Goal: Task Accomplishment & Management: Manage account settings

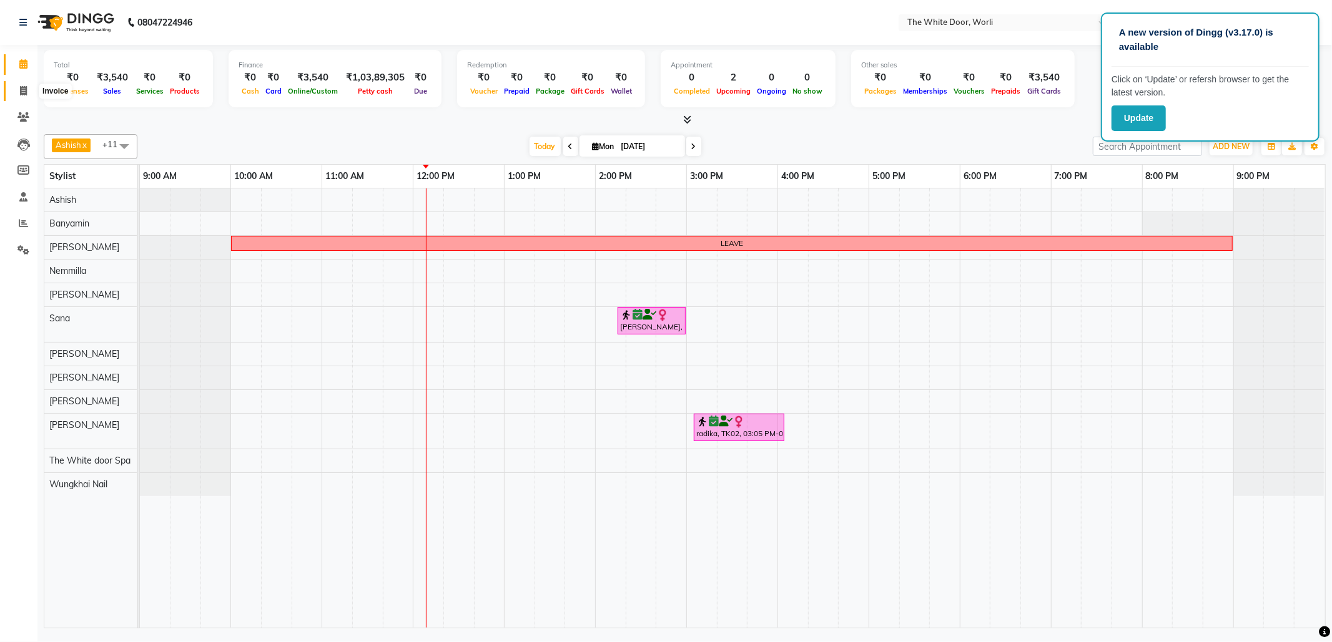
click at [26, 84] on span at bounding box center [23, 91] width 22 height 14
select select "service"
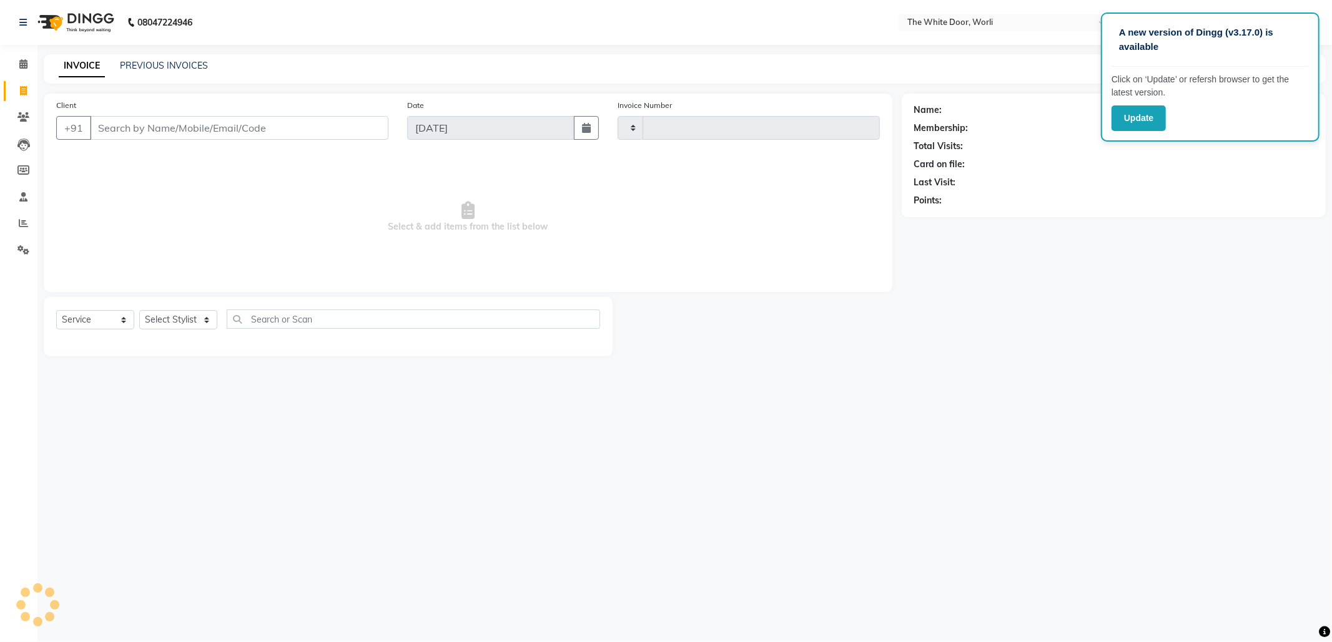
type input "1404"
select select "4027"
click at [155, 61] on link "PREVIOUS INVOICES" at bounding box center [164, 65] width 88 height 11
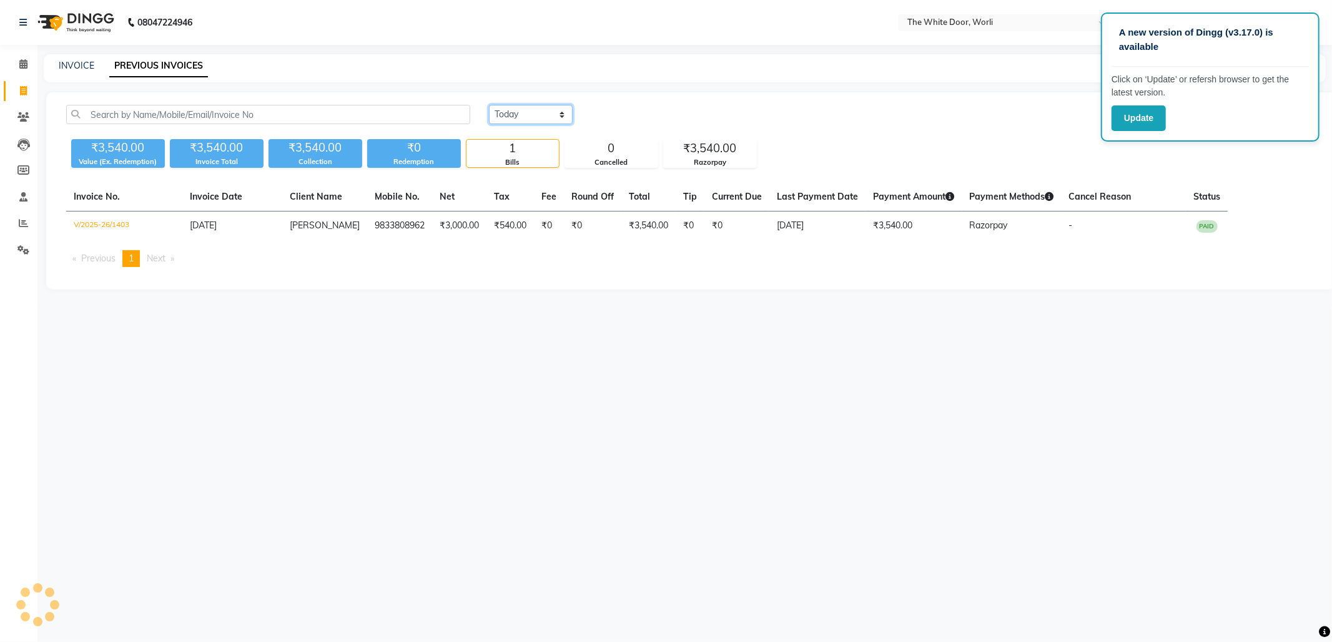
click at [516, 117] on select "[DATE] [DATE] Custom Range" at bounding box center [531, 114] width 84 height 19
select select "range"
click at [489, 105] on select "[DATE] [DATE] Custom Range" at bounding box center [531, 114] width 84 height 19
click at [631, 117] on input "[DATE]" at bounding box center [632, 114] width 87 height 17
select select "9"
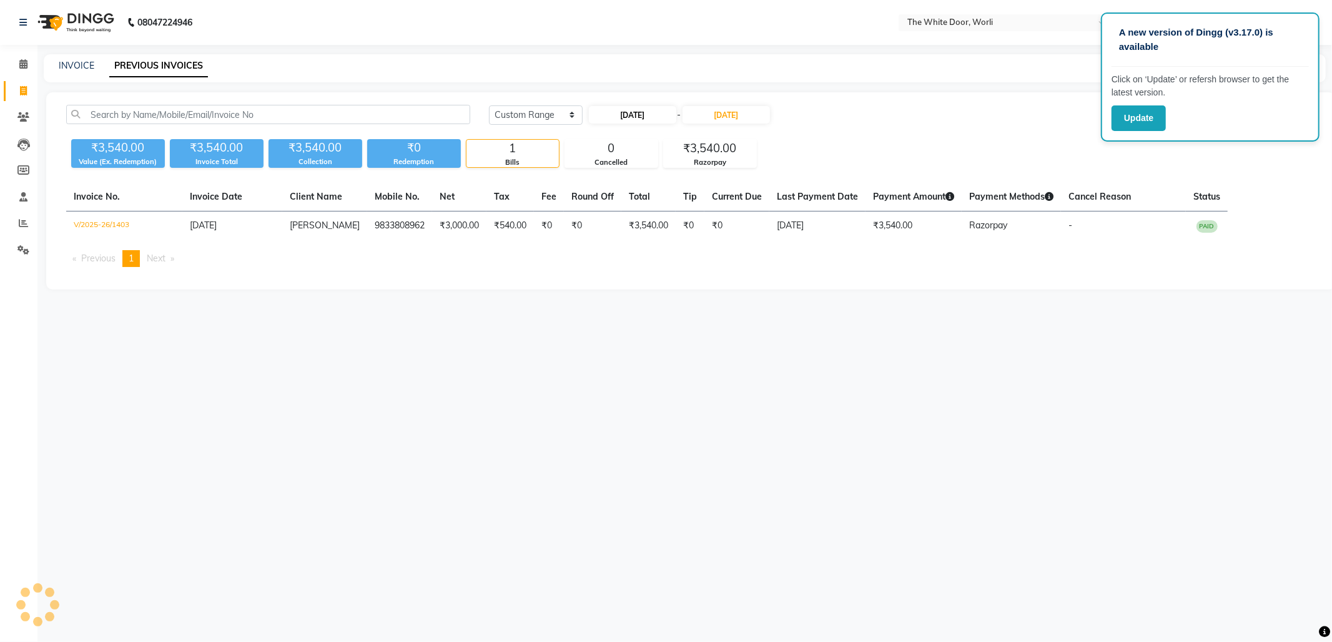
select select "2025"
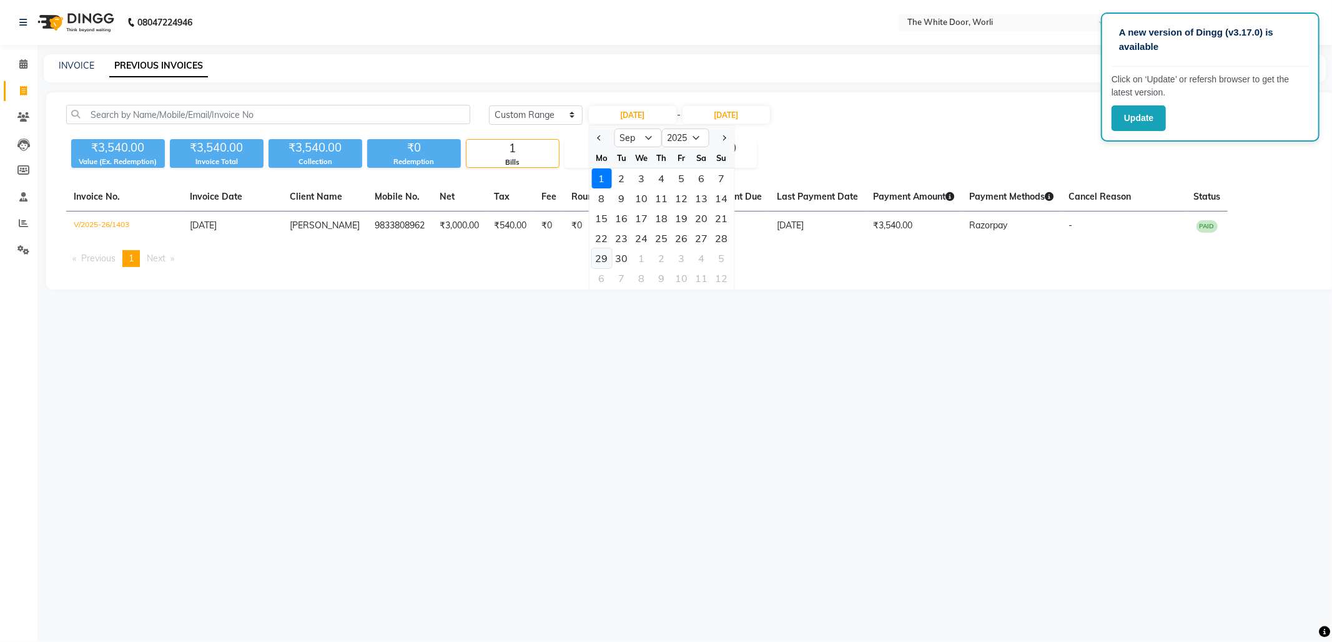
click at [604, 255] on div "29" at bounding box center [601, 258] width 20 height 20
type input "[DATE]"
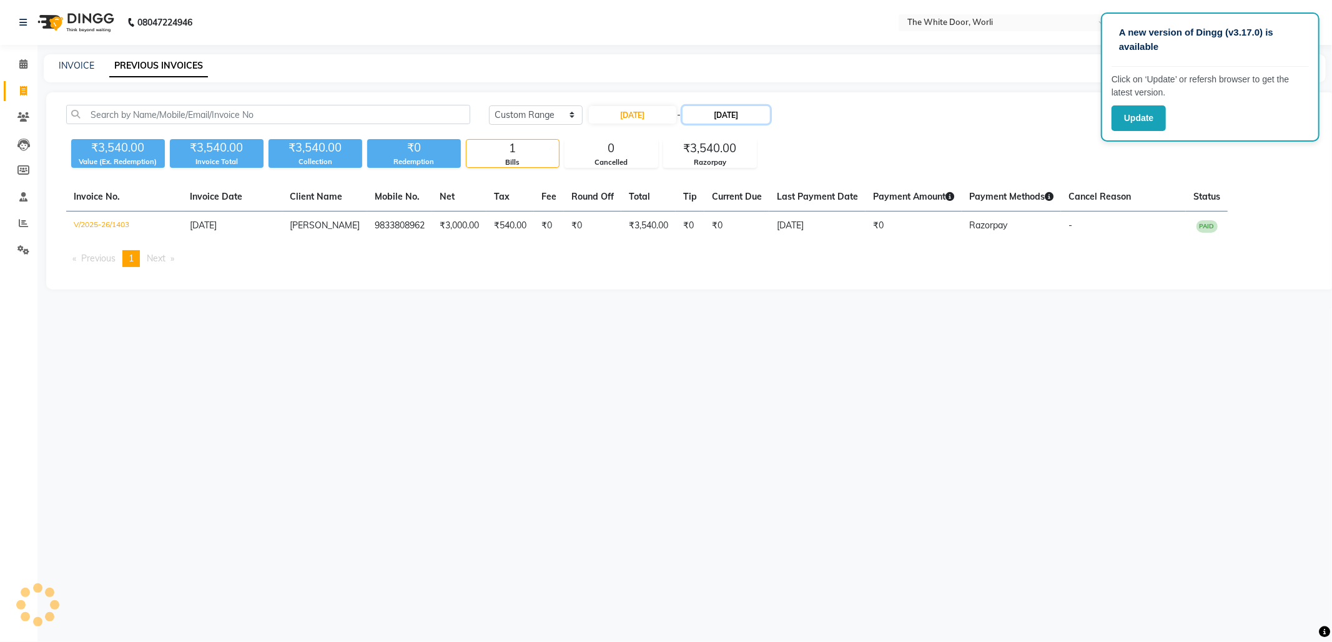
click at [724, 119] on input "[DATE]" at bounding box center [725, 114] width 87 height 17
click at [740, 136] on select "Sep Oct Nov Dec" at bounding box center [735, 138] width 47 height 19
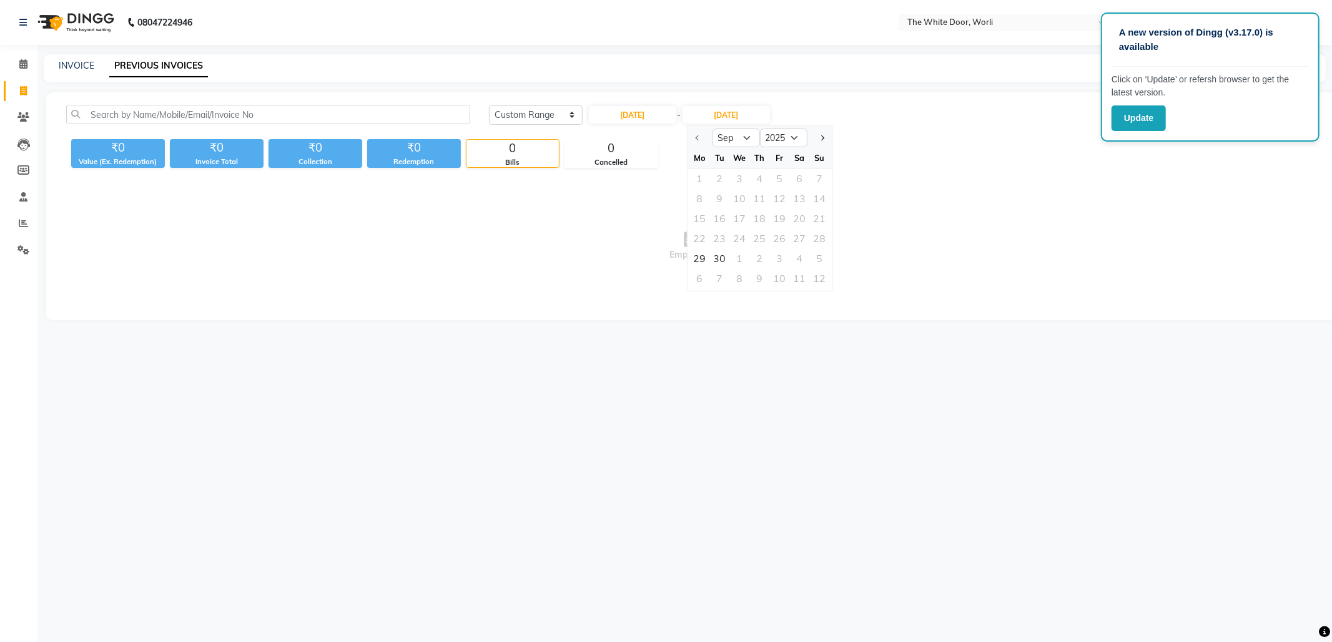
click at [694, 137] on div at bounding box center [699, 138] width 25 height 20
click at [695, 135] on div at bounding box center [699, 138] width 25 height 20
click at [693, 135] on div at bounding box center [699, 138] width 25 height 20
click at [652, 112] on input "[DATE]" at bounding box center [632, 114] width 87 height 17
select select "9"
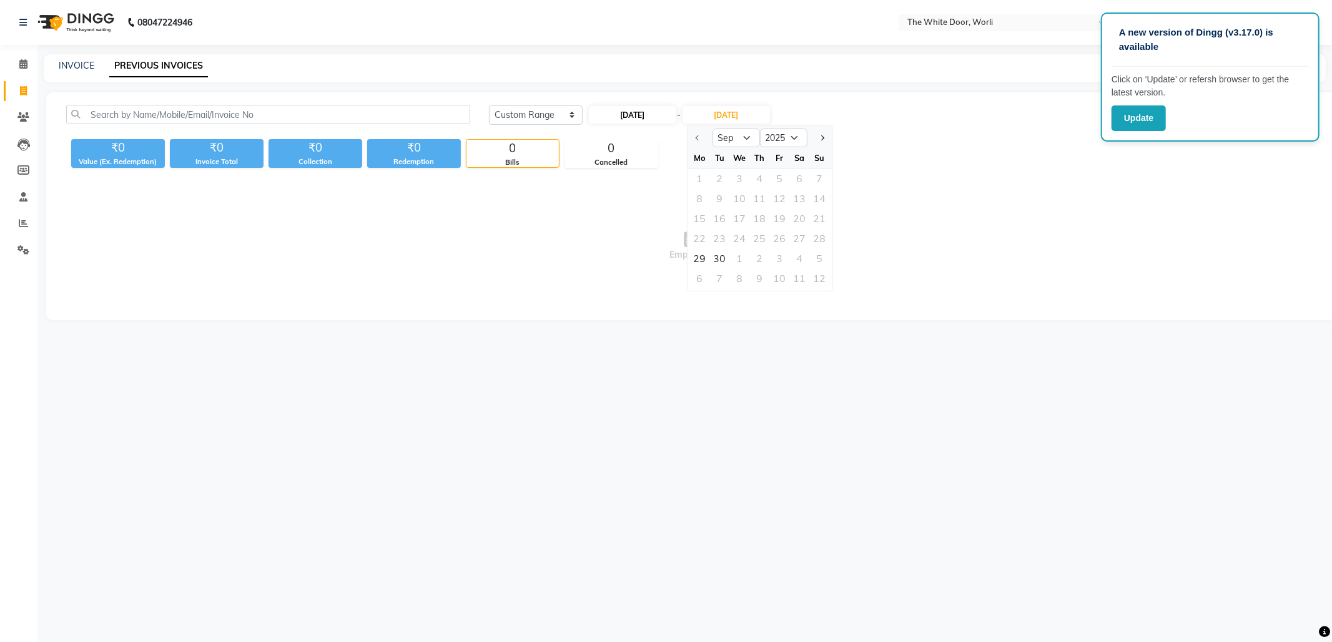
select select "2025"
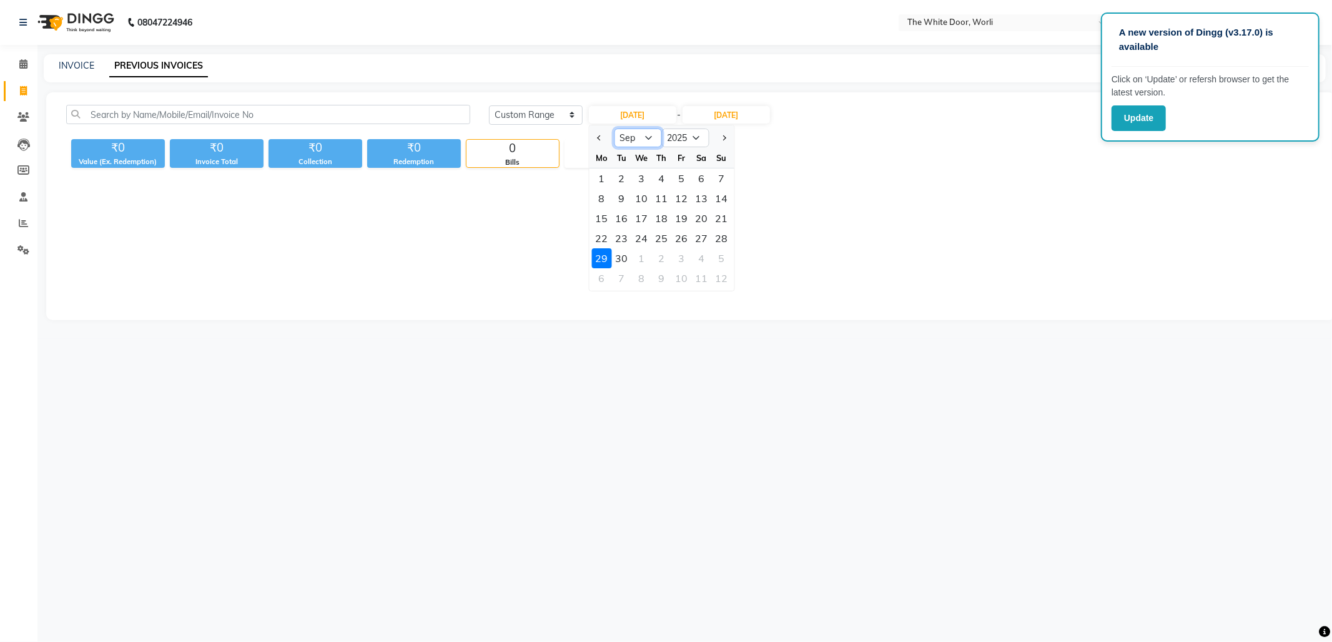
click at [642, 138] on select "Jan Feb Mar Apr May Jun [DATE] Aug Sep Oct Nov Dec" at bounding box center [637, 138] width 47 height 19
select select "8"
click at [614, 129] on select "Jan Feb Mar Apr May Jun [DATE] Aug Sep Oct Nov Dec" at bounding box center [637, 138] width 47 height 19
click at [682, 258] on div "29" at bounding box center [681, 258] width 20 height 20
type input "[DATE]"
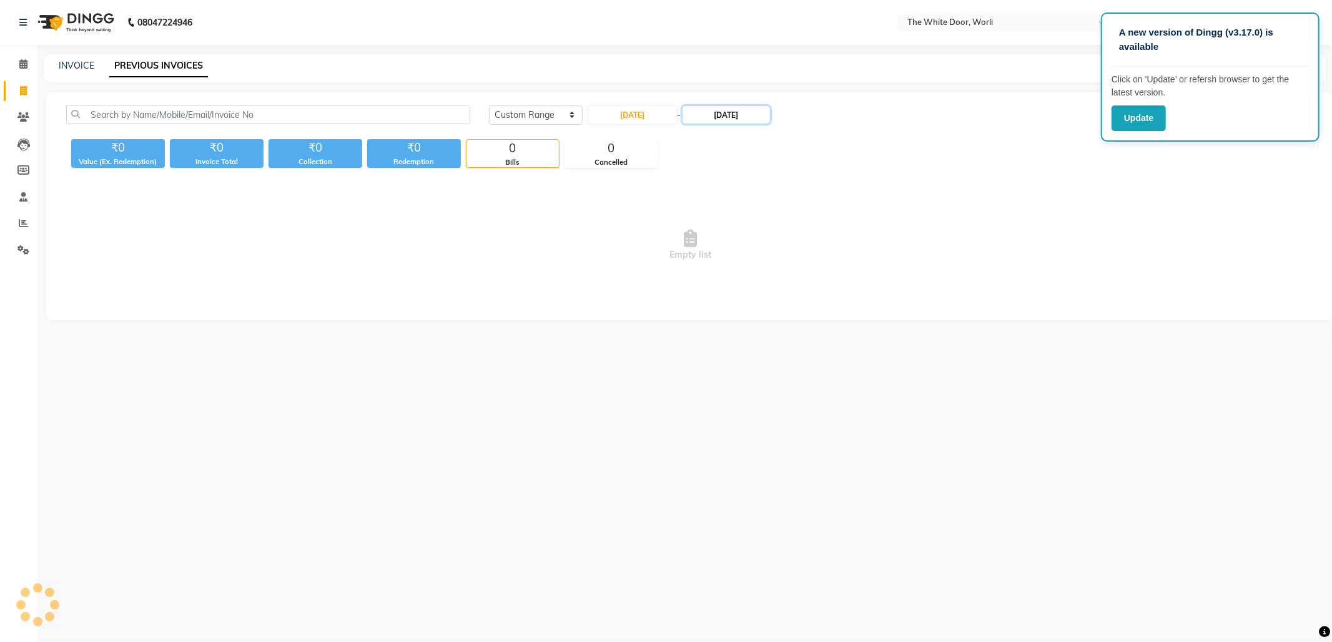
drag, startPoint x: 740, startPoint y: 121, endPoint x: 733, endPoint y: 119, distance: 7.9
click at [740, 123] on input "[DATE]" at bounding box center [725, 114] width 87 height 17
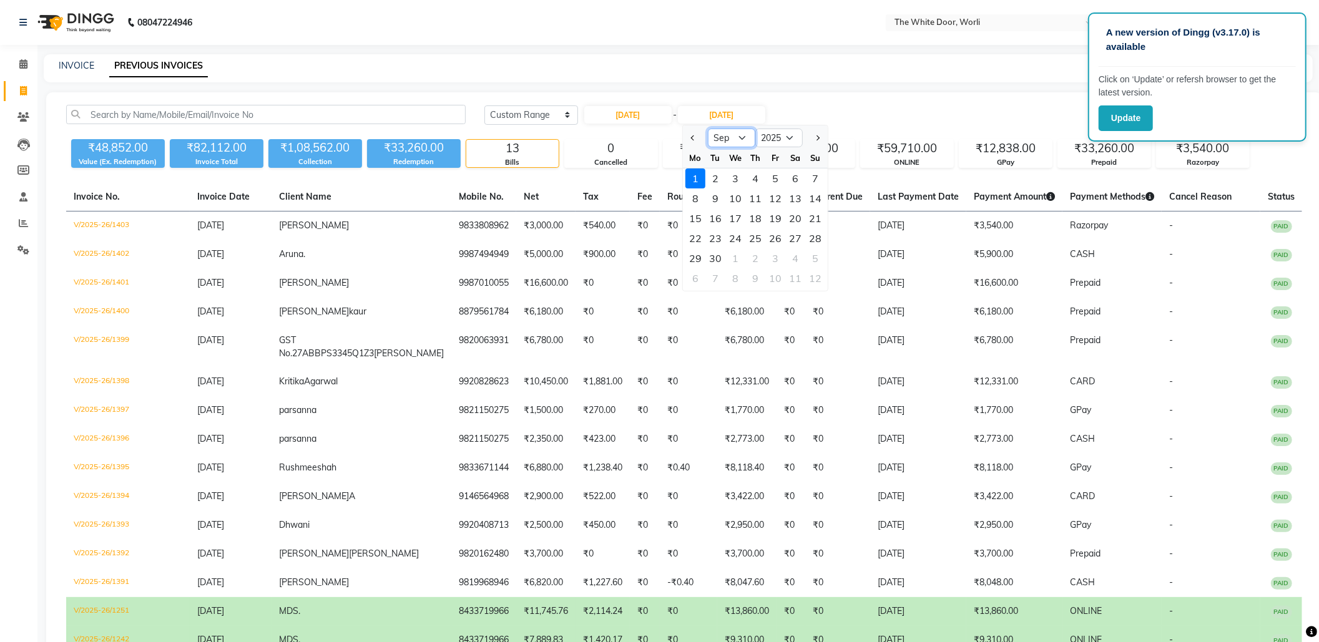
click at [719, 135] on select "Aug Sep Oct Nov Dec" at bounding box center [731, 138] width 47 height 19
select select "8"
click at [708, 129] on select "Aug Sep Oct Nov Dec" at bounding box center [731, 138] width 47 height 19
click at [813, 257] on div "31" at bounding box center [815, 258] width 20 height 20
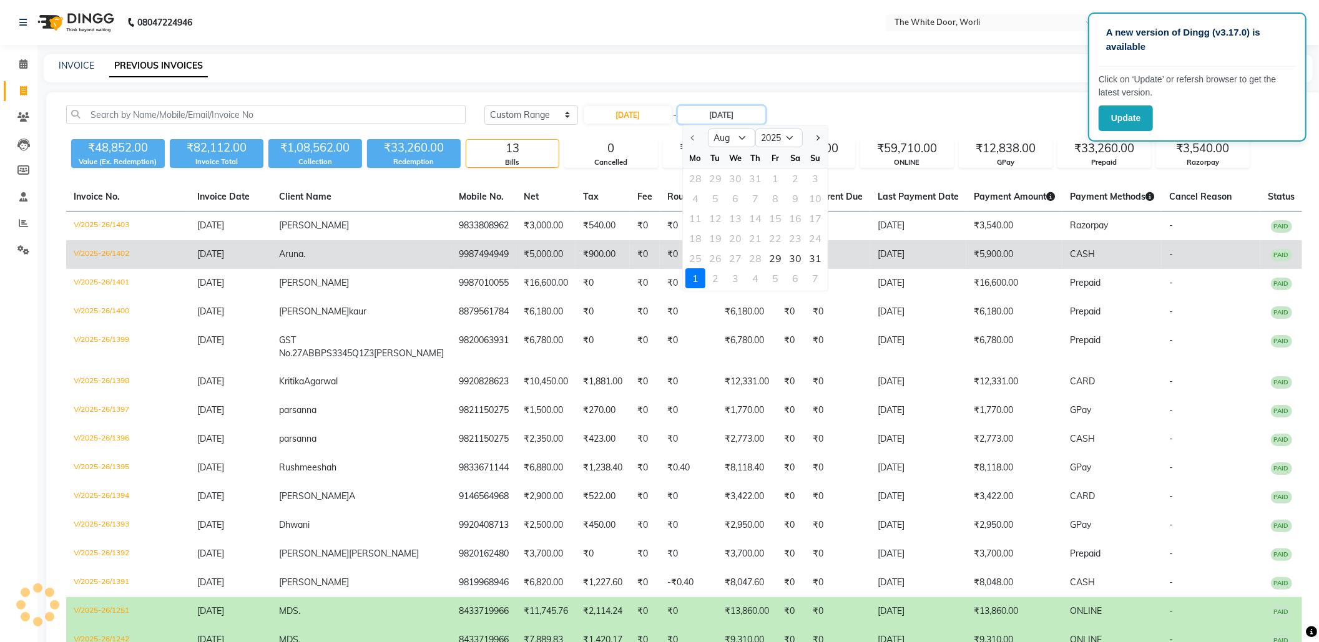
type input "[DATE]"
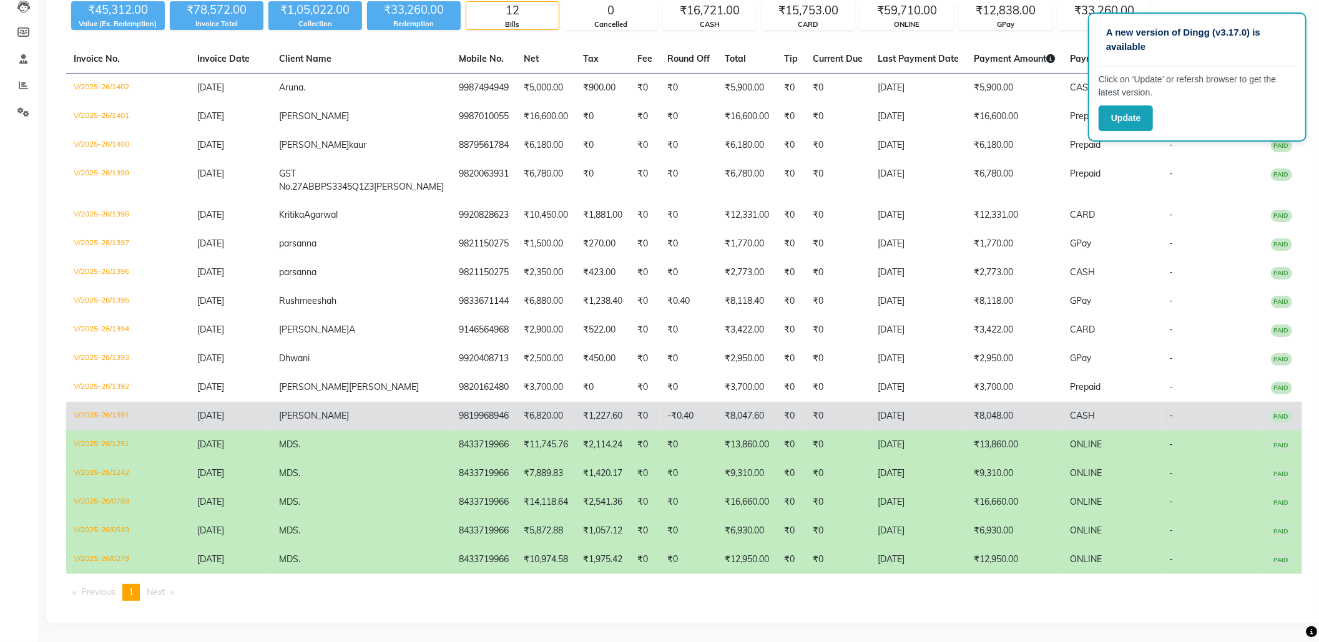
scroll to position [148, 0]
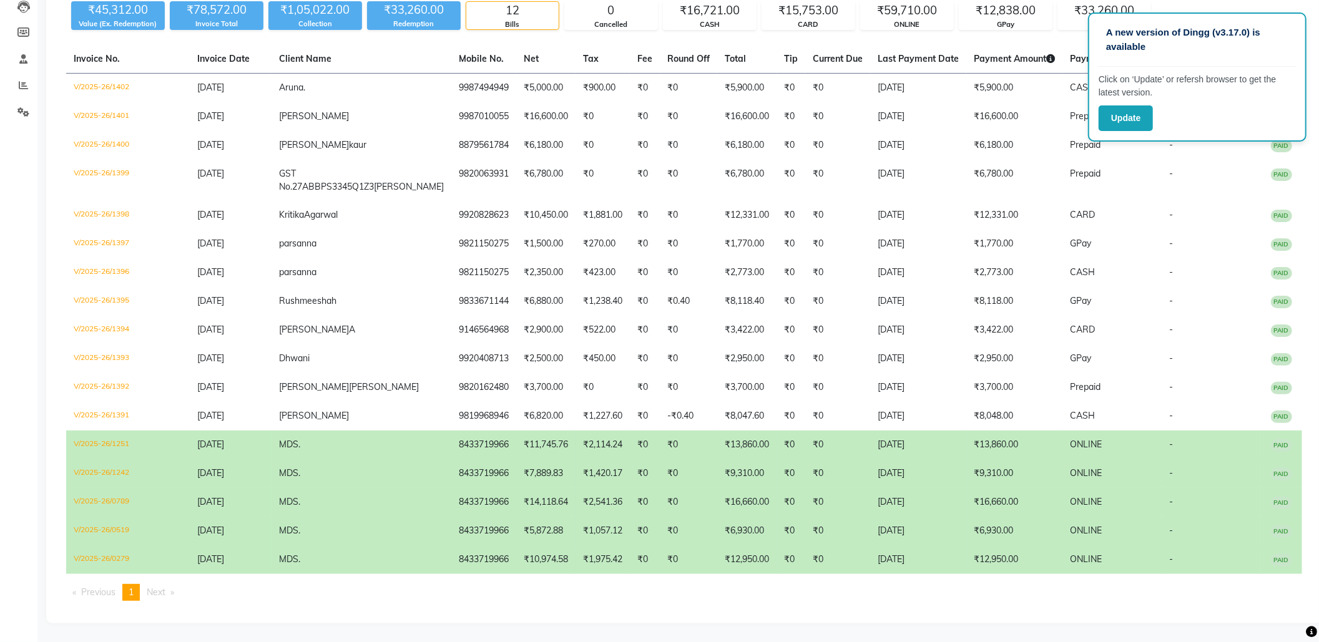
click at [1120, 513] on td "ONLINE" at bounding box center [1112, 502] width 99 height 29
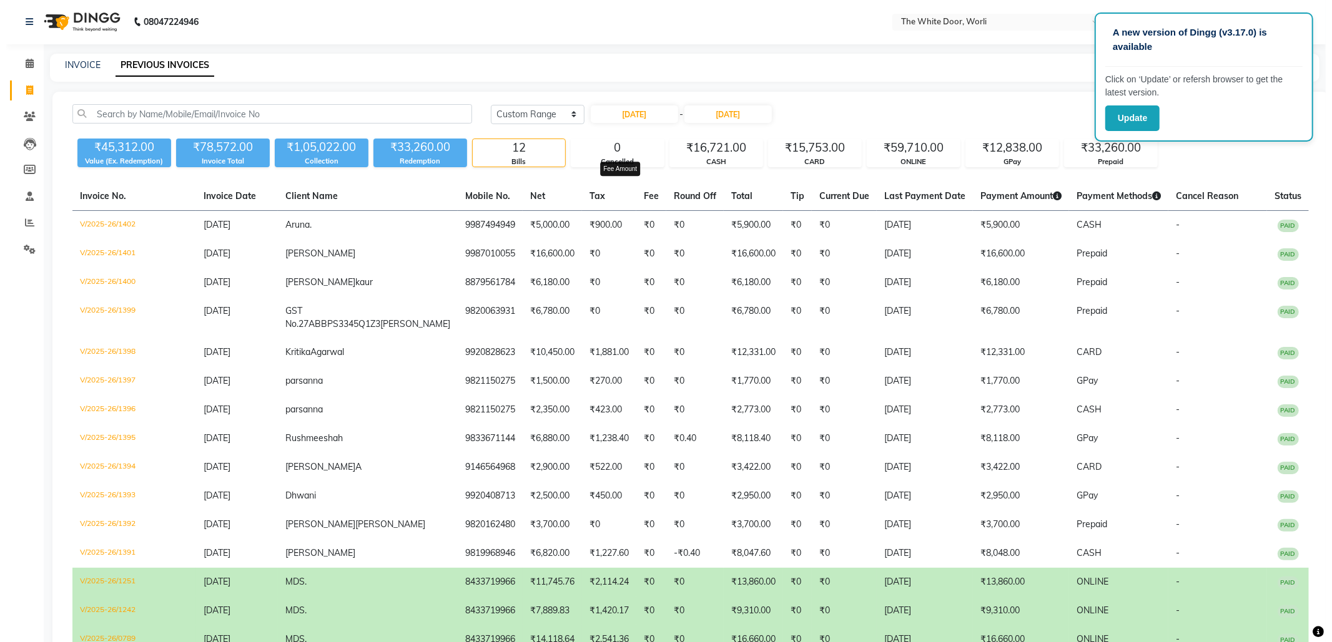
scroll to position [0, 0]
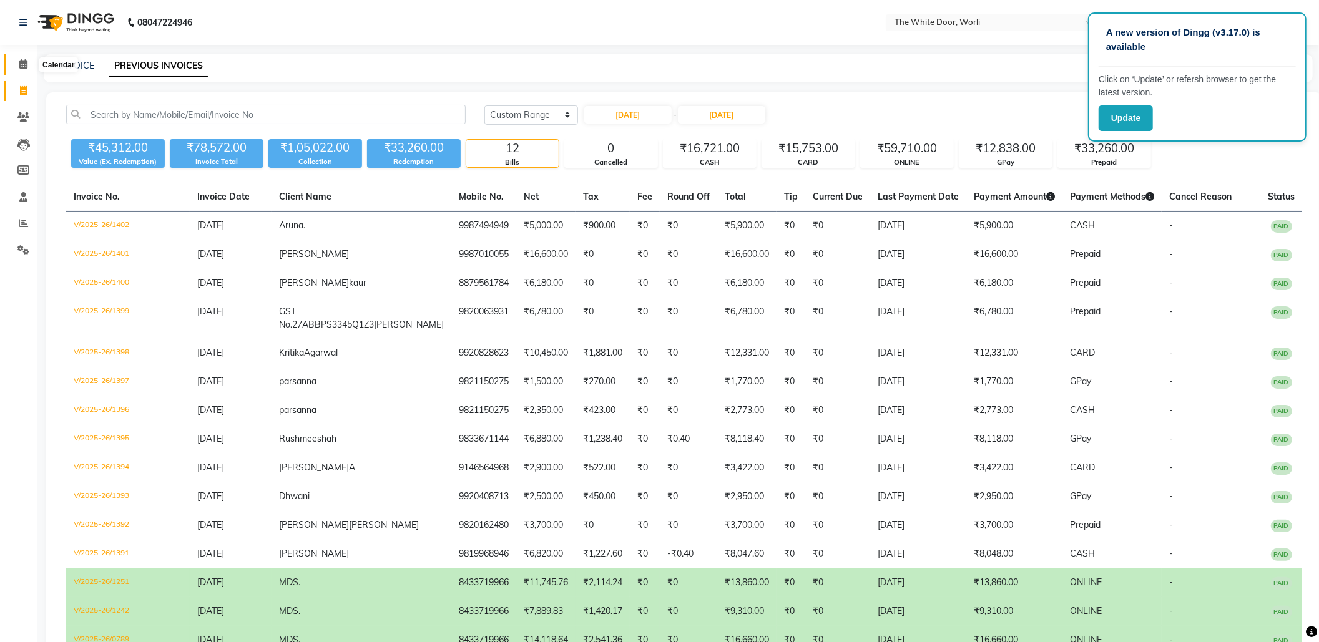
click at [19, 68] on icon at bounding box center [23, 63] width 8 height 9
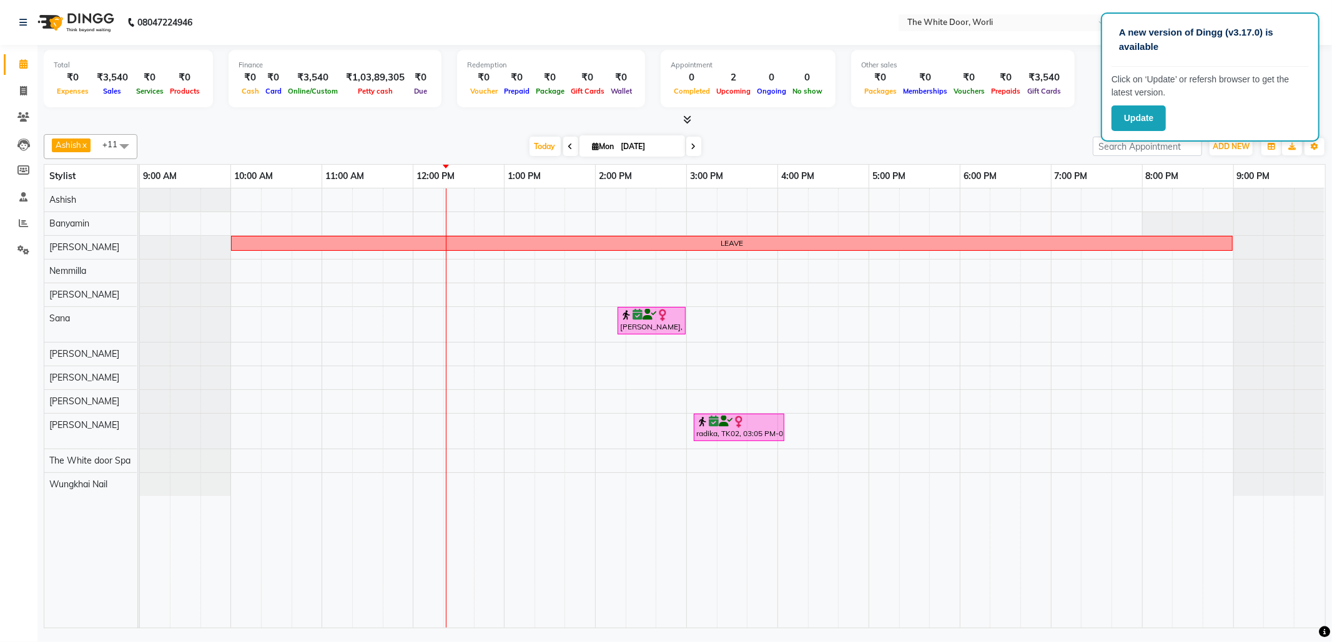
click at [1068, 101] on div "Total ₹0 Expenses ₹3,540 Sales ₹0 Services ₹0 Products Finance ₹0 Cash ₹0 Card …" at bounding box center [685, 80] width 1282 height 61
click at [691, 148] on icon at bounding box center [693, 146] width 5 height 7
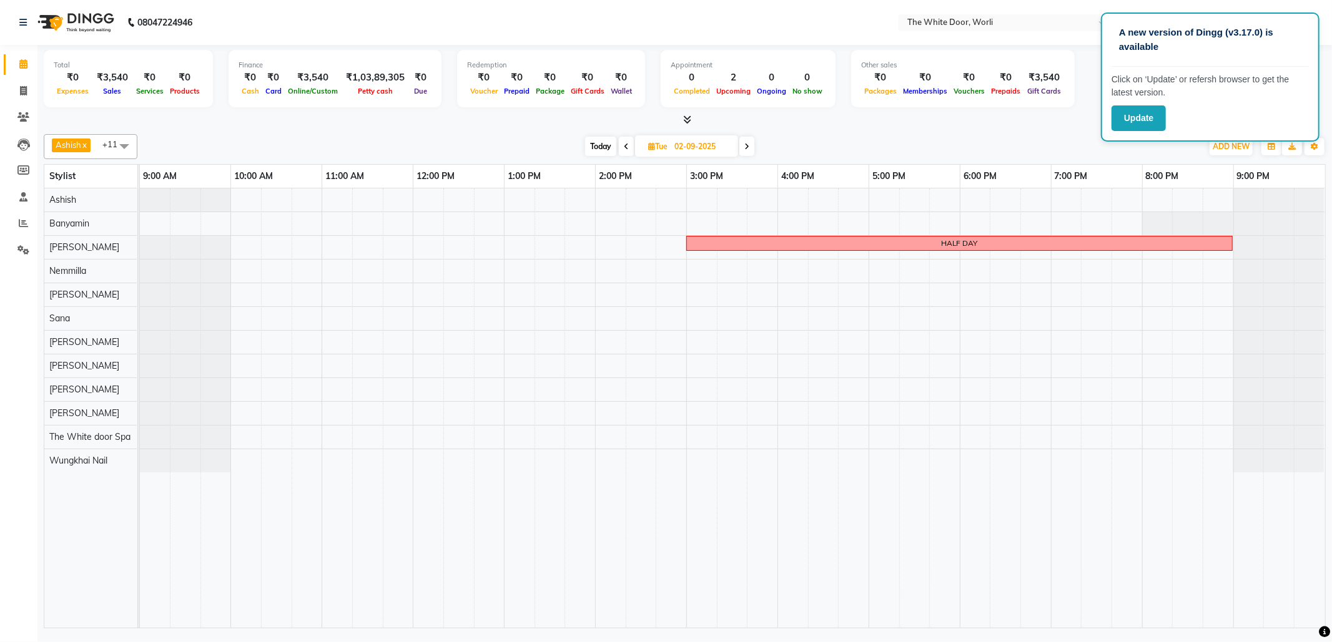
click at [626, 145] on icon at bounding box center [626, 146] width 5 height 7
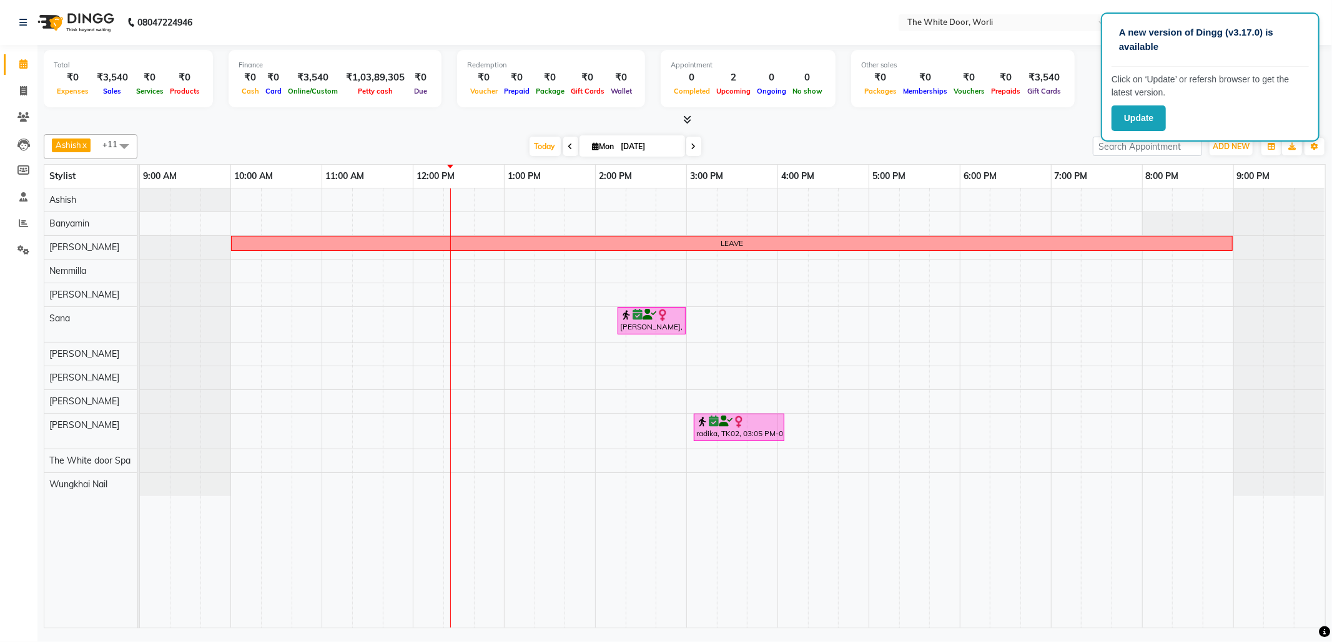
click at [690, 152] on span at bounding box center [693, 146] width 15 height 19
type input "02-09-2025"
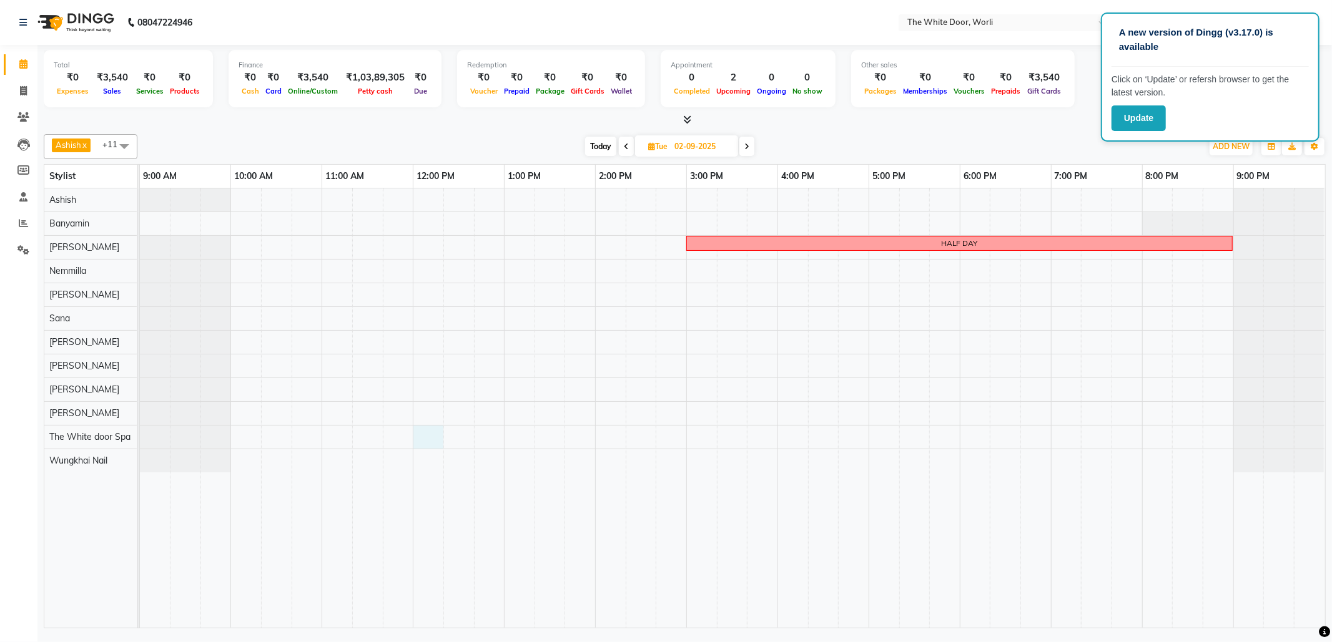
click at [428, 438] on div "HALF DAY" at bounding box center [732, 409] width 1185 height 440
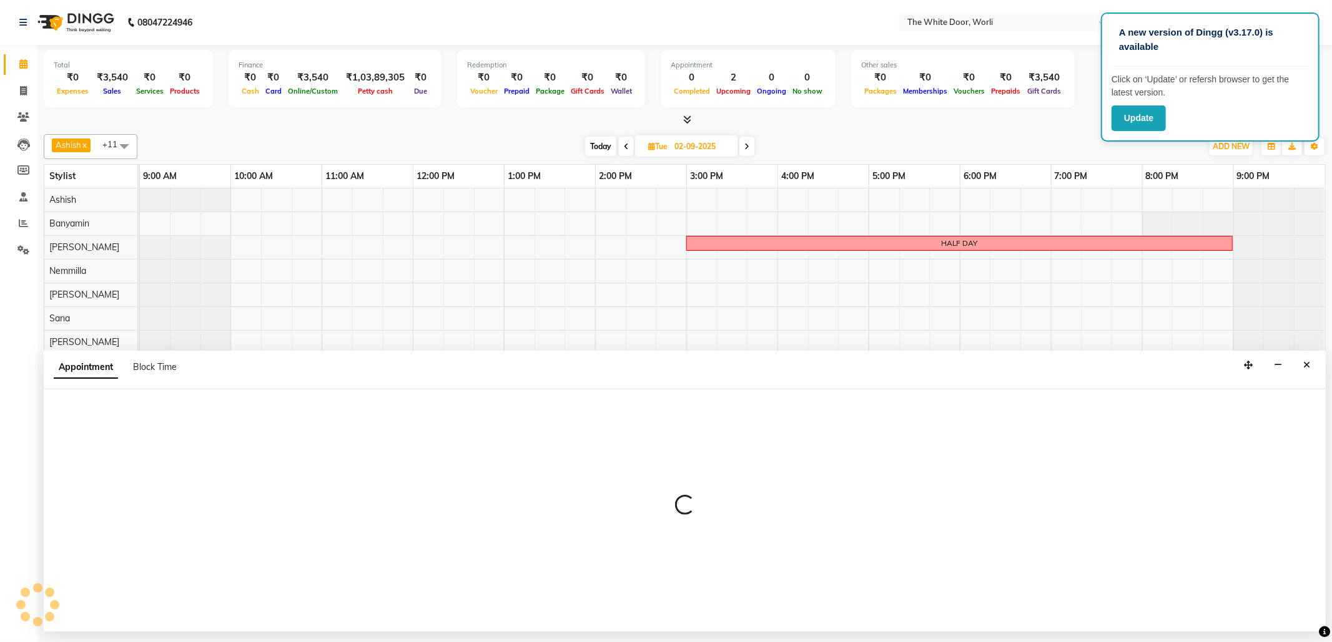
select select "48129"
select select "tentative"
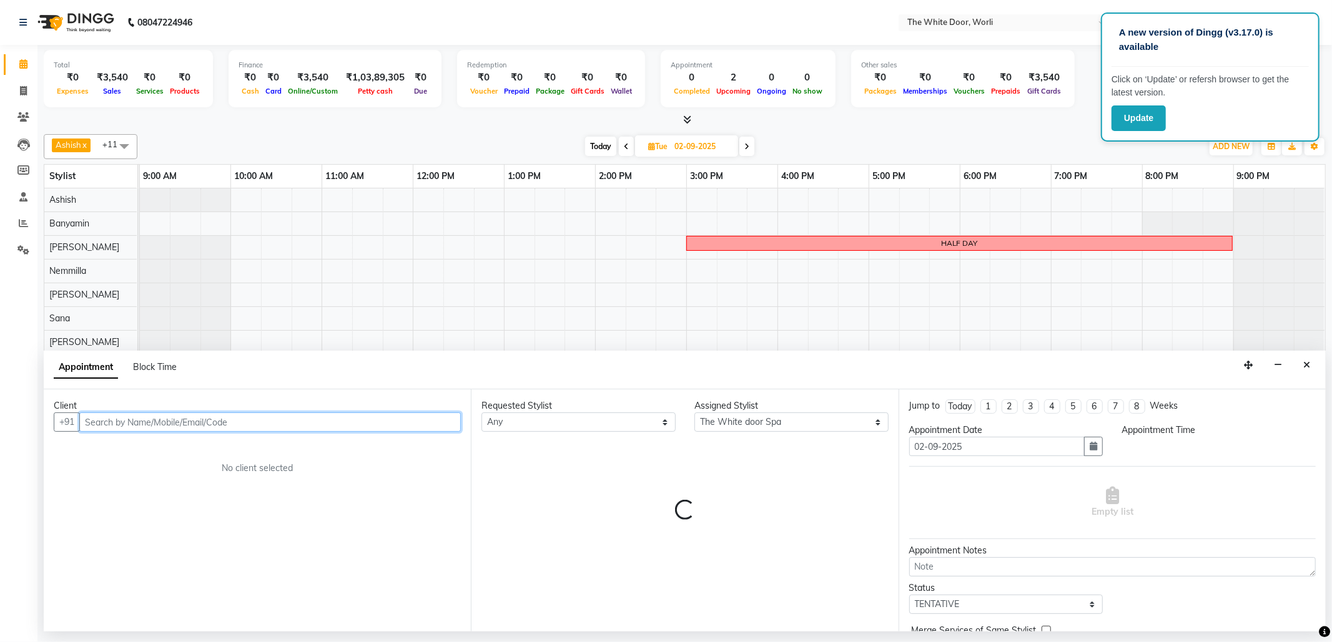
select select "720"
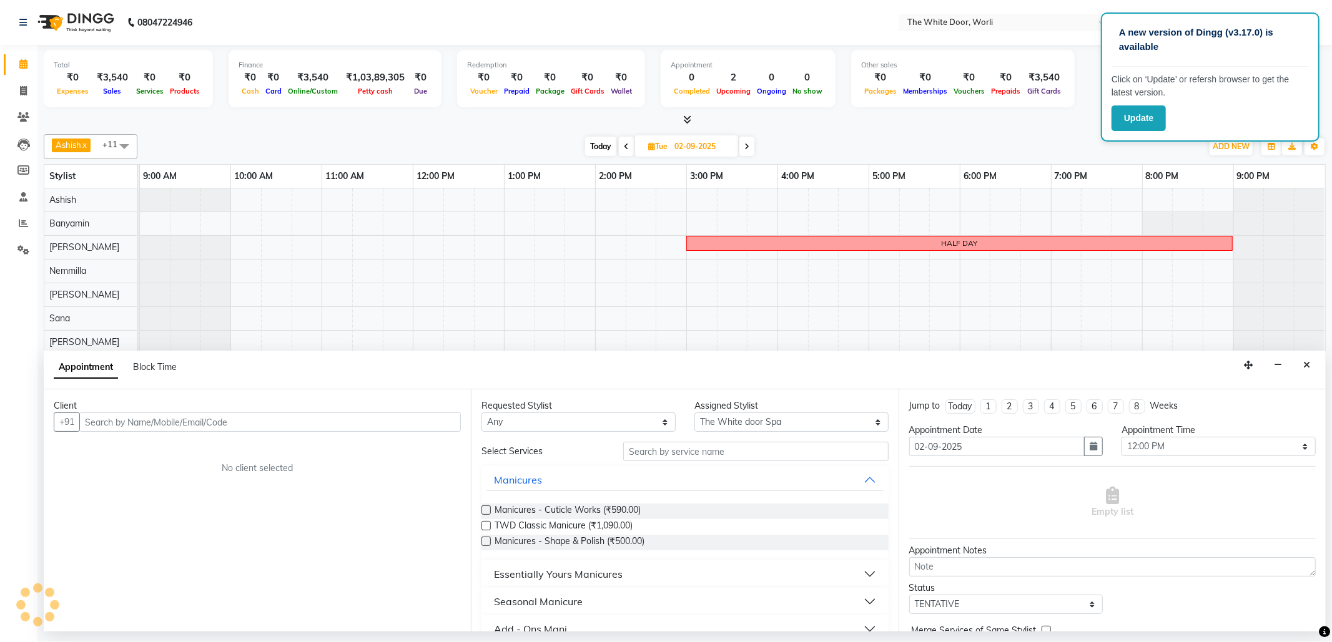
click at [160, 367] on span "Block Time" at bounding box center [155, 366] width 44 height 11
select select "48129"
select select "720"
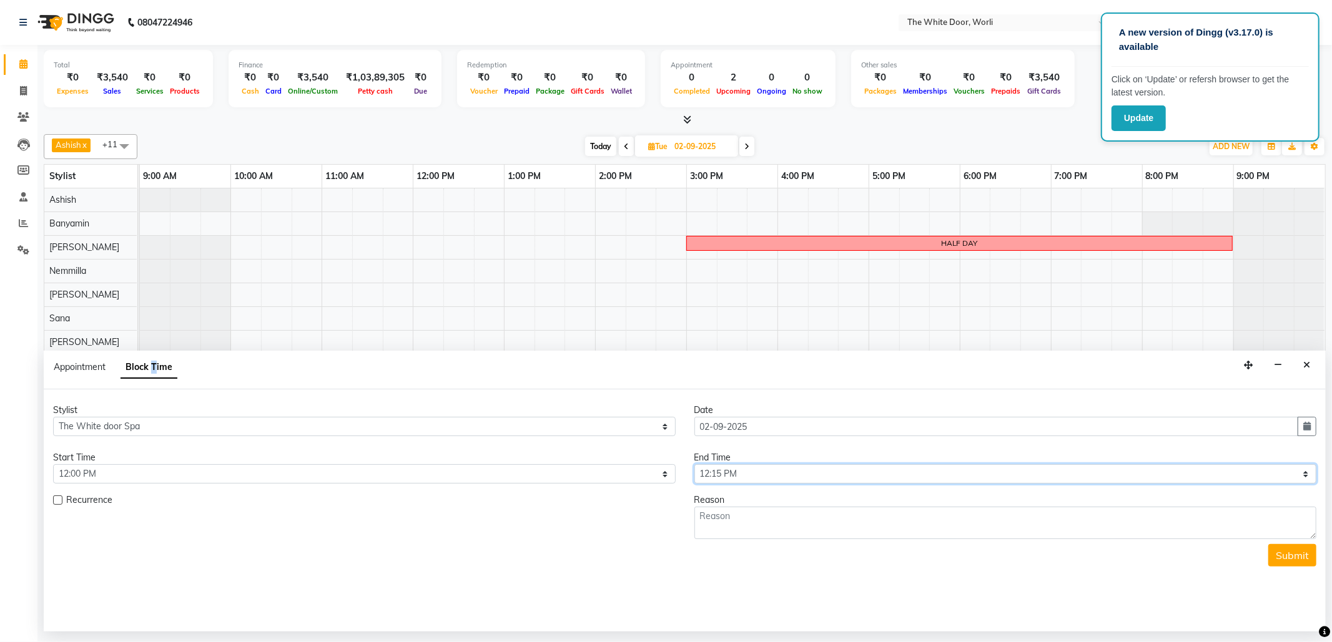
click at [805, 473] on select "Select 10:00 AM 10:15 AM 10:30 AM 10:45 AM 11:00 AM 11:15 AM 11:30 AM 11:45 AM …" at bounding box center [1005, 473] width 622 height 19
select select "1140"
click at [694, 466] on select "Select 10:00 AM 10:15 AM 10:30 AM 10:45 AM 11:00 AM 11:15 AM 11:30 AM 11:45 AM …" at bounding box center [1005, 473] width 622 height 19
click at [753, 523] on textarea at bounding box center [1005, 523] width 622 height 32
type textarea "BR Training , room blocked"
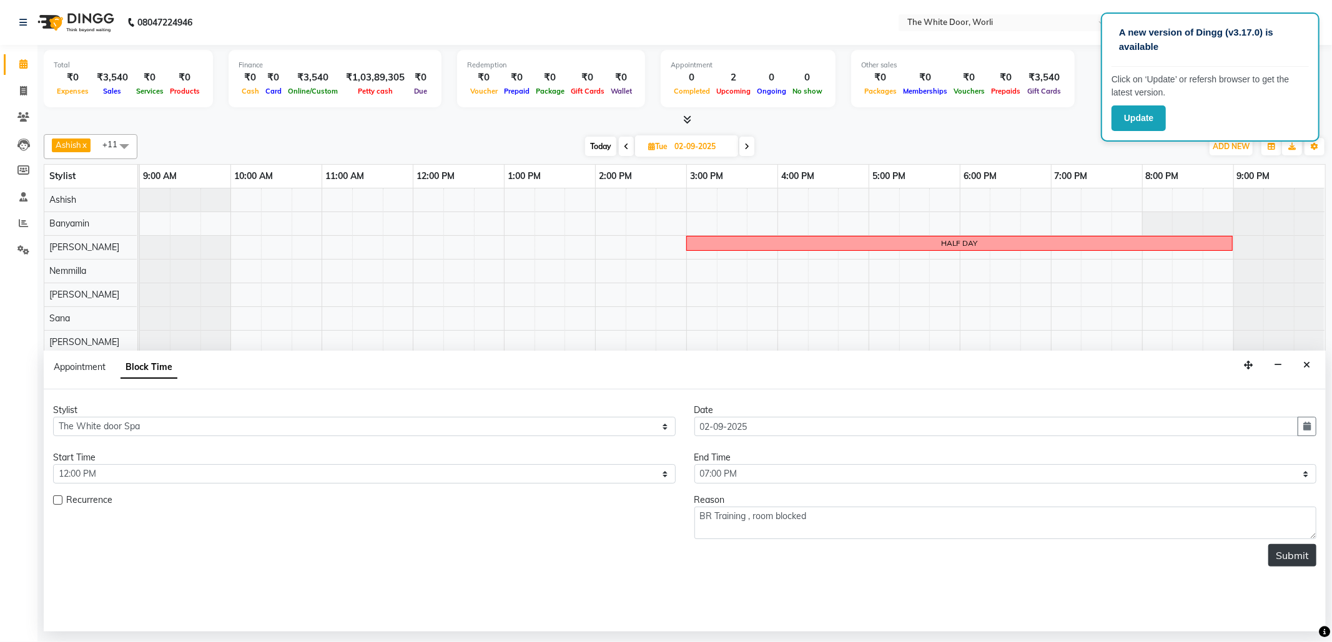
click at [1295, 559] on button "Submit" at bounding box center [1292, 555] width 48 height 22
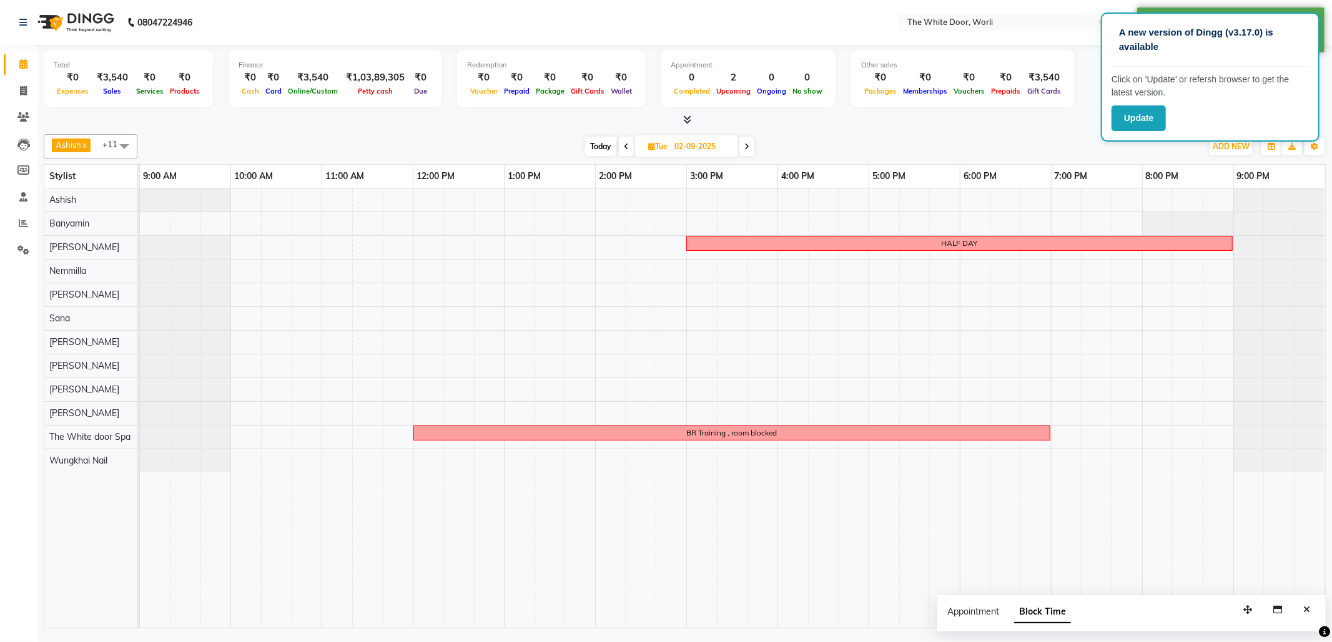
click at [1309, 617] on button "Close" at bounding box center [1306, 610] width 18 height 19
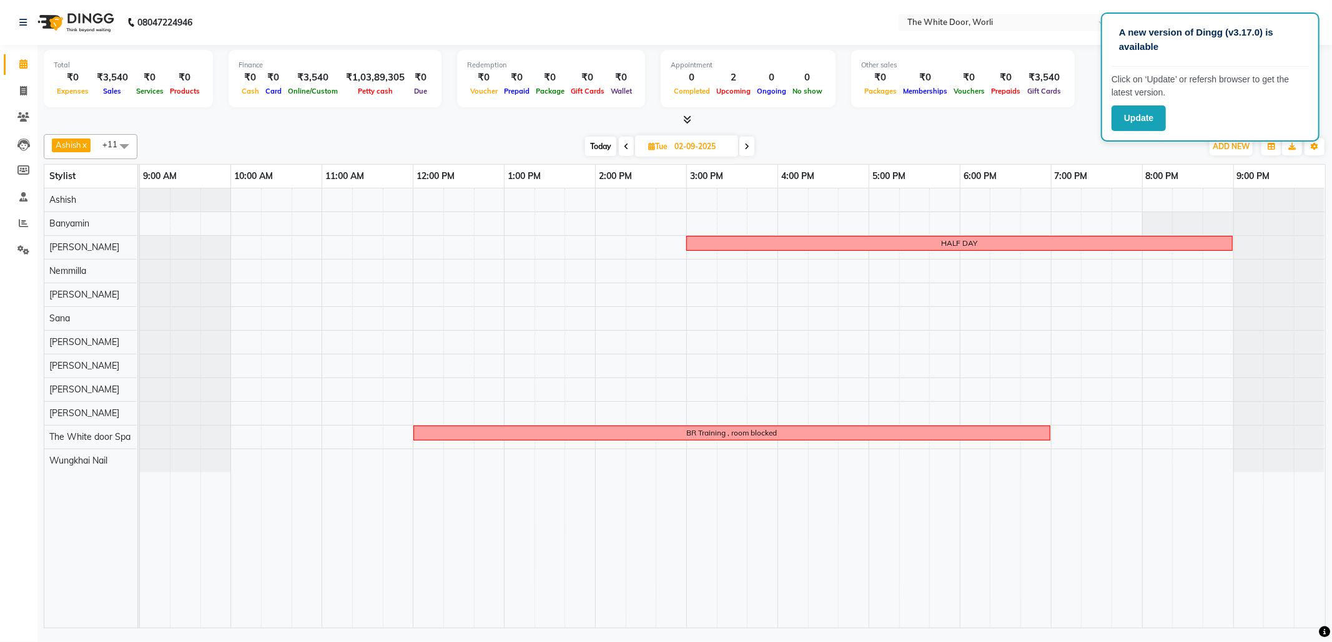
click at [590, 177] on div "1:00 PM" at bounding box center [549, 176] width 91 height 23
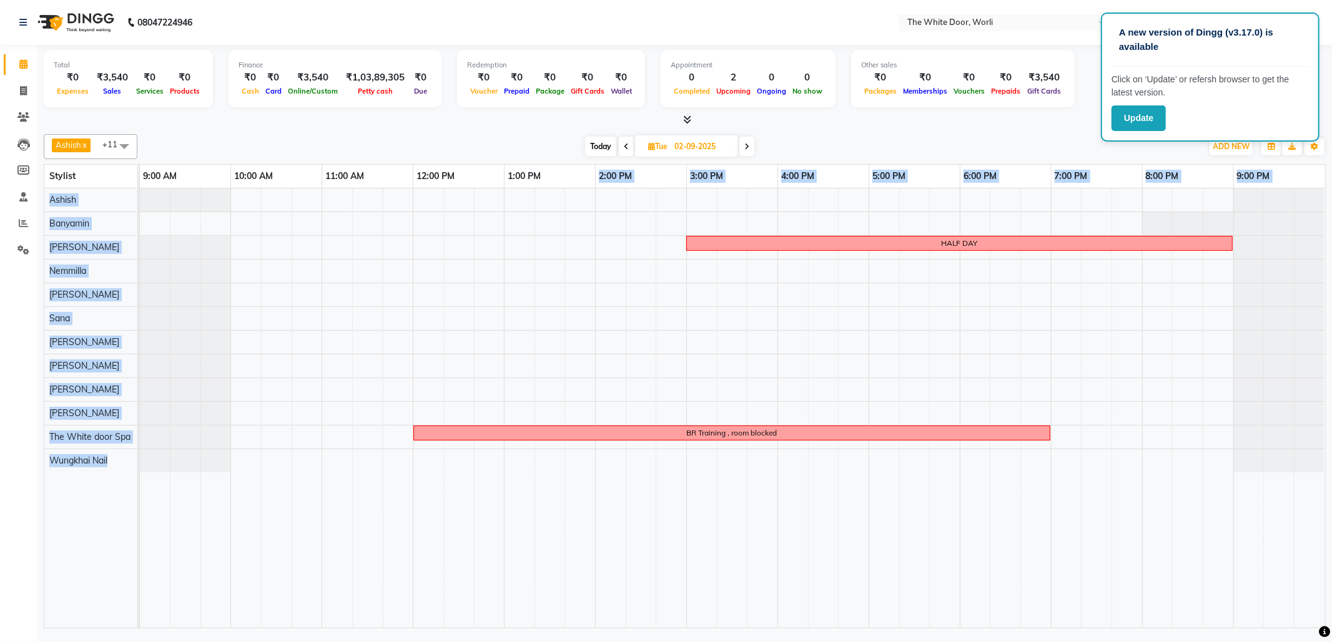
drag, startPoint x: 606, startPoint y: 180, endPoint x: 620, endPoint y: 226, distance: 48.4
click at [620, 226] on table "Stylist 9:00 AM 10:00 AM 11:00 AM 12:00 PM 1:00 PM 2:00 PM 3:00 PM 4:00 PM 5:00…" at bounding box center [685, 396] width 1282 height 464
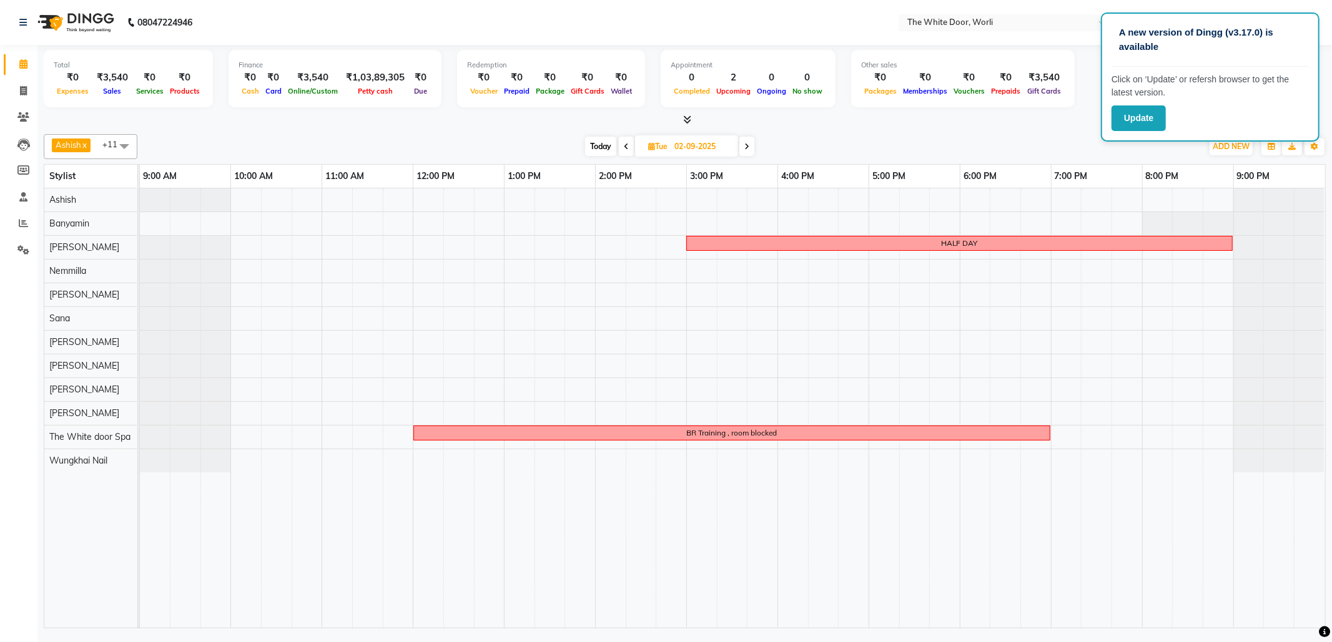
click at [542, 144] on div "[DATE] [DATE]" at bounding box center [670, 146] width 1052 height 19
click at [1088, 114] on div at bounding box center [685, 120] width 1282 height 13
click at [592, 150] on span "Today" at bounding box center [600, 146] width 31 height 19
type input "[DATE]"
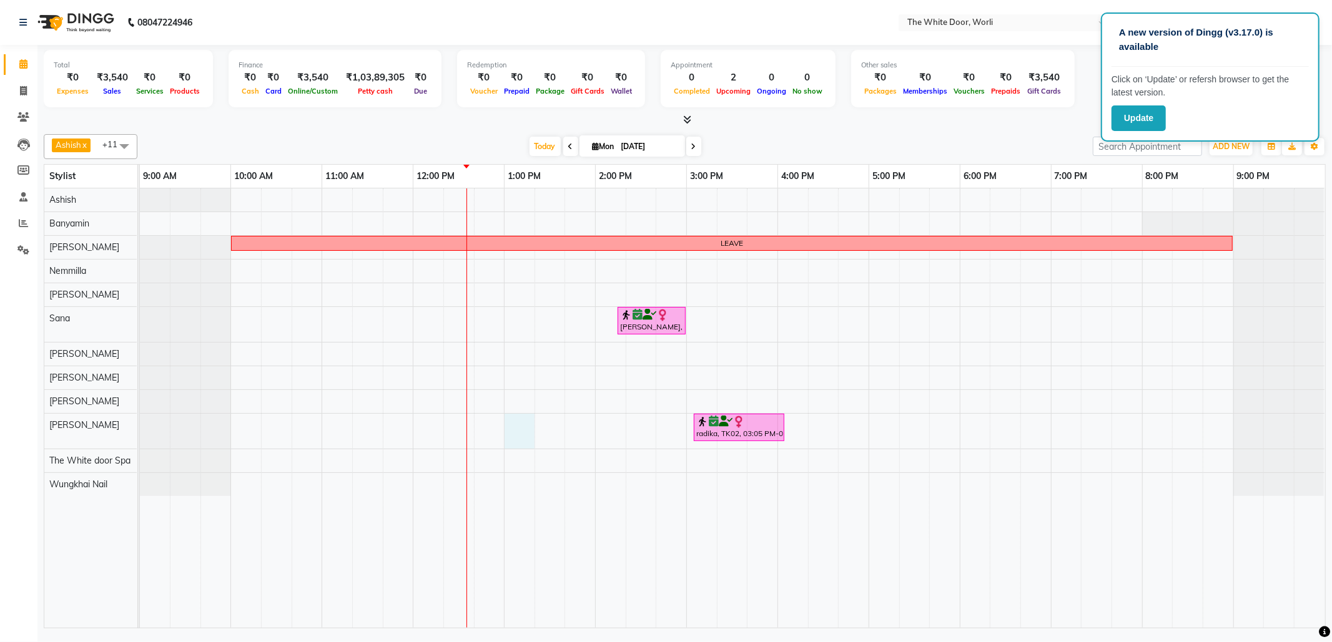
click at [512, 425] on div "LEAVE [PERSON_NAME], TK01, 02:15 PM-03:00 PM, Face Contour Massage (Nourishing …" at bounding box center [732, 409] width 1185 height 440
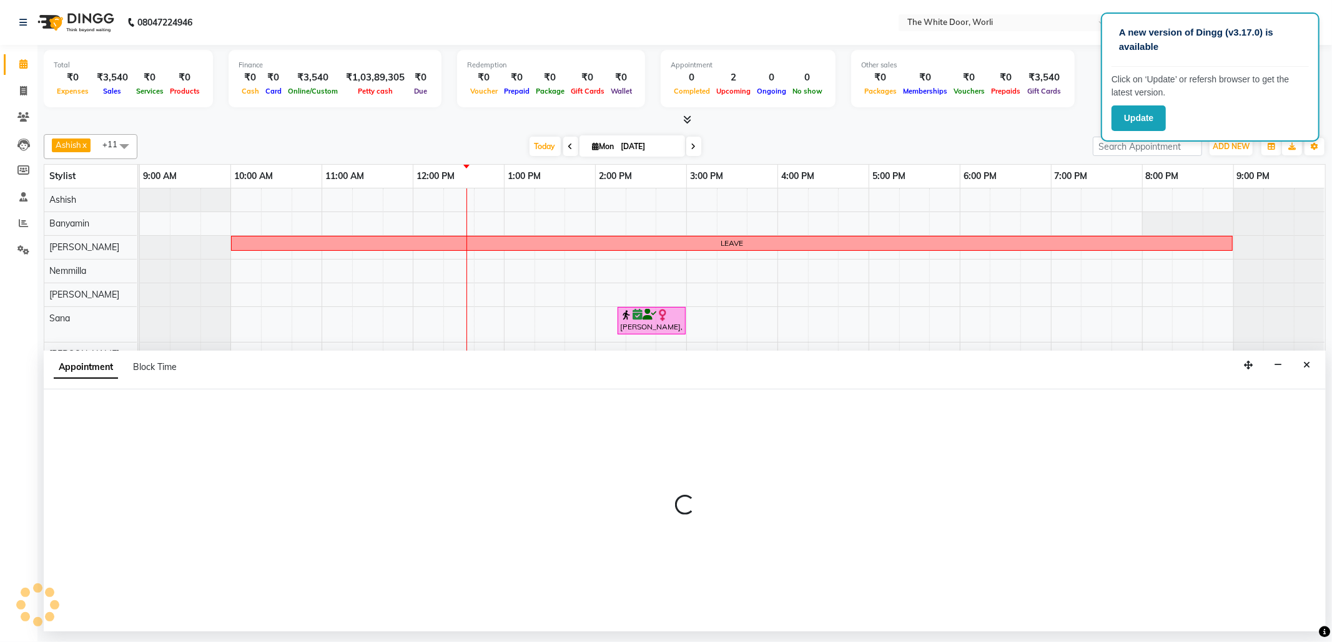
select select "50222"
select select "tentative"
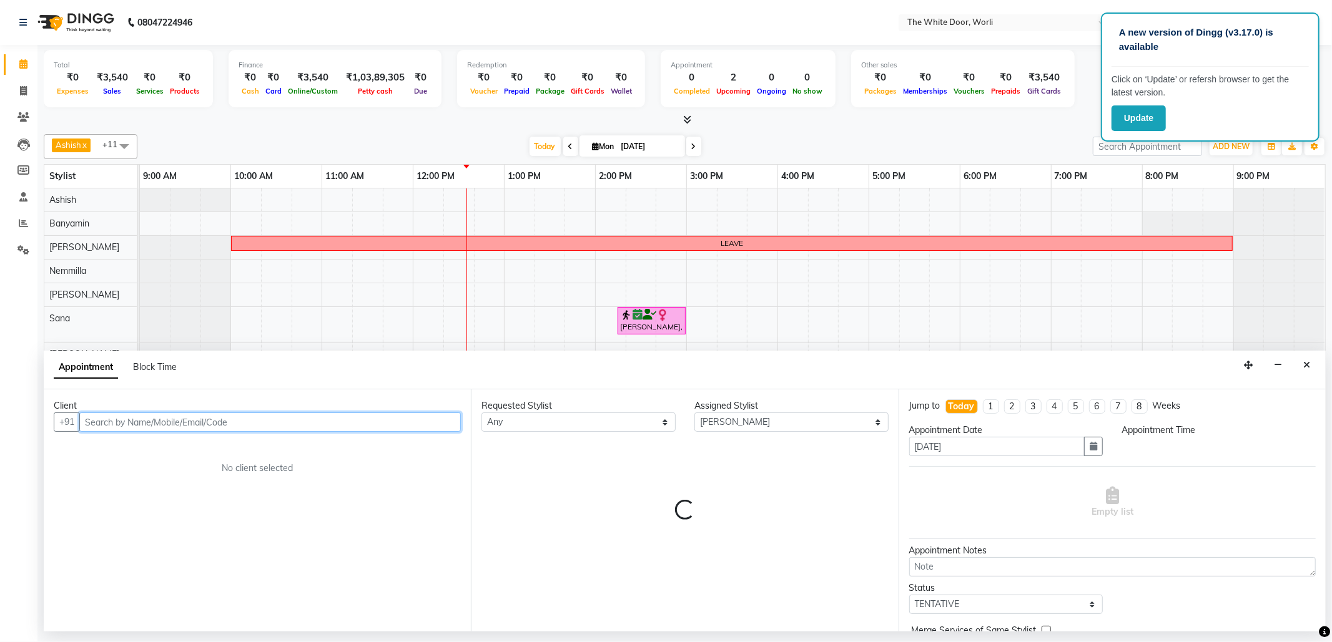
select select "780"
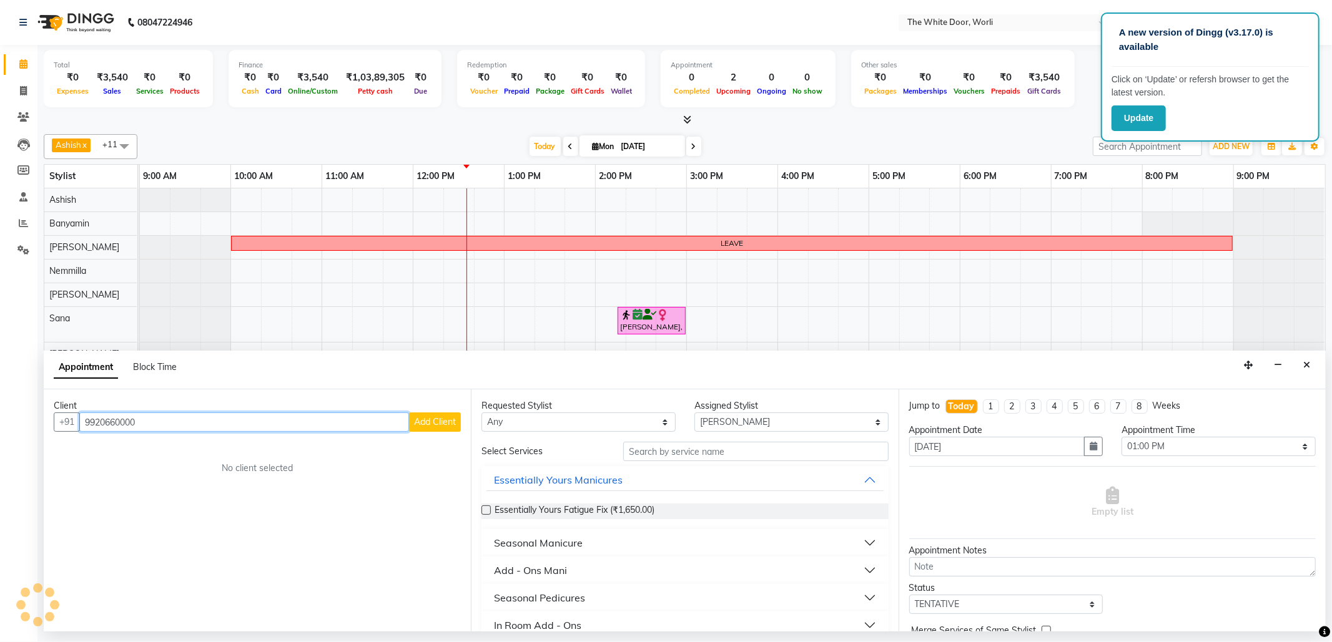
type input "9920660000"
click at [446, 428] on span "Add Client" at bounding box center [435, 421] width 42 height 11
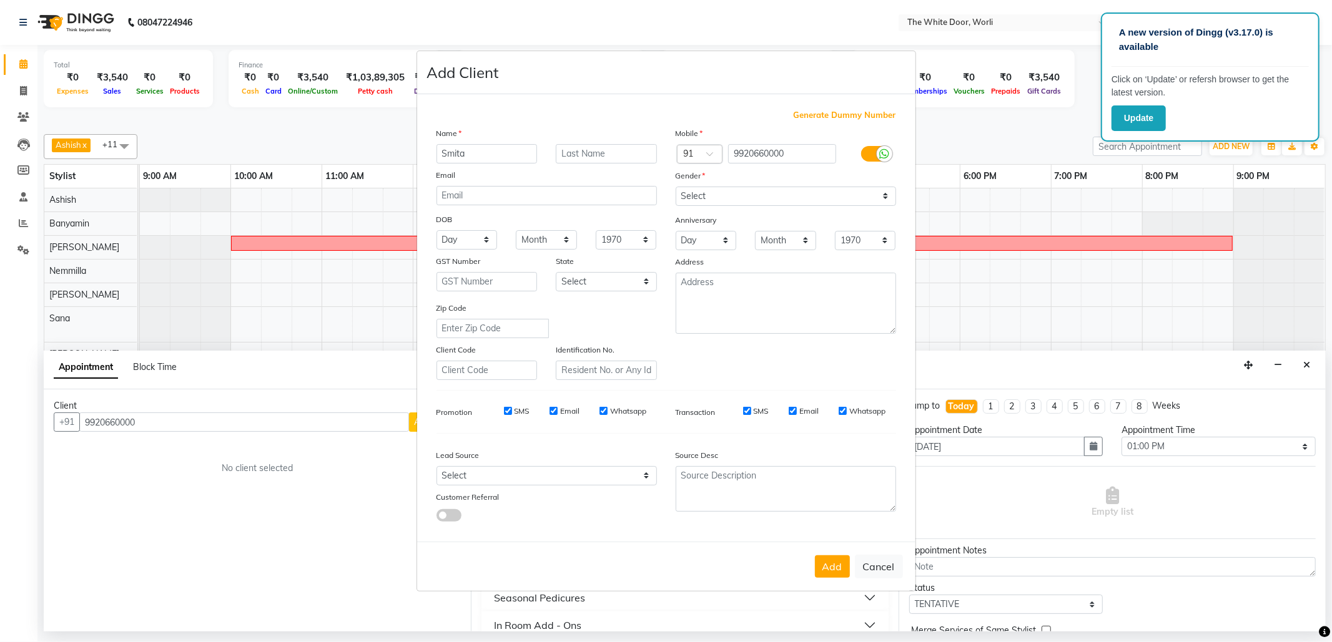
type input "Smita"
drag, startPoint x: 787, startPoint y: 200, endPoint x: 770, endPoint y: 201, distance: 16.9
click at [787, 200] on select "Select [DEMOGRAPHIC_DATA] [DEMOGRAPHIC_DATA] Other Prefer Not To Say" at bounding box center [786, 196] width 220 height 19
select select "[DEMOGRAPHIC_DATA]"
click at [676, 187] on select "Select [DEMOGRAPHIC_DATA] [DEMOGRAPHIC_DATA] Other Prefer Not To Say" at bounding box center [786, 196] width 220 height 19
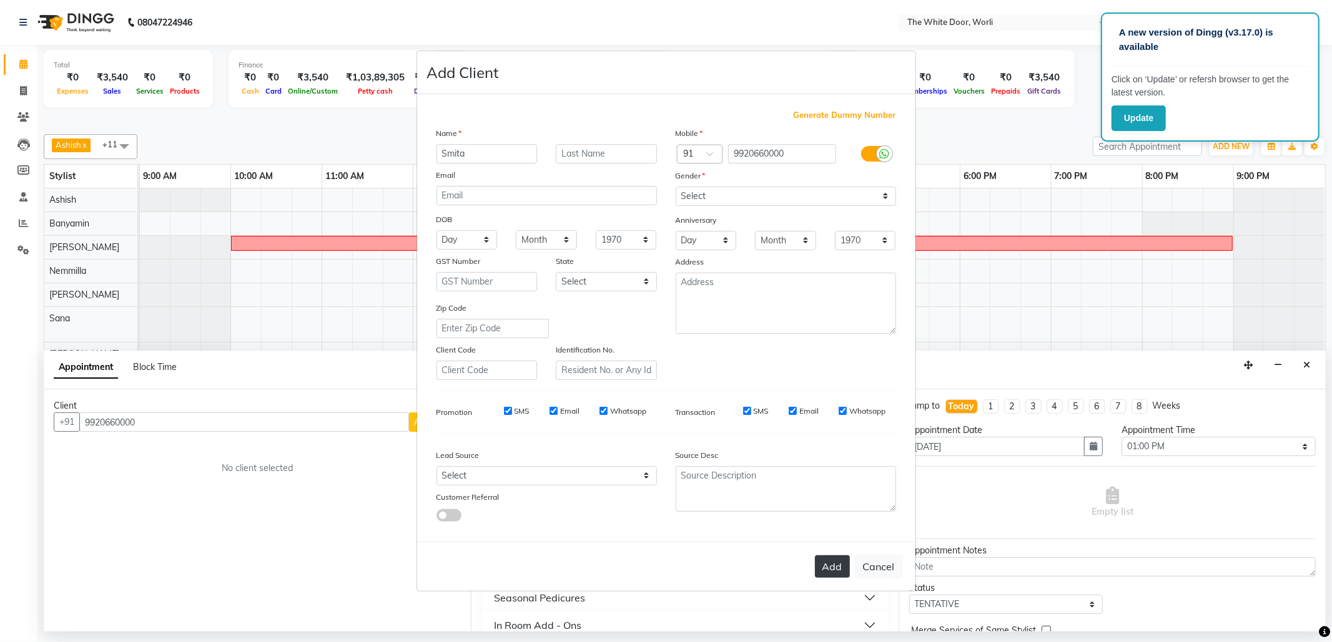
click at [840, 563] on button "Add" at bounding box center [832, 567] width 35 height 22
select select
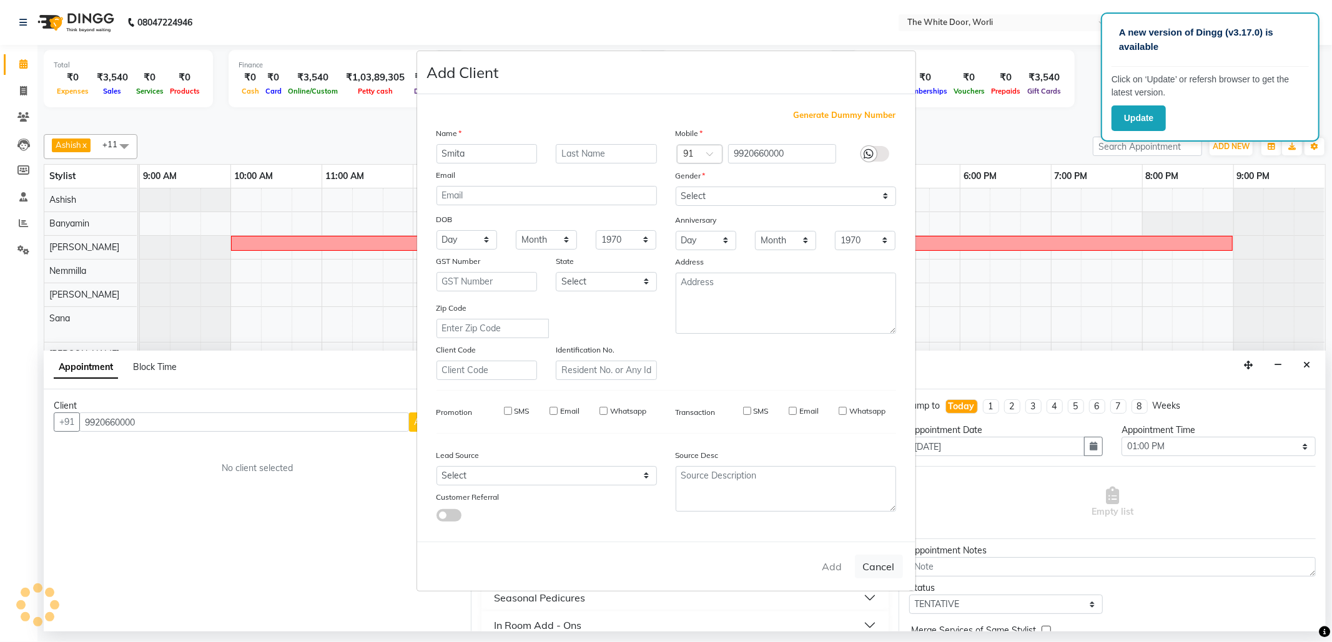
select select
checkbox input "false"
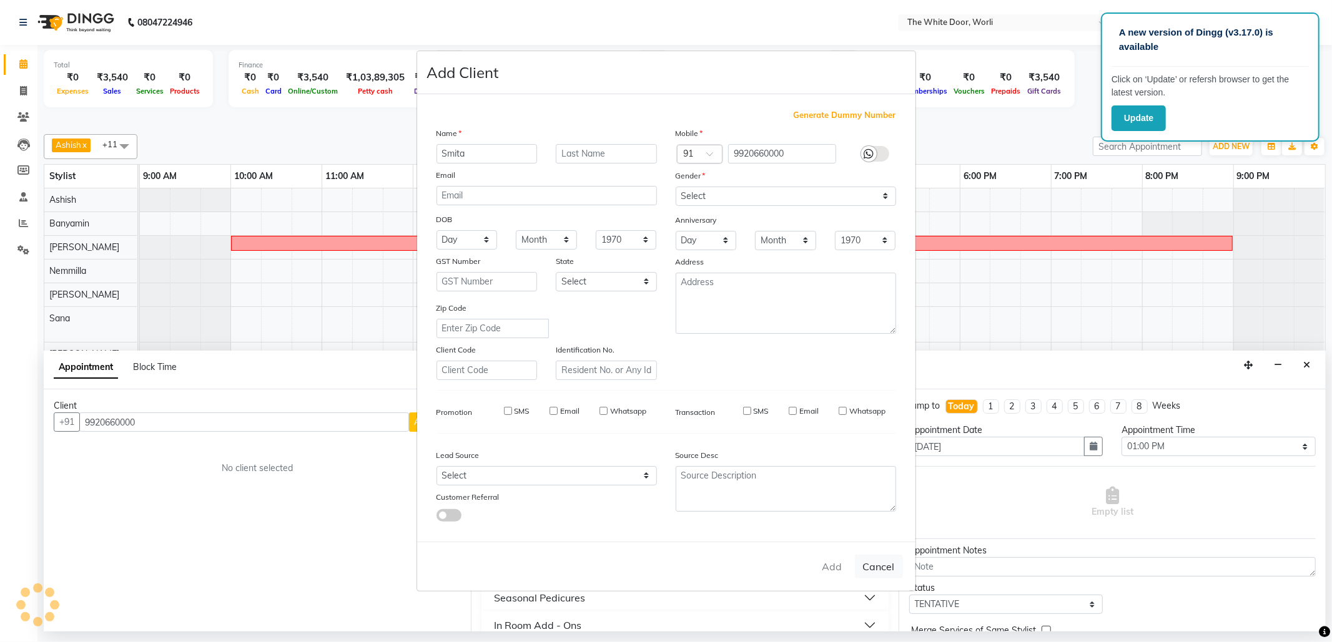
checkbox input "false"
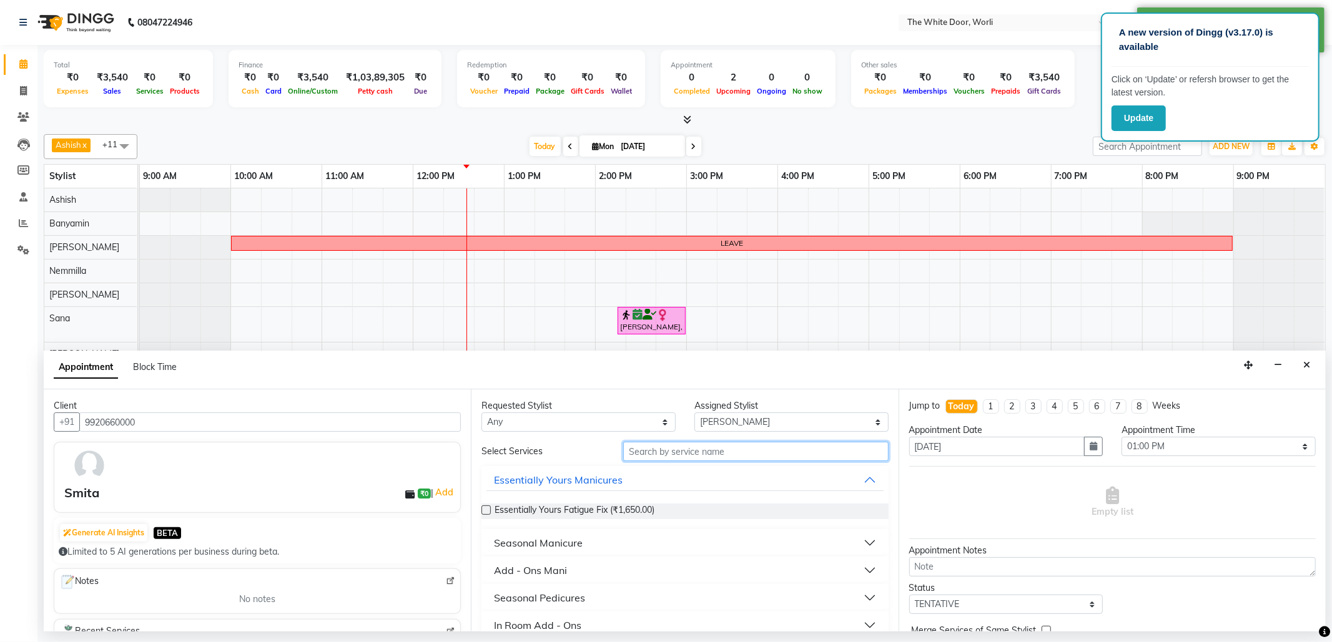
click at [672, 453] on input "text" at bounding box center [755, 451] width 265 height 19
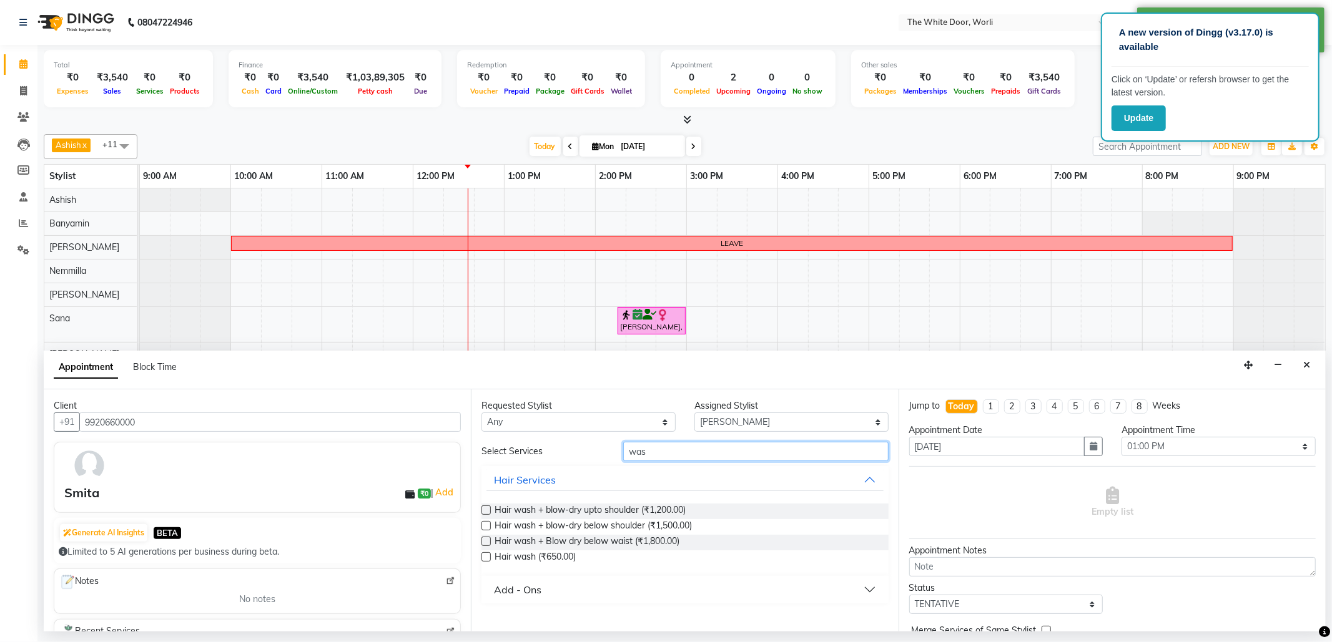
type input "was"
click at [490, 527] on label at bounding box center [485, 525] width 9 height 9
click at [489, 527] on input "checkbox" at bounding box center [485, 527] width 8 height 8
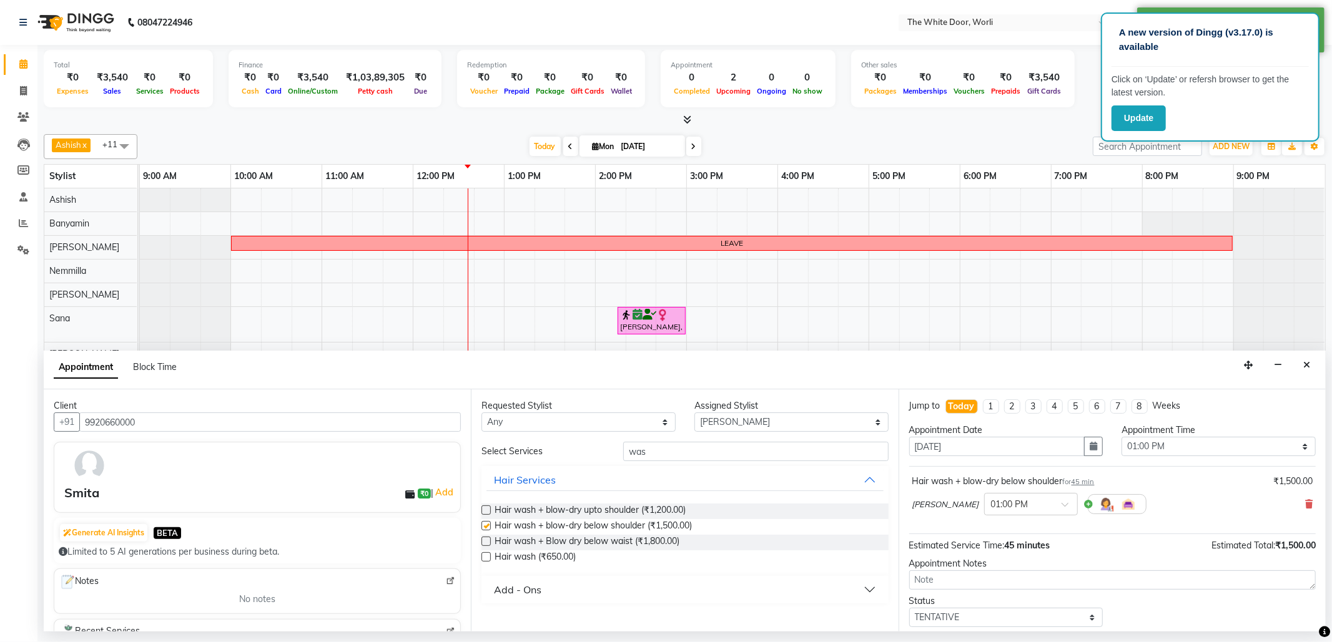
checkbox input "false"
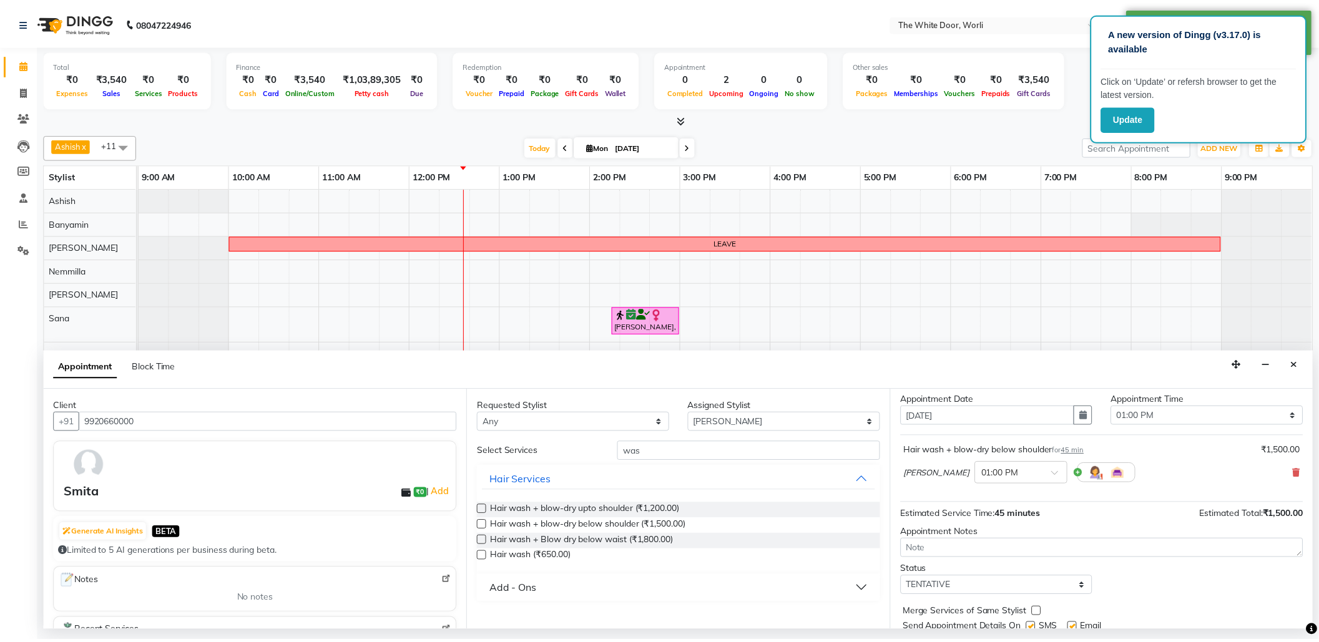
scroll to position [76, 0]
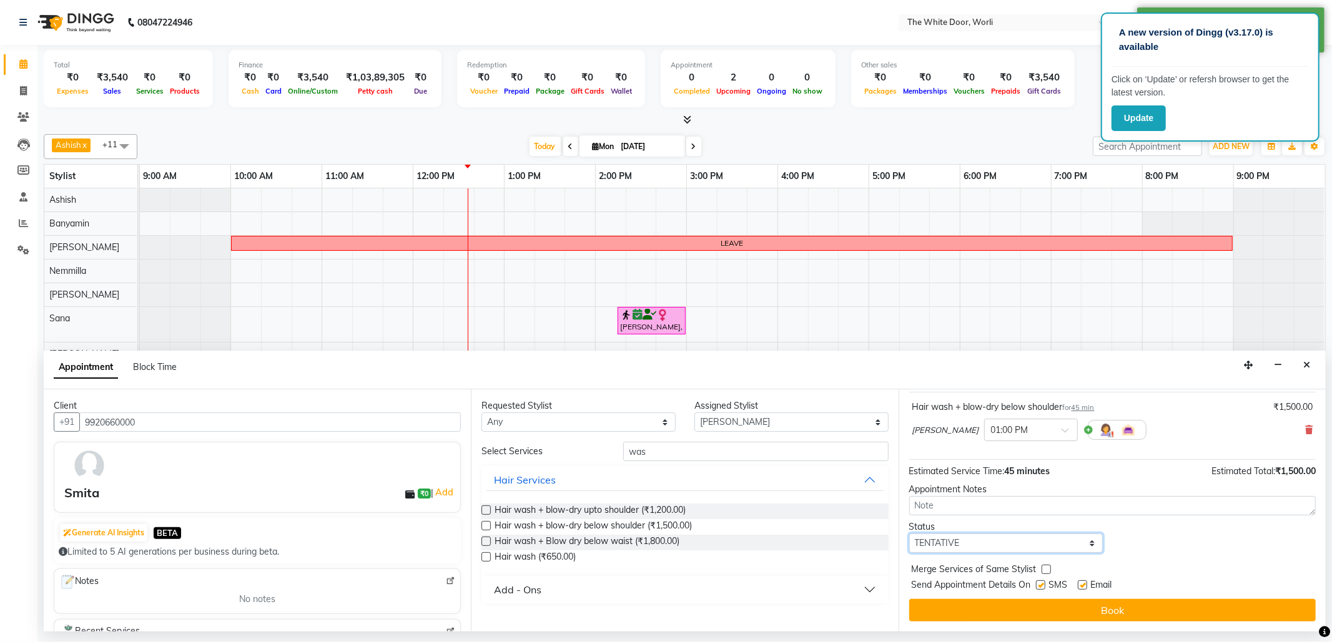
drag, startPoint x: 997, startPoint y: 550, endPoint x: 997, endPoint y: 542, distance: 8.1
click at [997, 550] on select "Select TENTATIVE CONFIRM CHECK-IN UPCOMING" at bounding box center [1006, 543] width 194 height 19
select select "confirm booking"
click at [909, 535] on select "Select TENTATIVE CONFIRM CHECK-IN UPCOMING" at bounding box center [1006, 543] width 194 height 19
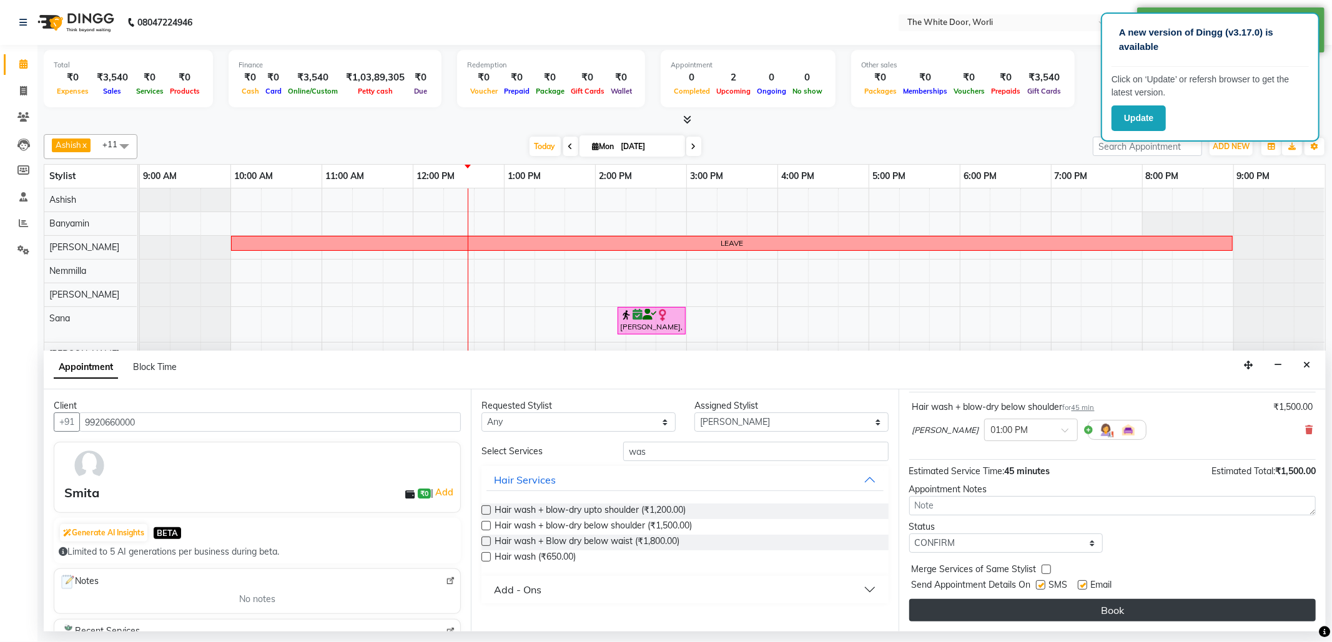
click at [1115, 614] on button "Book" at bounding box center [1112, 610] width 406 height 22
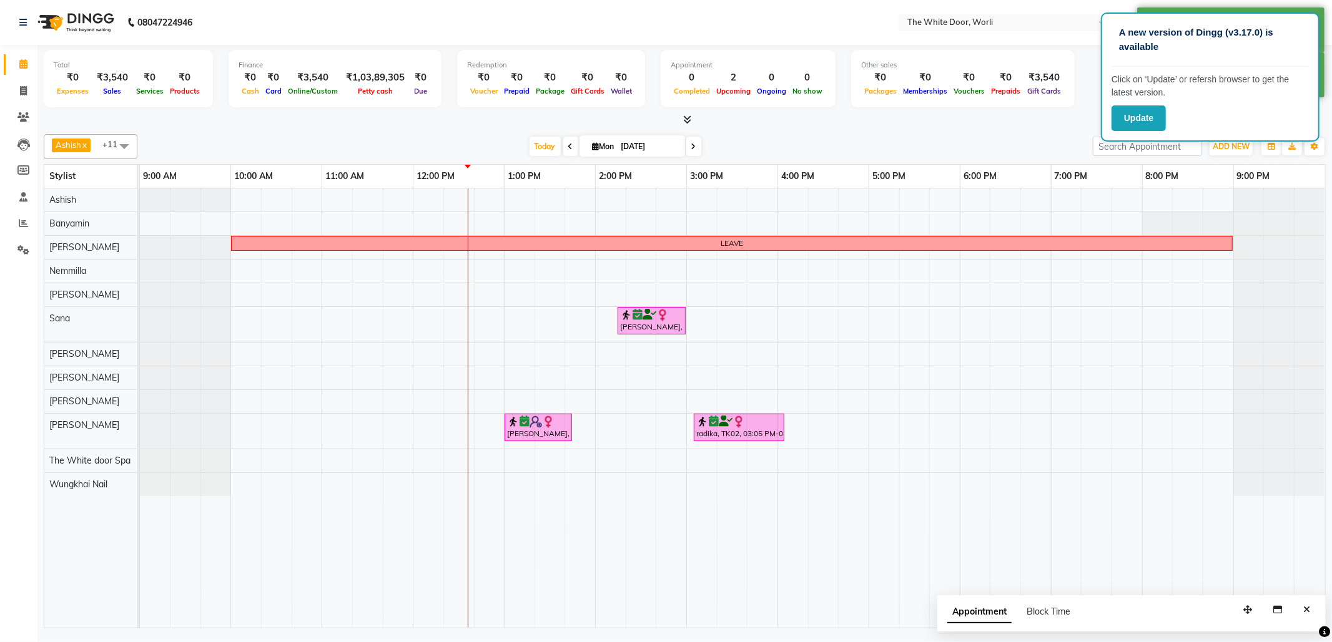
click at [1310, 610] on button "Close" at bounding box center [1306, 610] width 18 height 19
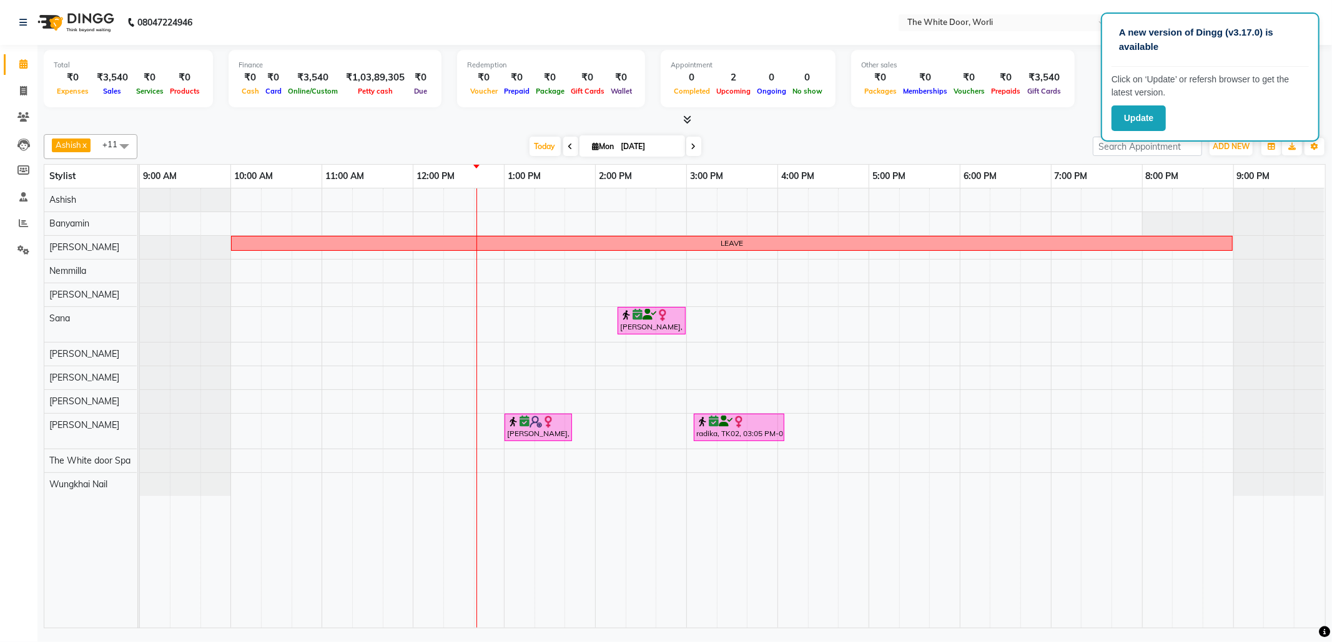
click at [563, 145] on span at bounding box center [570, 146] width 15 height 19
type input "[DATE]"
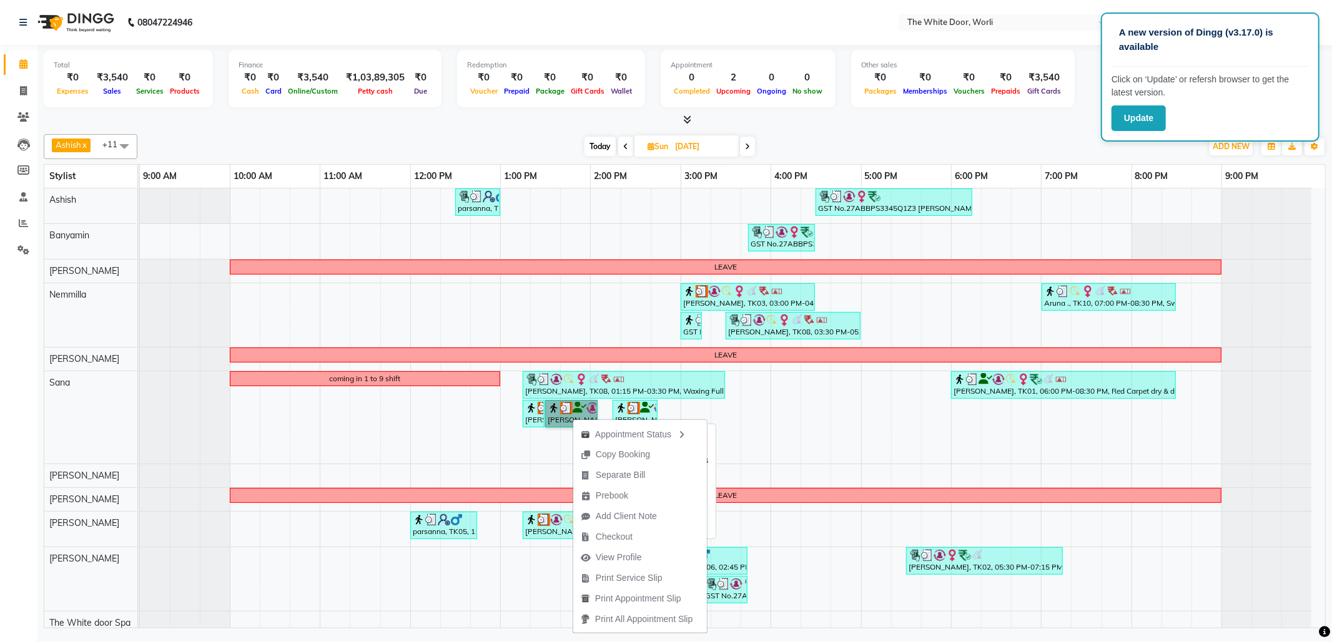
click at [564, 410] on link "[PERSON_NAME], TK03, 01:30 PM-02:05 PM, Waxing Full Legs" at bounding box center [571, 413] width 52 height 27
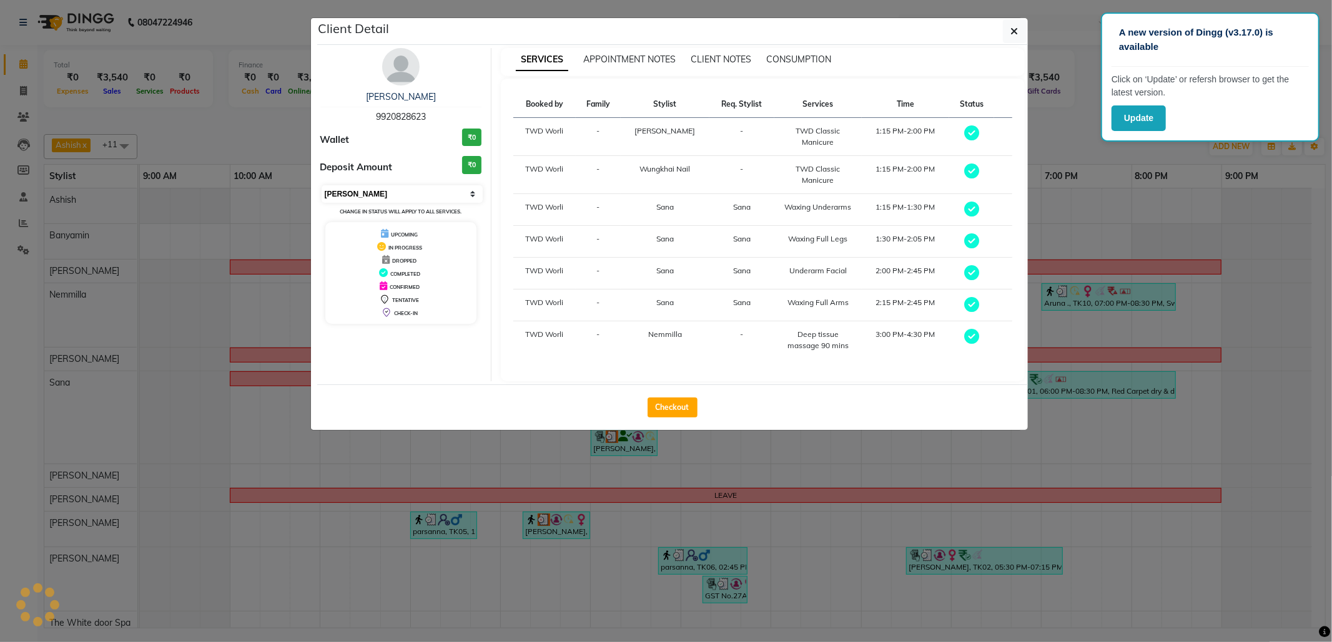
click at [403, 189] on select "Select MARK DONE UPCOMING" at bounding box center [403, 193] width 162 height 17
select select "5"
click at [322, 186] on select "Select MARK DONE UPCOMING" at bounding box center [403, 193] width 162 height 17
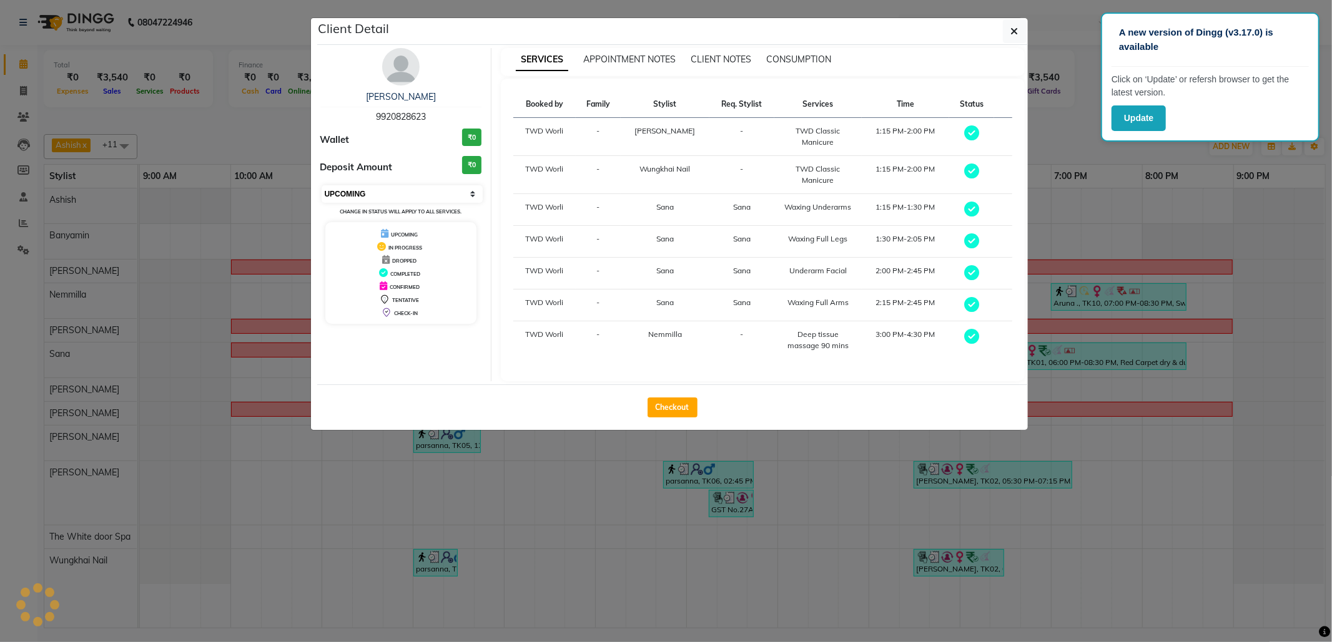
click at [377, 199] on select "Select MARK DONE UPCOMING" at bounding box center [403, 193] width 162 height 17
click at [322, 186] on select "Select MARK DONE UPCOMING" at bounding box center [403, 193] width 162 height 17
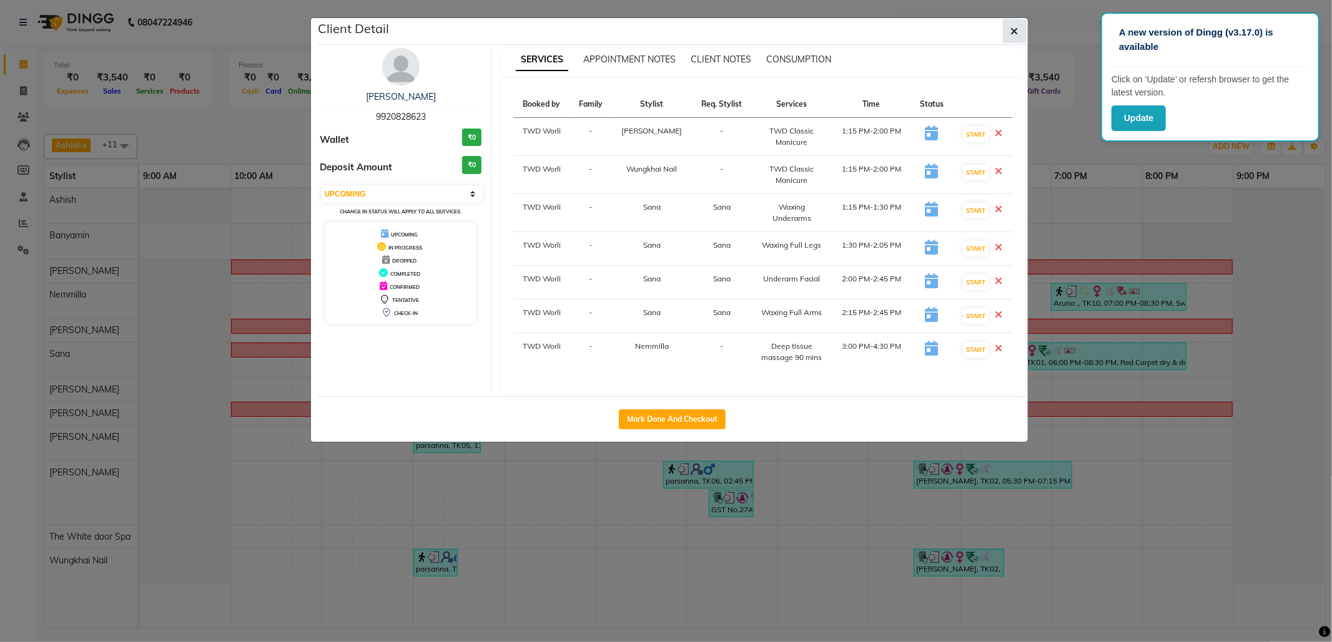
click at [1014, 32] on icon "button" at bounding box center [1014, 31] width 7 height 10
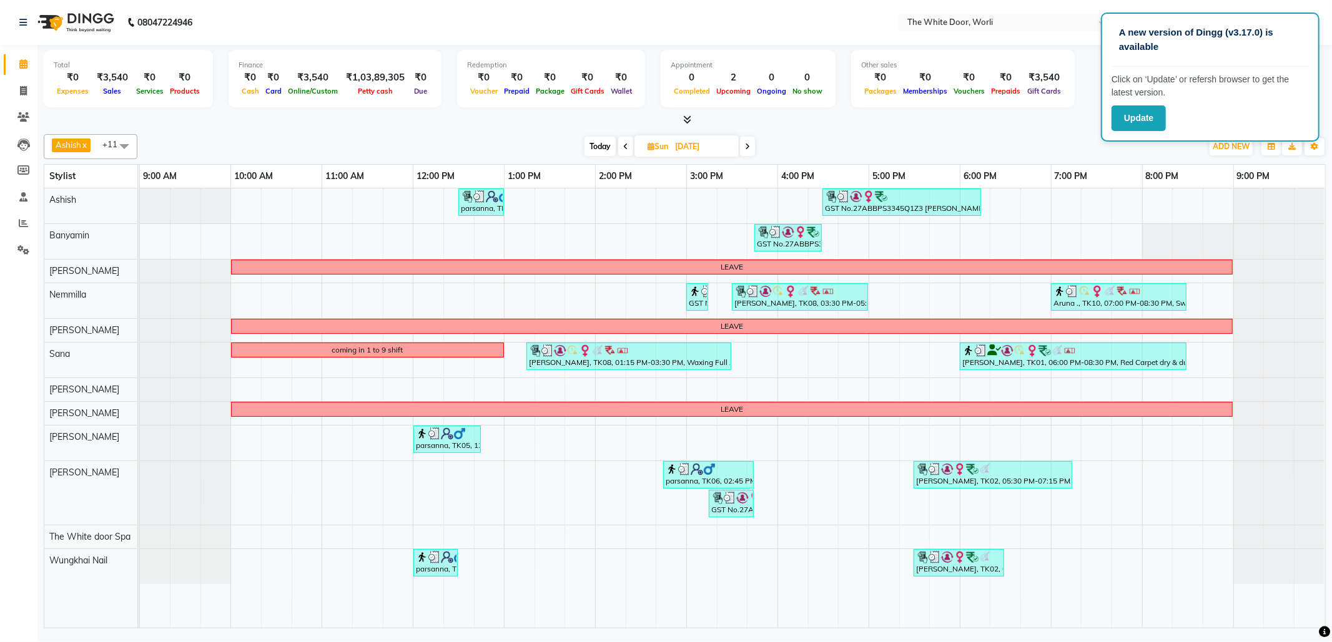
click at [627, 150] on span at bounding box center [625, 146] width 15 height 19
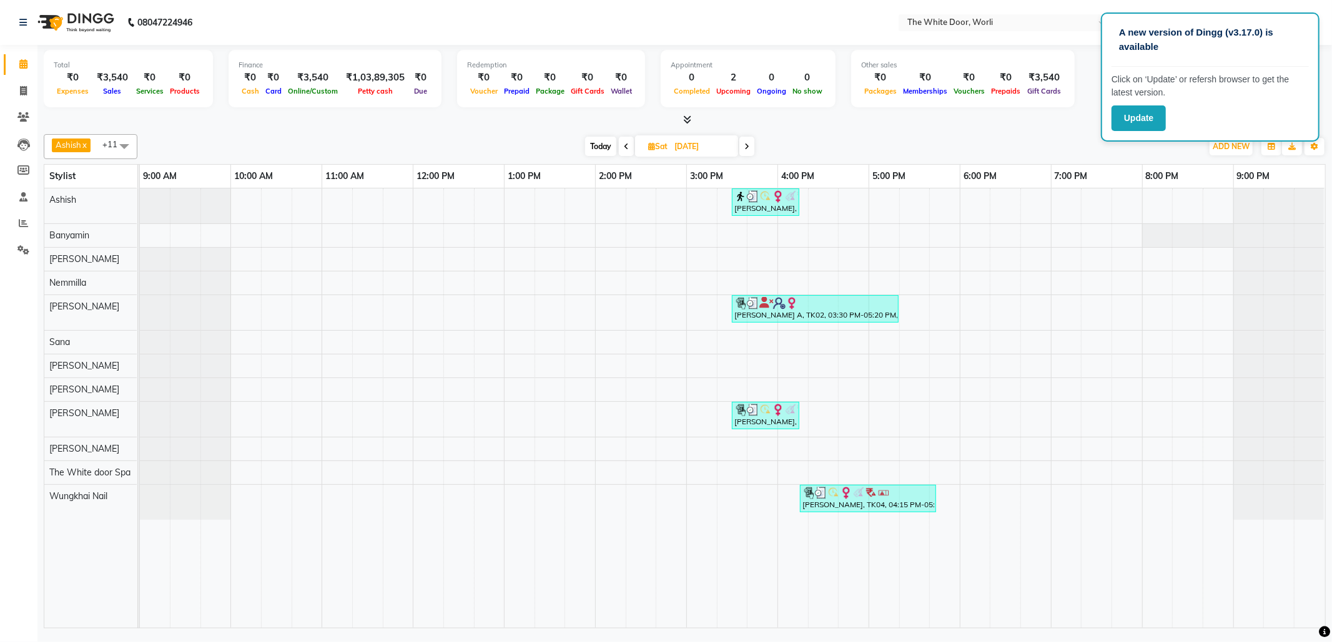
click at [621, 142] on span at bounding box center [626, 146] width 15 height 19
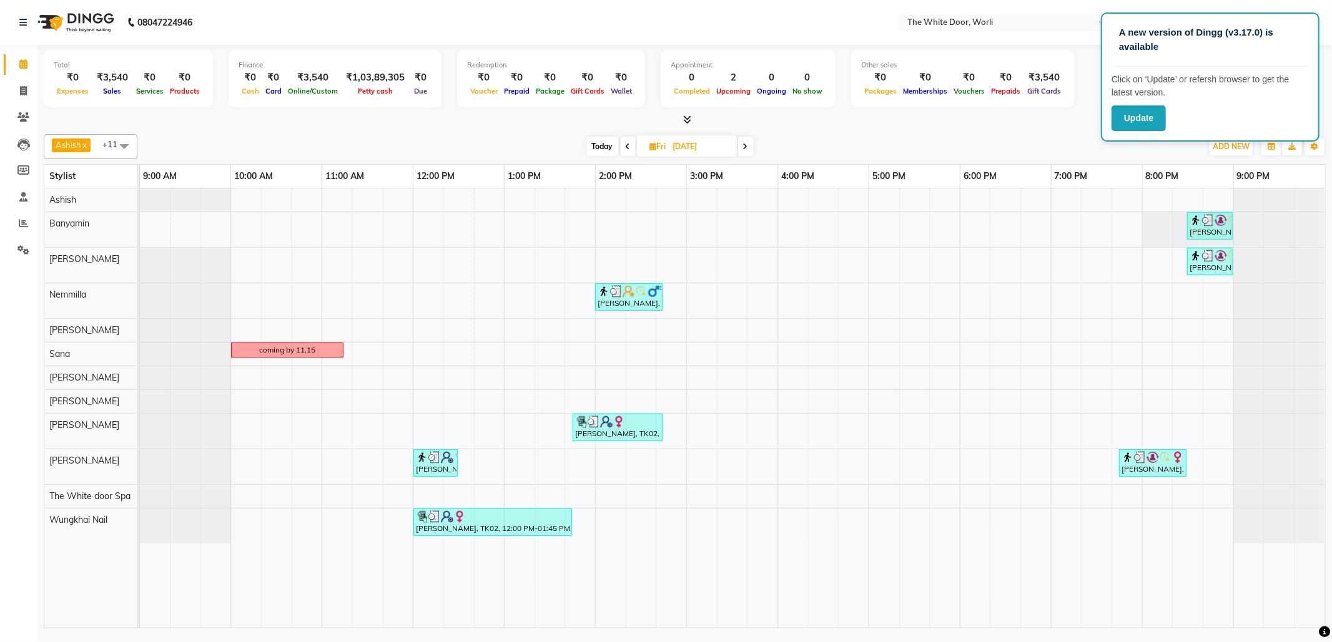
click at [631, 145] on span at bounding box center [628, 146] width 15 height 19
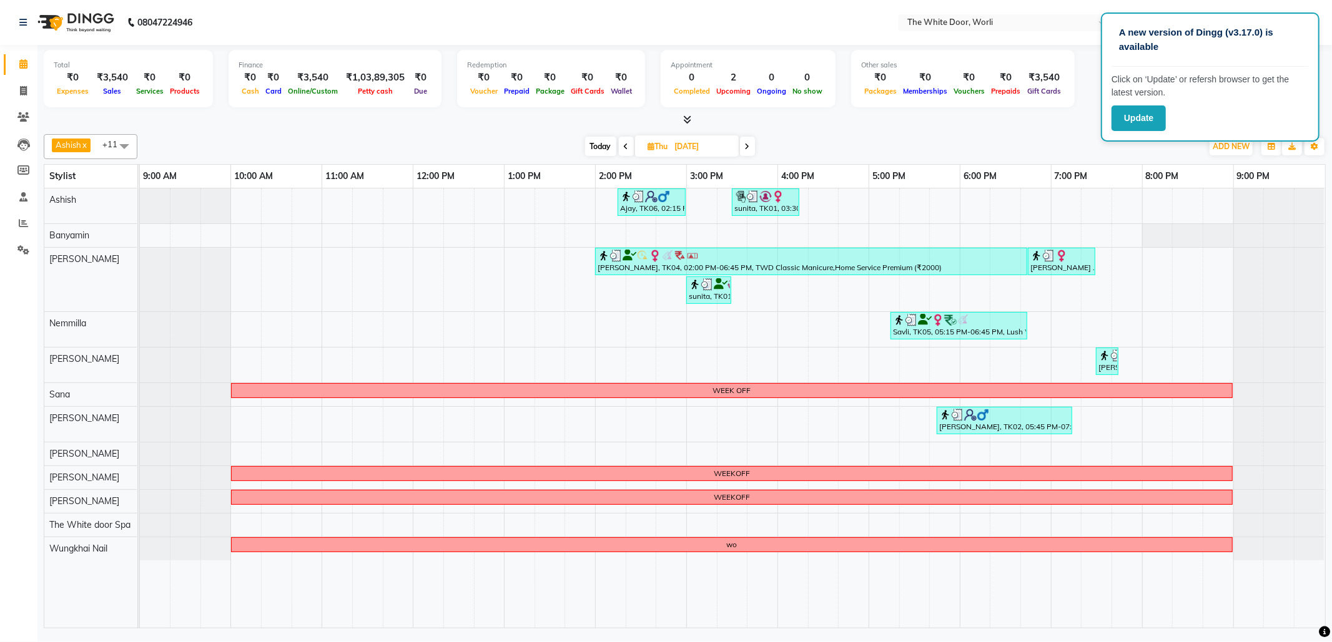
click at [626, 150] on icon at bounding box center [626, 146] width 5 height 7
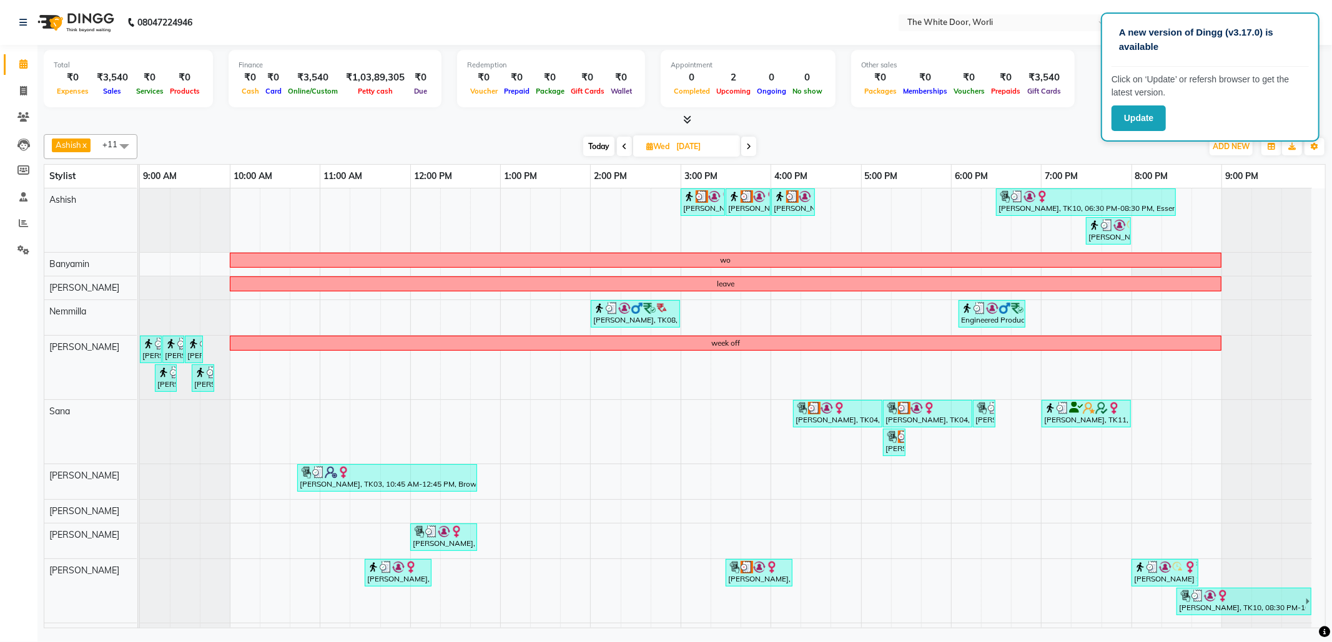
click at [590, 150] on span "Today" at bounding box center [598, 146] width 31 height 19
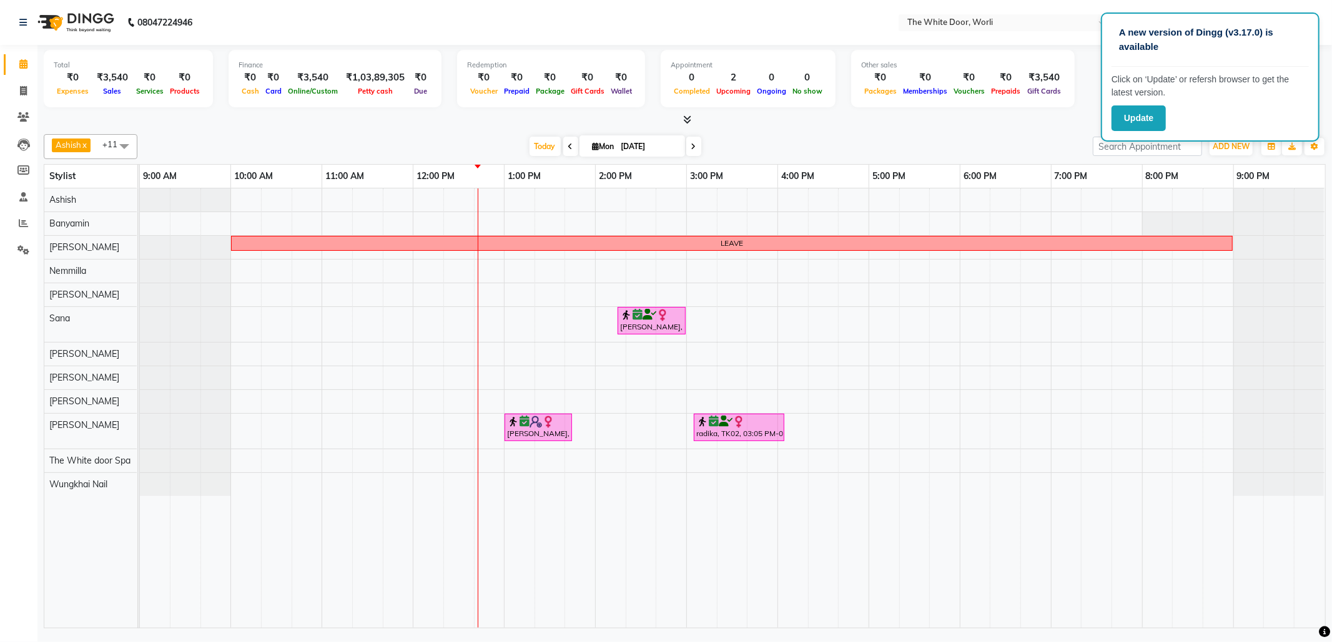
click at [568, 148] on icon at bounding box center [570, 146] width 5 height 7
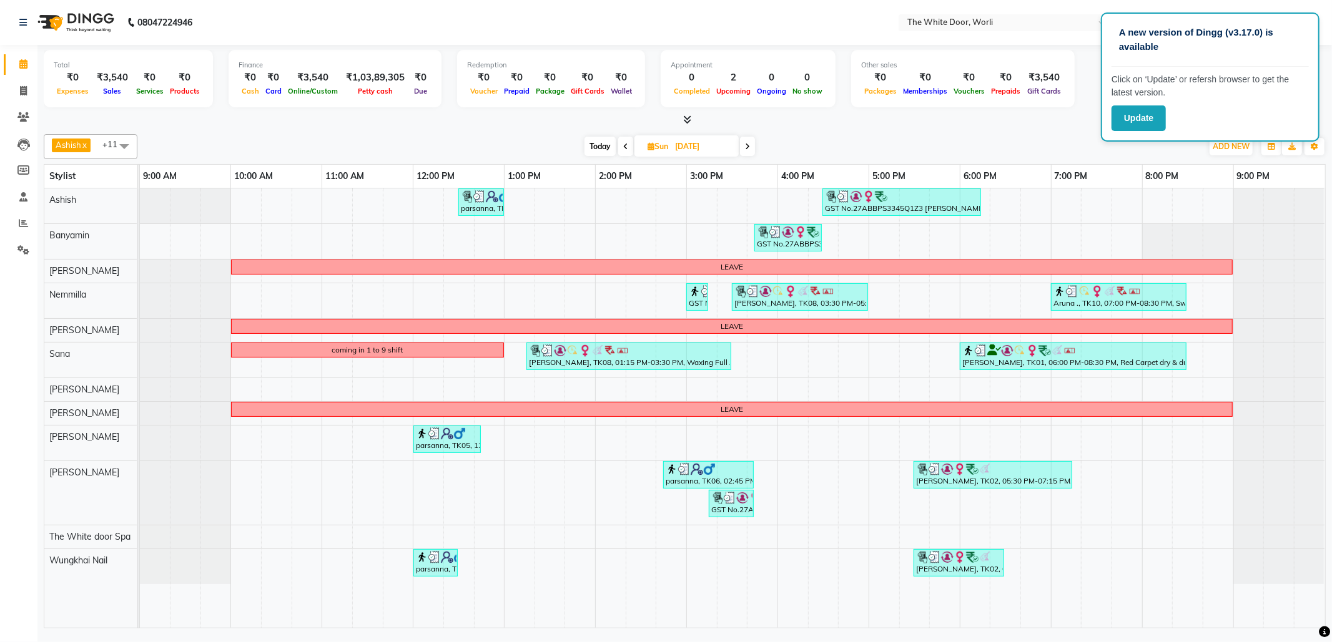
click at [605, 144] on span "Today" at bounding box center [599, 146] width 31 height 19
type input "[DATE]"
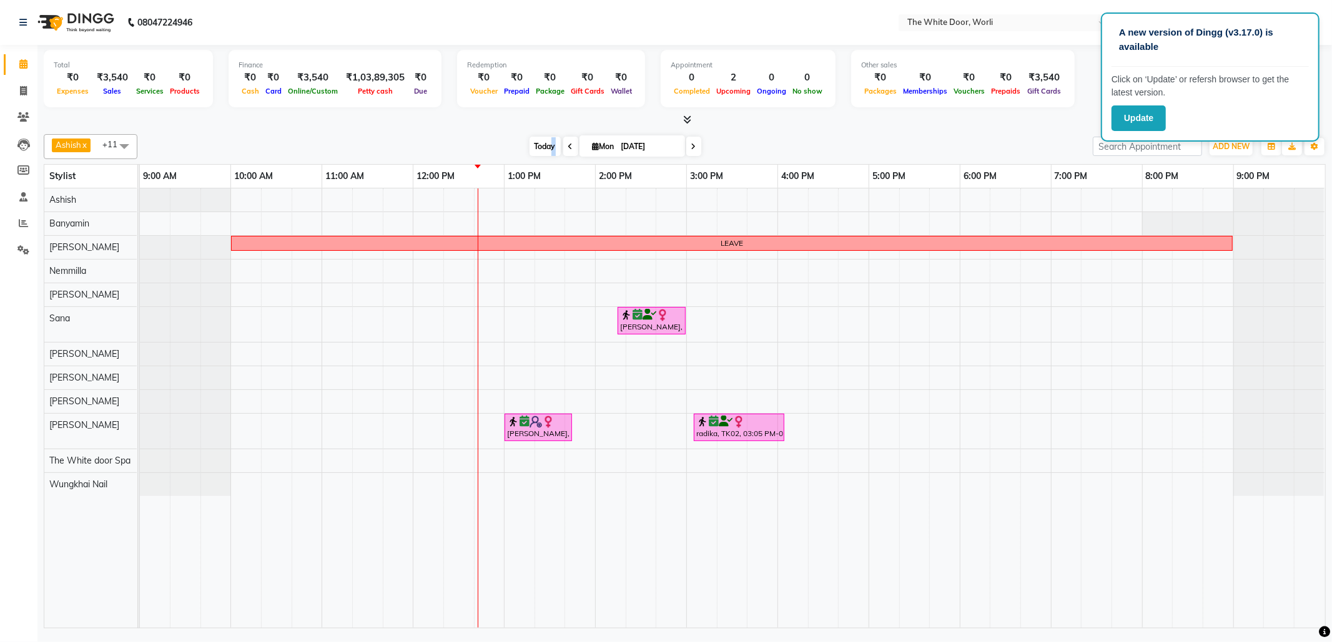
click at [547, 143] on span "Today" at bounding box center [544, 146] width 31 height 19
click at [536, 145] on span "Today" at bounding box center [544, 146] width 31 height 19
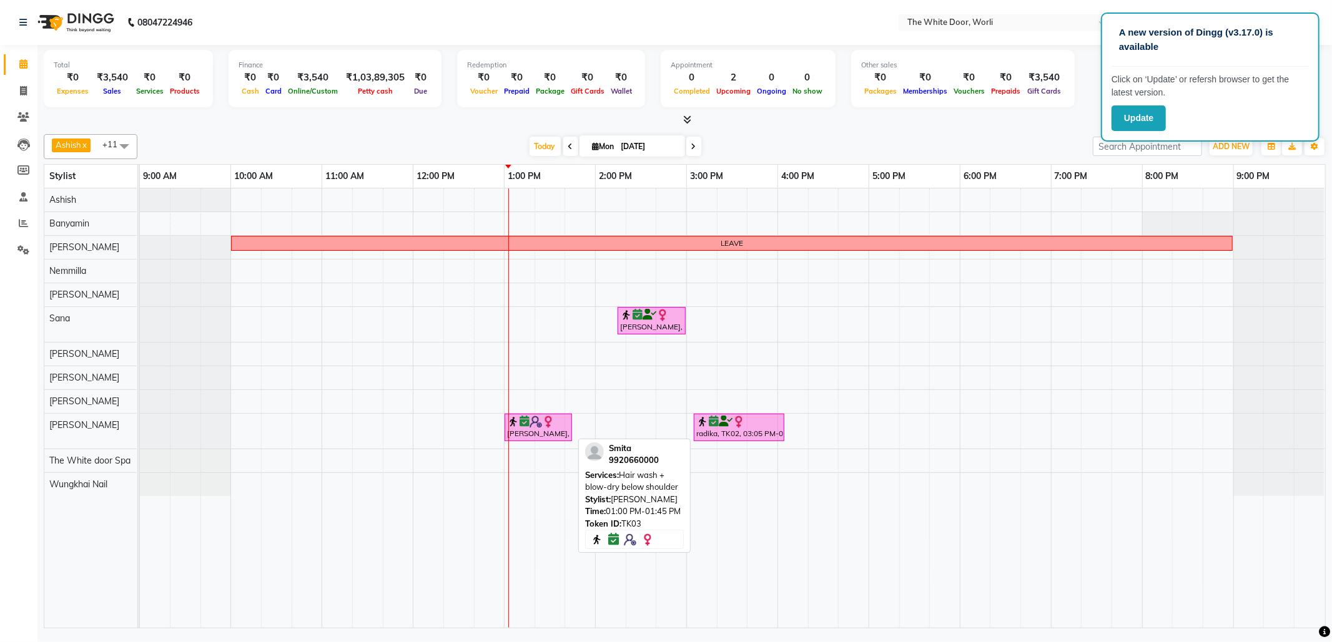
click at [538, 425] on img at bounding box center [535, 422] width 12 height 12
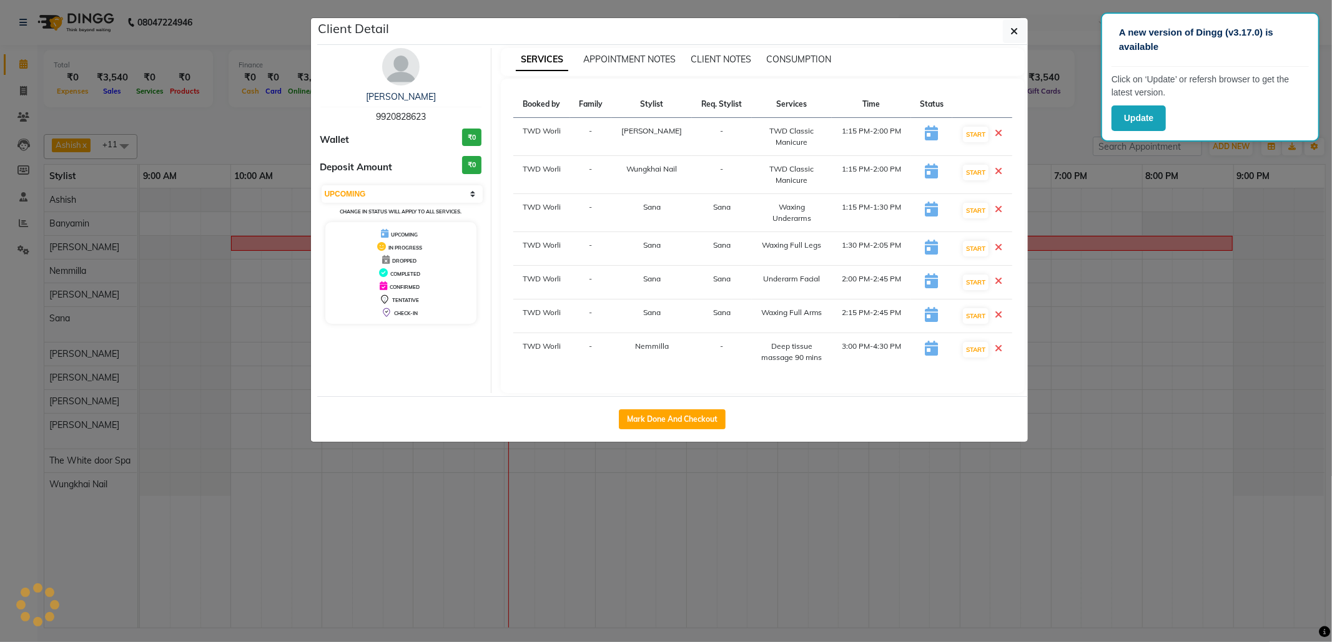
select select "6"
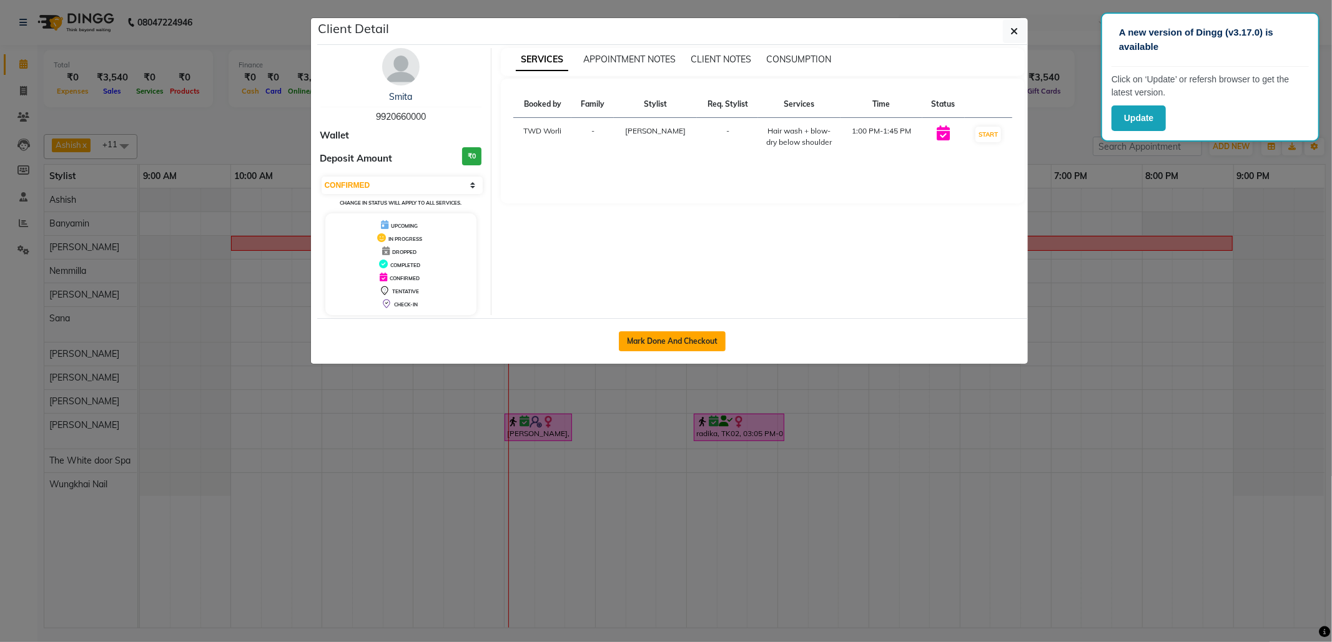
click at [667, 343] on button "Mark Done And Checkout" at bounding box center [672, 342] width 107 height 20
select select "service"
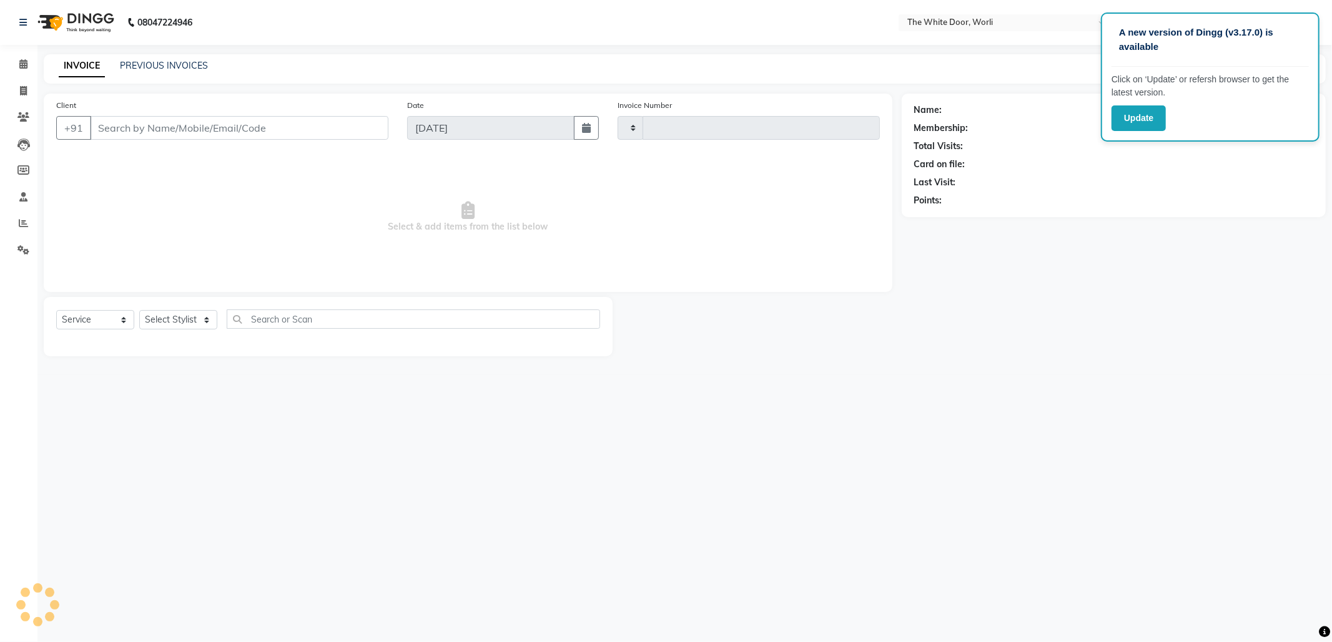
type input "1404"
select select "4027"
type input "9920660000"
select select "50222"
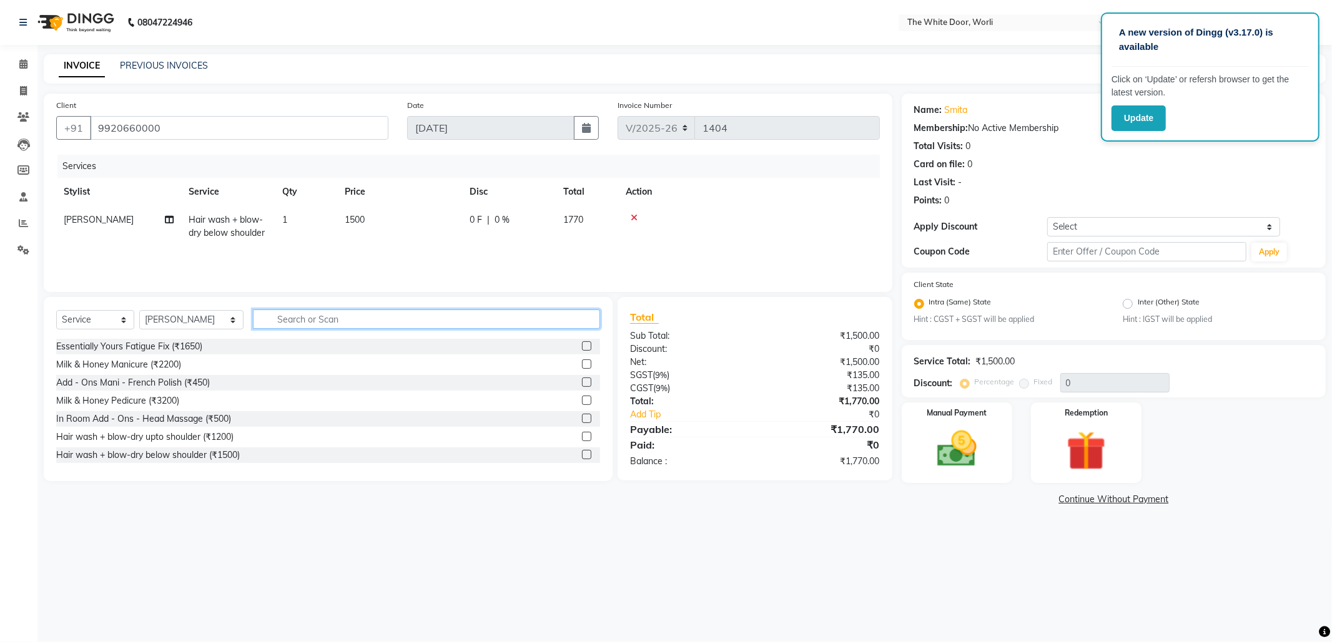
click at [451, 320] on input "text" at bounding box center [426, 319] width 346 height 19
type input "blo"
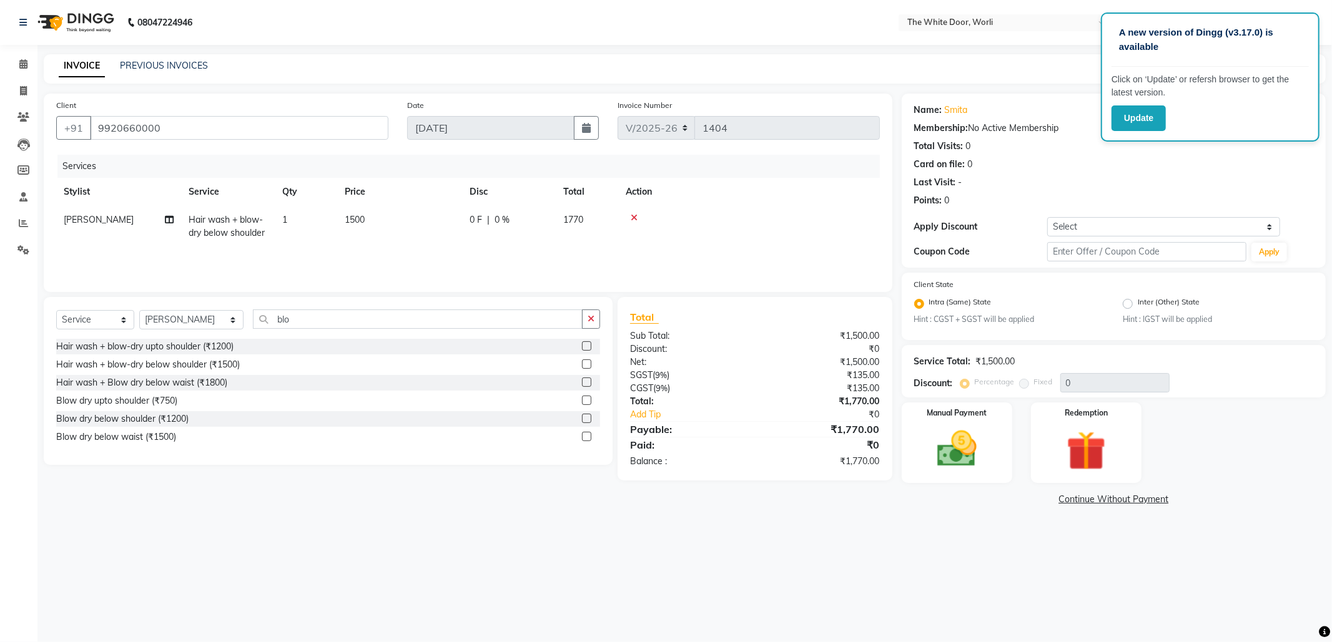
click at [586, 400] on label at bounding box center [586, 400] width 9 height 9
click at [586, 400] on input "checkbox" at bounding box center [586, 401] width 8 height 8
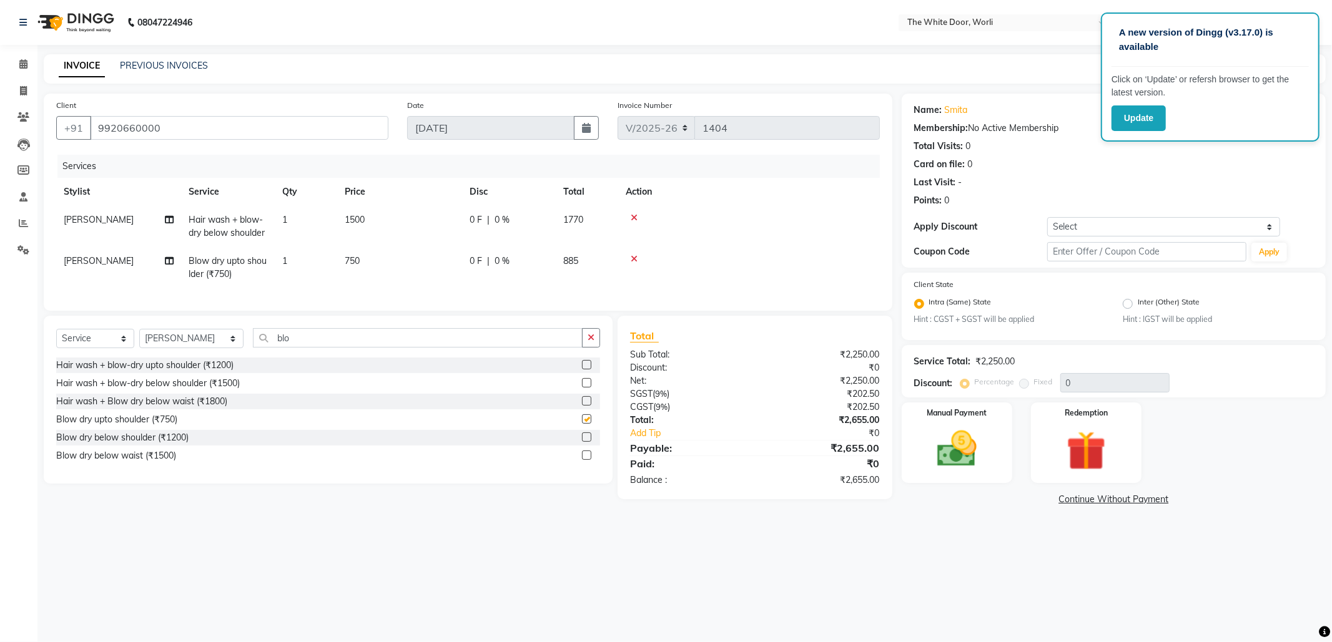
checkbox input "false"
click at [631, 214] on icon at bounding box center [634, 218] width 7 height 9
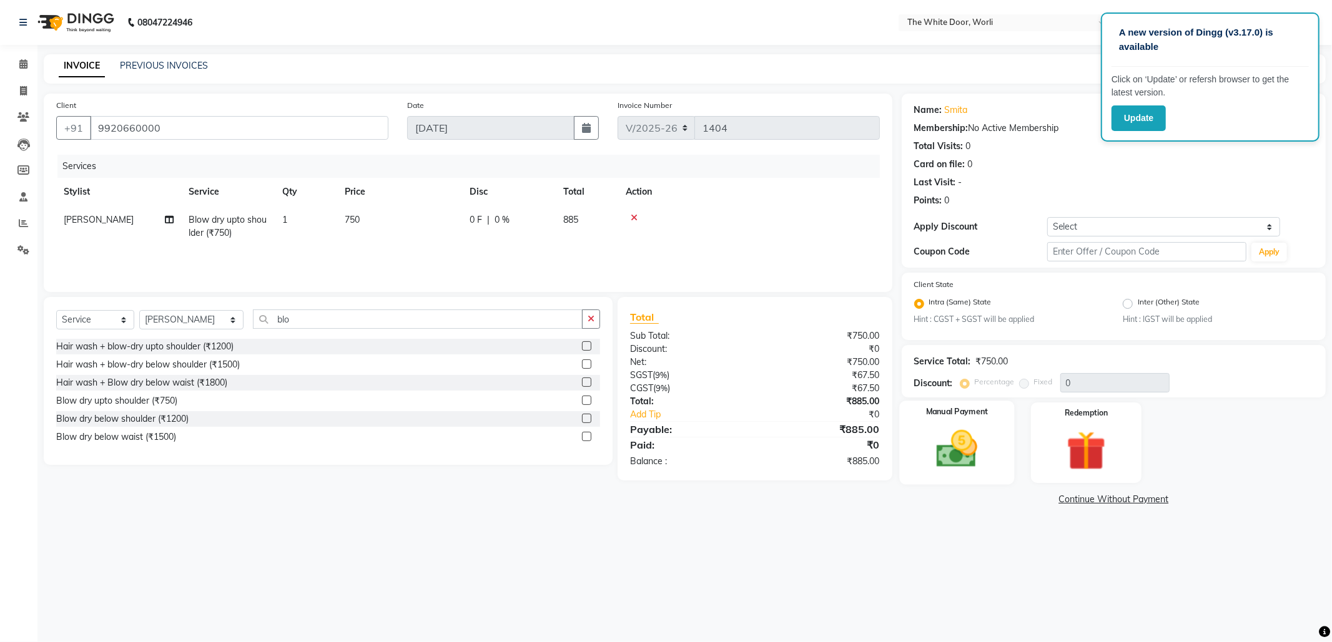
click at [974, 440] on img at bounding box center [956, 449] width 67 height 47
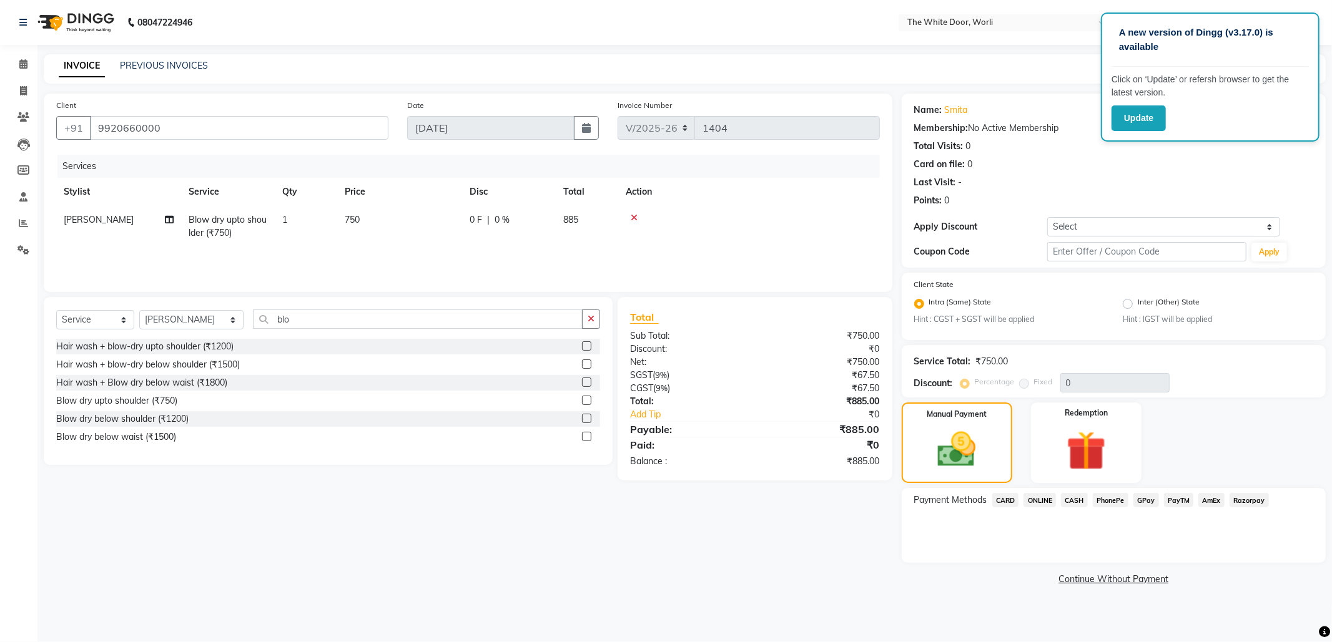
click at [1072, 502] on span "CASH" at bounding box center [1074, 500] width 27 height 14
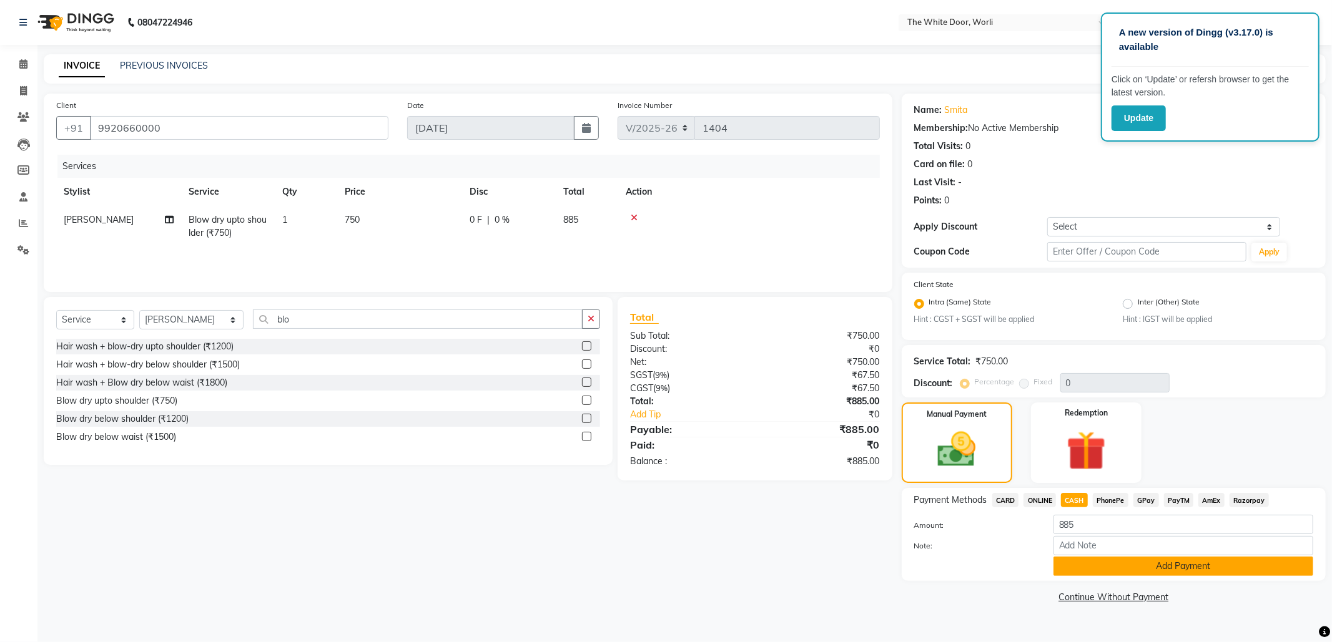
click at [1176, 573] on button "Add Payment" at bounding box center [1183, 566] width 260 height 19
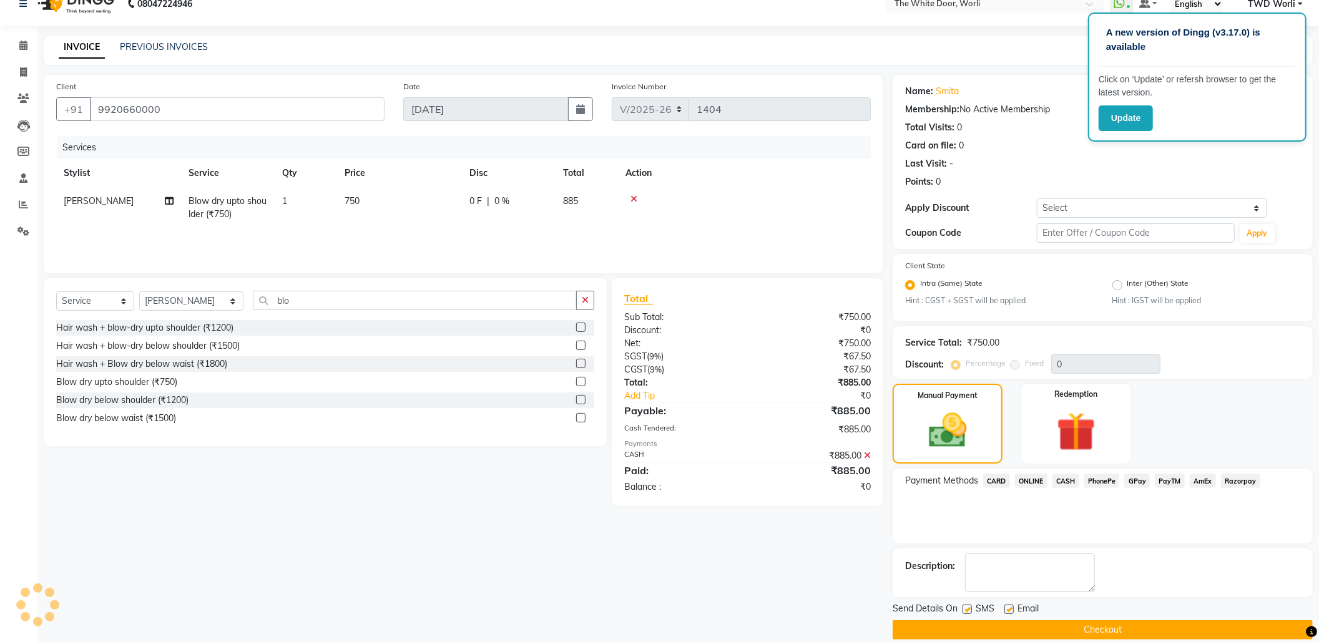
scroll to position [35, 0]
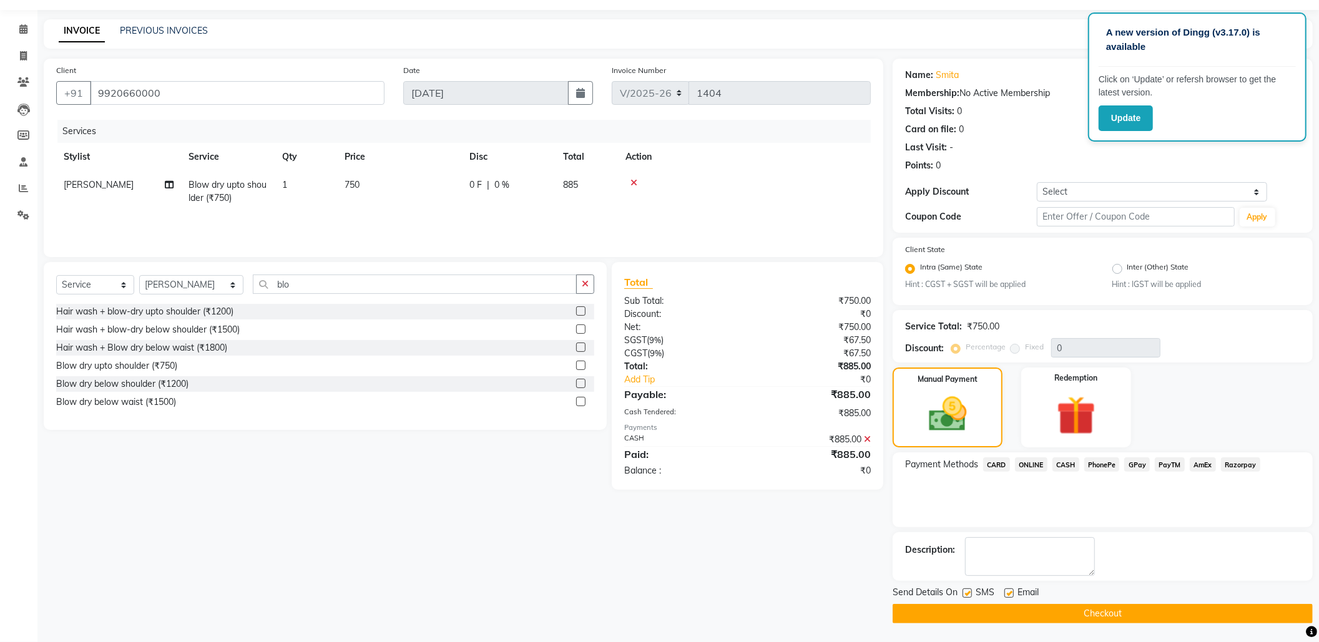
click at [1114, 612] on button "Checkout" at bounding box center [1103, 613] width 420 height 19
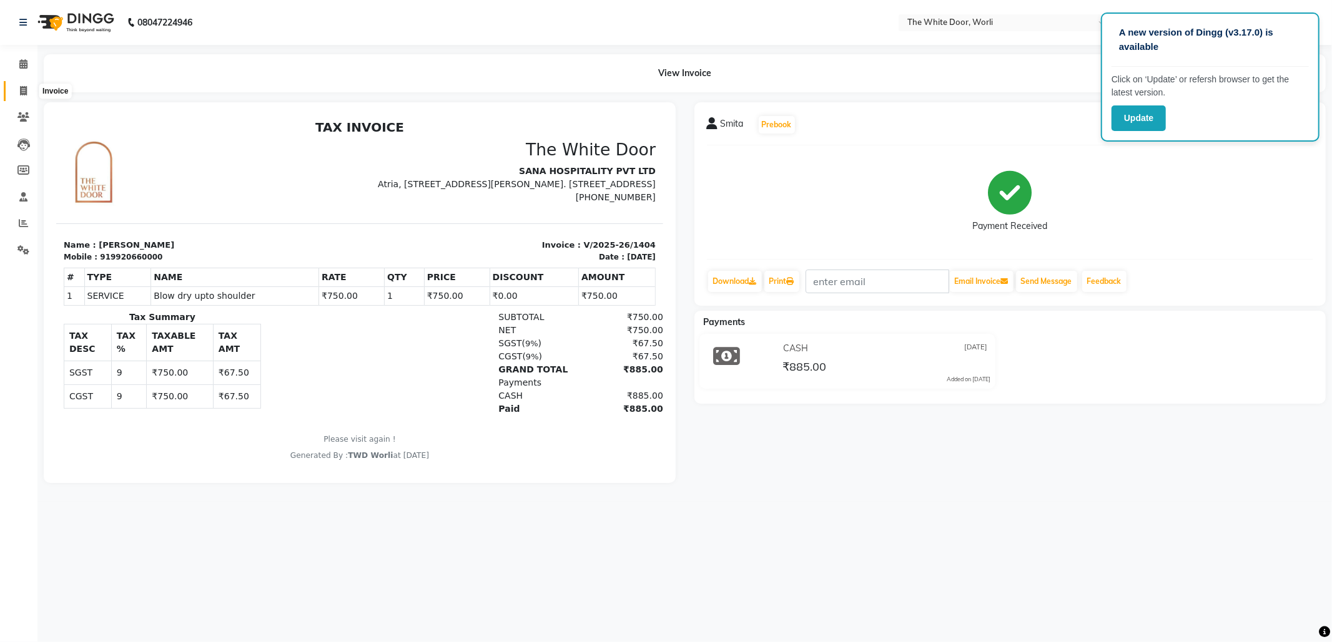
click at [16, 94] on span at bounding box center [23, 91] width 22 height 14
select select "service"
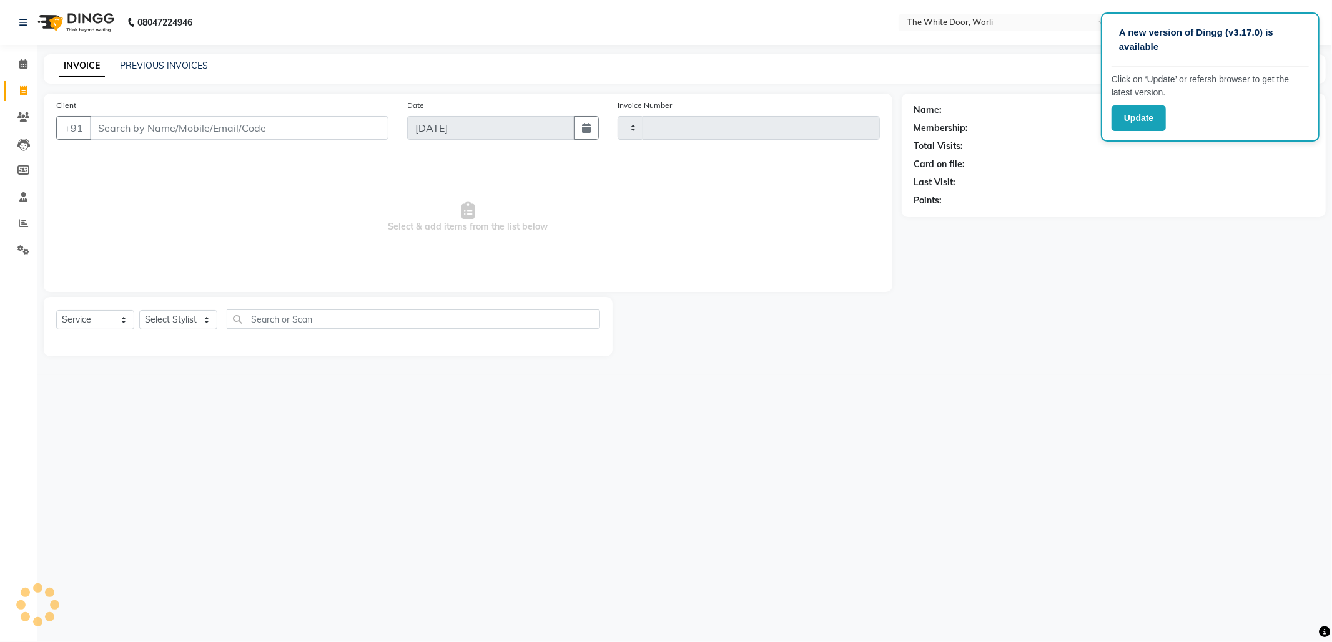
type input "1405"
select select "4027"
click at [165, 56] on div "INVOICE PREVIOUS INVOICES Create New Save" at bounding box center [685, 68] width 1282 height 29
click at [164, 62] on link "PREVIOUS INVOICES" at bounding box center [164, 65] width 88 height 11
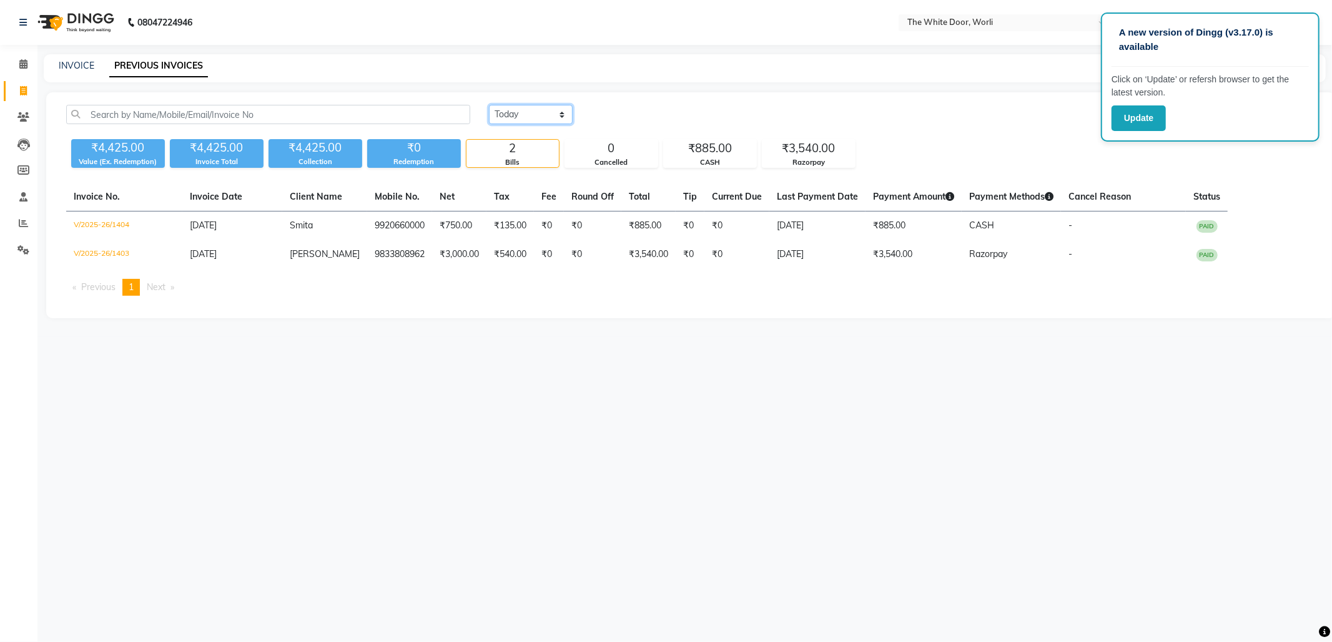
click at [518, 113] on select "[DATE] [DATE] Custom Range" at bounding box center [531, 114] width 84 height 19
click at [489, 105] on select "[DATE] [DATE] Custom Range" at bounding box center [531, 114] width 84 height 19
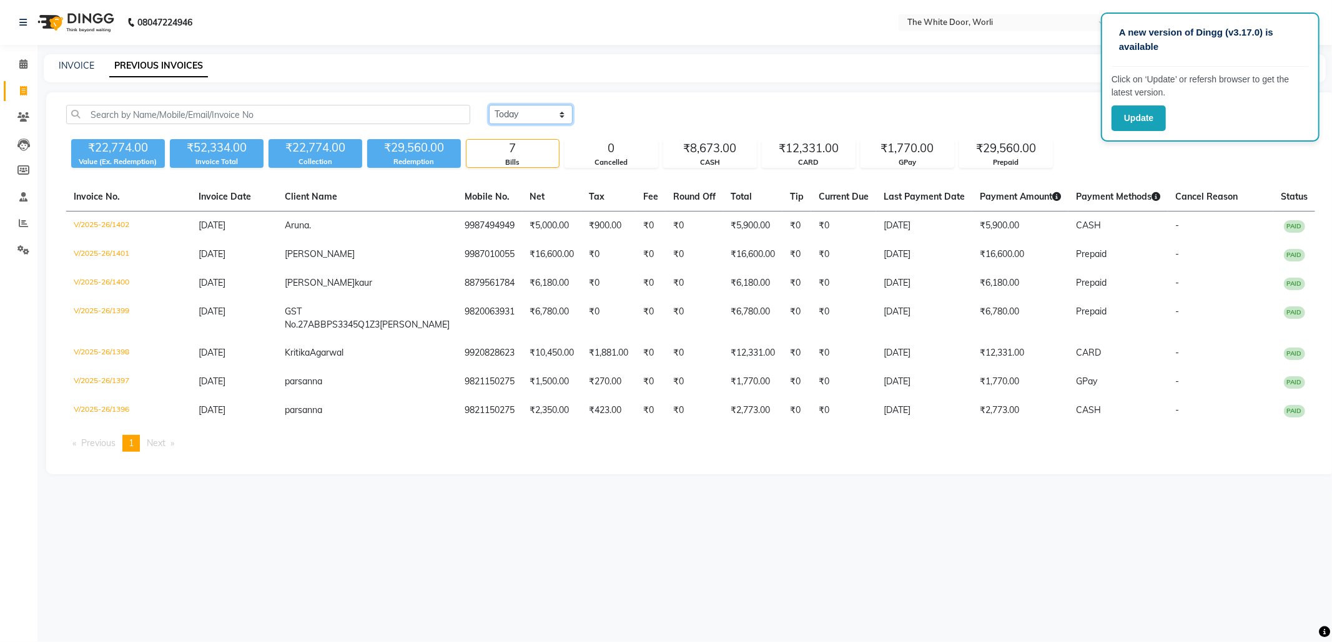
click at [506, 108] on select "[DATE] [DATE] Custom Range" at bounding box center [531, 114] width 84 height 19
select select "range"
click at [489, 105] on select "[DATE] [DATE] Custom Range" at bounding box center [531, 114] width 84 height 19
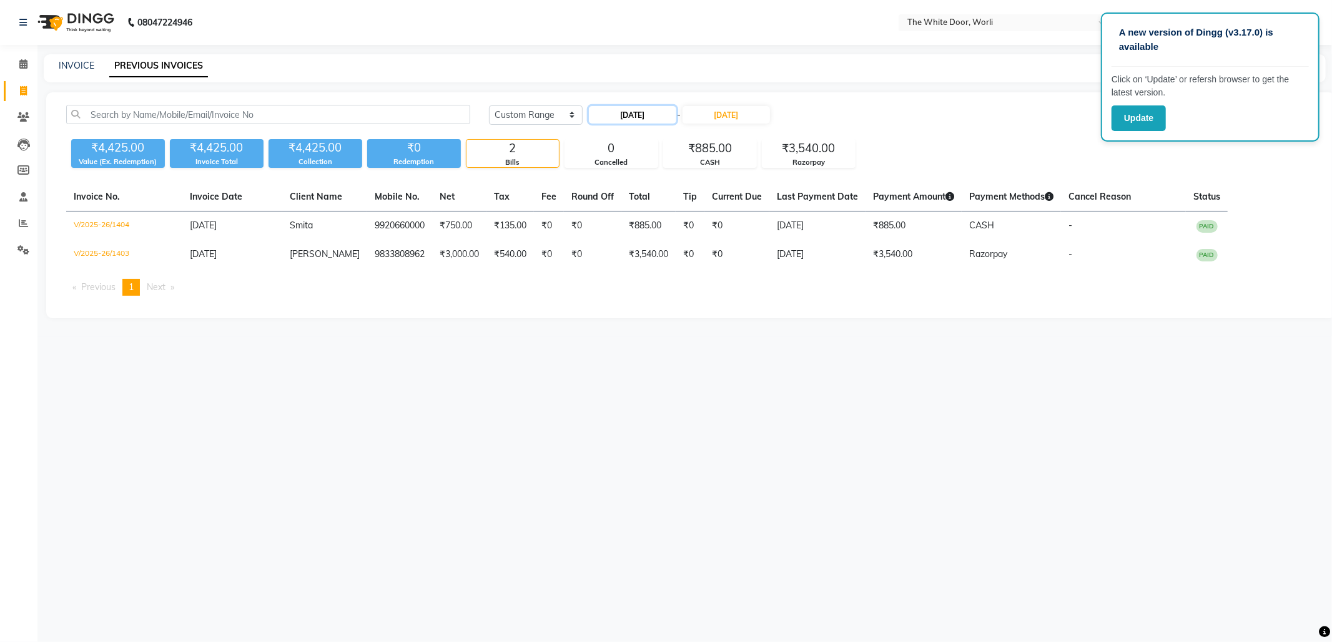
click at [648, 109] on input "[DATE]" at bounding box center [632, 114] width 87 height 17
select select "9"
select select "2025"
drag, startPoint x: 632, startPoint y: 135, endPoint x: 635, endPoint y: 144, distance: 8.5
click at [632, 135] on select "Jan Feb Mar Apr May Jun [DATE] Aug Sep Oct Nov Dec" at bounding box center [637, 138] width 47 height 19
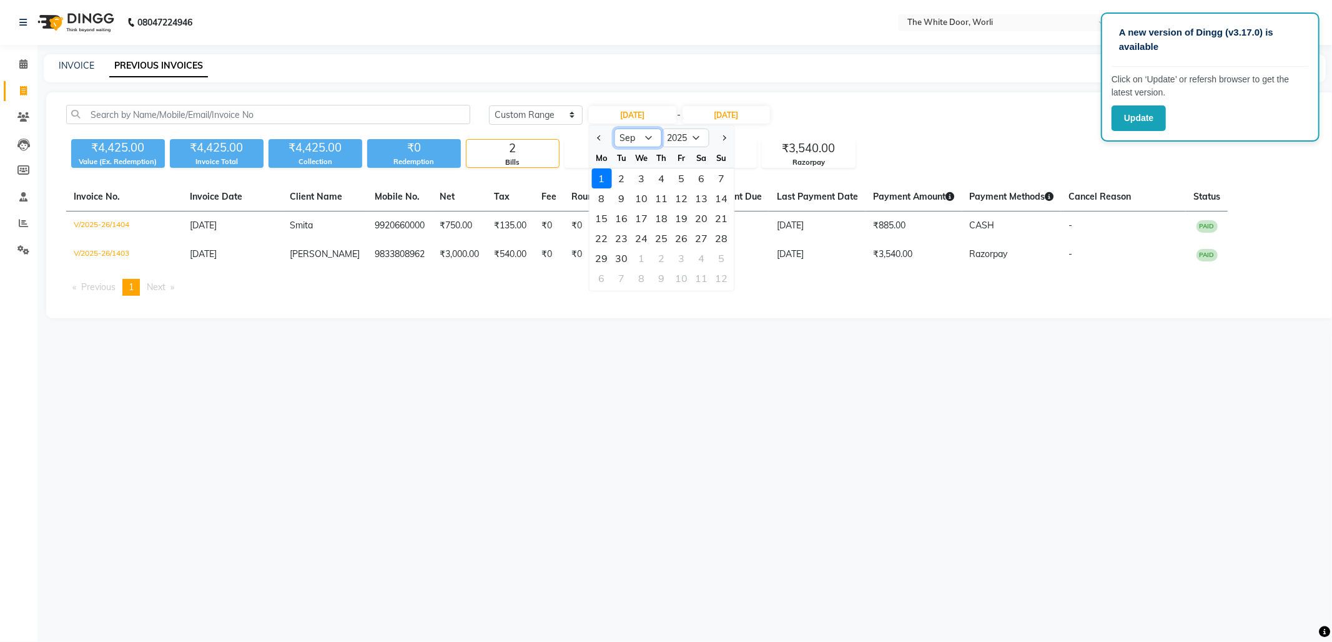
select select "8"
click at [614, 129] on select "Jan Feb Mar Apr May Jun [DATE] Aug Sep Oct Nov Dec" at bounding box center [637, 138] width 47 height 19
click at [683, 253] on div "29" at bounding box center [681, 258] width 20 height 20
type input "[DATE]"
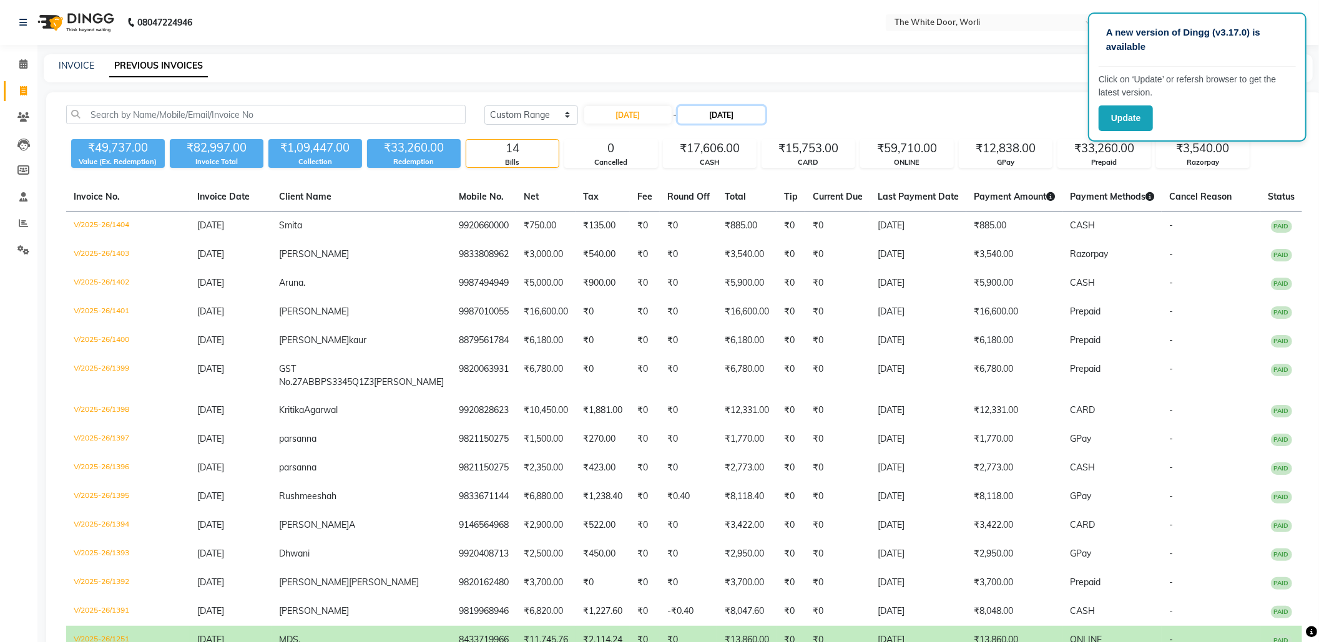
click at [745, 106] on input "[DATE]" at bounding box center [721, 114] width 87 height 17
select select "9"
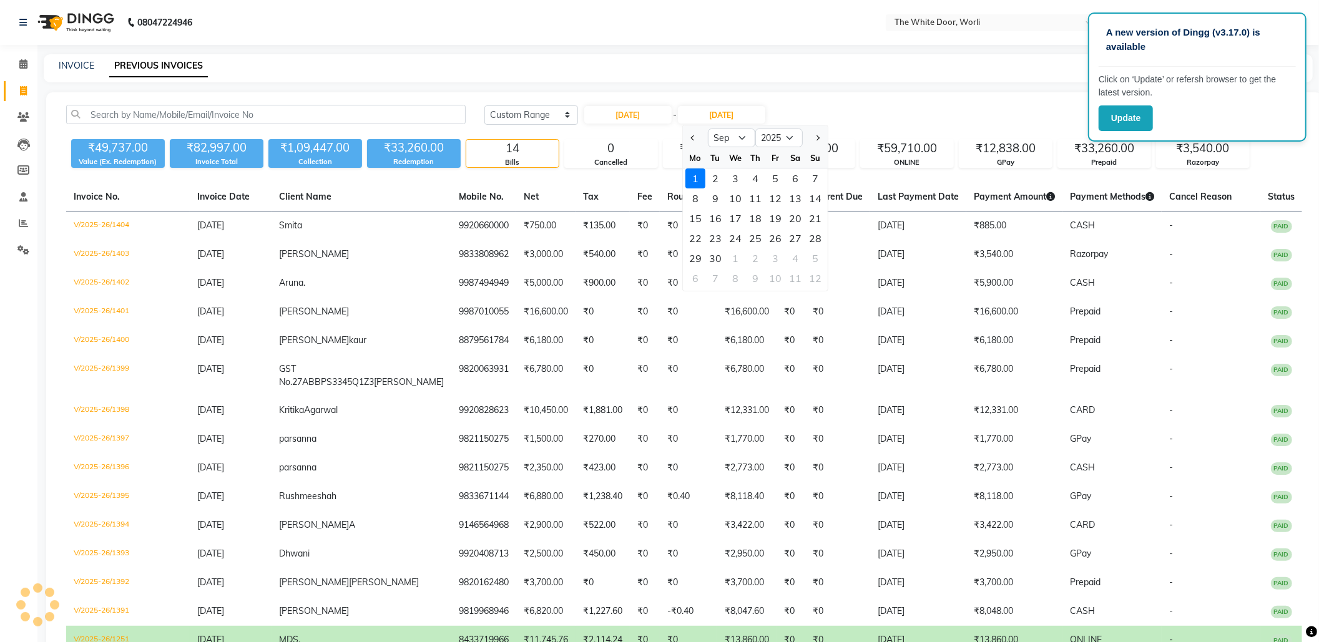
click at [814, 106] on div "[DATE] [DATE] Custom Range [DATE] - [DATE] Aug Sep Oct Nov [DATE] 2026 2027 202…" at bounding box center [893, 115] width 818 height 20
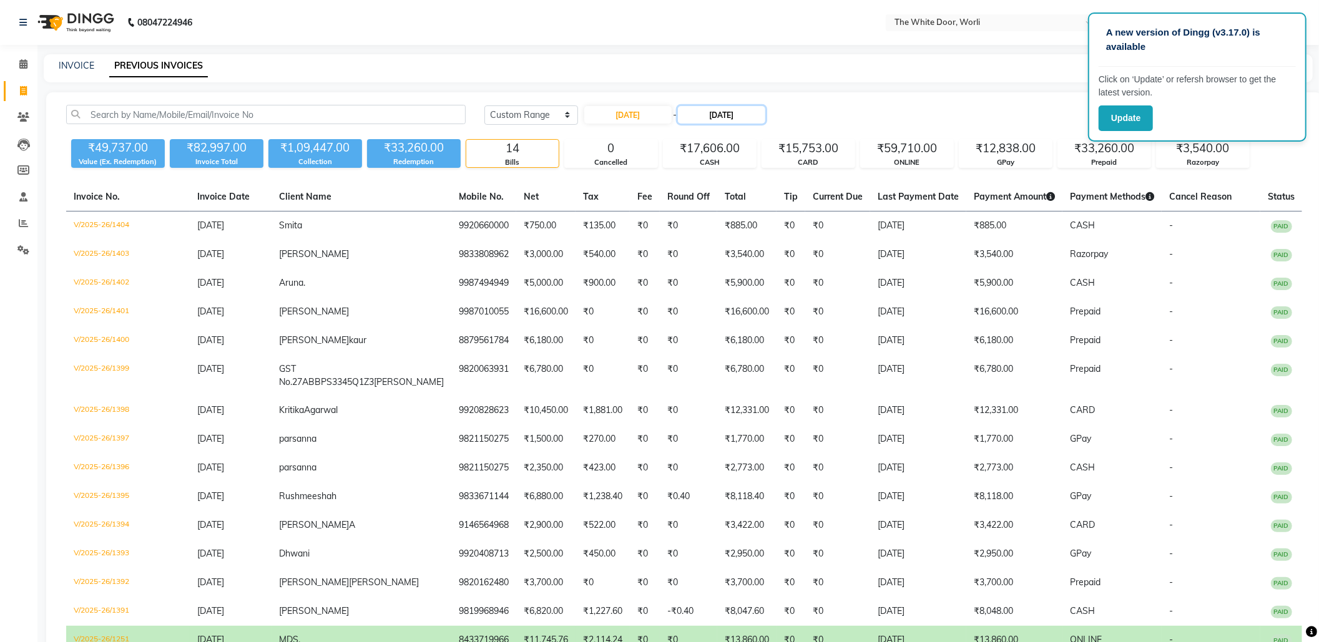
click at [732, 116] on input "[DATE]" at bounding box center [721, 114] width 87 height 17
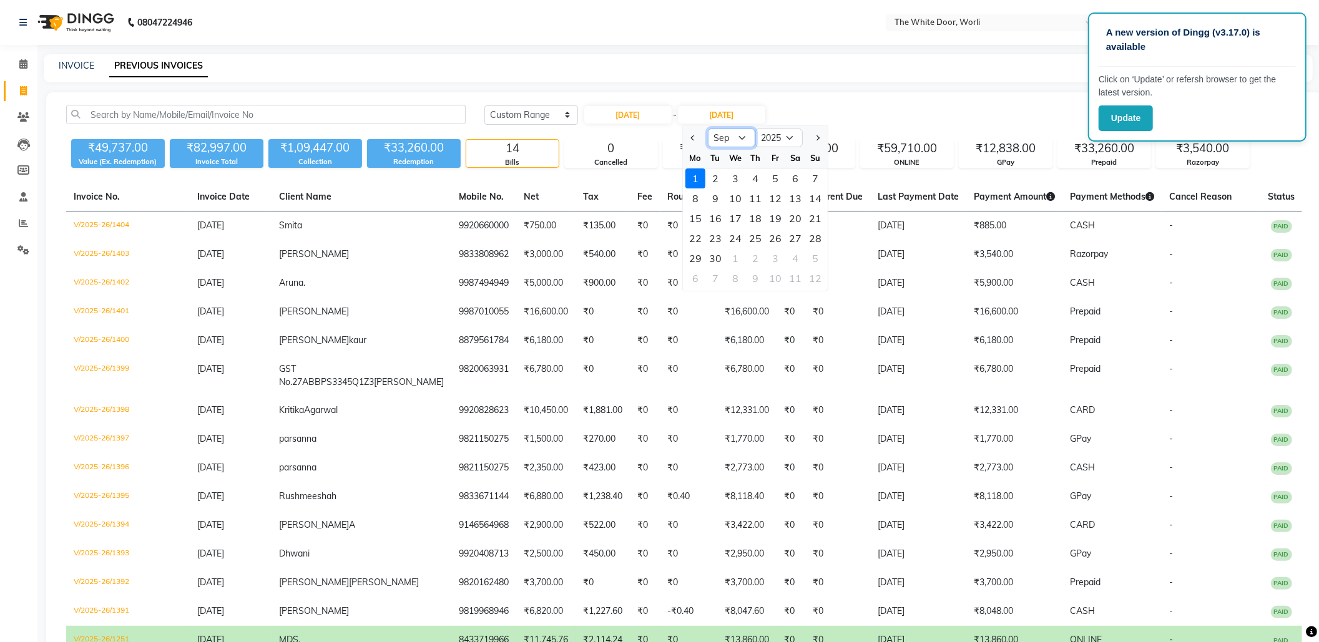
click at [727, 141] on select "Aug Sep Oct Nov Dec" at bounding box center [731, 138] width 47 height 19
select select "8"
click at [708, 129] on select "Aug Sep Oct Nov Dec" at bounding box center [731, 138] width 47 height 19
click at [699, 270] on div "1" at bounding box center [696, 278] width 20 height 20
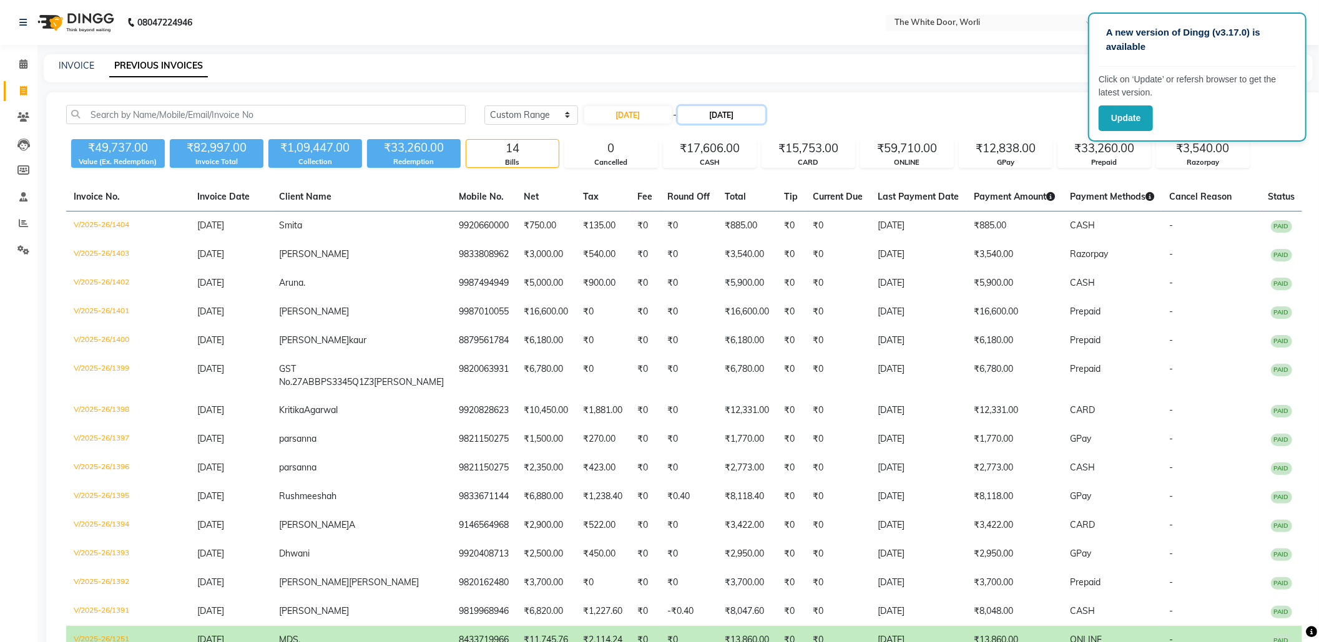
click at [733, 110] on input "[DATE]" at bounding box center [721, 114] width 87 height 17
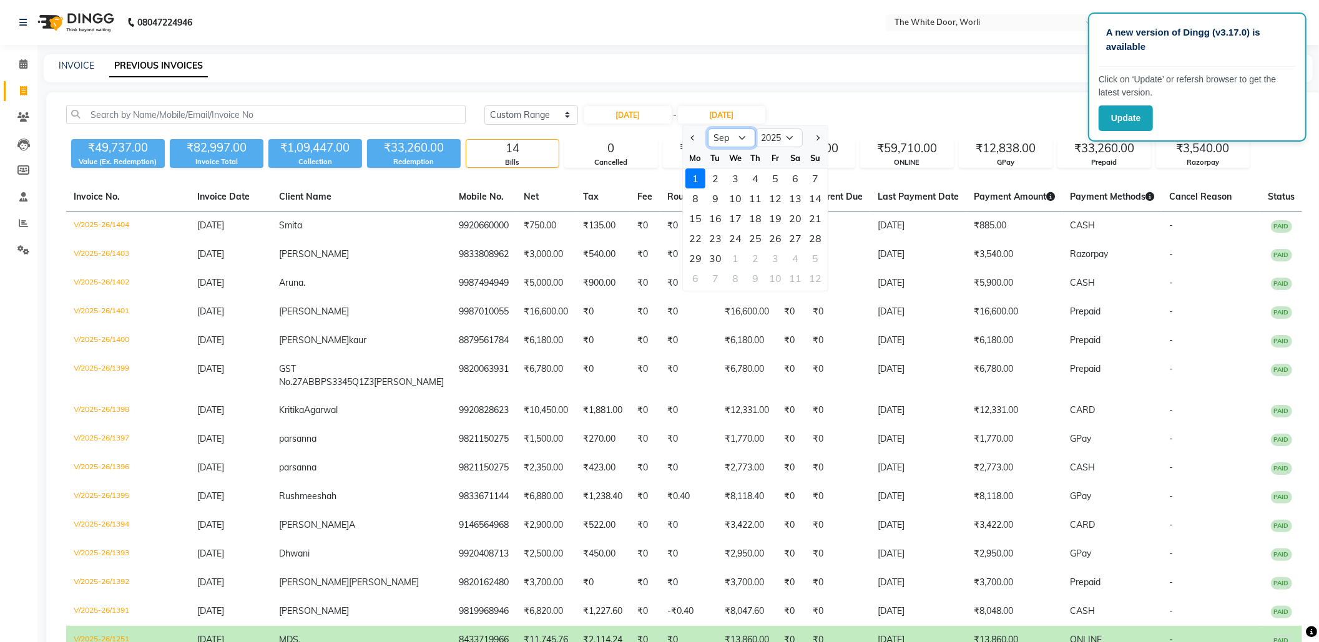
click at [723, 135] on select "Aug Sep Oct Nov Dec" at bounding box center [731, 138] width 47 height 19
select select "8"
click at [708, 129] on select "Aug Sep Oct Nov Dec" at bounding box center [731, 138] width 47 height 19
click at [813, 260] on div "31" at bounding box center [815, 258] width 20 height 20
type input "[DATE]"
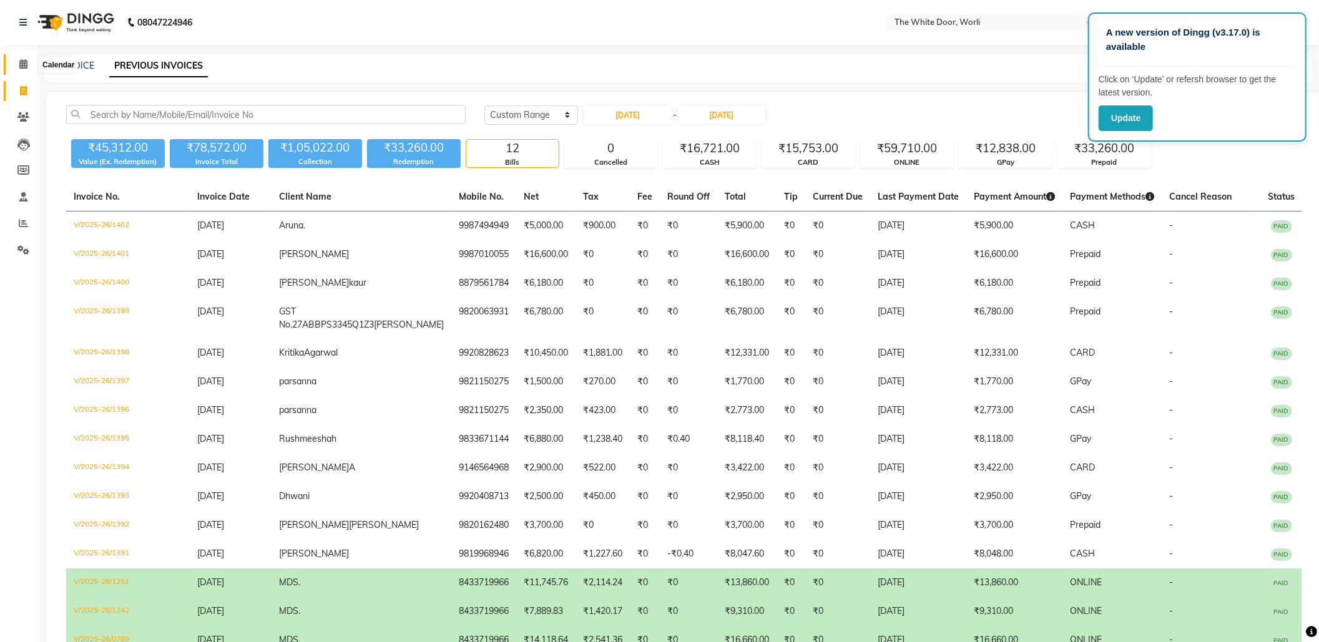
click at [21, 64] on icon at bounding box center [23, 63] width 8 height 9
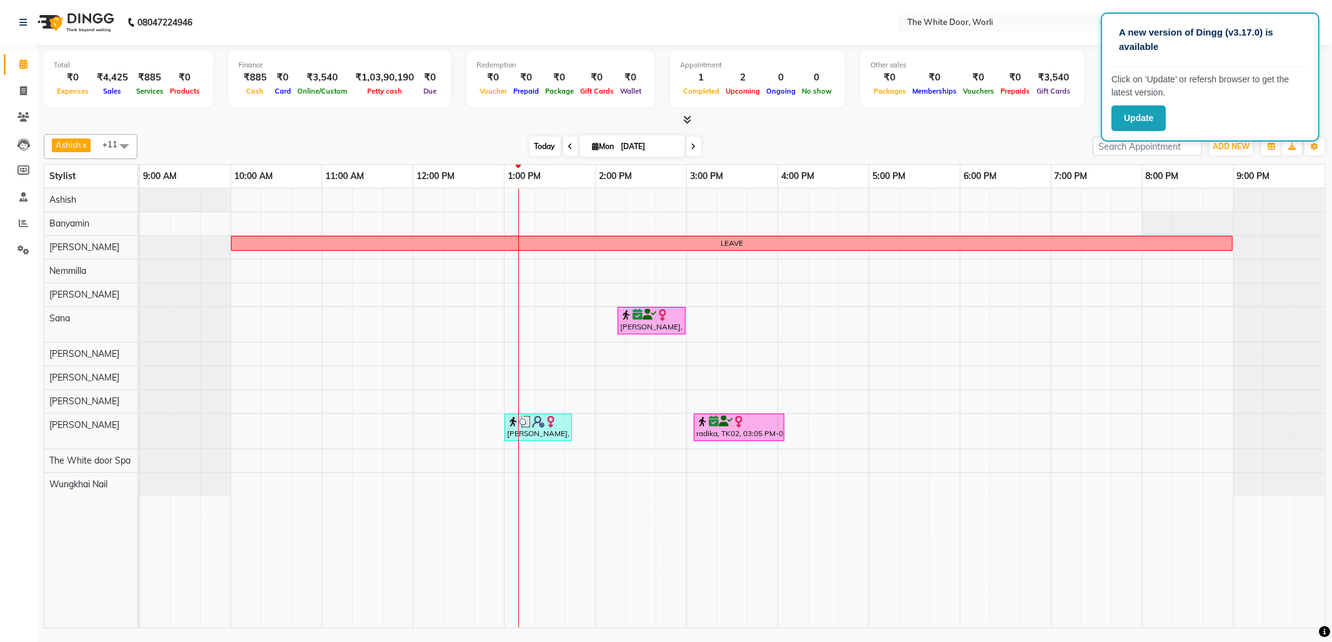
click at [543, 143] on span "Today" at bounding box center [544, 146] width 31 height 19
drag, startPoint x: 502, startPoint y: 311, endPoint x: 440, endPoint y: 451, distance: 153.2
click at [440, 451] on tr at bounding box center [732, 409] width 1184 height 440
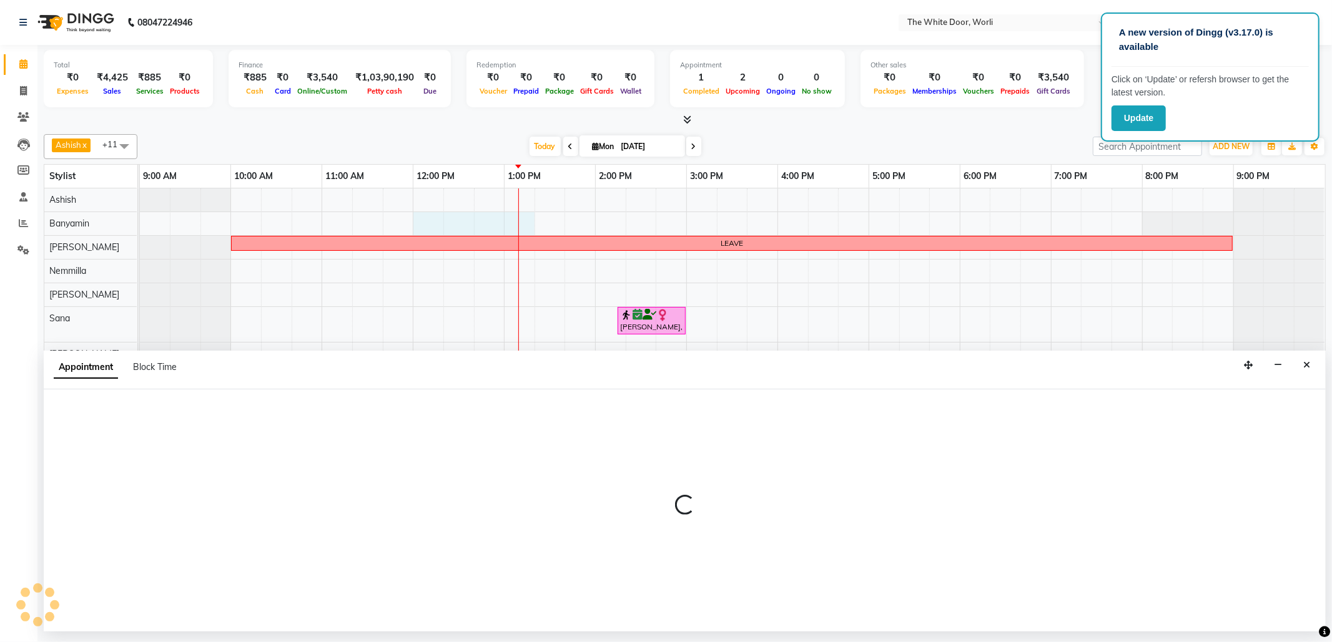
select select "20395"
select select "tentative"
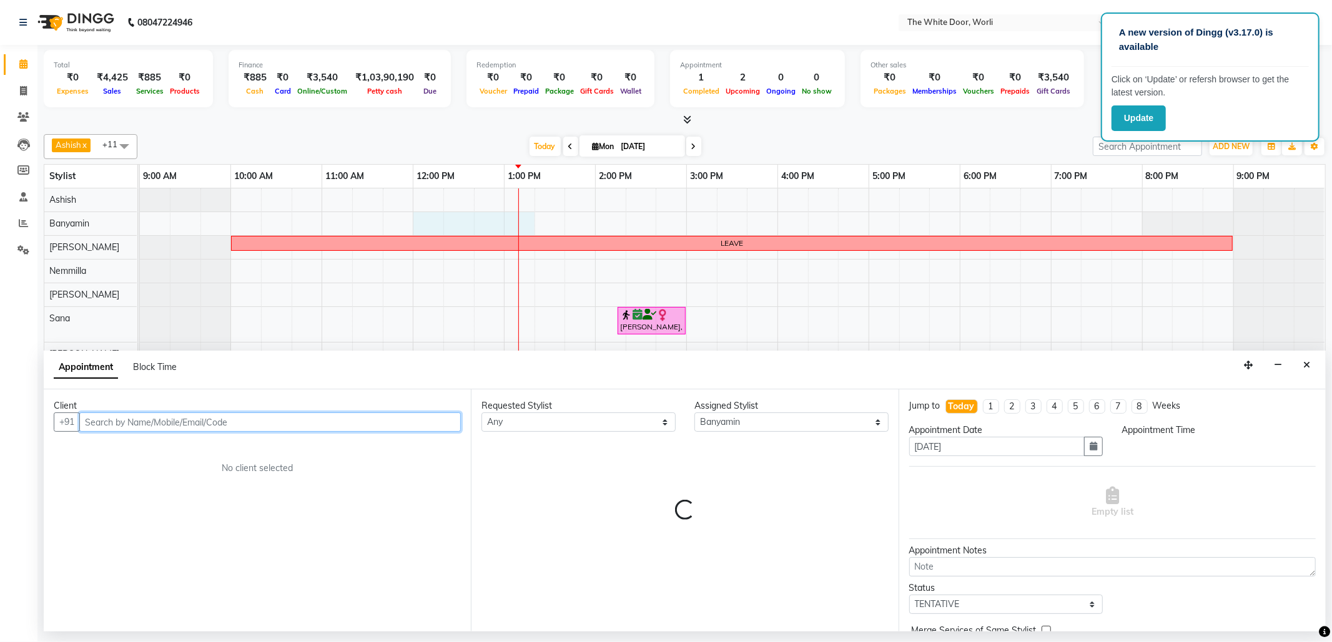
select select "720"
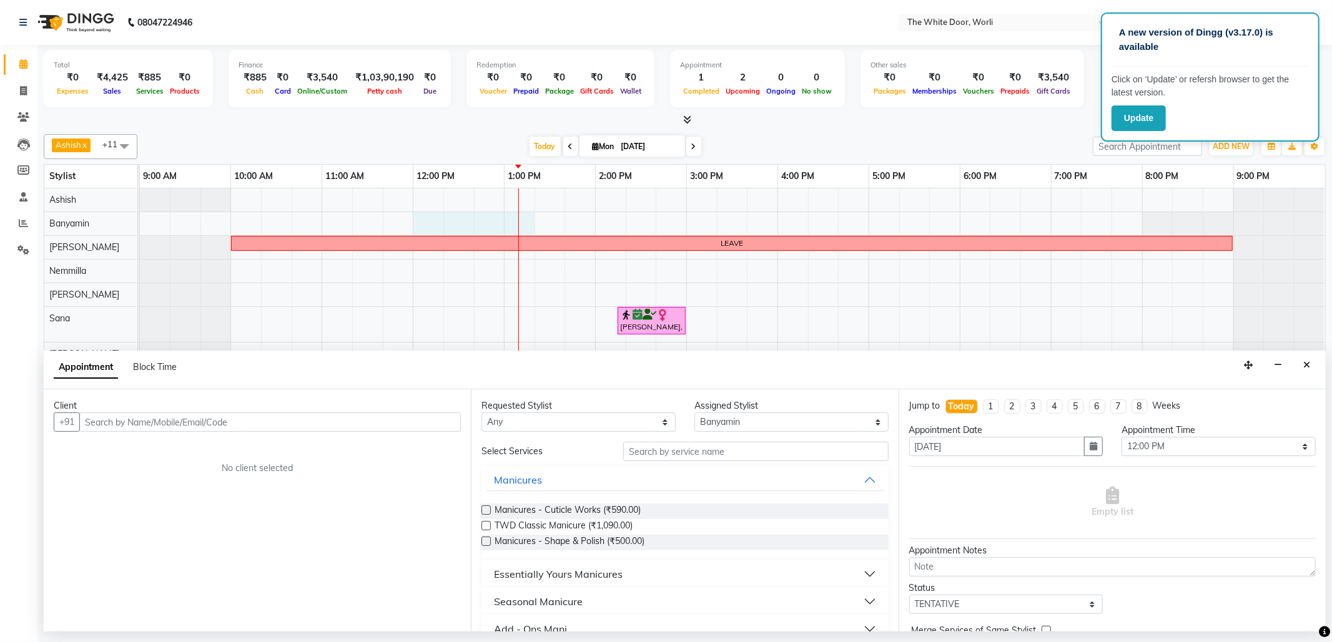
click at [1309, 368] on icon "Close" at bounding box center [1306, 365] width 7 height 9
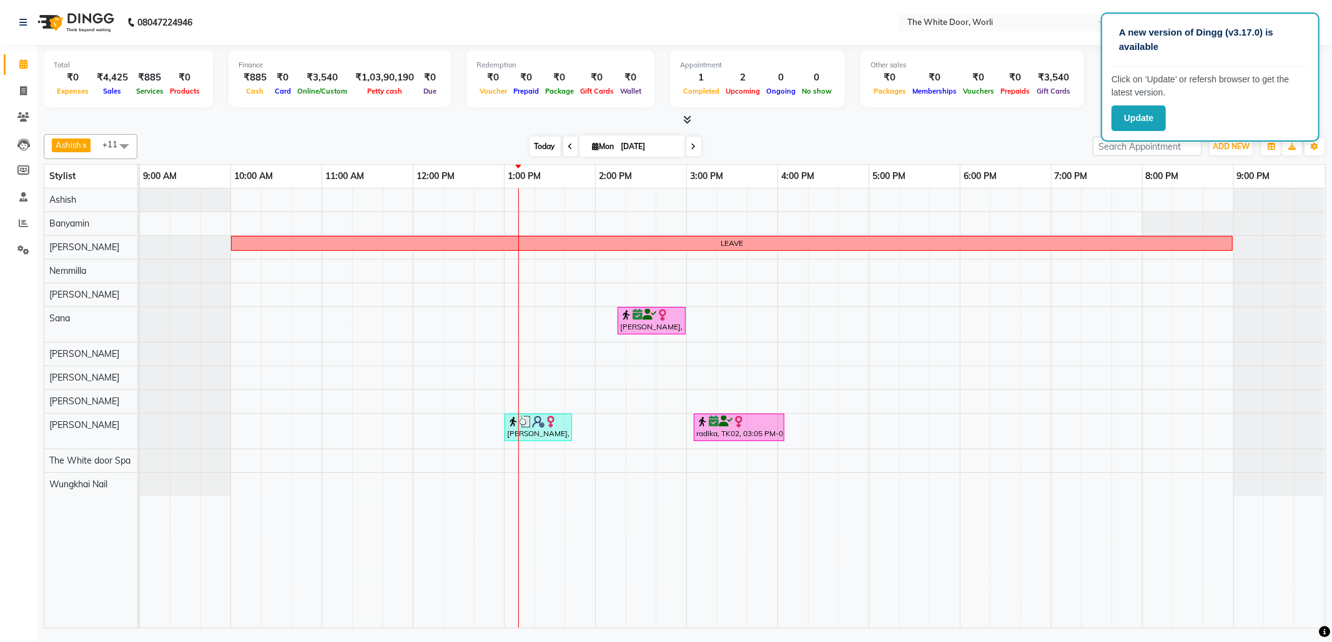
click at [529, 148] on span "Today" at bounding box center [544, 146] width 31 height 19
click at [14, 88] on span at bounding box center [23, 91] width 22 height 14
select select "service"
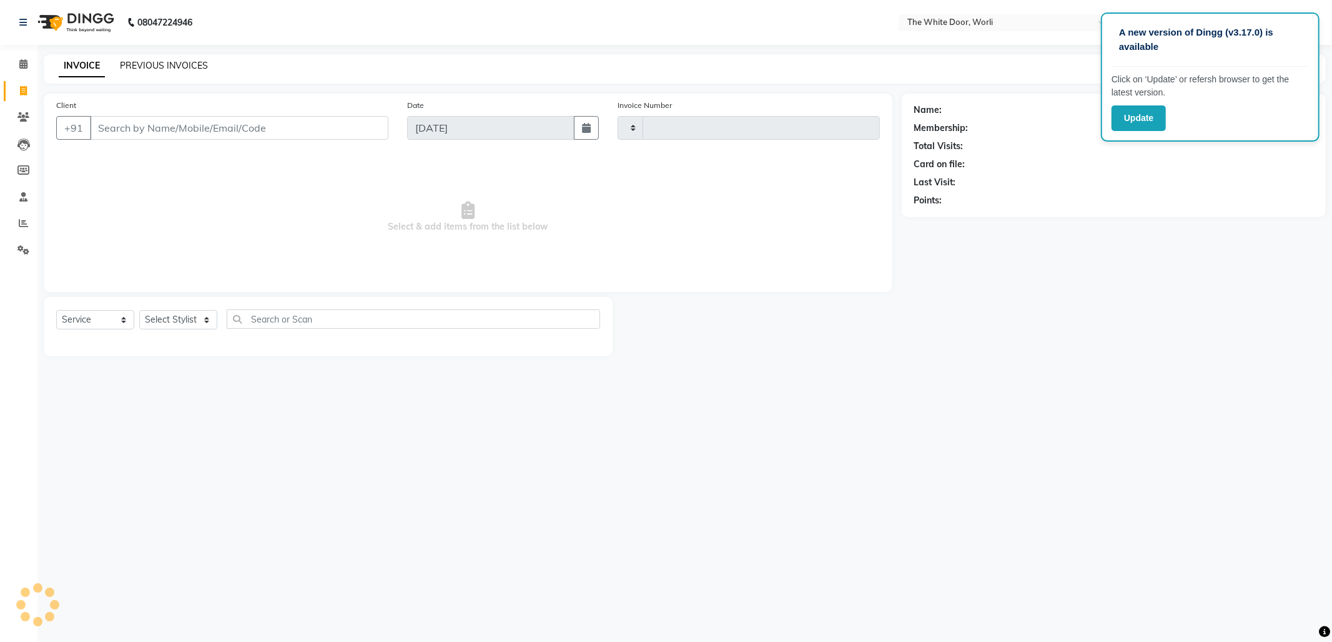
click at [182, 60] on link "PREVIOUS INVOICES" at bounding box center [164, 65] width 88 height 11
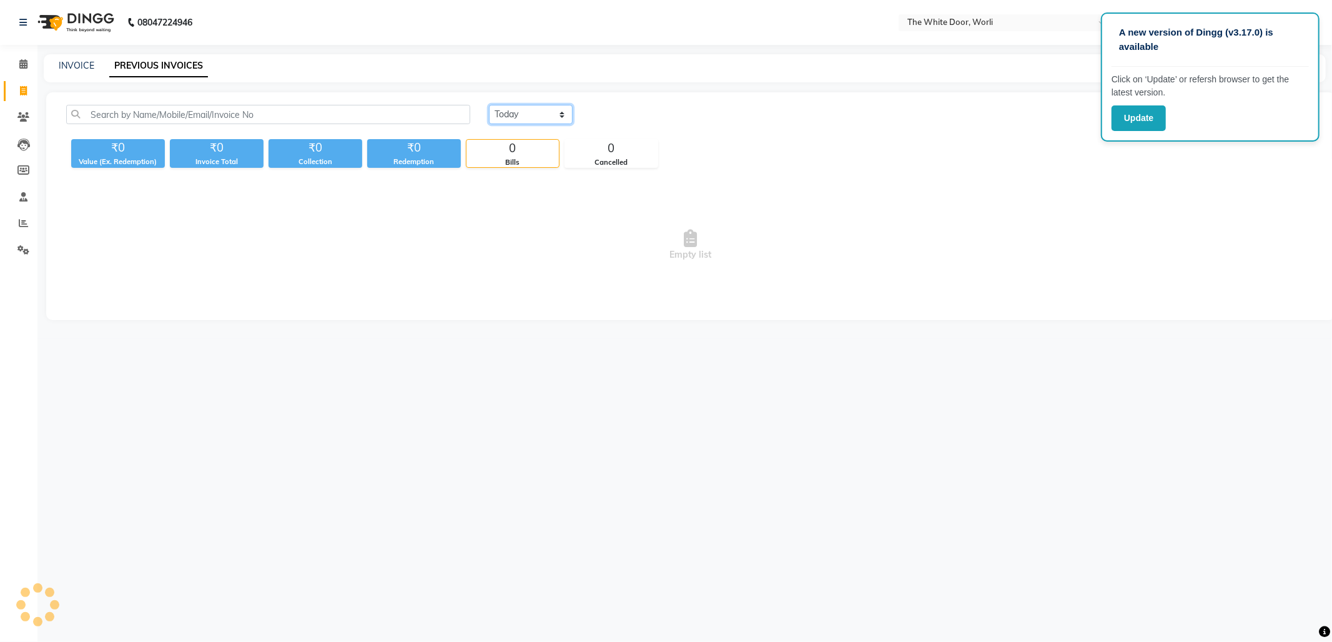
click at [527, 116] on select "[DATE] [DATE] Custom Range" at bounding box center [531, 114] width 84 height 19
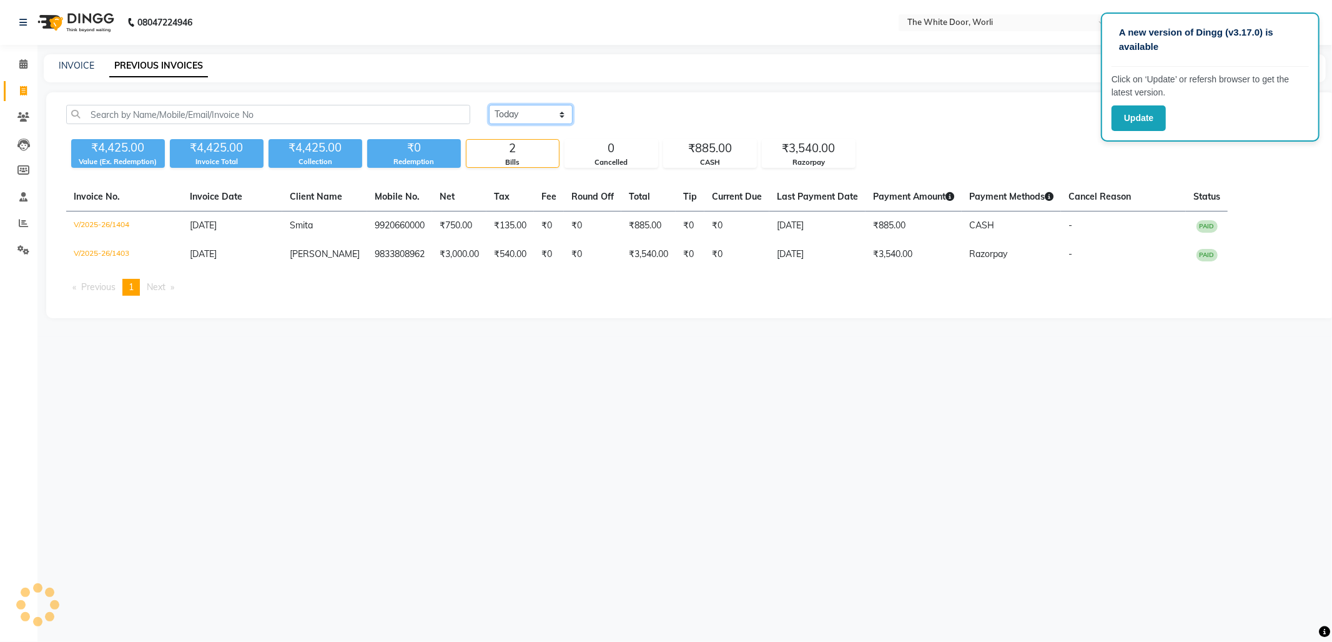
select select "range"
click at [489, 105] on select "[DATE] [DATE] Custom Range" at bounding box center [531, 114] width 84 height 19
click at [629, 119] on input "[DATE]" at bounding box center [632, 114] width 87 height 17
select select "9"
select select "2025"
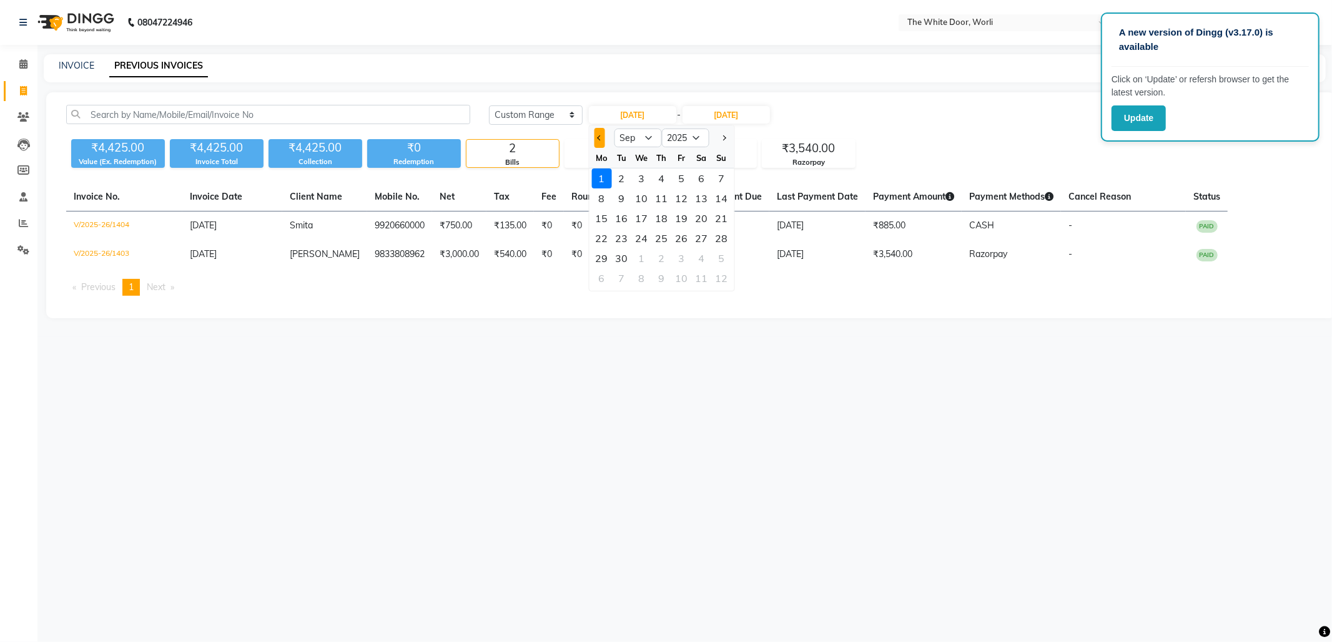
click at [602, 140] on button "Previous month" at bounding box center [599, 138] width 11 height 20
select select "8"
click at [682, 258] on div "29" at bounding box center [681, 258] width 20 height 20
type input "[DATE]"
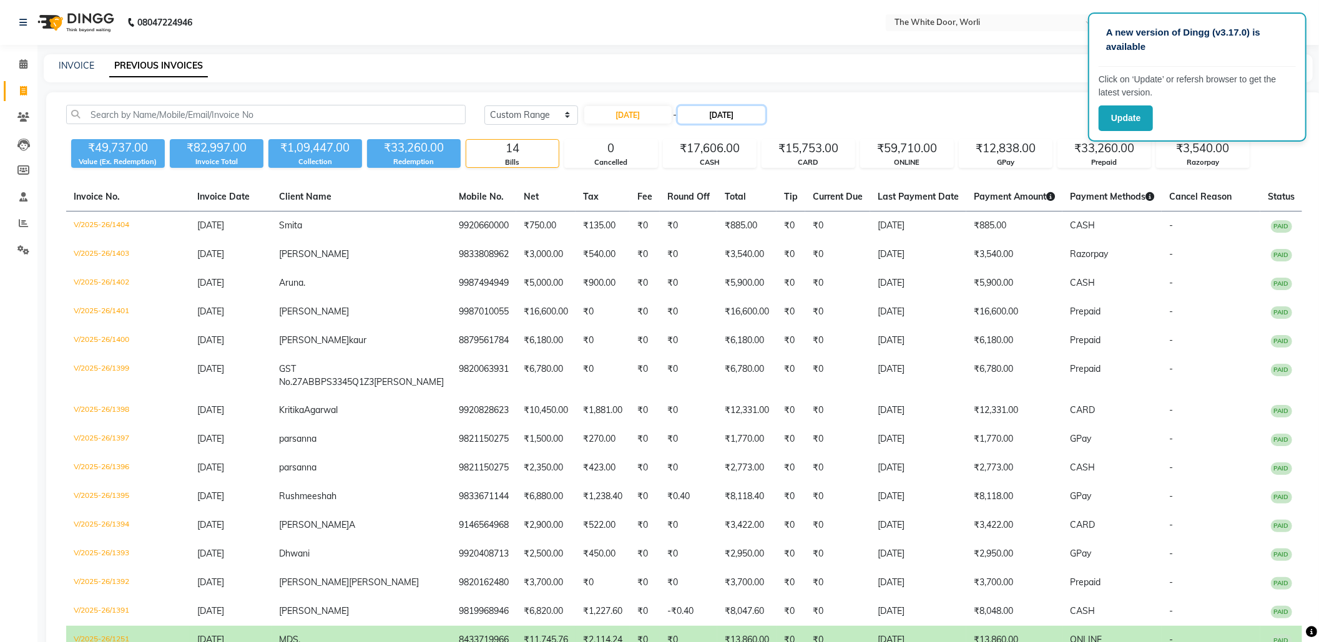
click at [762, 115] on input "[DATE]" at bounding box center [721, 114] width 87 height 17
click at [738, 116] on input "[DATE]" at bounding box center [721, 114] width 87 height 17
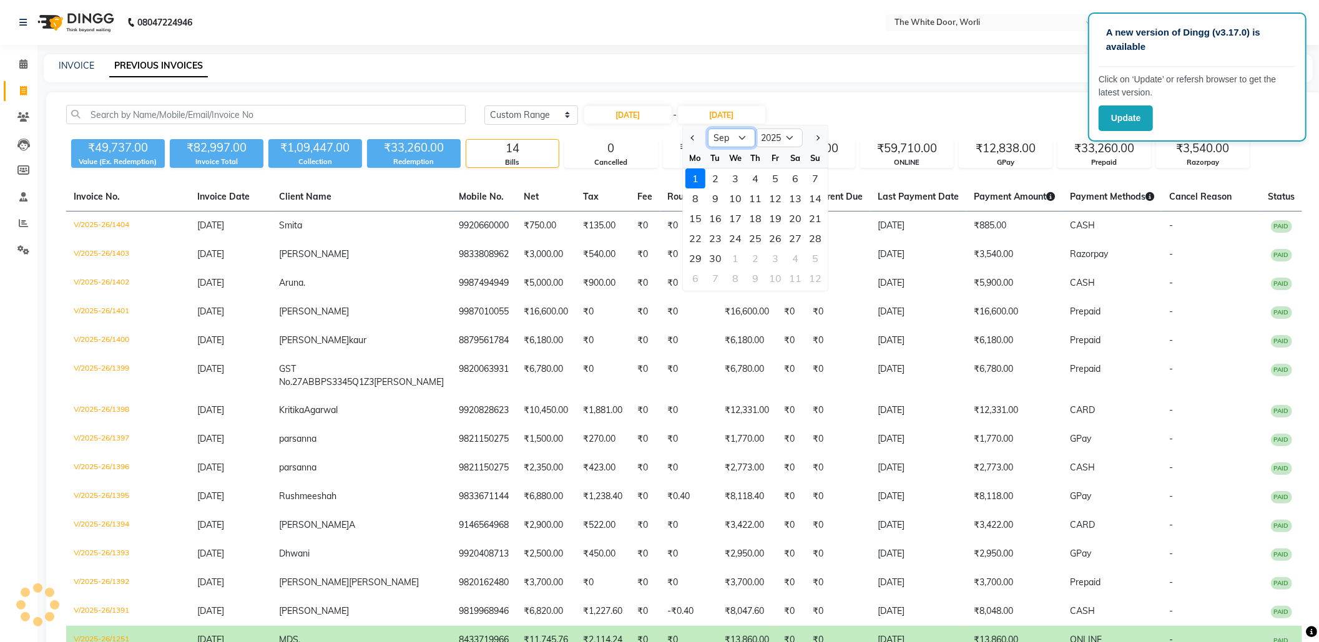
click at [737, 140] on select "Aug Sep Oct Nov Dec" at bounding box center [731, 138] width 47 height 19
select select "8"
click at [708, 129] on select "Aug Sep Oct Nov Dec" at bounding box center [731, 138] width 47 height 19
click at [778, 257] on div "29" at bounding box center [775, 258] width 20 height 20
type input "[DATE]"
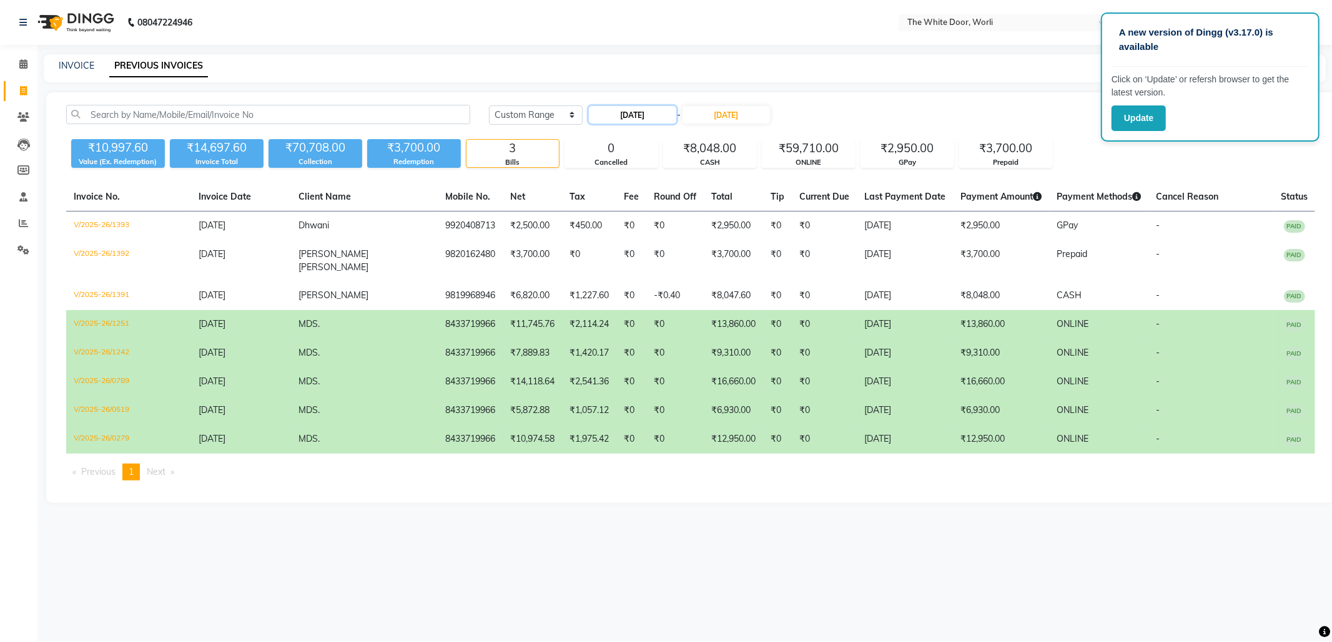
click at [656, 108] on input "[DATE]" at bounding box center [632, 114] width 87 height 17
select select "8"
select select "2025"
click at [695, 258] on div "30" at bounding box center [701, 258] width 20 height 20
type input "[DATE]"
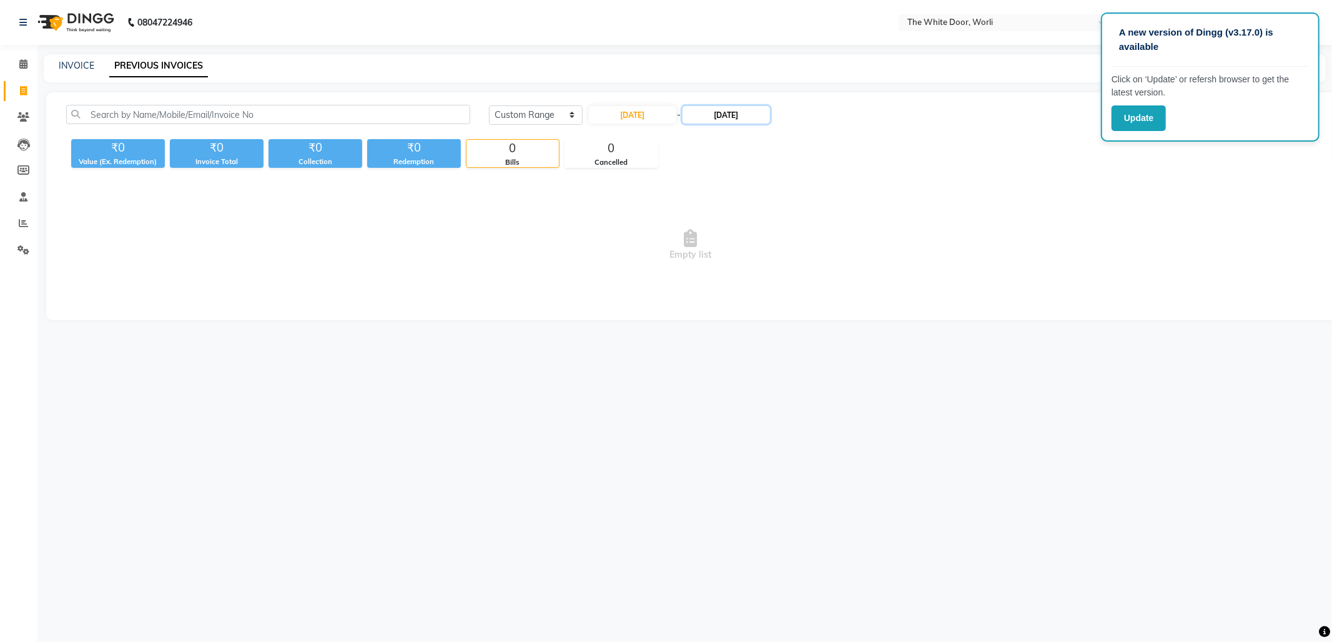
click at [734, 121] on input "[DATE]" at bounding box center [725, 114] width 87 height 17
click at [804, 261] on div "30" at bounding box center [800, 258] width 20 height 20
type input "[DATE]"
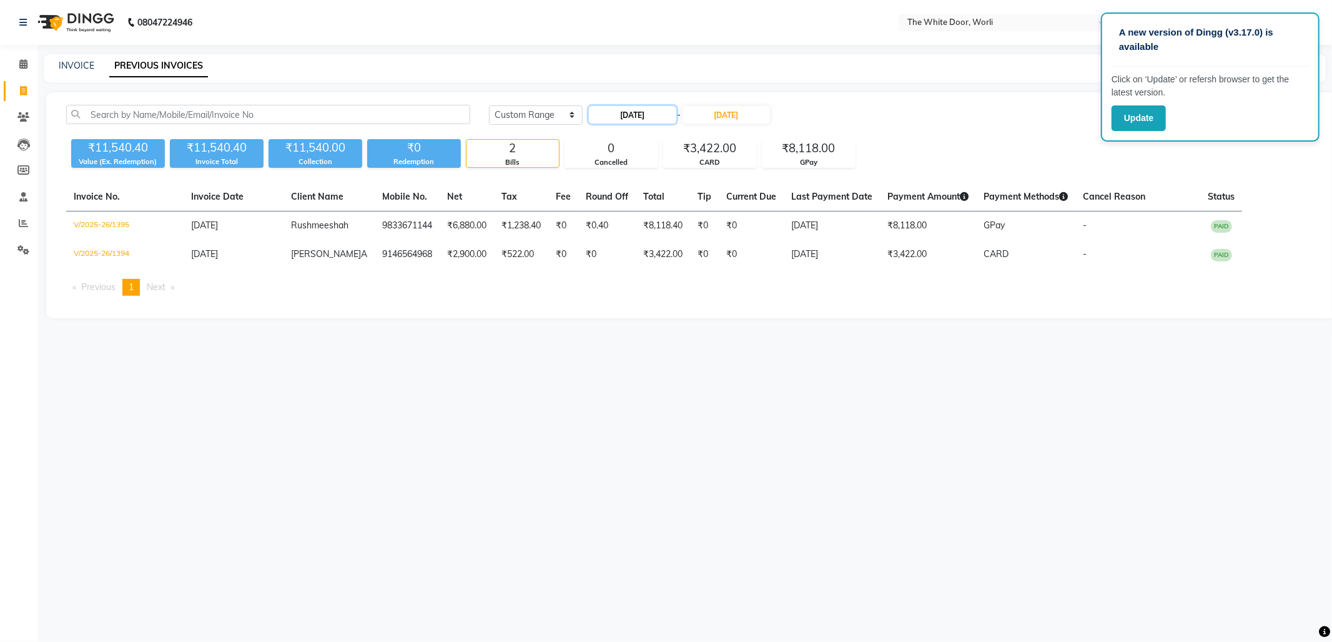
click at [644, 110] on input "[DATE]" at bounding box center [632, 114] width 87 height 17
select select "8"
select select "2025"
click at [723, 255] on div "31" at bounding box center [721, 258] width 20 height 20
type input "[DATE]"
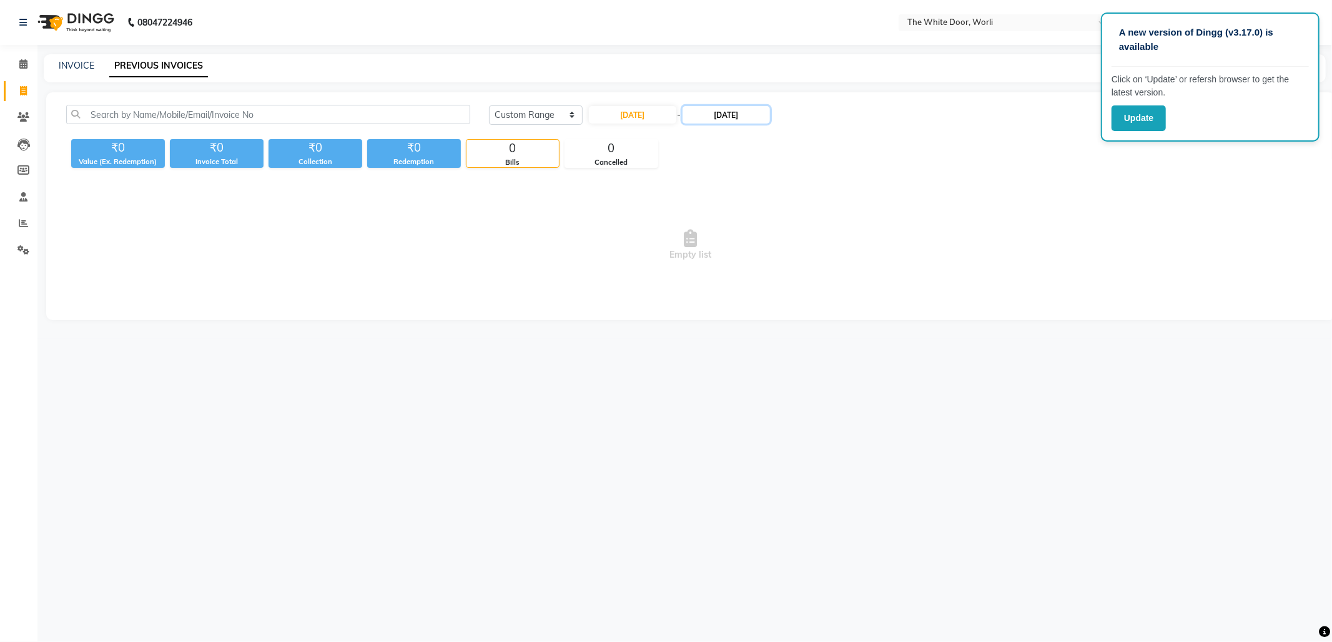
click at [745, 116] on input "[DATE]" at bounding box center [725, 114] width 87 height 17
click at [815, 257] on div "31" at bounding box center [820, 258] width 20 height 20
type input "[DATE]"
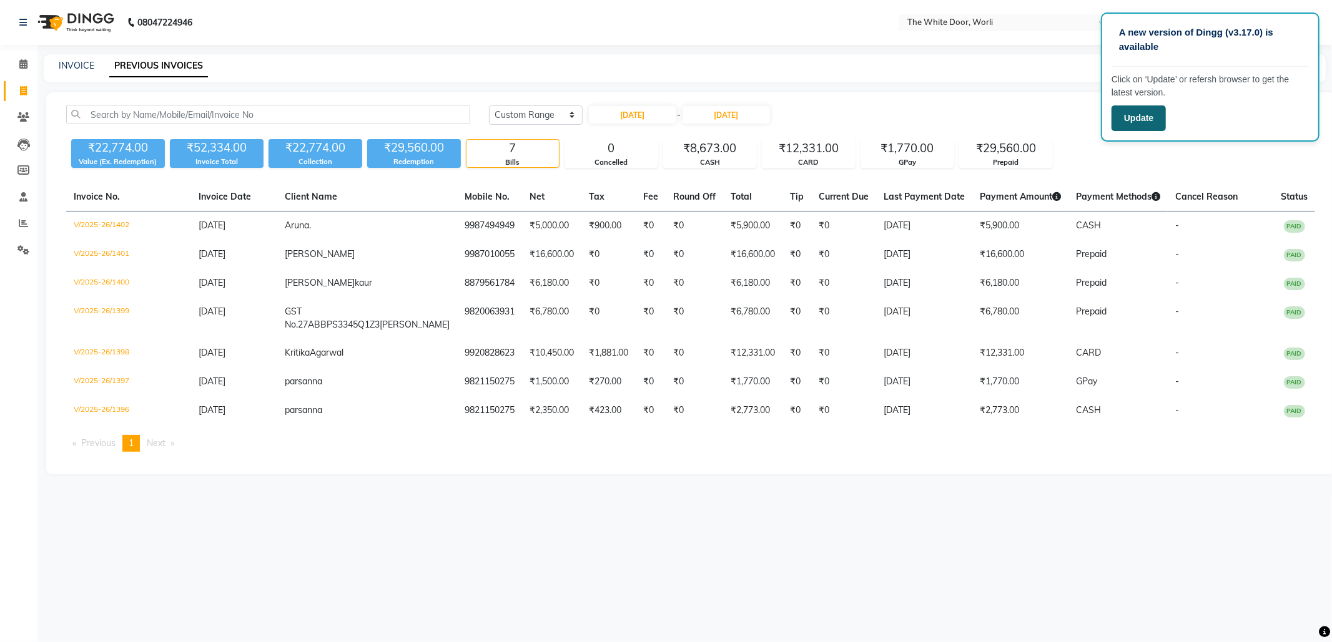
click at [1145, 121] on button "Update" at bounding box center [1138, 119] width 54 height 26
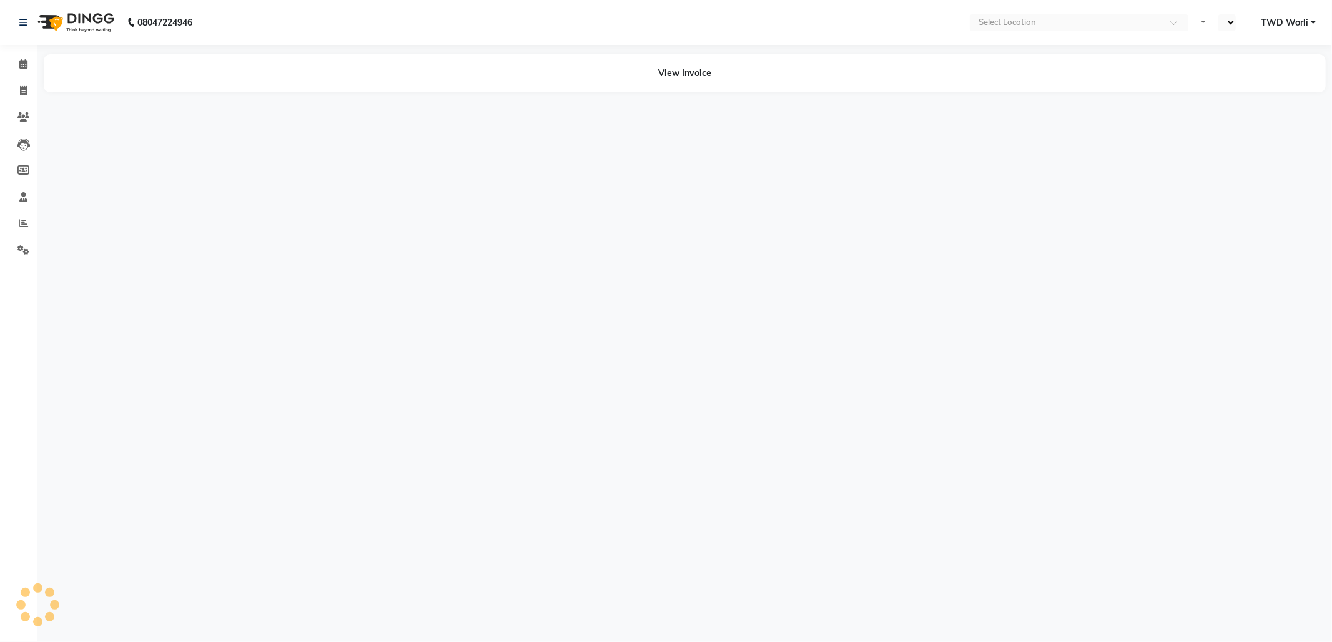
select select "en"
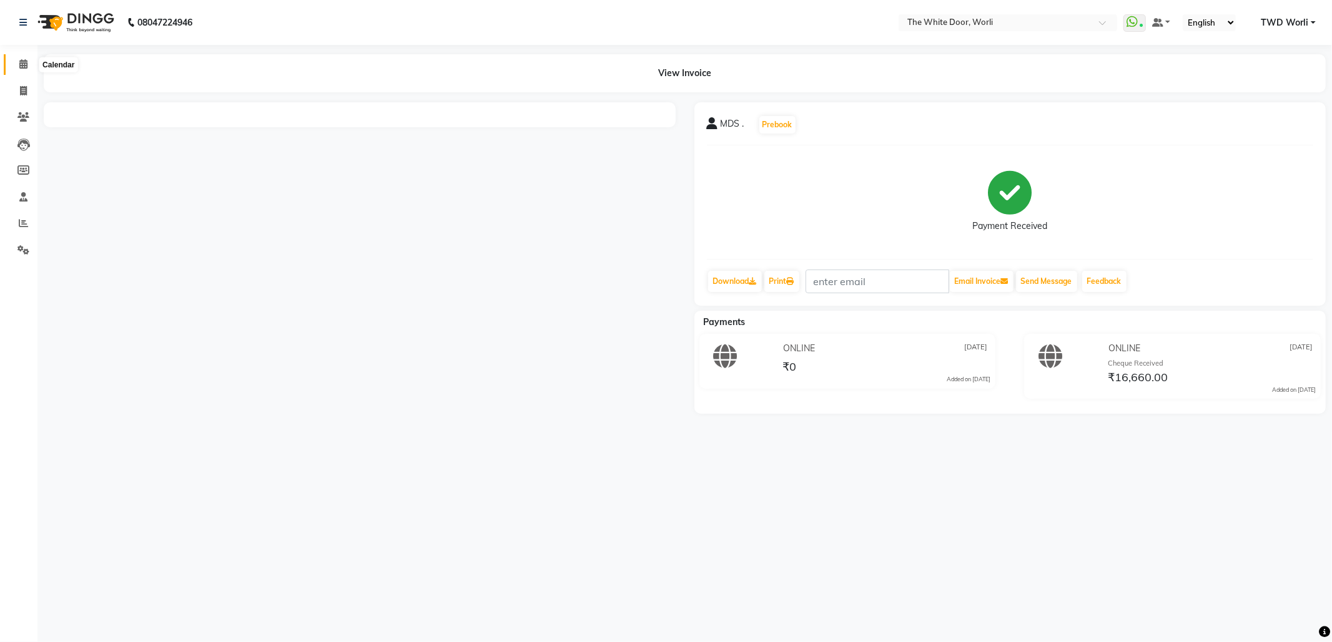
click at [26, 62] on icon at bounding box center [23, 63] width 8 height 9
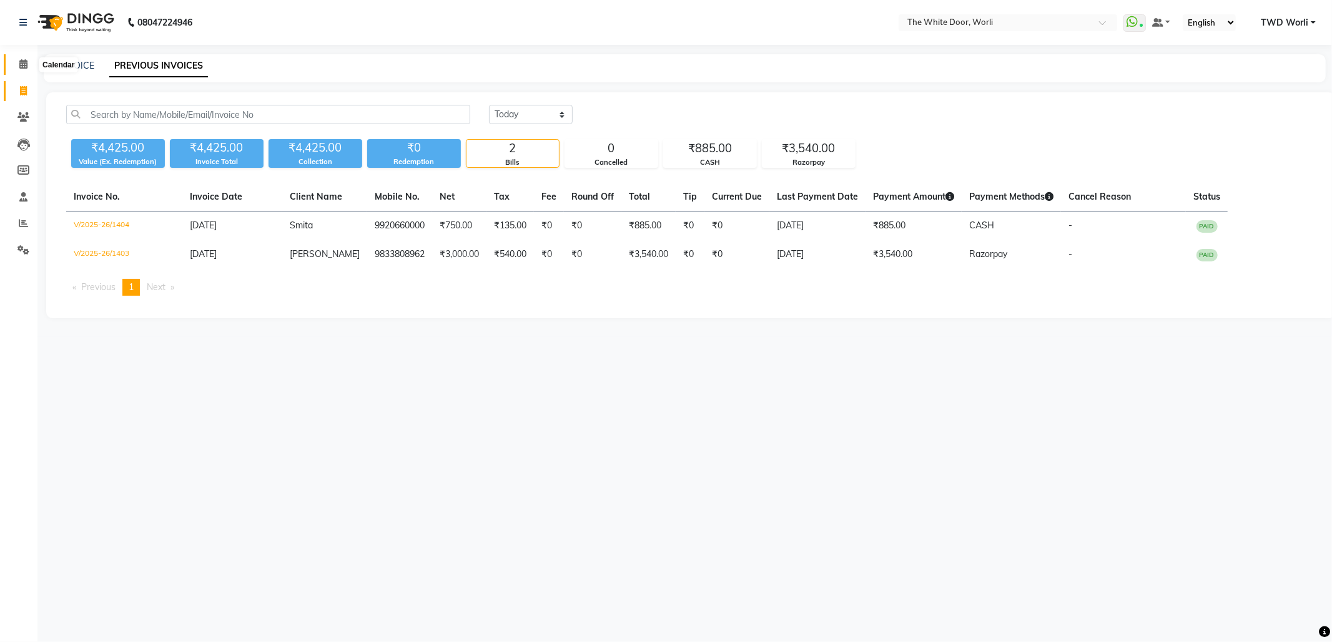
click at [21, 61] on icon at bounding box center [23, 63] width 8 height 9
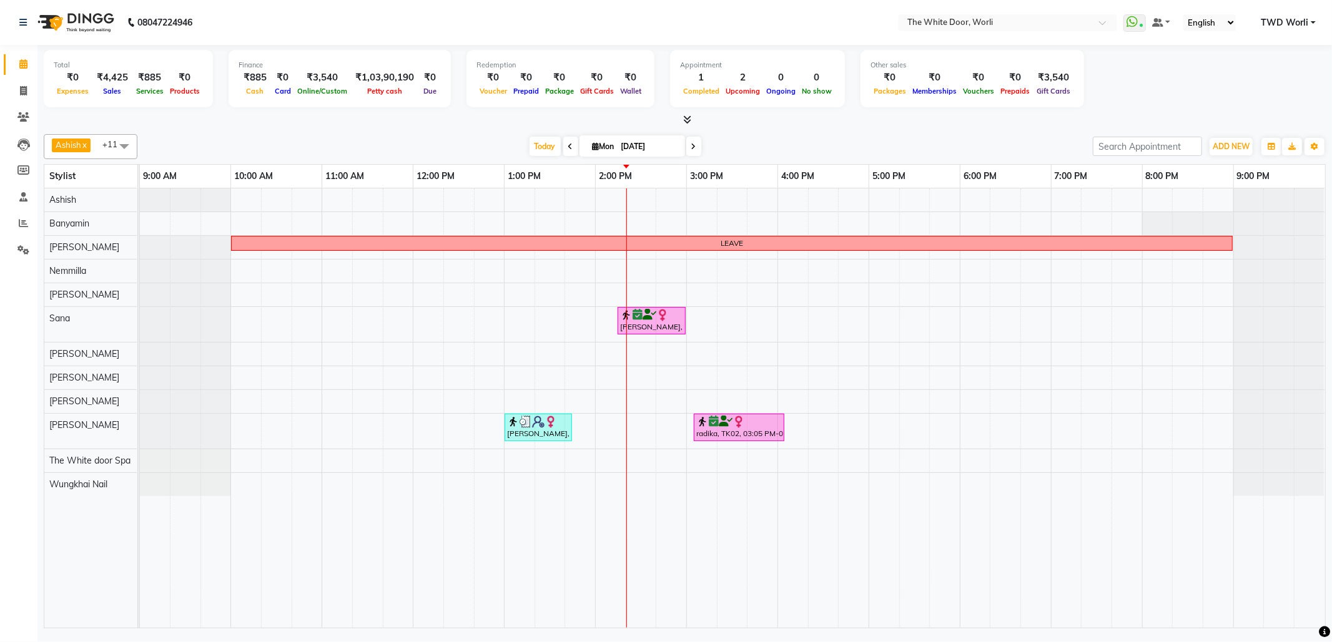
click at [686, 150] on span at bounding box center [693, 146] width 15 height 19
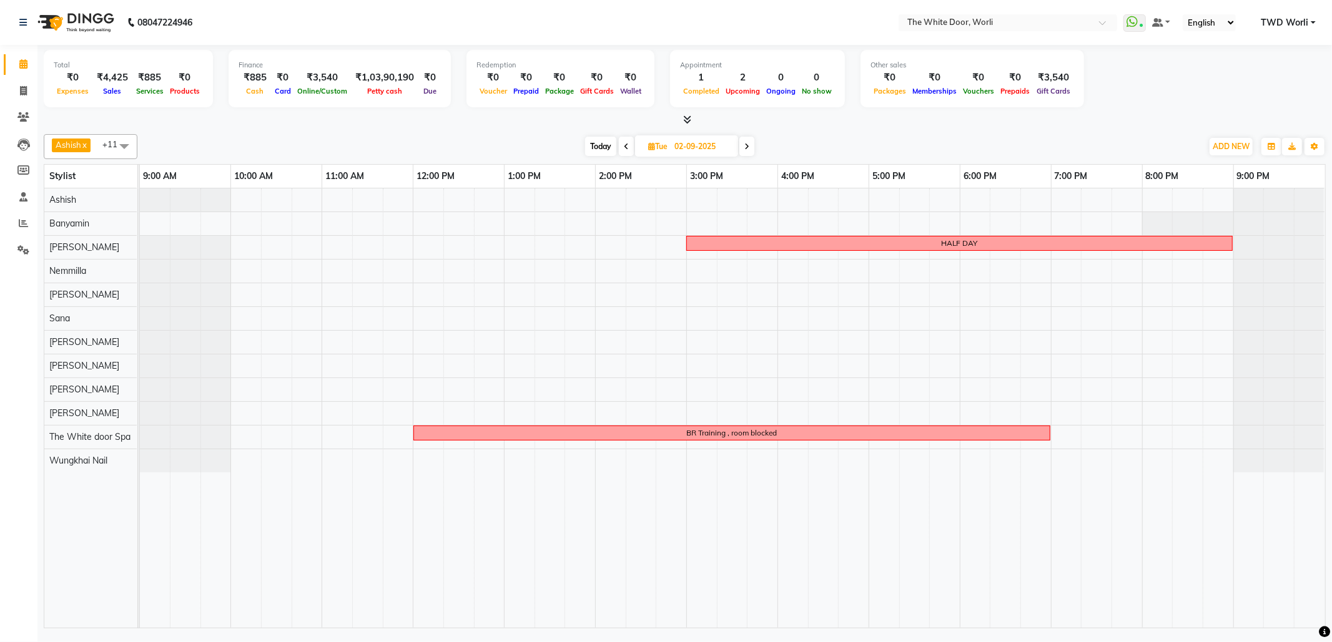
click at [747, 148] on icon at bounding box center [746, 146] width 5 height 7
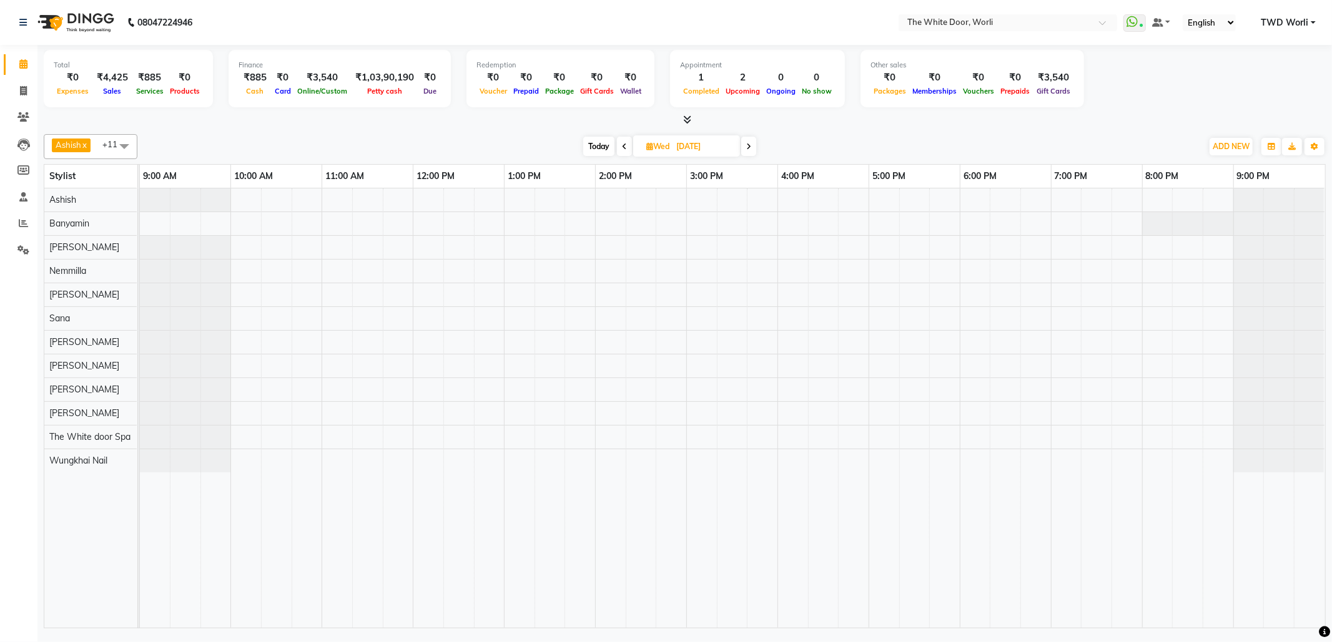
click at [593, 149] on span "Today" at bounding box center [598, 146] width 31 height 19
type input "[DATE]"
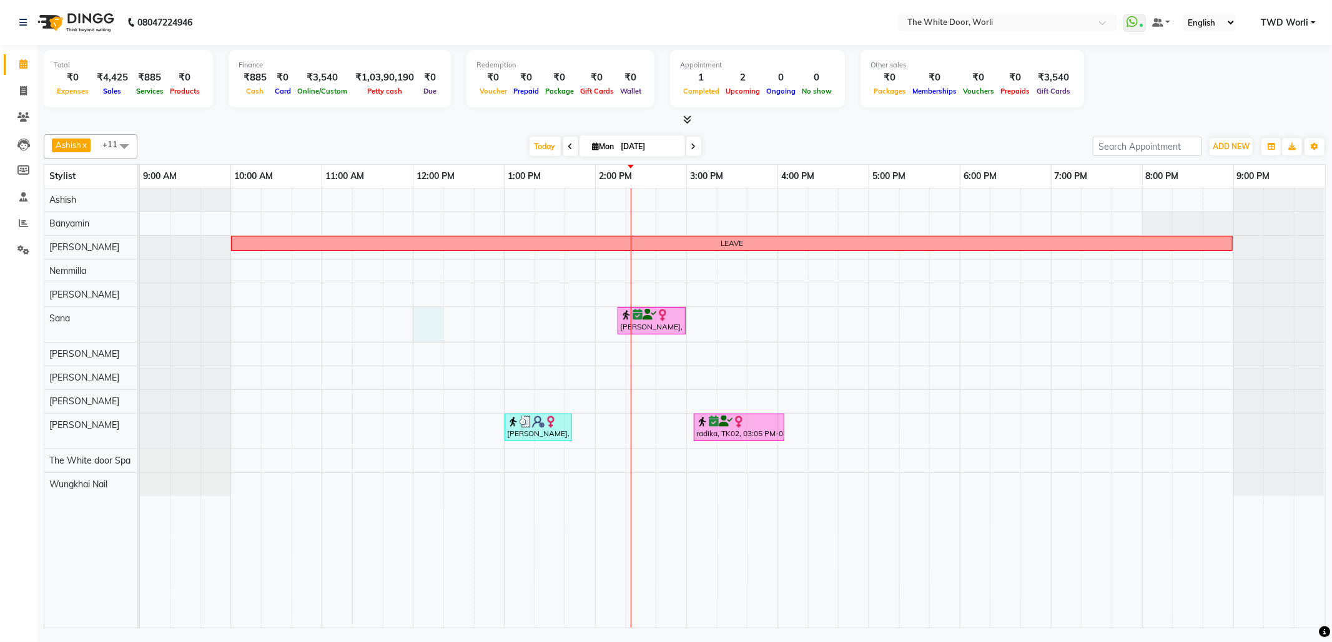
click at [433, 320] on div "LEAVE salvi, TK01, 02:15 PM-03:00 PM, Face Contour Massage (Nourishing Face Oil…" at bounding box center [732, 409] width 1185 height 440
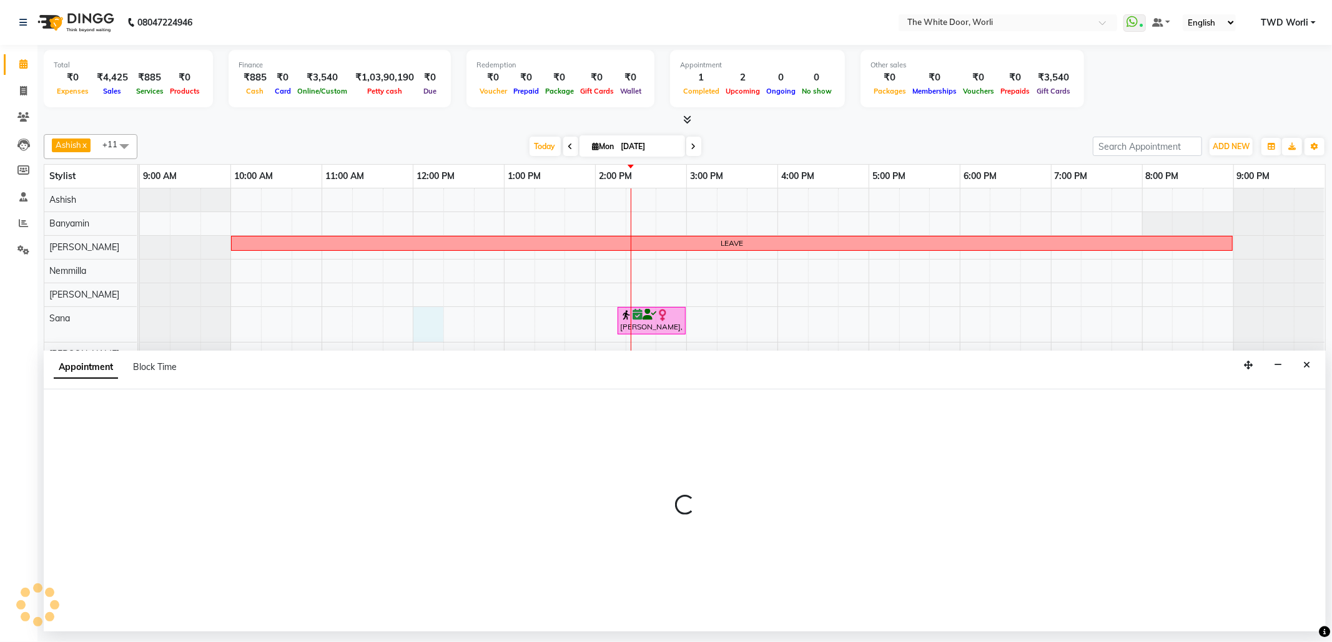
select select "20574"
select select "720"
select select "tentative"
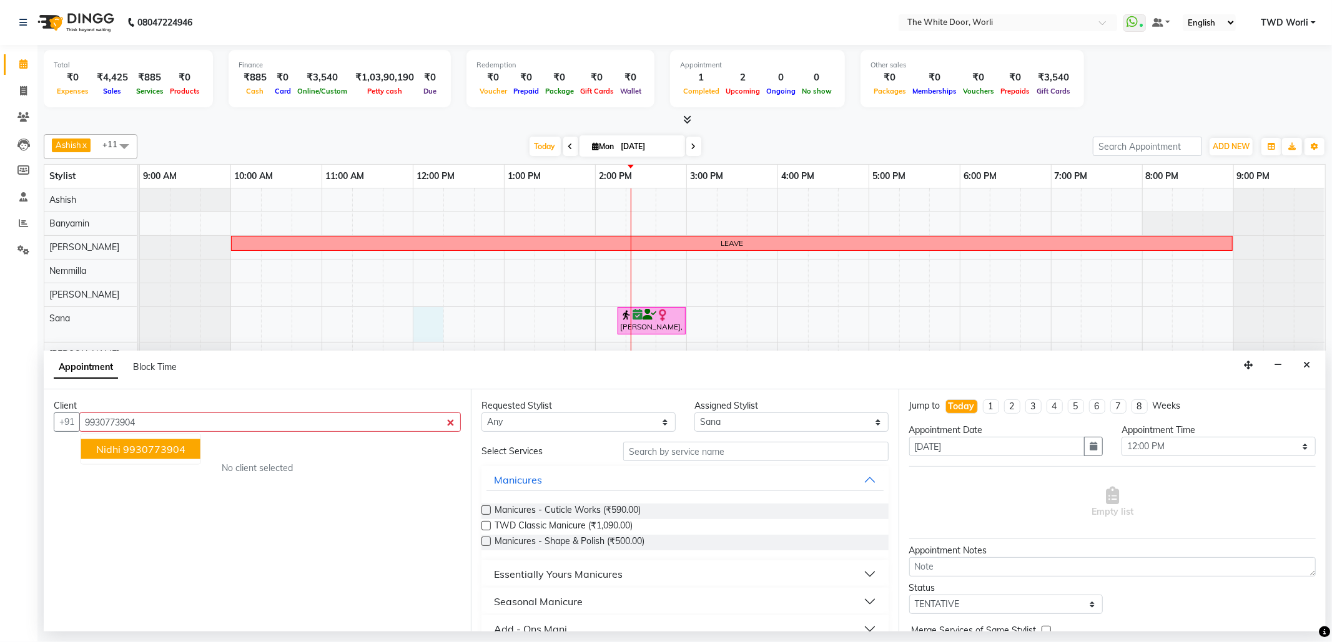
click at [185, 453] on ngb-highlight "9930773904" at bounding box center [154, 449] width 62 height 12
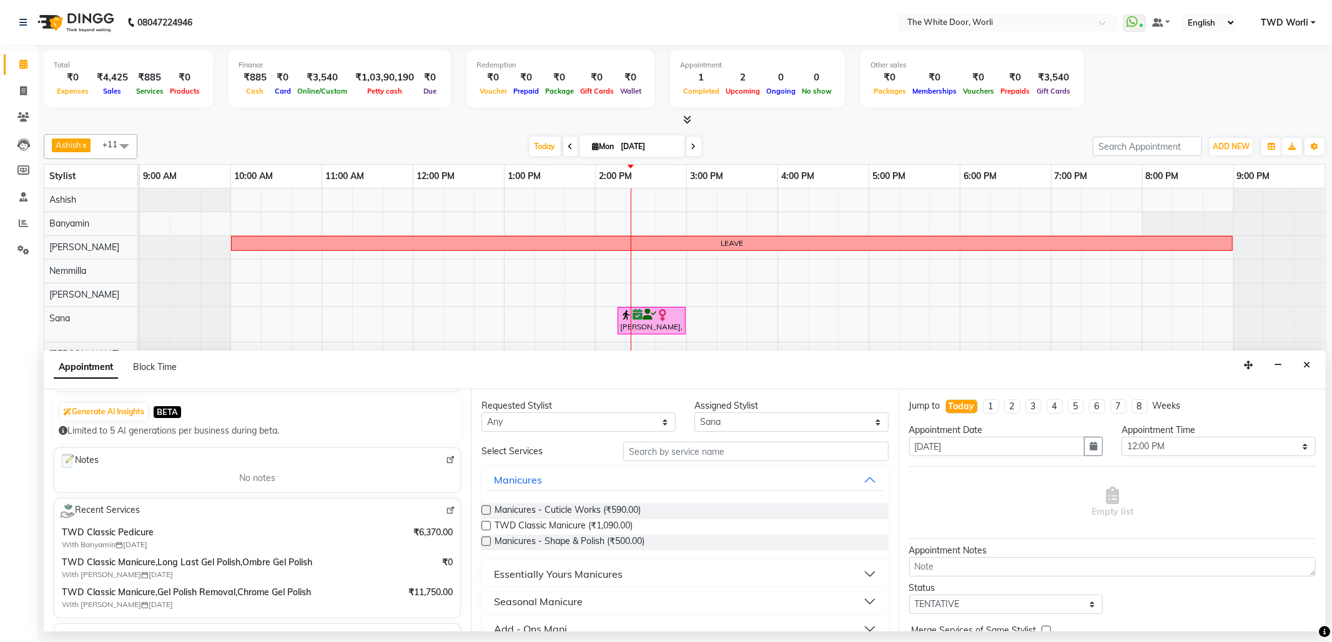
scroll to position [83, 0]
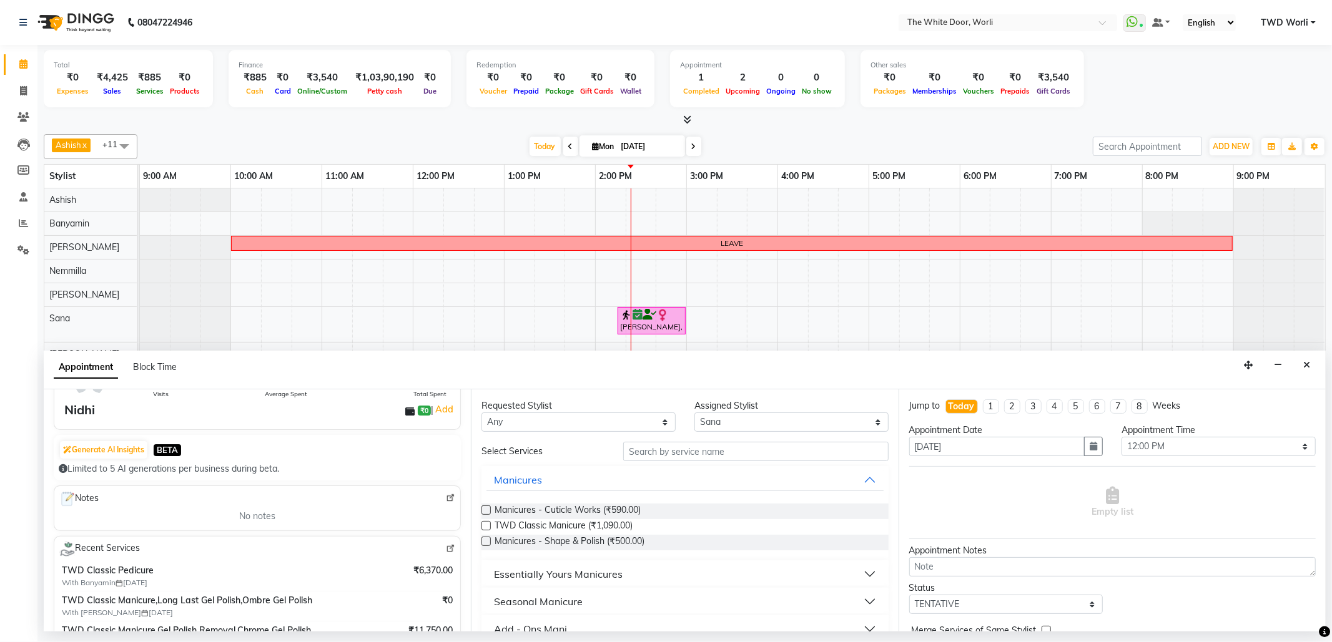
type input "9930773904"
click at [446, 548] on img at bounding box center [450, 548] width 9 height 9
click at [1312, 363] on button "Close" at bounding box center [1306, 365] width 18 height 19
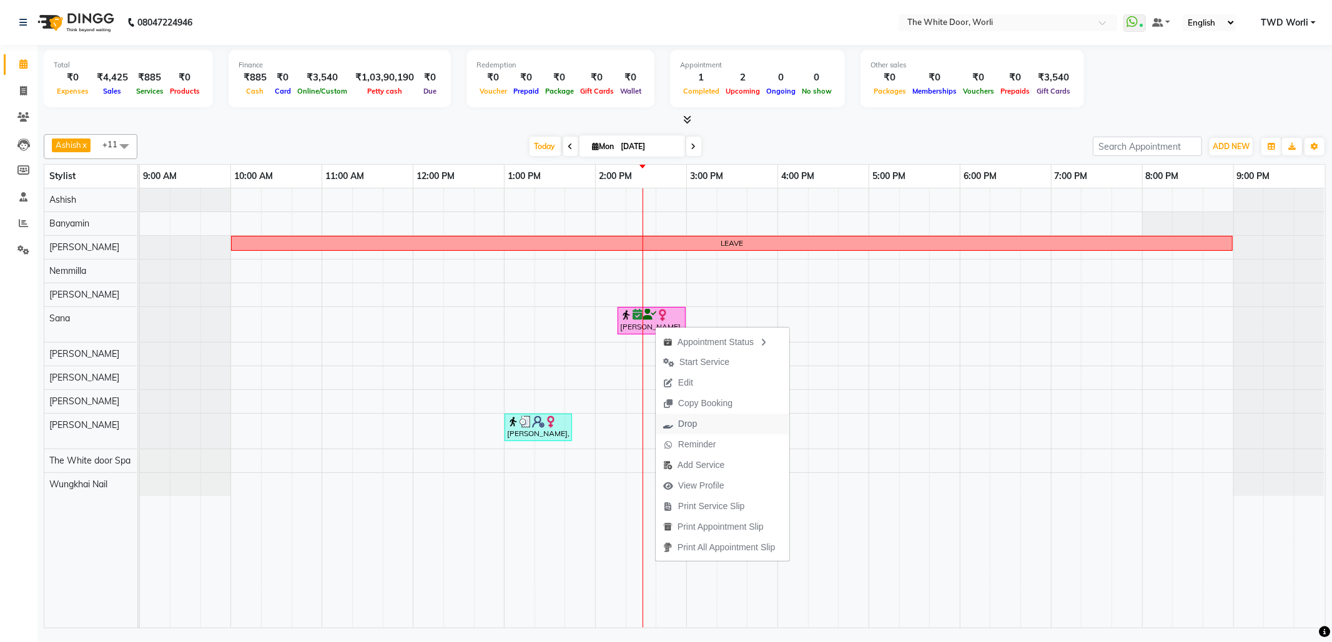
click at [688, 426] on span "Drop" at bounding box center [687, 424] width 19 height 13
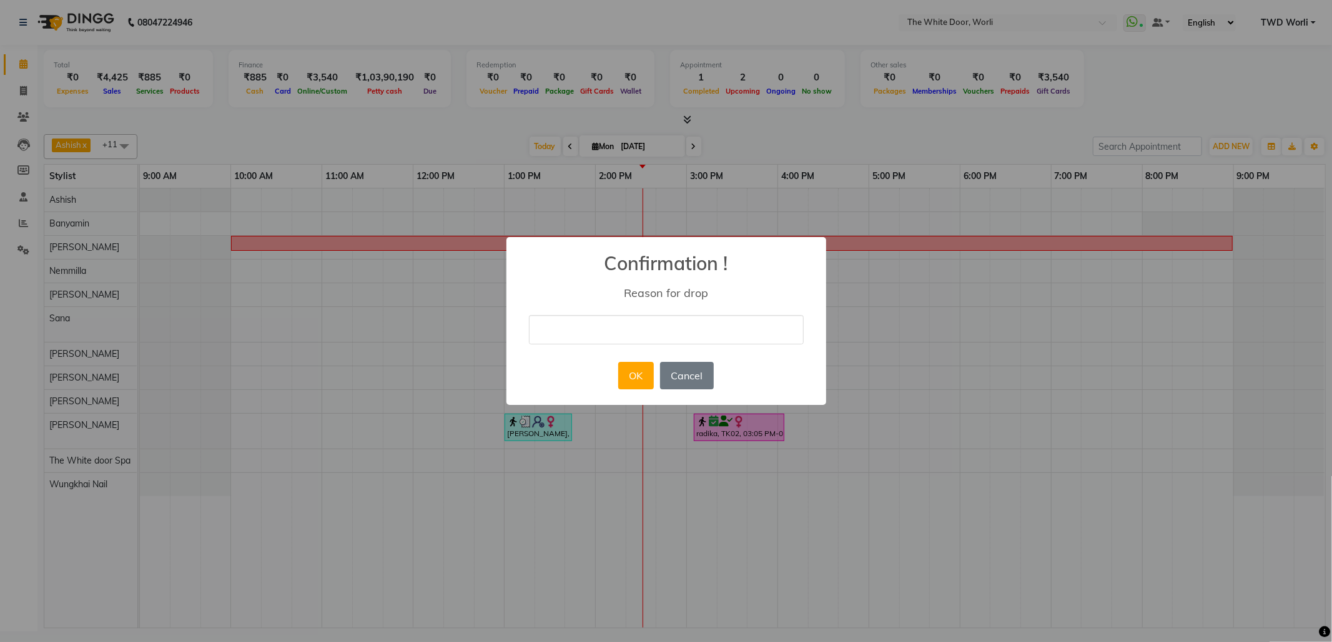
click at [652, 331] on input "text" at bounding box center [666, 329] width 275 height 29
type input "client cancelled"
click at [627, 387] on button "OK" at bounding box center [636, 375] width 36 height 27
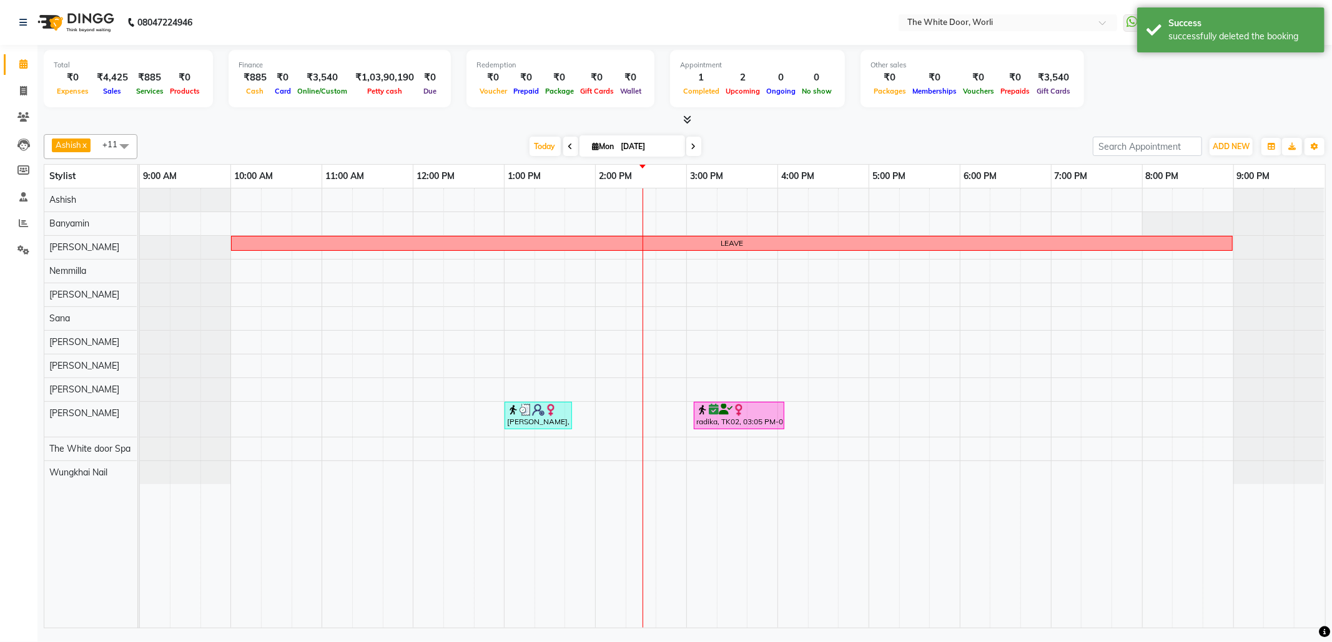
click at [563, 143] on span at bounding box center [570, 146] width 15 height 19
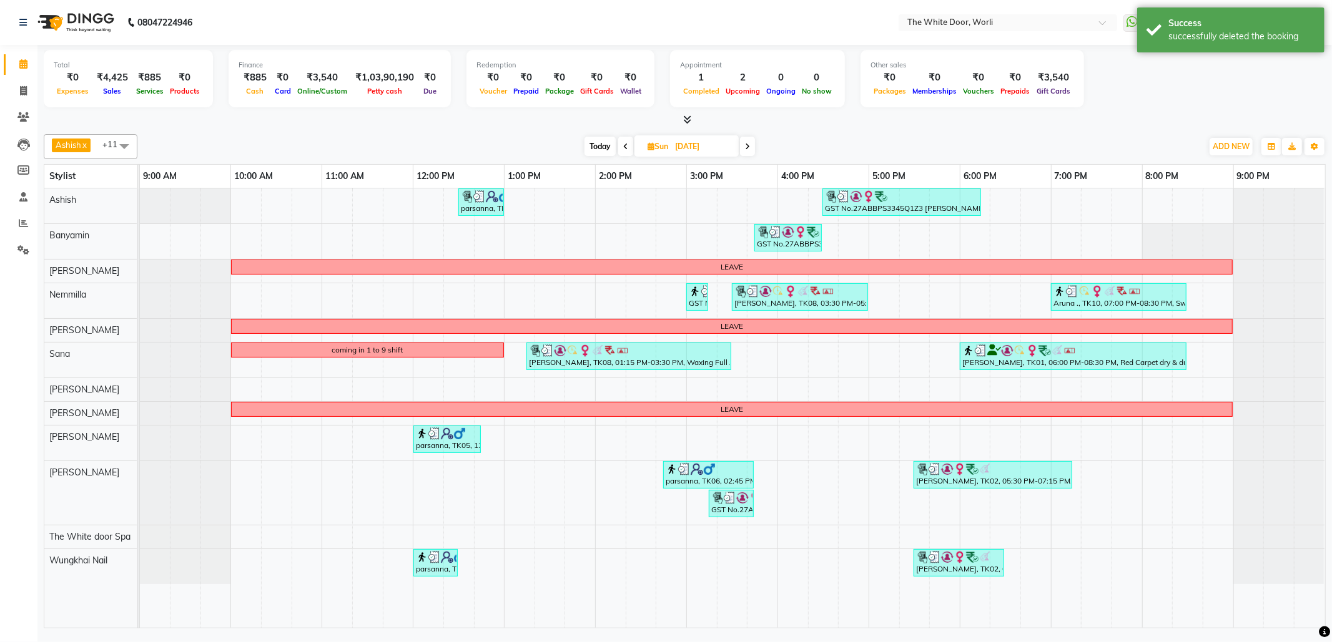
click at [623, 147] on icon at bounding box center [625, 146] width 5 height 7
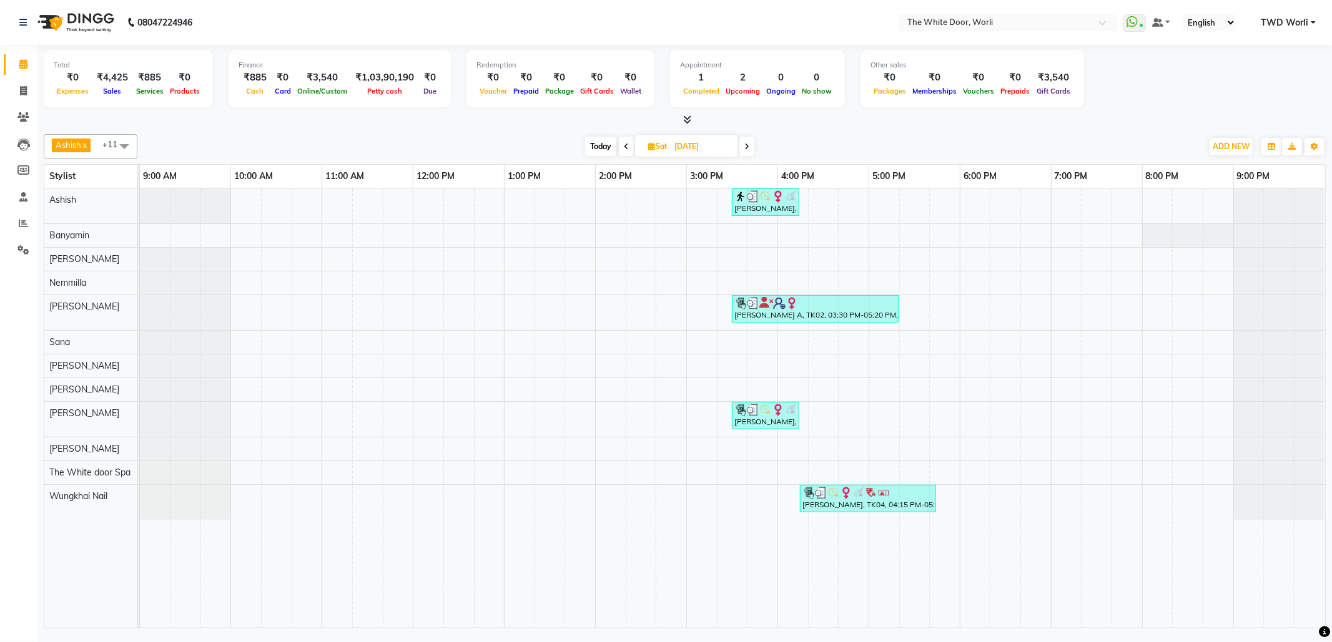
click at [627, 142] on span at bounding box center [626, 146] width 15 height 19
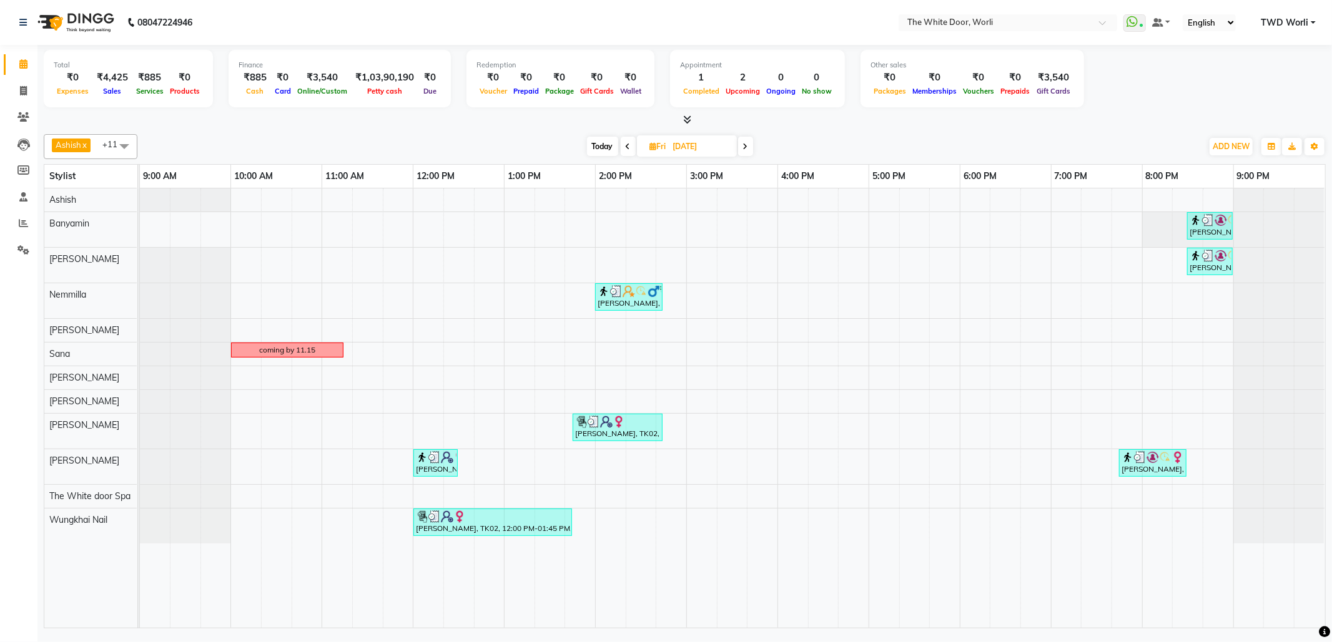
click at [626, 147] on icon at bounding box center [628, 146] width 5 height 7
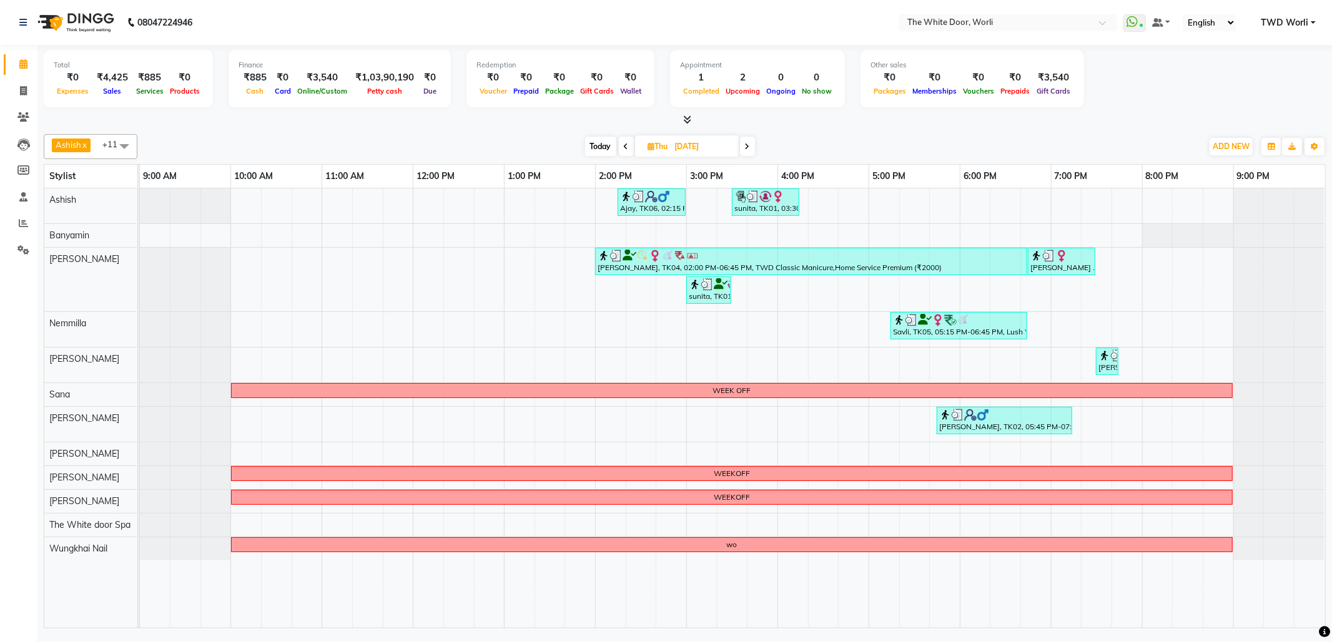
click at [597, 150] on span "Today" at bounding box center [600, 146] width 31 height 19
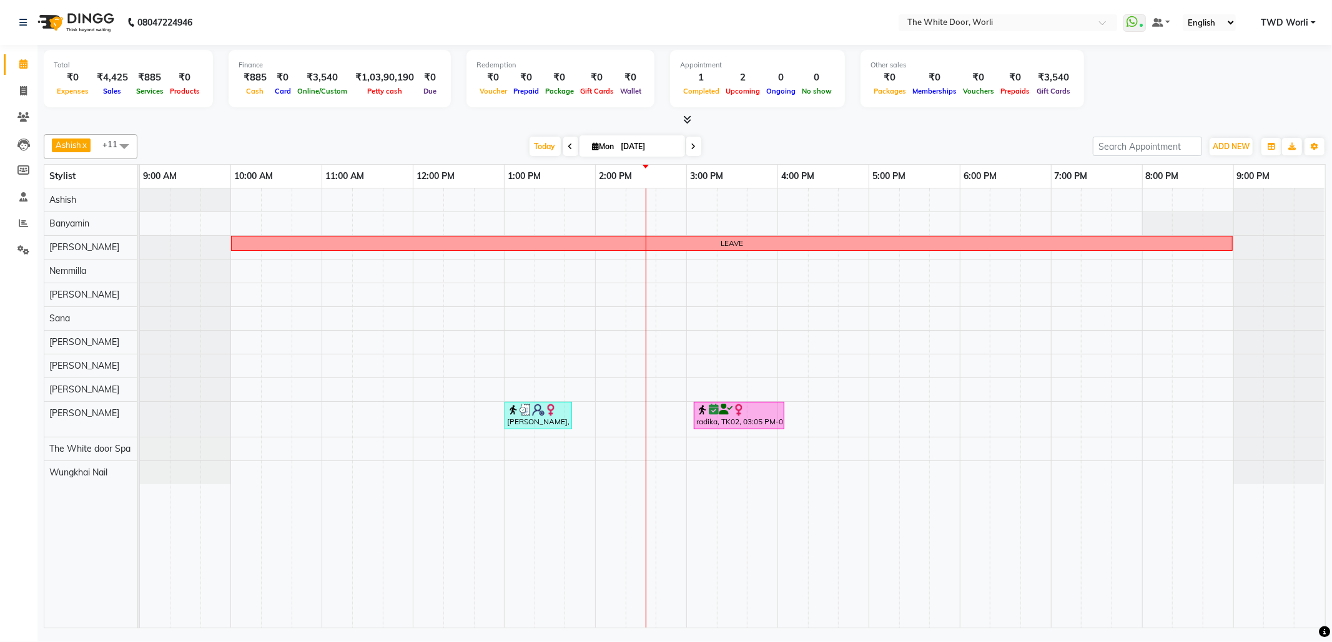
click at [692, 144] on span at bounding box center [693, 146] width 15 height 19
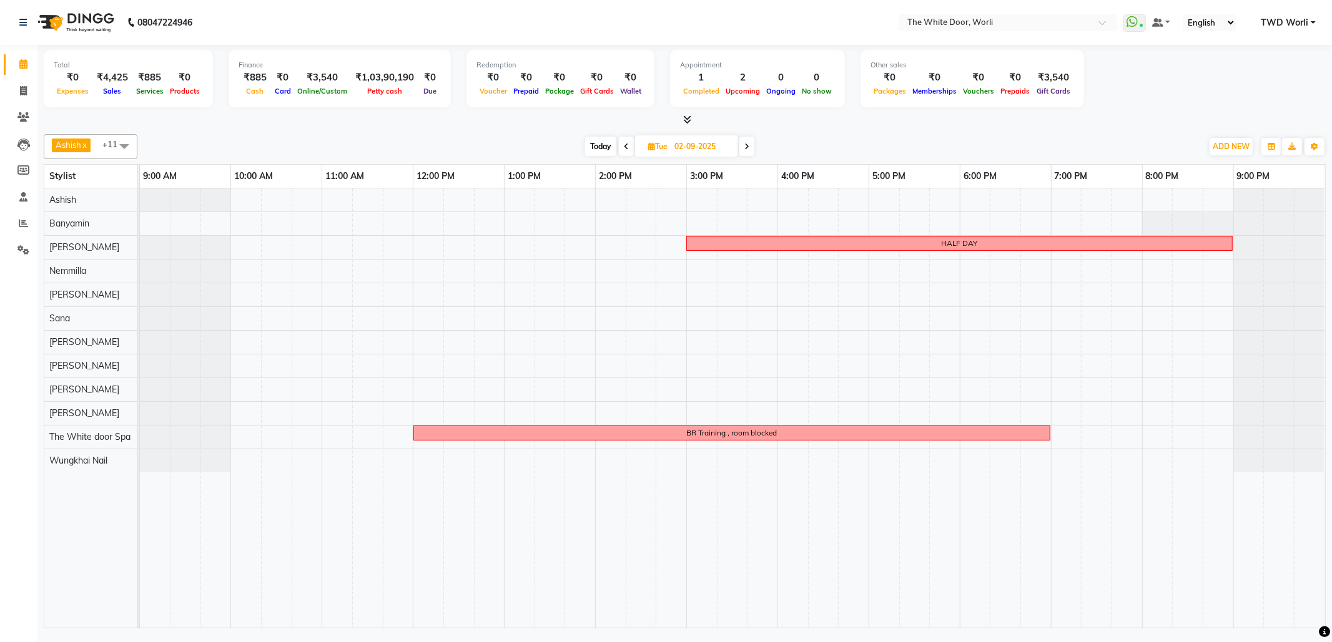
click at [597, 146] on span "Today" at bounding box center [600, 146] width 31 height 19
type input "[DATE]"
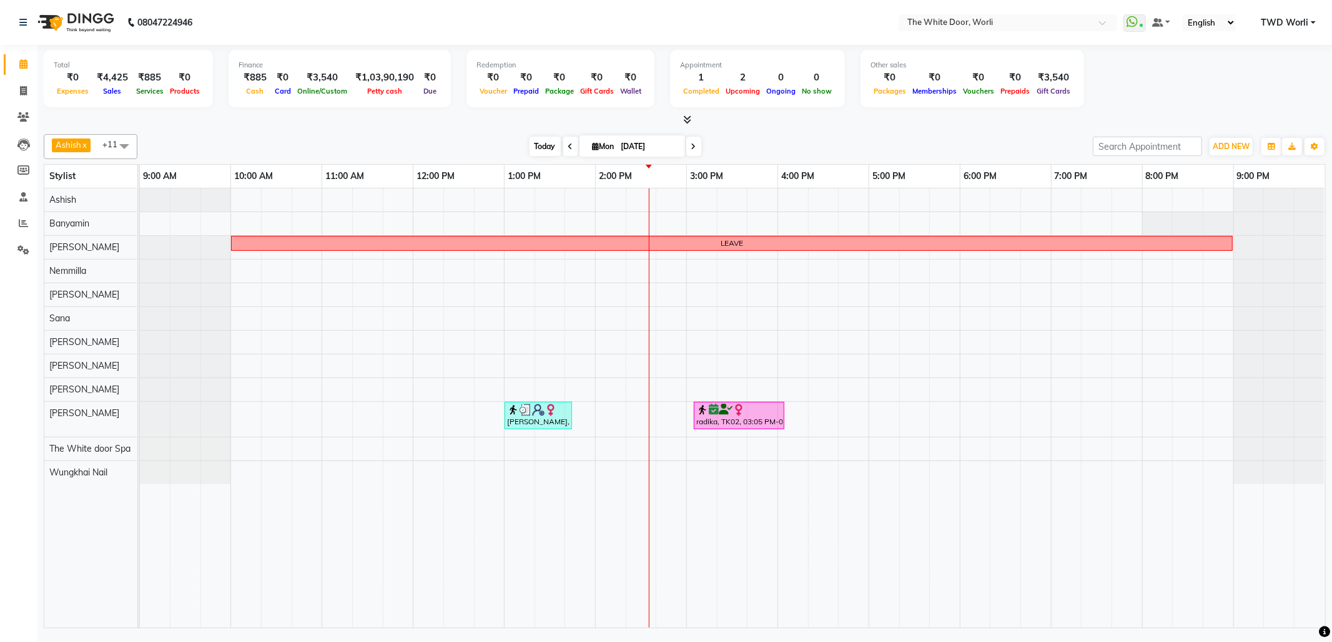
click at [546, 147] on span "Today" at bounding box center [544, 146] width 31 height 19
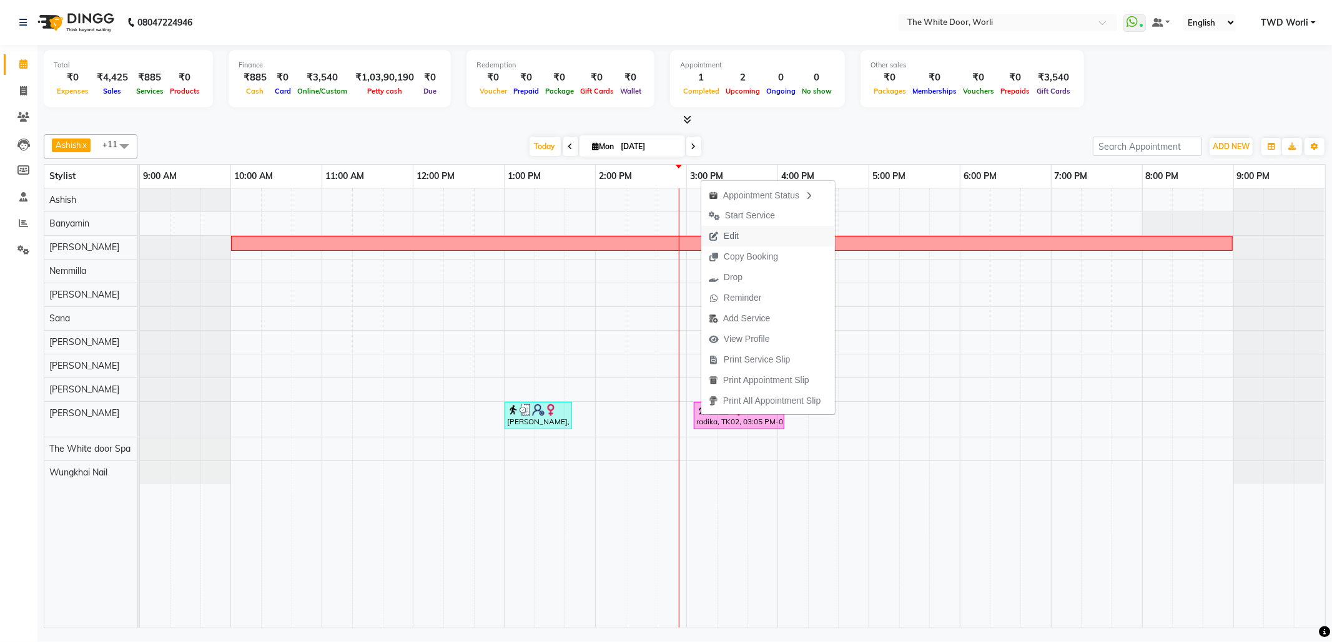
click at [719, 227] on span "Edit" at bounding box center [723, 236] width 45 height 21
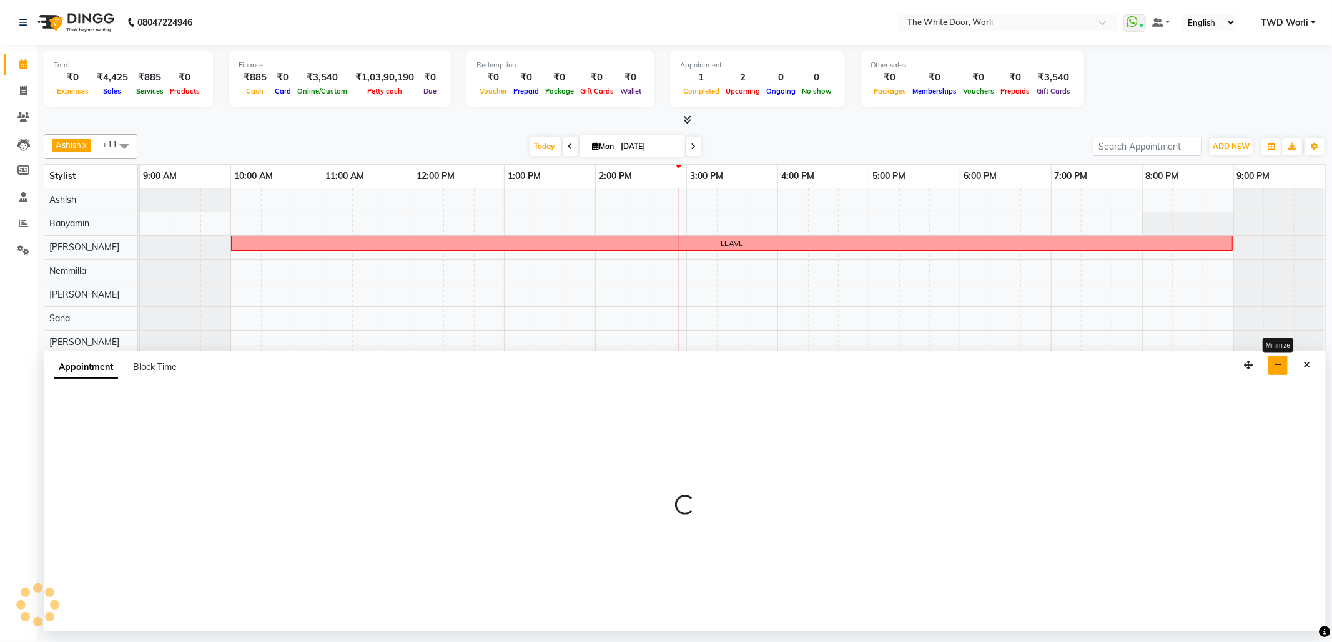
click at [1272, 366] on button "button" at bounding box center [1277, 365] width 19 height 19
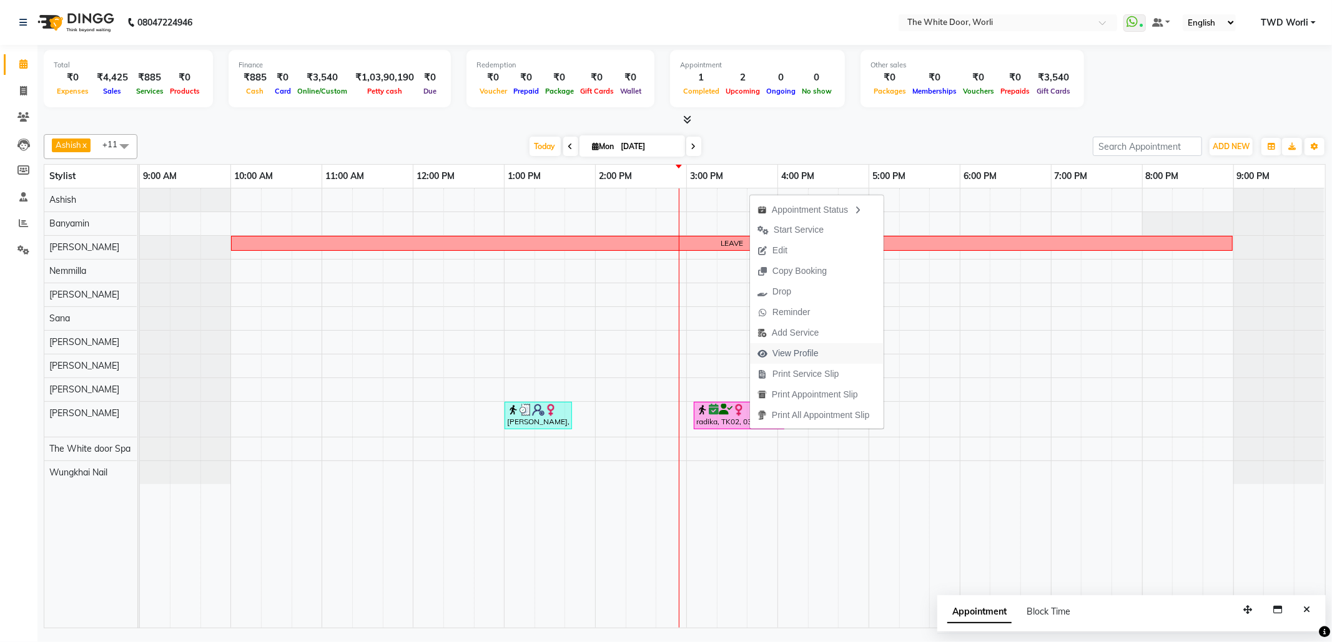
click at [813, 350] on span "View Profile" at bounding box center [795, 353] width 46 height 13
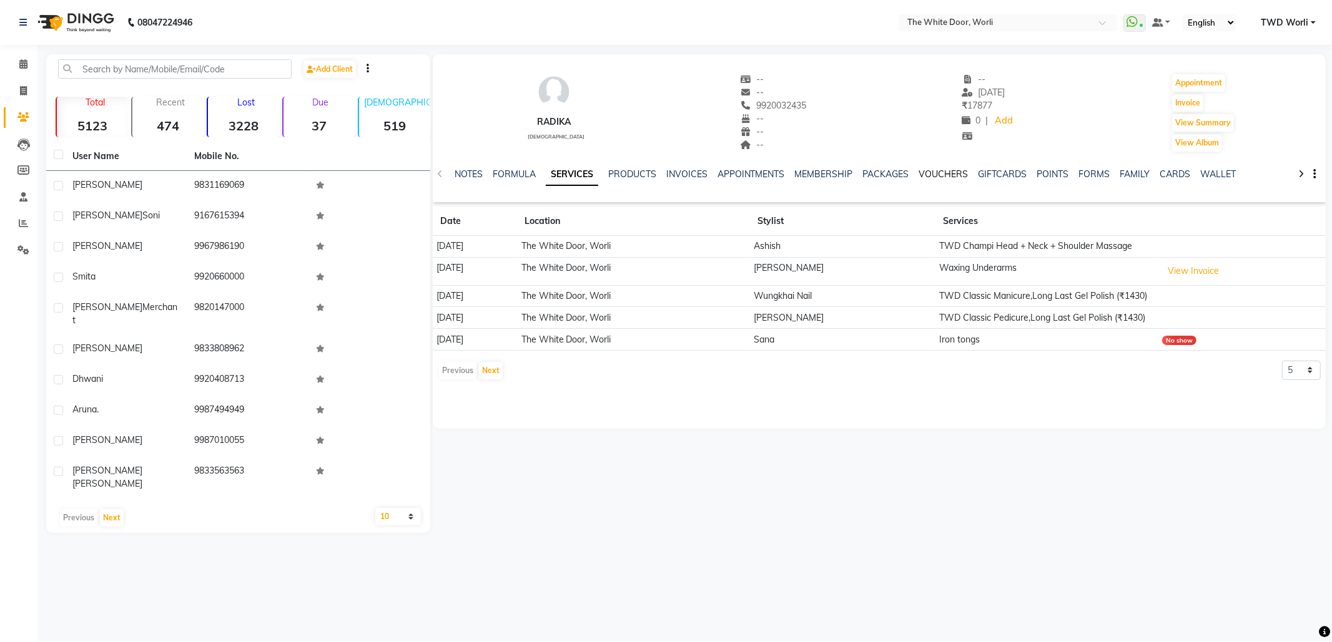
click at [933, 169] on link "VOUCHERS" at bounding box center [943, 174] width 49 height 11
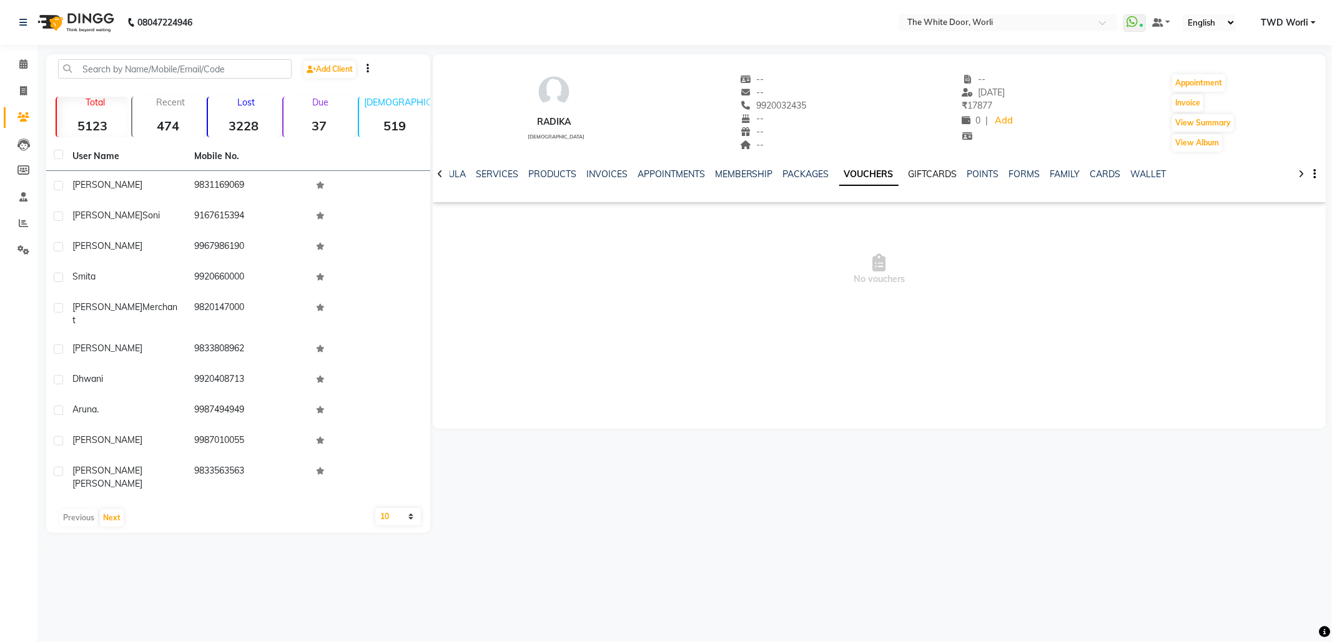
click at [940, 170] on link "GIFTCARDS" at bounding box center [932, 174] width 49 height 11
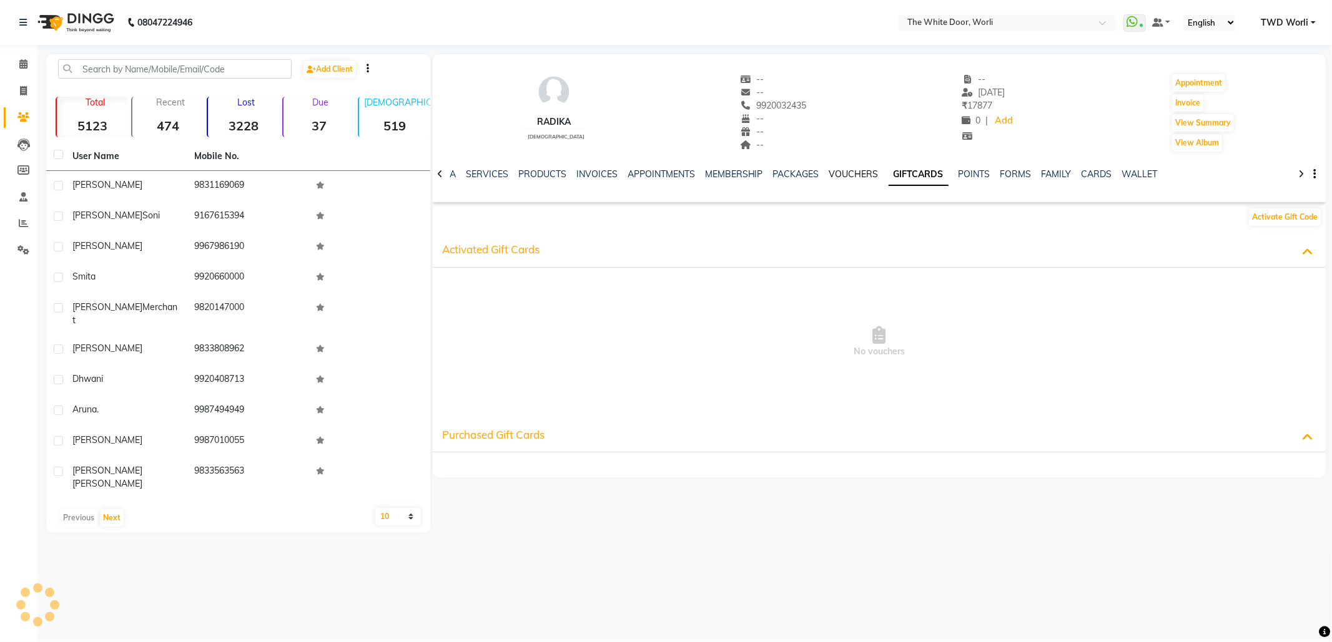
click at [840, 170] on link "VOUCHERS" at bounding box center [853, 174] width 49 height 11
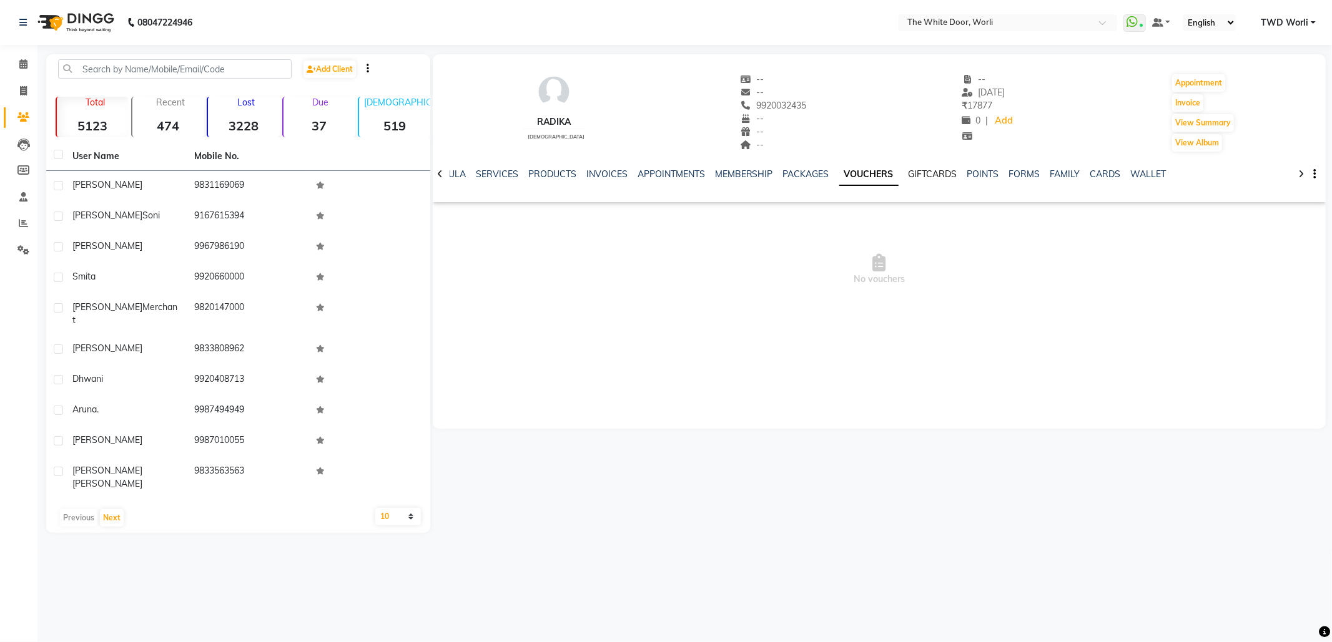
click at [917, 180] on div "GIFTCARDS" at bounding box center [932, 174] width 49 height 13
click at [917, 174] on link "GIFTCARDS" at bounding box center [932, 174] width 49 height 11
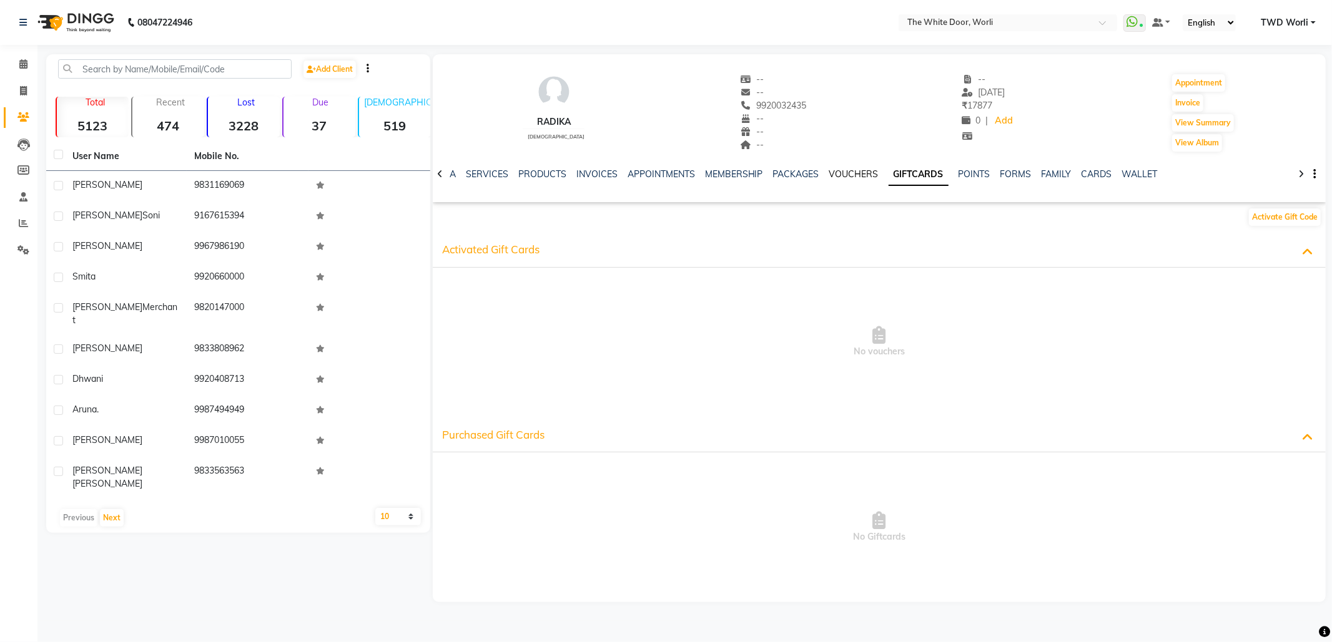
click at [844, 174] on link "VOUCHERS" at bounding box center [853, 174] width 49 height 11
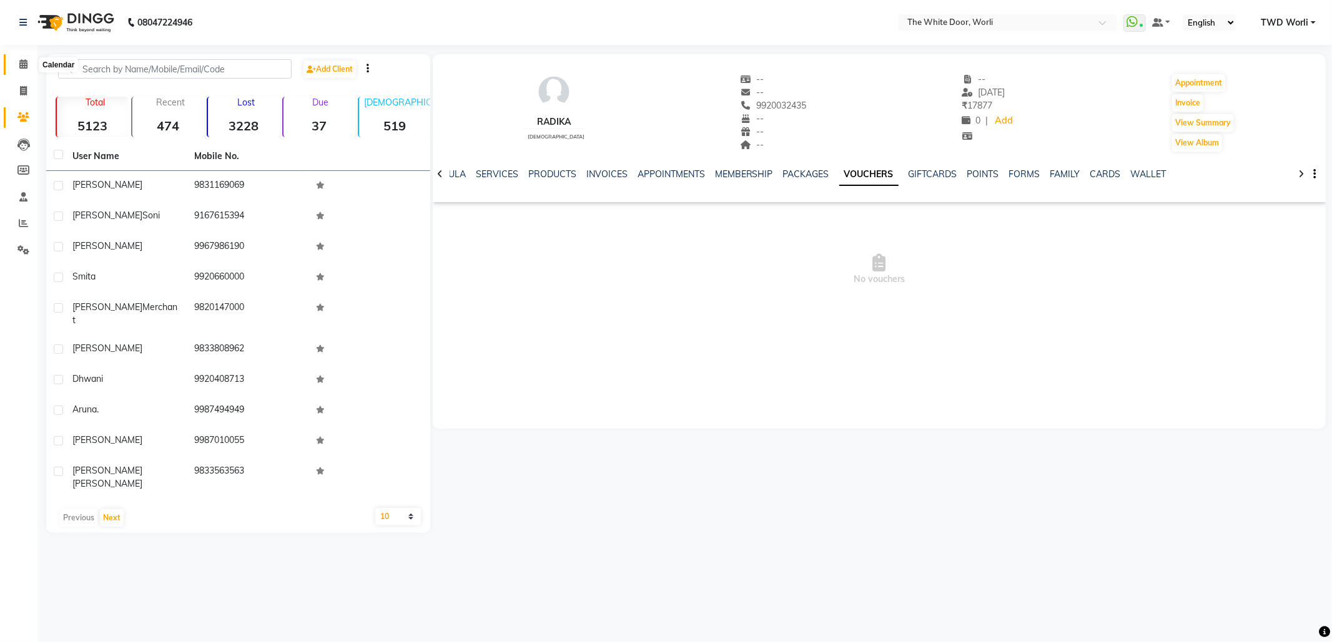
click at [24, 68] on icon at bounding box center [23, 63] width 8 height 9
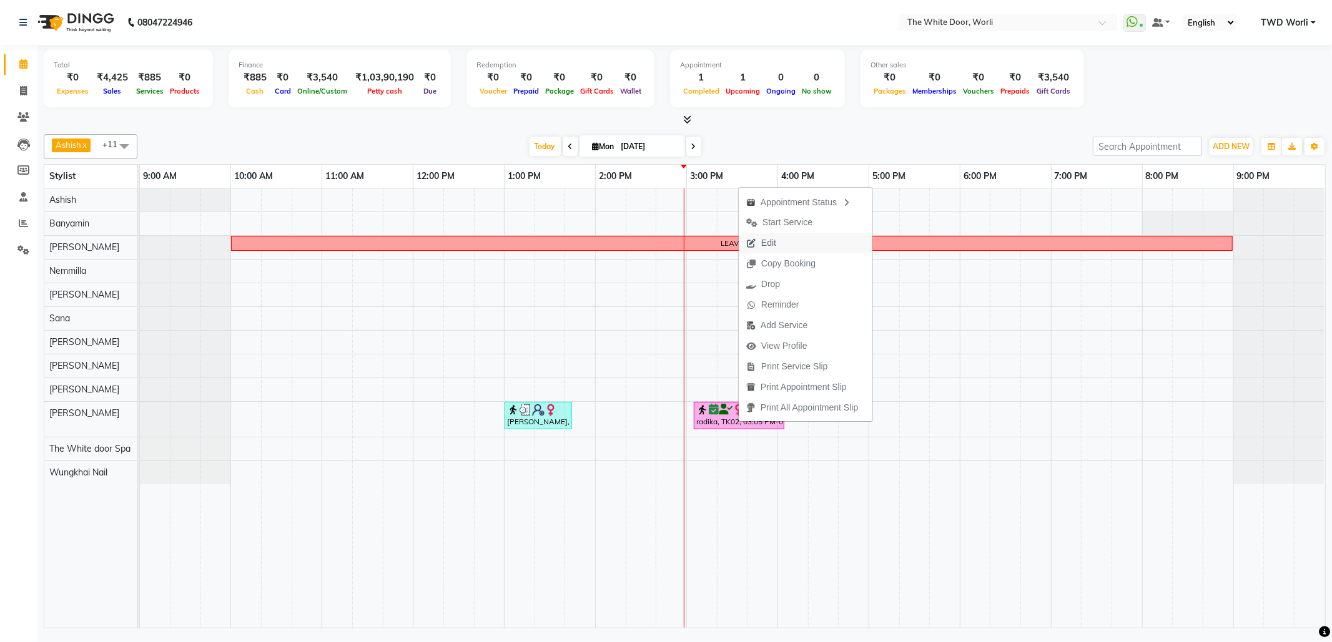
click at [788, 246] on button "Edit" at bounding box center [806, 243] width 134 height 21
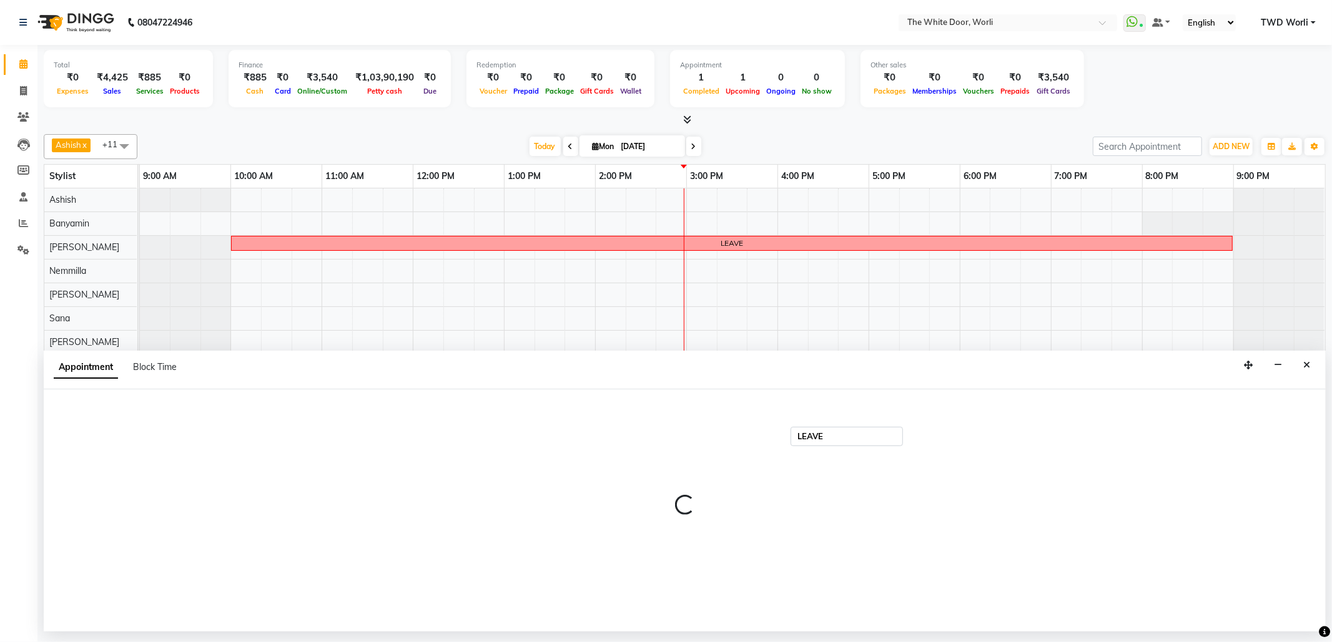
select select "tentative"
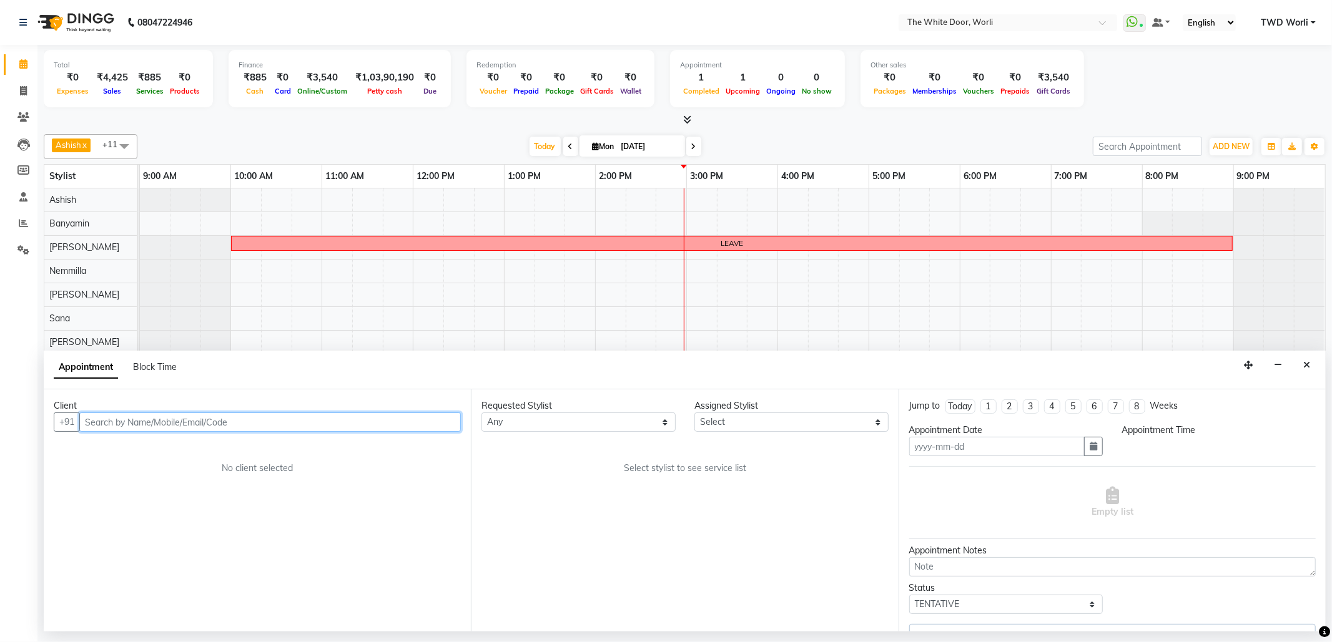
type input "[DATE]"
select select "confirm booking"
select select "50222"
select select "1664"
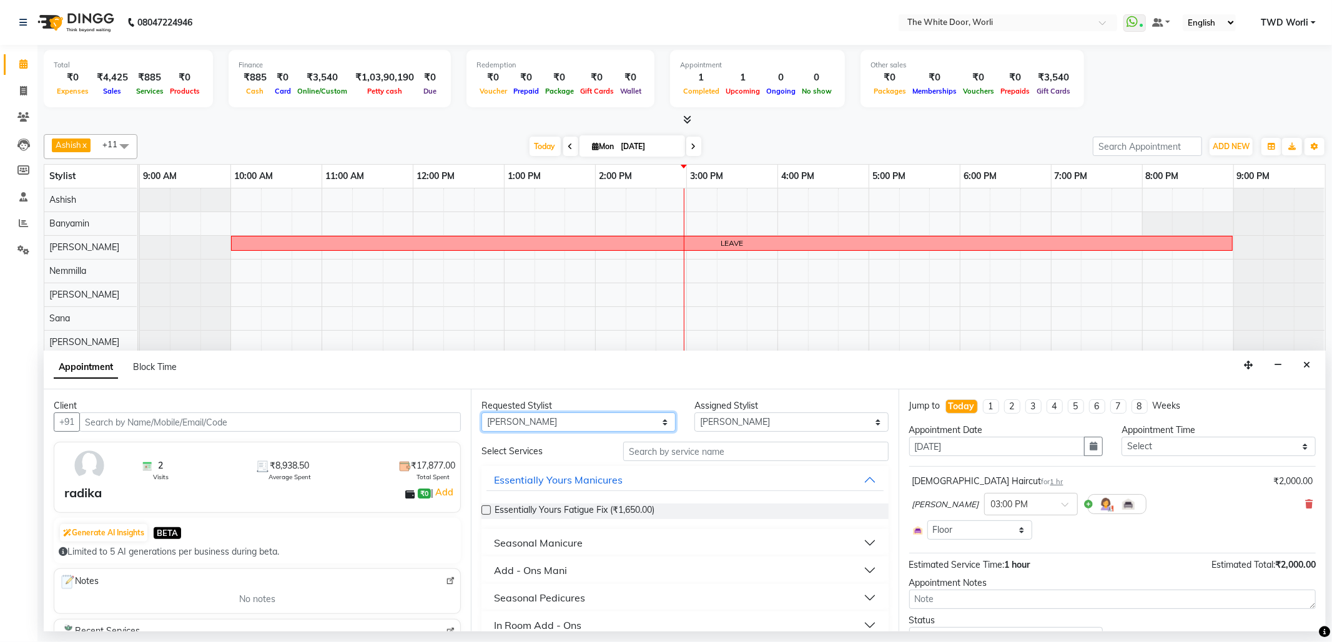
click at [598, 423] on select "Any Aarti Ashish Ashish S Banyamin Leyla Lash Nemmilla Pranali Rashid Salmani S…" at bounding box center [578, 422] width 194 height 19
select select "null"
click at [481, 414] on select "Any Aarti Ashish Ashish S Banyamin Leyla Lash Nemmilla Pranali Rashid Salmani S…" at bounding box center [578, 422] width 194 height 19
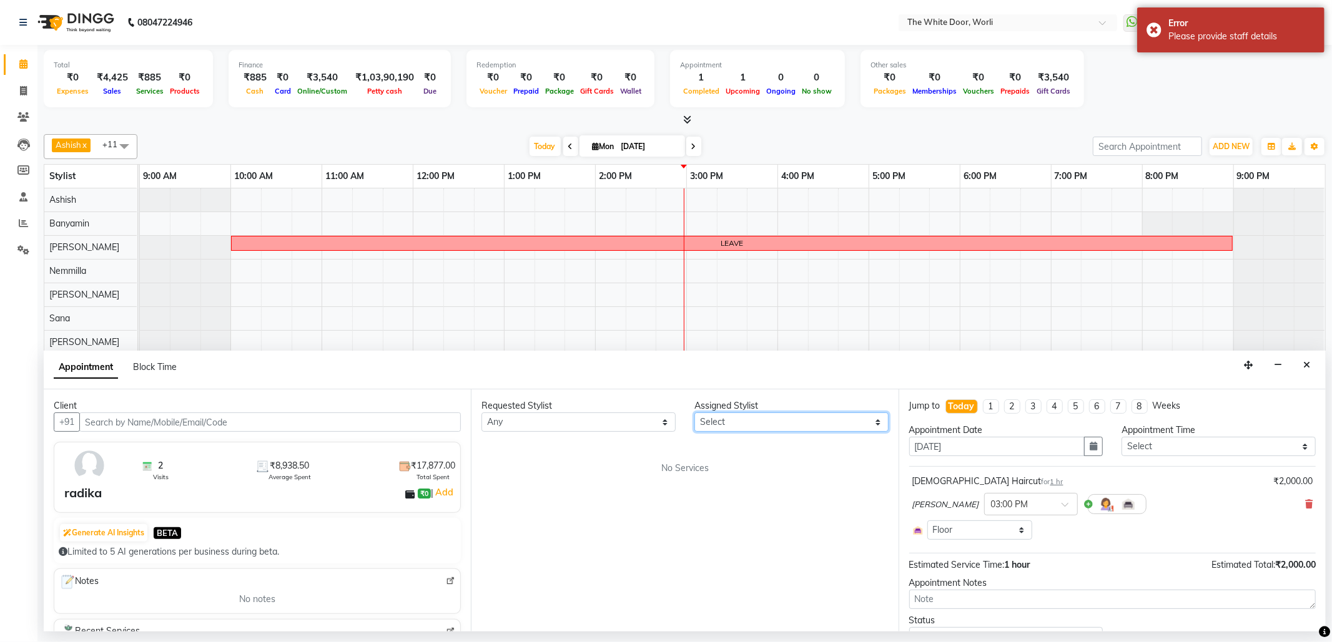
drag, startPoint x: 745, startPoint y: 423, endPoint x: 747, endPoint y: 415, distance: 8.9
click at [745, 423] on select "Select Aarti Ashish Ashish S Banyamin Leyla Lash Nemmilla Pranali Rashid Salman…" at bounding box center [791, 422] width 194 height 19
select select "20574"
click at [694, 414] on select "Select Aarti Ashish Ashish S Banyamin Leyla Lash Nemmilla Pranali Rashid Salman…" at bounding box center [791, 422] width 194 height 19
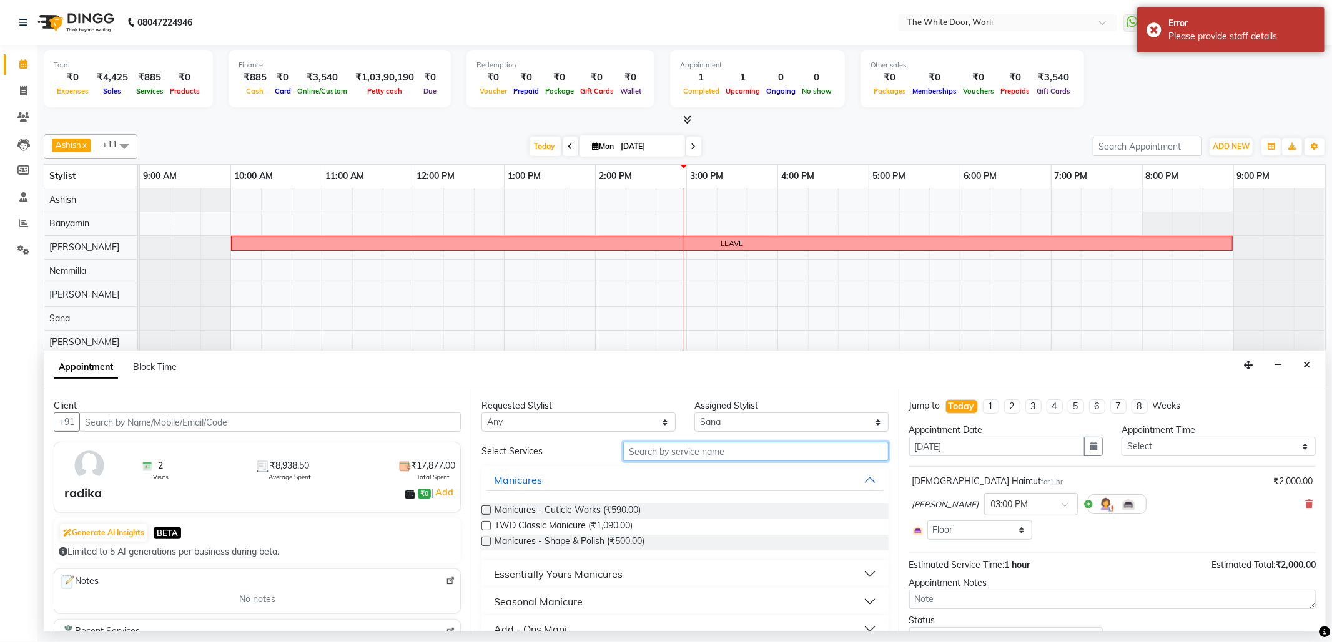
click at [693, 459] on input "text" at bounding box center [755, 451] width 265 height 19
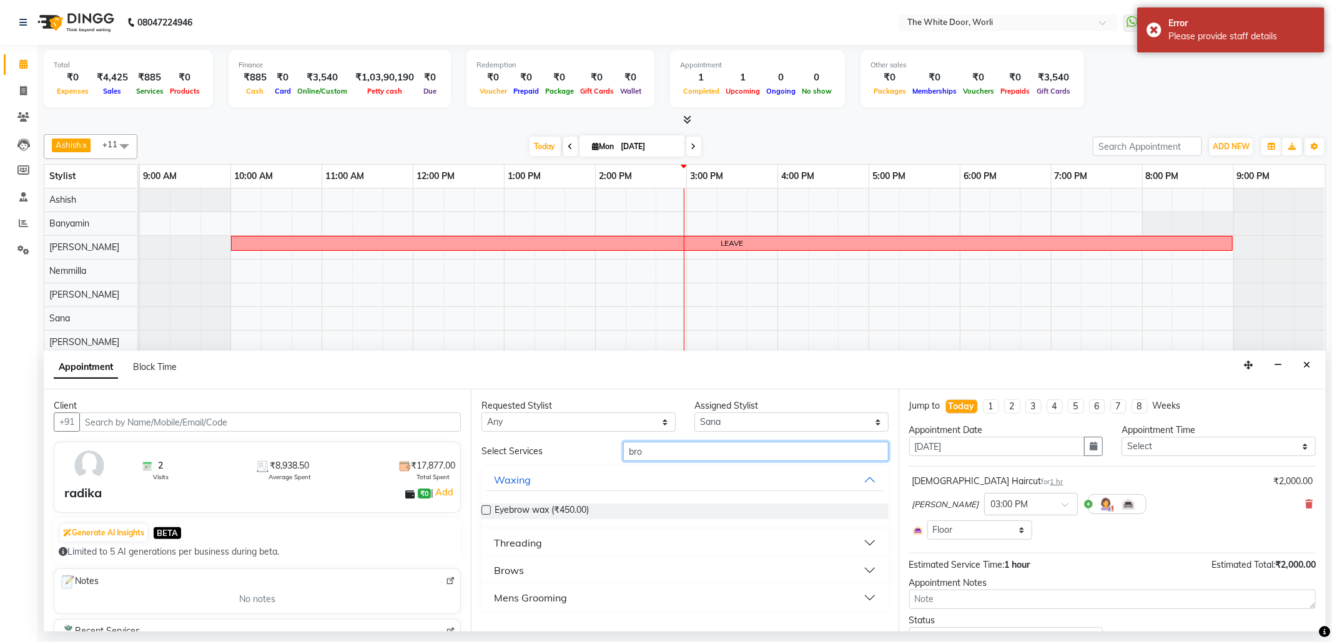
type input "bro"
drag, startPoint x: 534, startPoint y: 546, endPoint x: 535, endPoint y: 561, distance: 15.0
click at [537, 546] on div "Threading" at bounding box center [518, 543] width 48 height 15
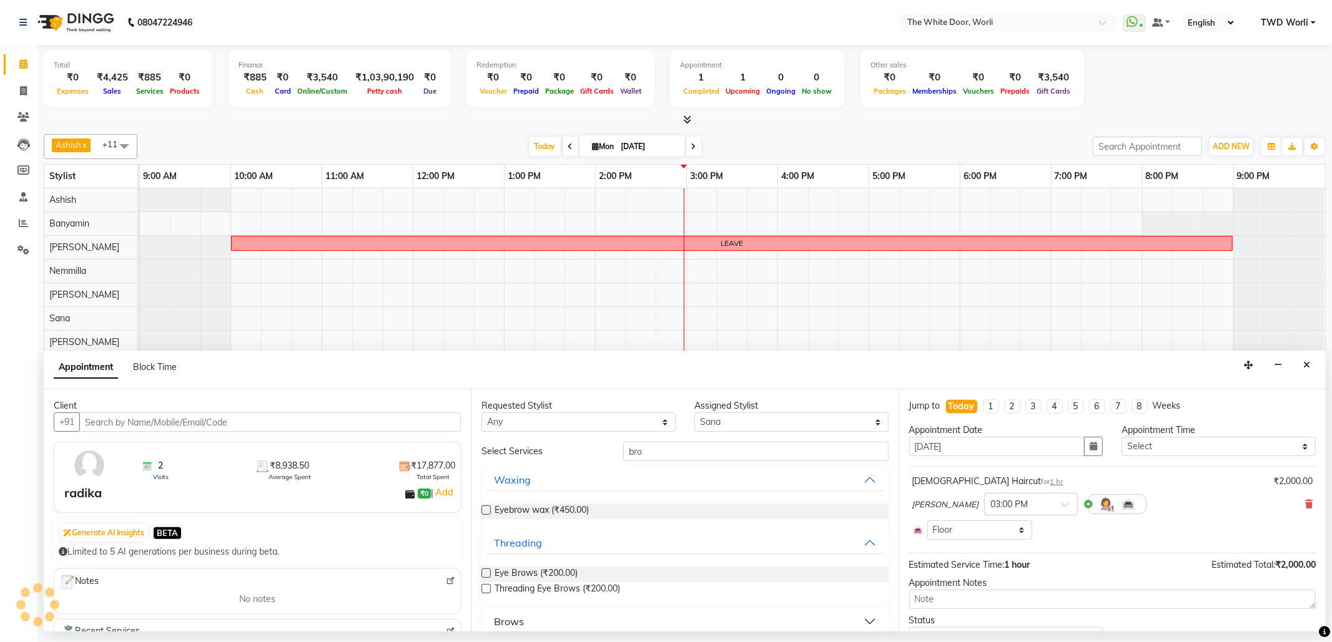
click at [486, 590] on label at bounding box center [485, 588] width 9 height 9
click at [486, 590] on input "checkbox" at bounding box center [485, 590] width 8 height 8
checkbox input "false"
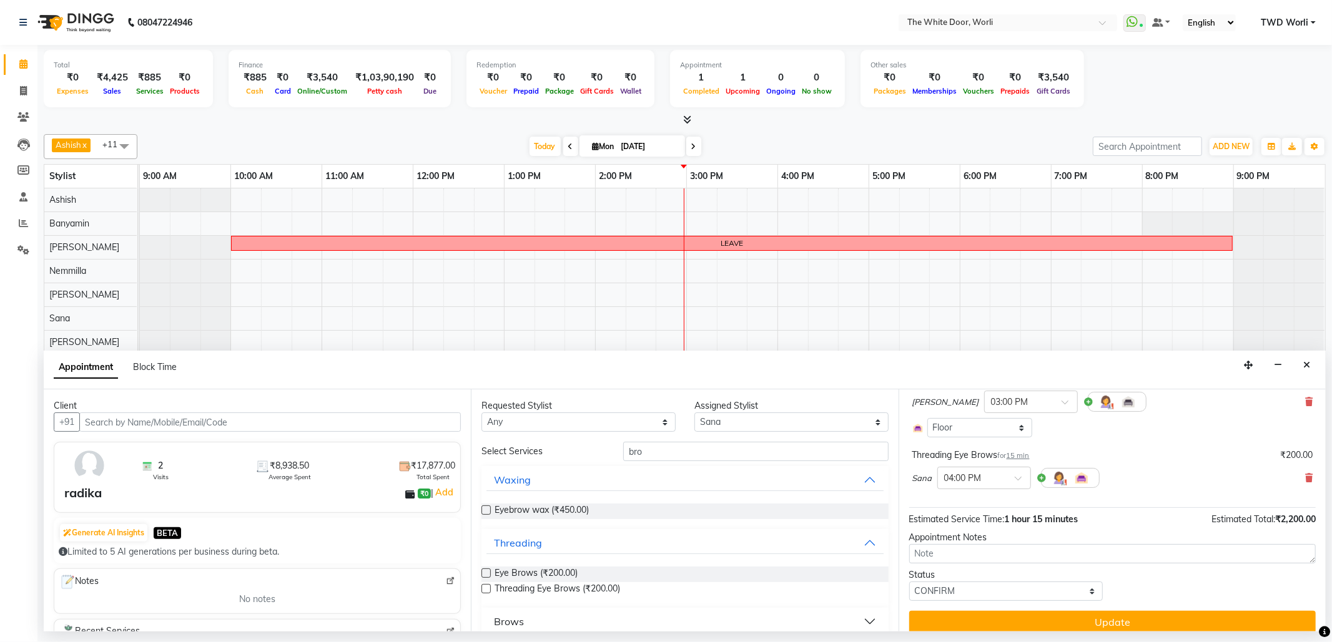
scroll to position [115, 0]
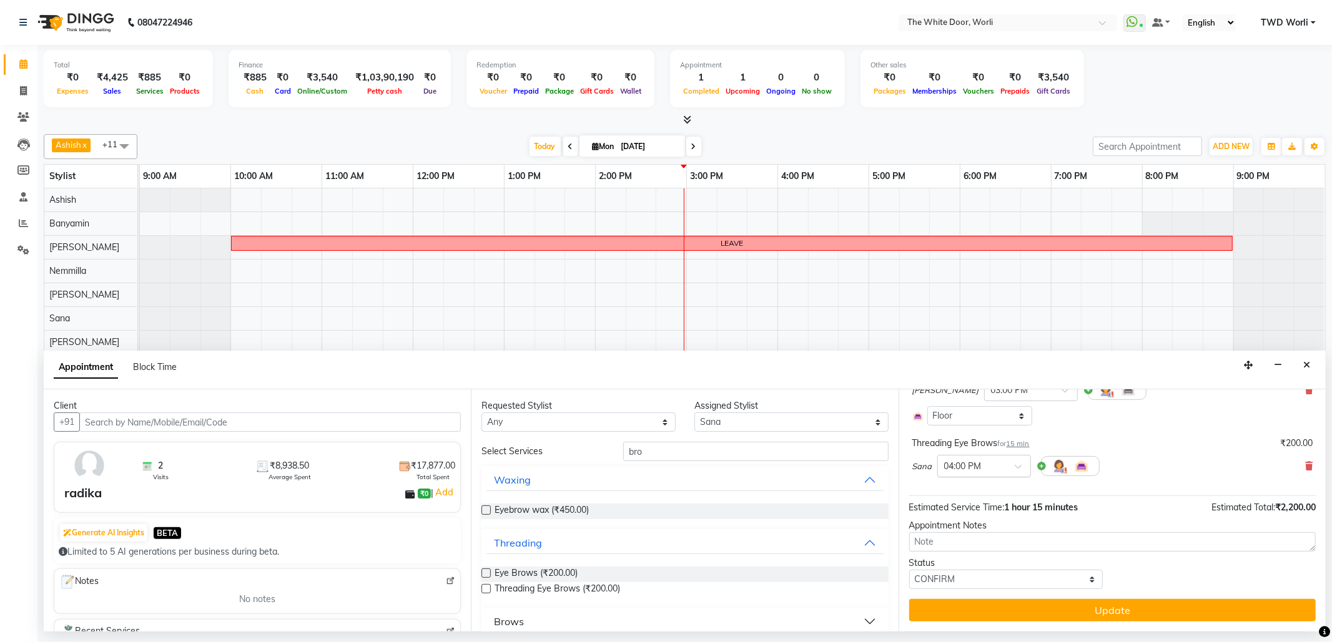
click at [981, 467] on input "text" at bounding box center [971, 465] width 55 height 13
click at [963, 484] on div "03:00 PM" at bounding box center [984, 480] width 92 height 23
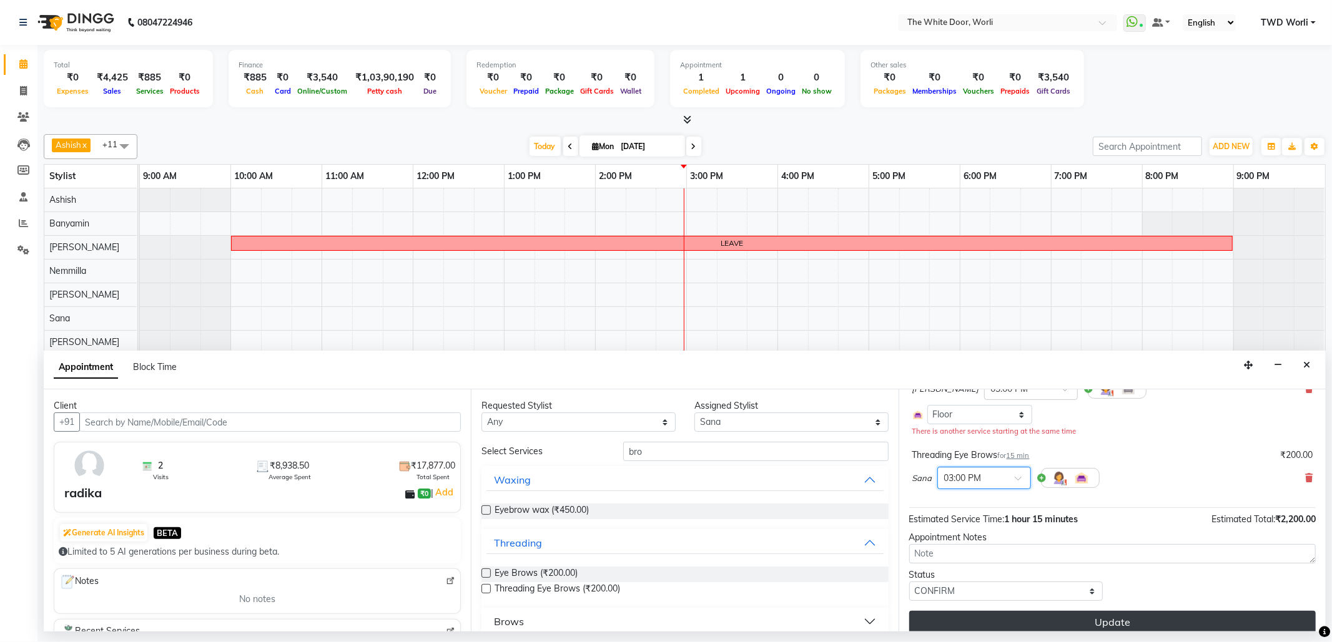
click at [1116, 618] on button "Update" at bounding box center [1112, 622] width 406 height 22
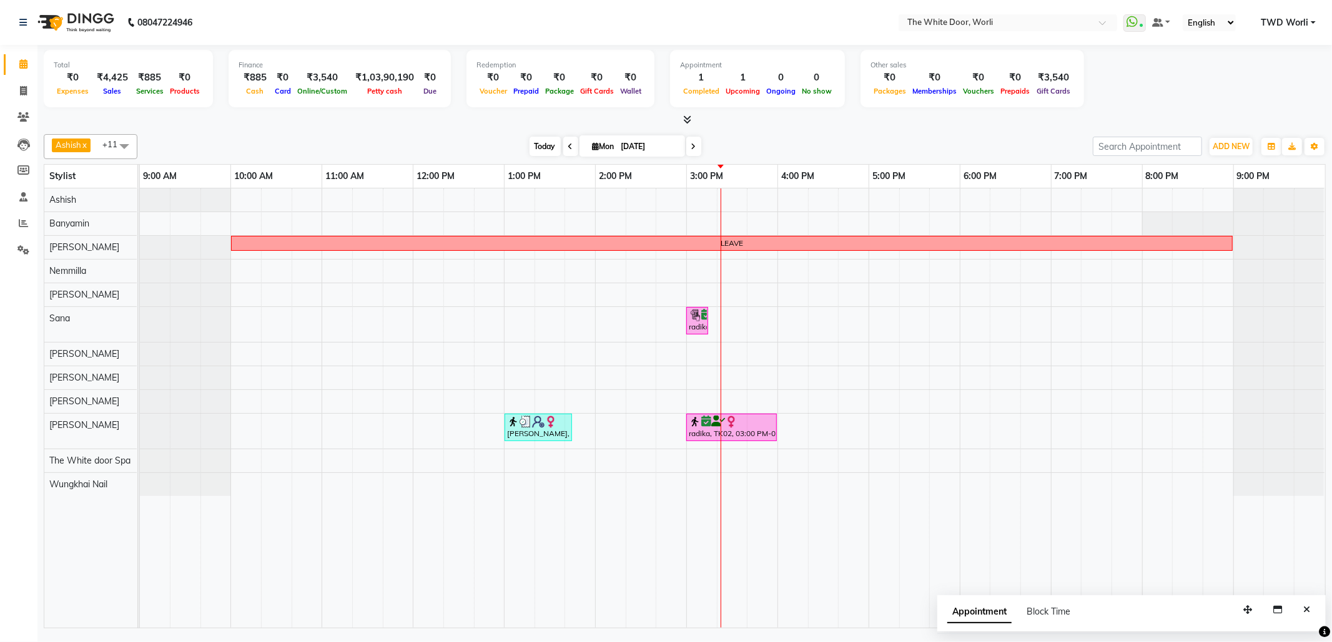
click at [538, 146] on span "Today" at bounding box center [544, 146] width 31 height 19
click at [738, 268] on div "LEAVE radika, TK02, 03:00 PM-03:15 PM, Threading Eye Brows Smita, TK03, 01:00 P…" at bounding box center [732, 409] width 1185 height 440
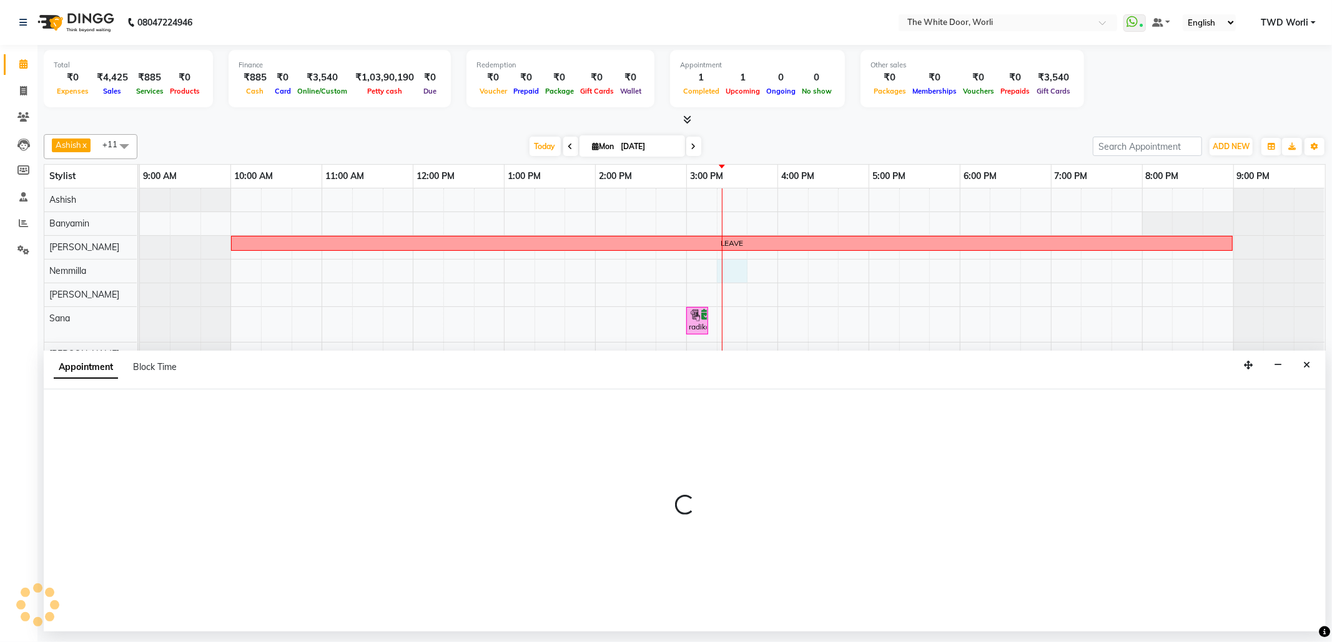
select select "20573"
select select "915"
select select "tentative"
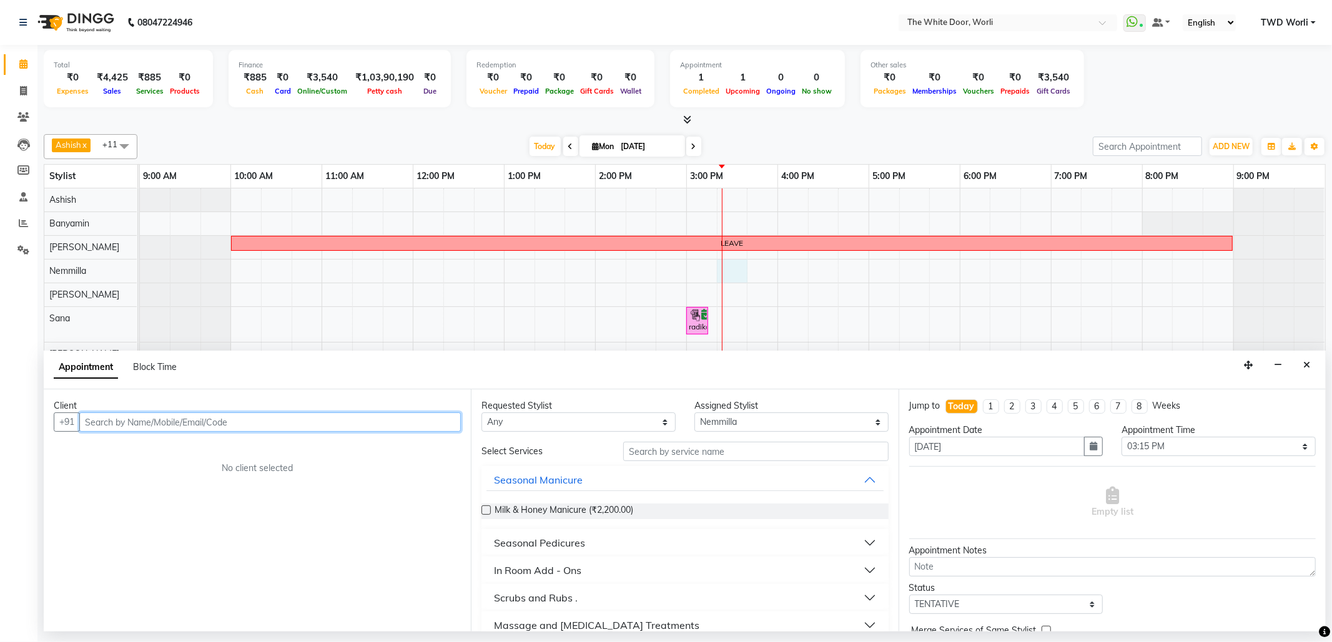
click at [313, 418] on input "text" at bounding box center [269, 422] width 381 height 19
click at [194, 448] on ngb-highlight "9820528340" at bounding box center [210, 449] width 62 height 12
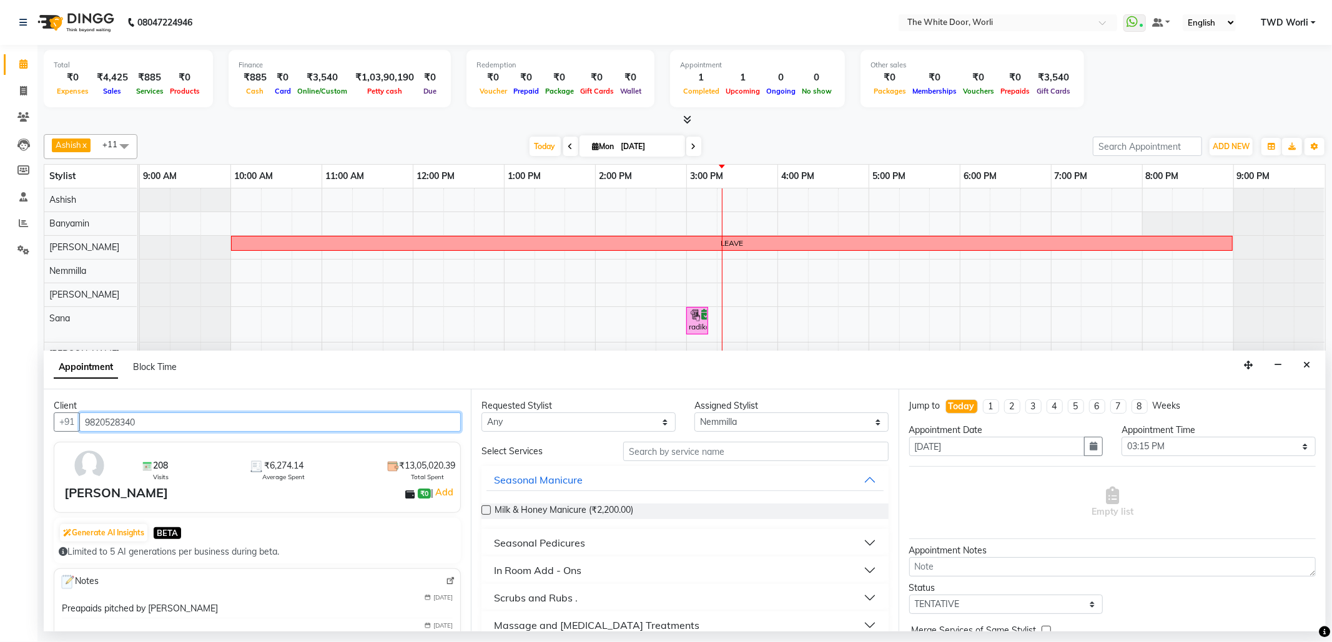
type input "9820528340"
click at [590, 410] on div "Requested Stylist" at bounding box center [578, 406] width 194 height 13
click at [595, 421] on select "Any Aarti Ashish Ashish S Banyamin Leyla Lash Nemmilla Pranali Rashid Salmani S…" at bounding box center [578, 422] width 194 height 19
select select "20573"
click at [481, 414] on select "Any Aarti Ashish Ashish S Banyamin Leyla Lash Nemmilla Pranali Rashid Salmani S…" at bounding box center [578, 422] width 194 height 19
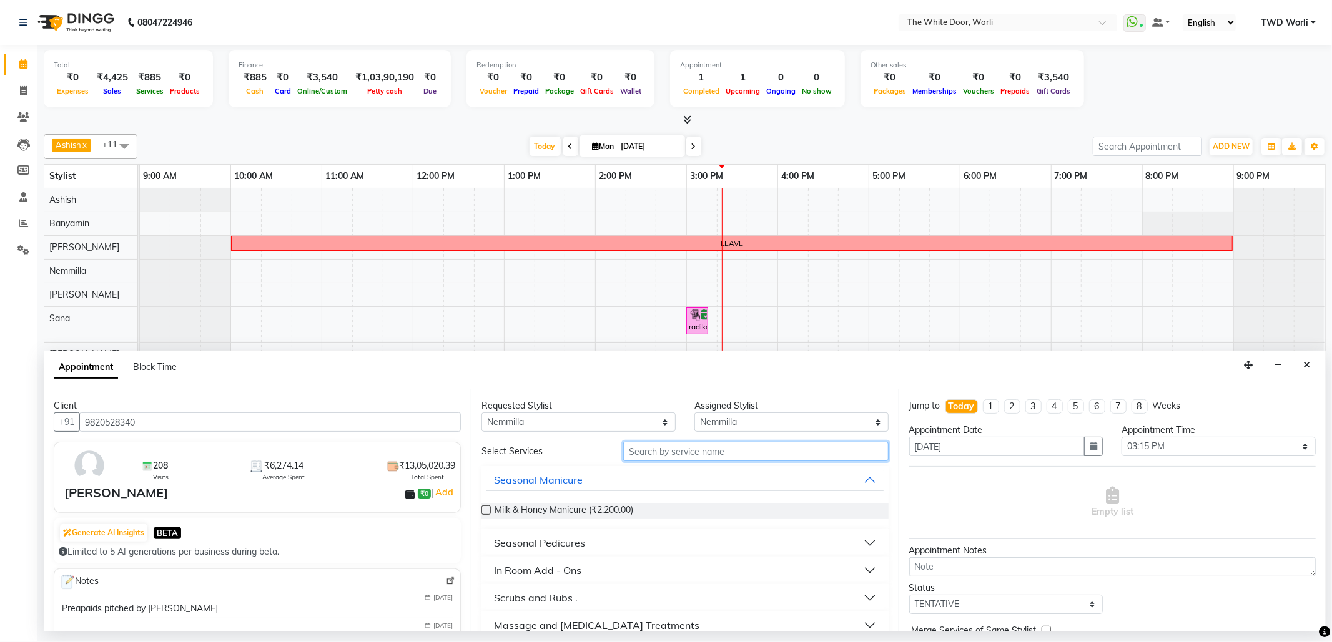
click at [688, 453] on input "text" at bounding box center [755, 451] width 265 height 19
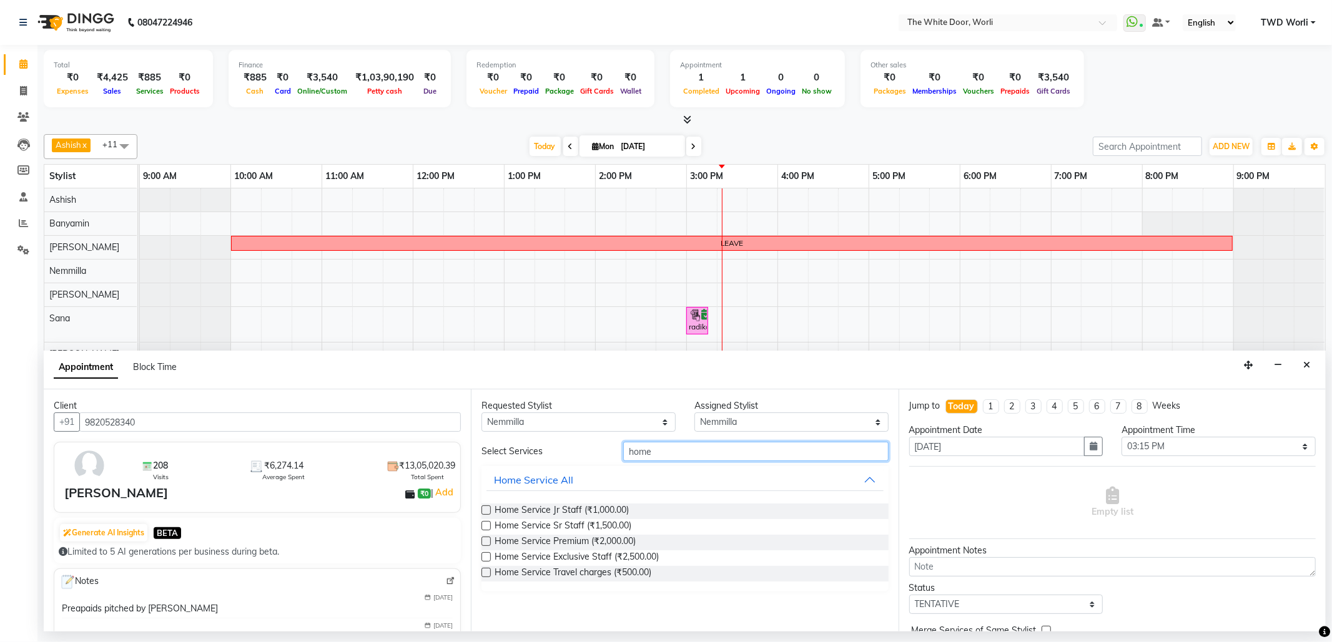
type input "home"
click at [487, 528] on label at bounding box center [485, 525] width 9 height 9
click at [487, 528] on input "checkbox" at bounding box center [485, 527] width 8 height 8
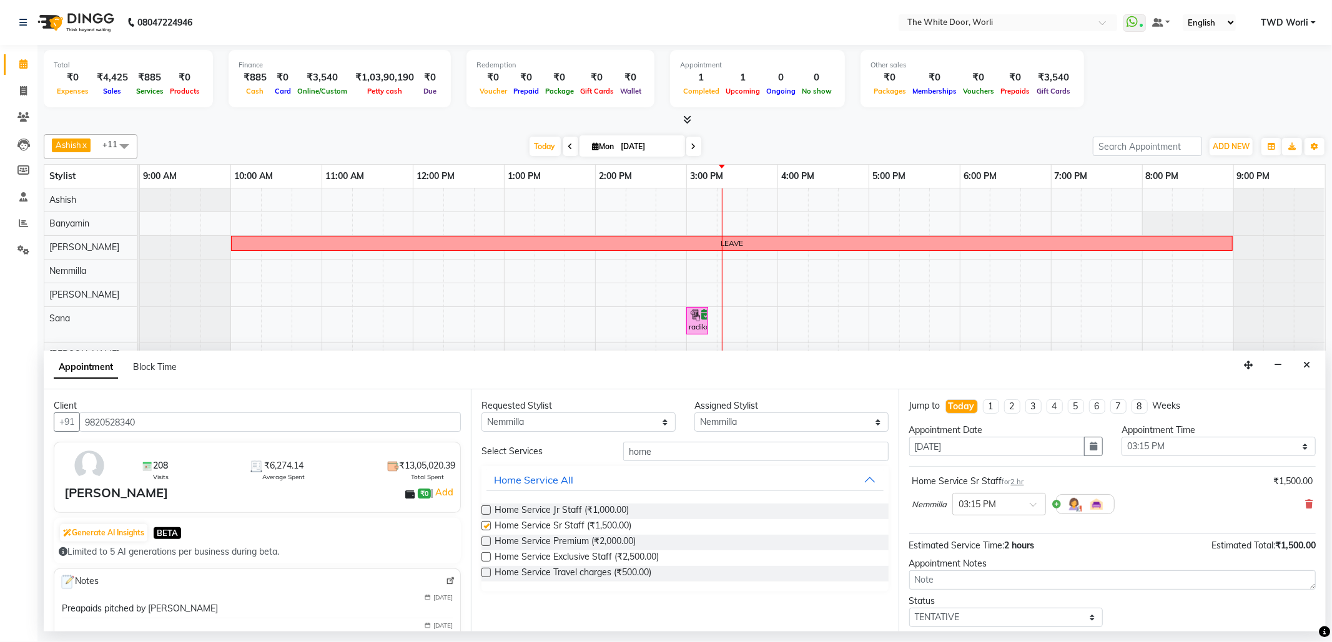
checkbox input "false"
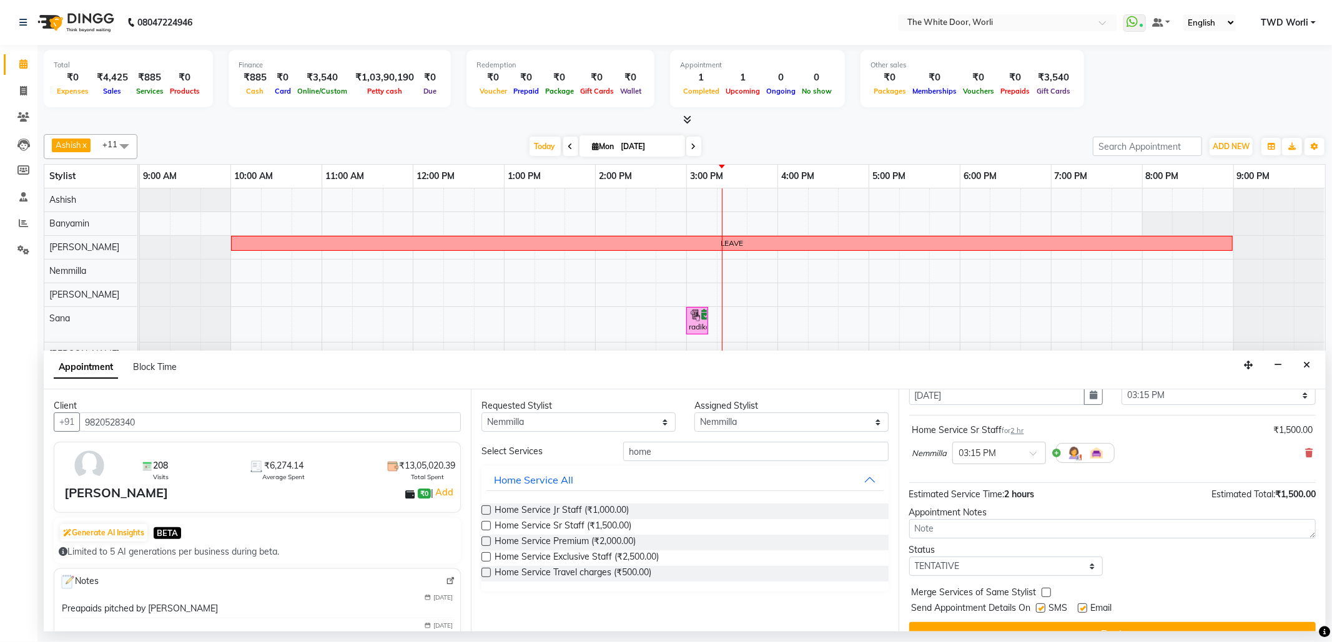
scroll to position [76, 0]
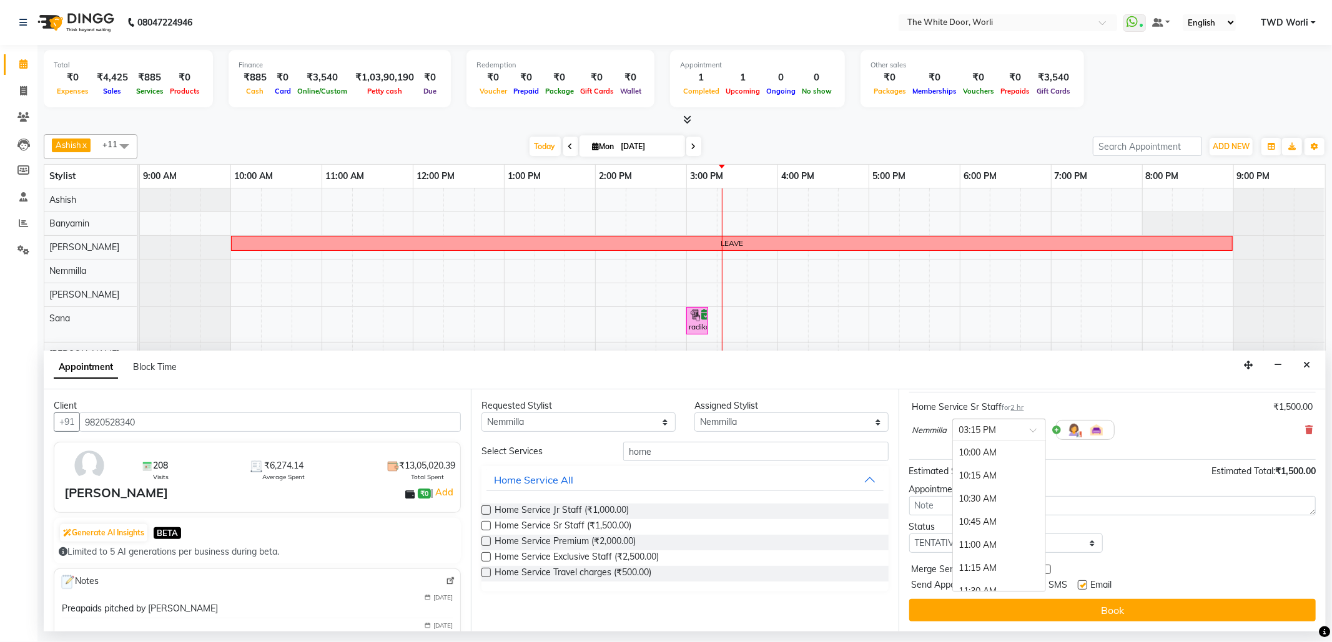
click at [1000, 423] on input "text" at bounding box center [986, 429] width 55 height 13
click at [988, 481] on div "03:30 PM" at bounding box center [999, 475] width 92 height 23
click at [1021, 553] on div "Jump to Today 1 2 3 4 5 6 7 8 Weeks Appointment Date 01-09-2025 Appointment Tim…" at bounding box center [1111, 511] width 427 height 242
click at [999, 543] on select "Select TENTATIVE CONFIRM CHECK-IN UPCOMING" at bounding box center [1006, 543] width 194 height 19
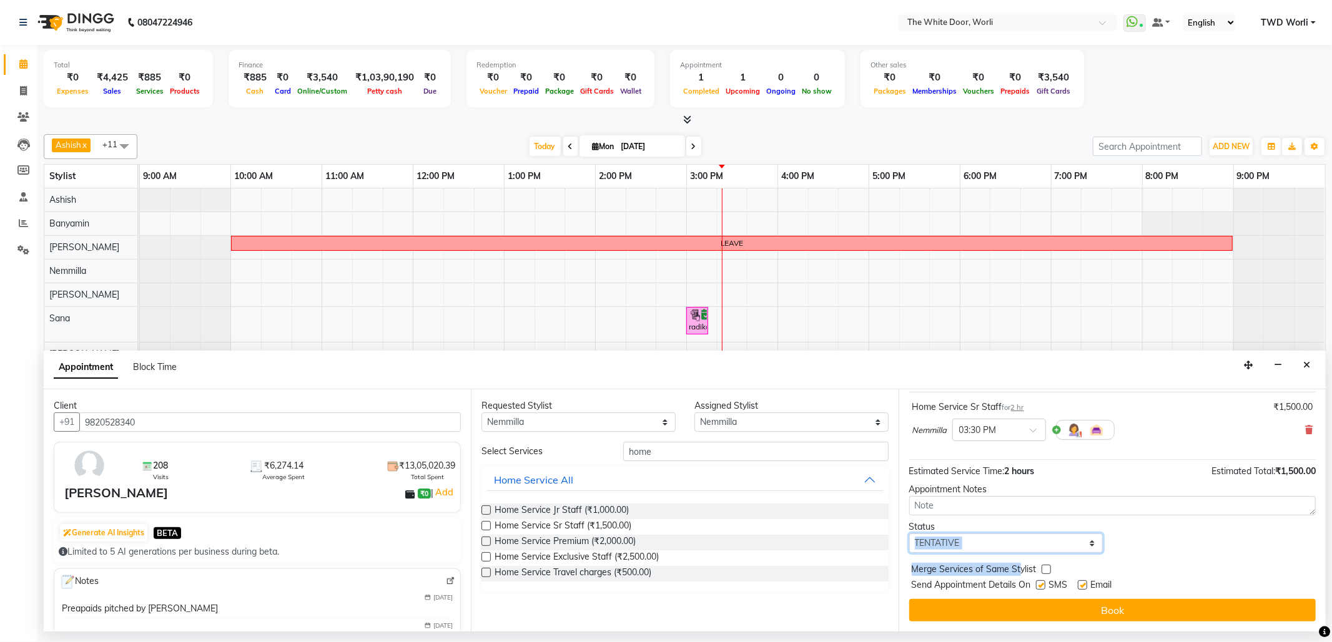
select select "confirm booking"
click at [909, 535] on select "Select TENTATIVE CONFIRM CHECK-IN UPCOMING" at bounding box center [1006, 543] width 194 height 19
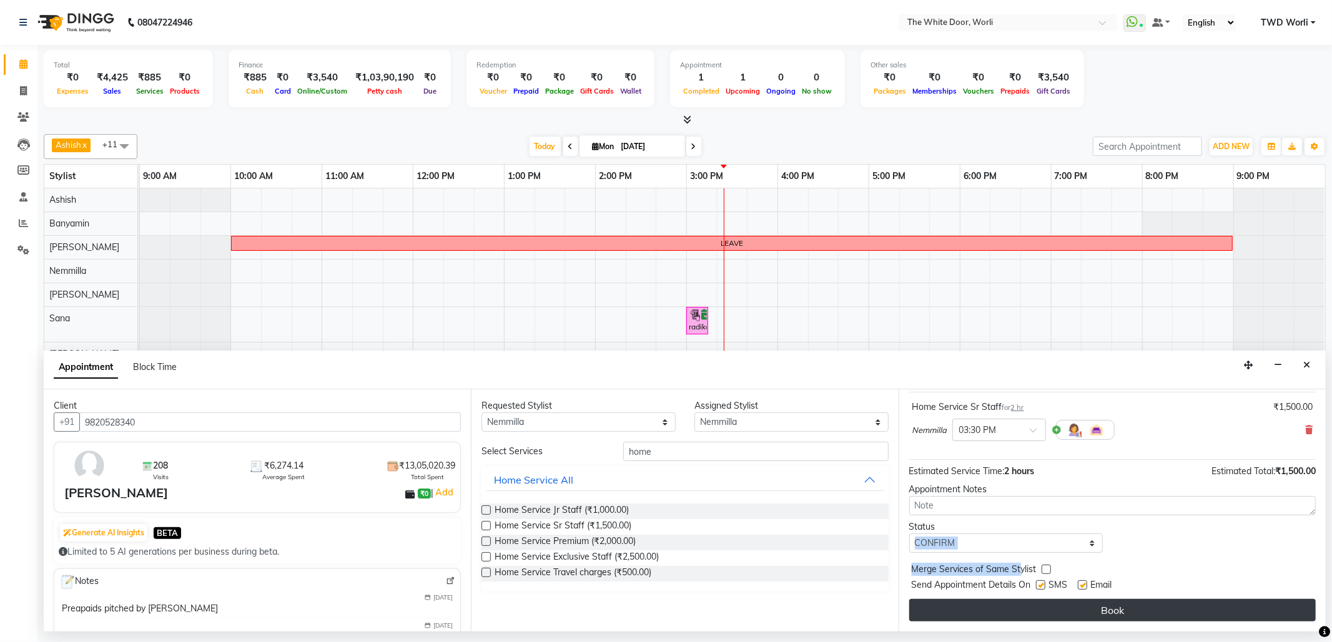
click at [1122, 612] on button "Book" at bounding box center [1112, 610] width 406 height 22
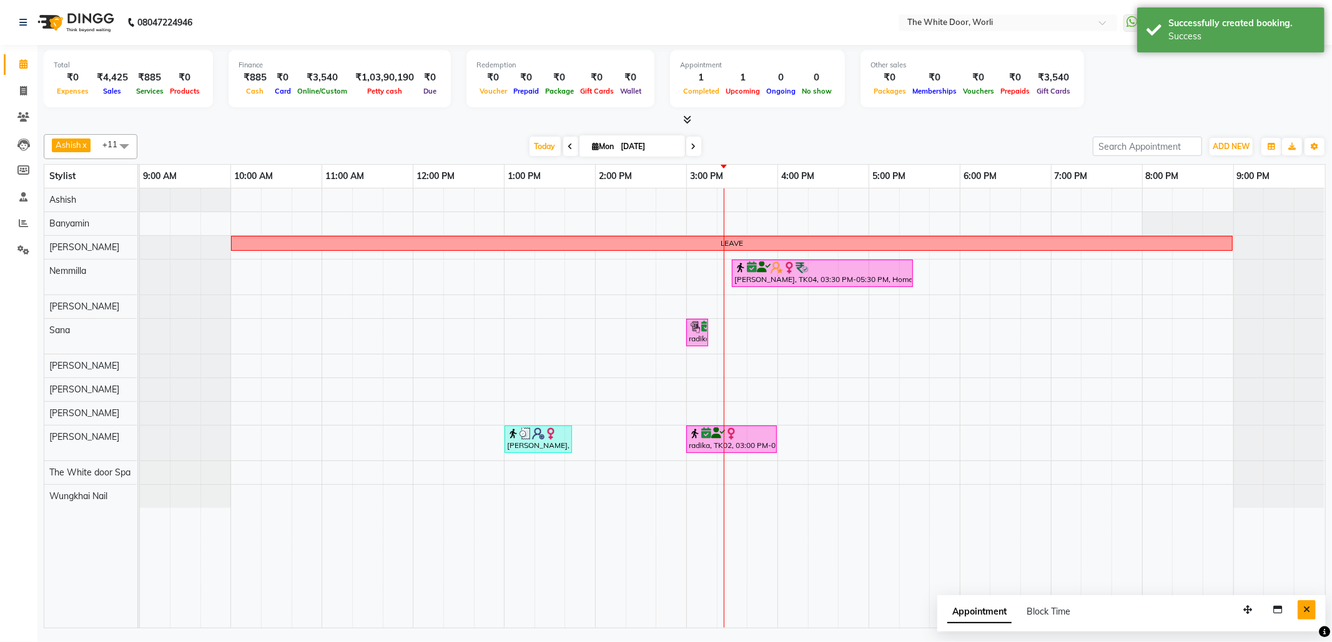
click at [1304, 611] on icon "Close" at bounding box center [1306, 610] width 7 height 9
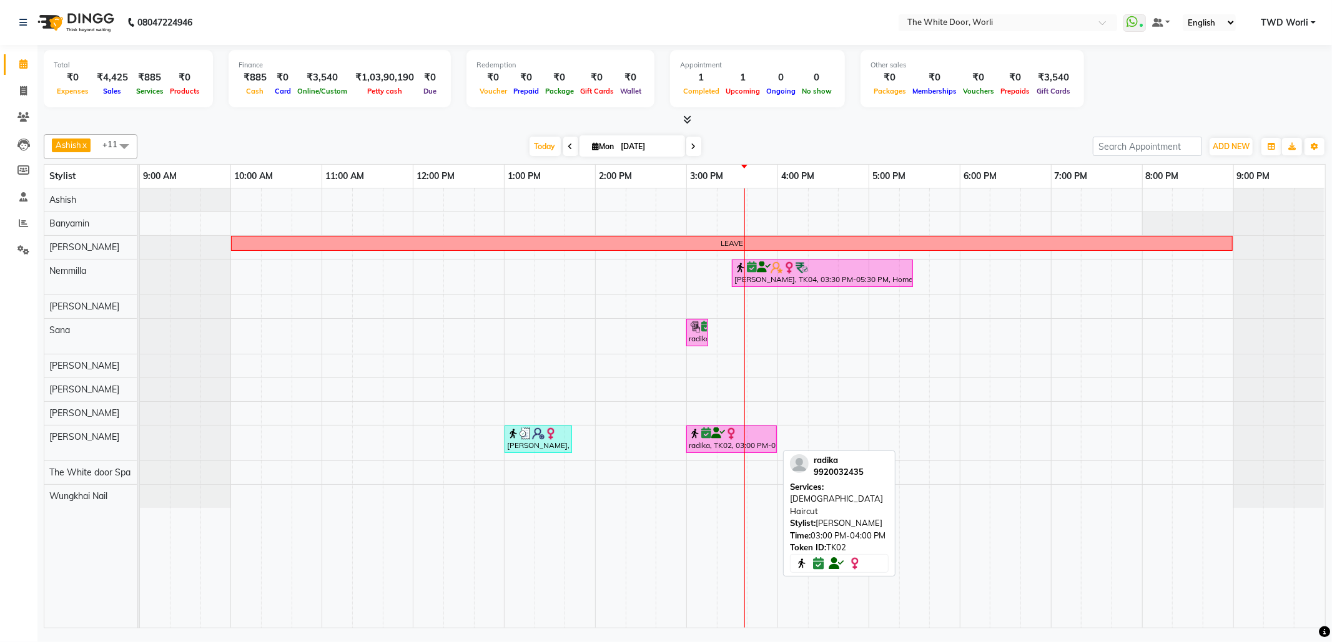
click at [723, 447] on div "radika, TK02, 03:00 PM-04:00 PM, Female Haircut" at bounding box center [731, 440] width 88 height 24
select select "6"
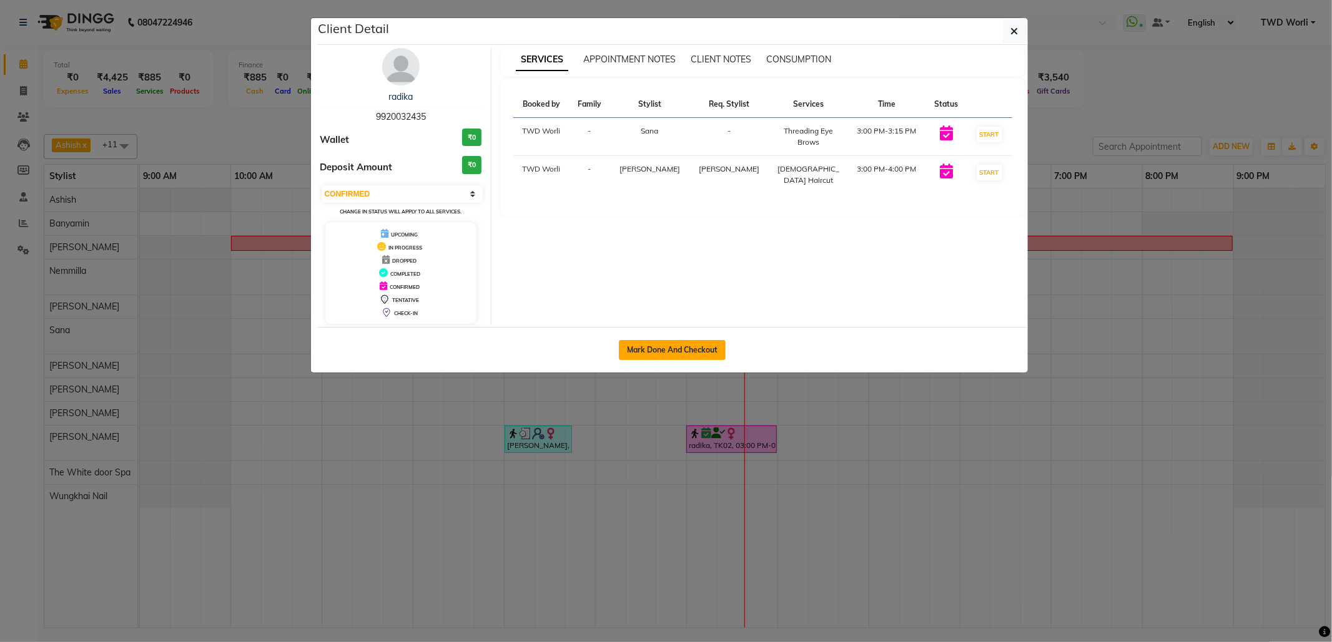
click at [656, 343] on button "Mark Done And Checkout" at bounding box center [672, 350] width 107 height 20
select select "service"
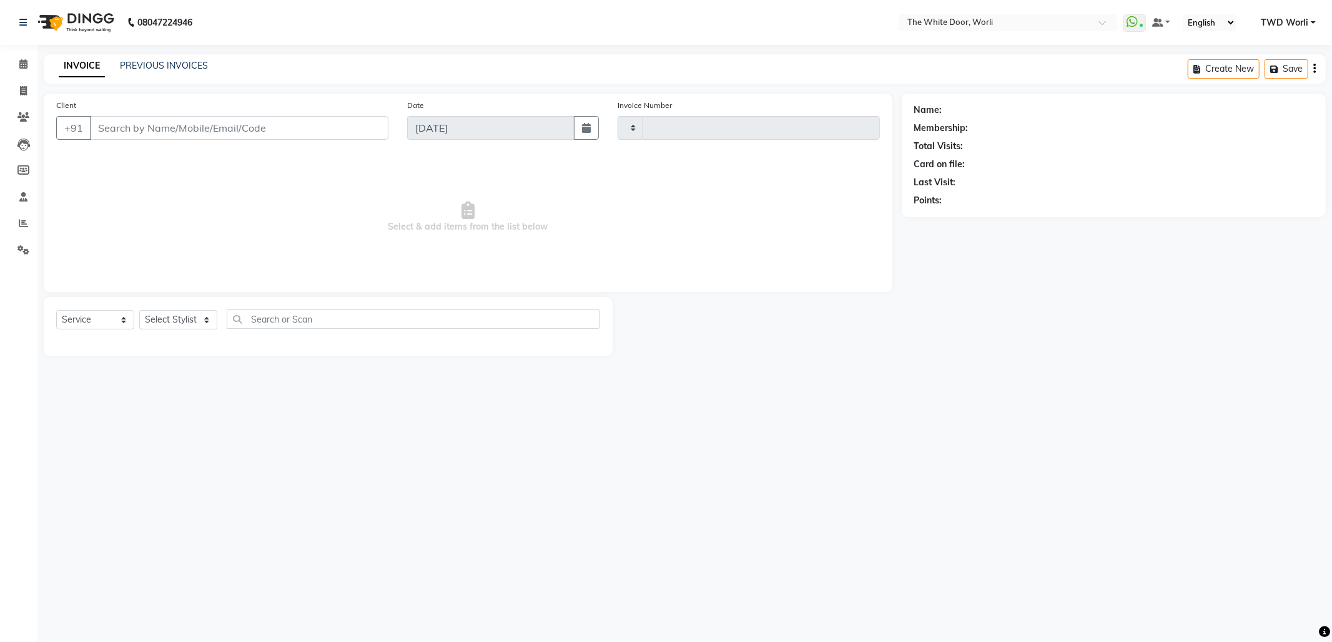
type input "1405"
select select "4027"
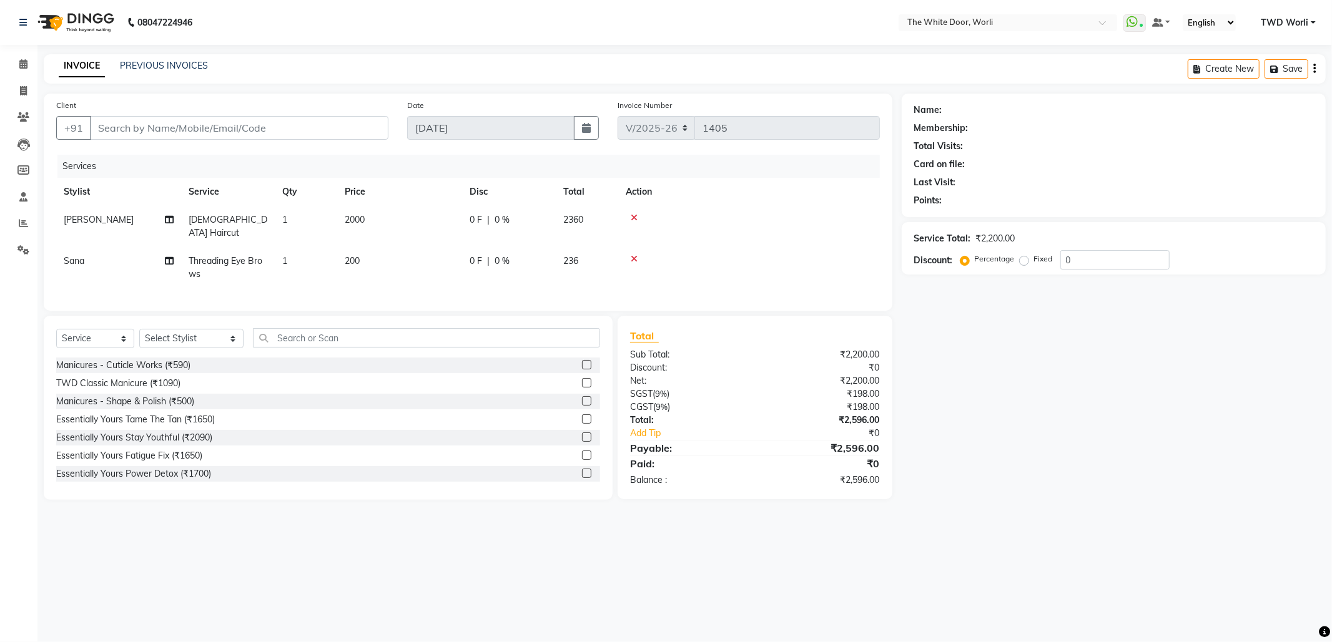
type input "9920032435"
select select "20574"
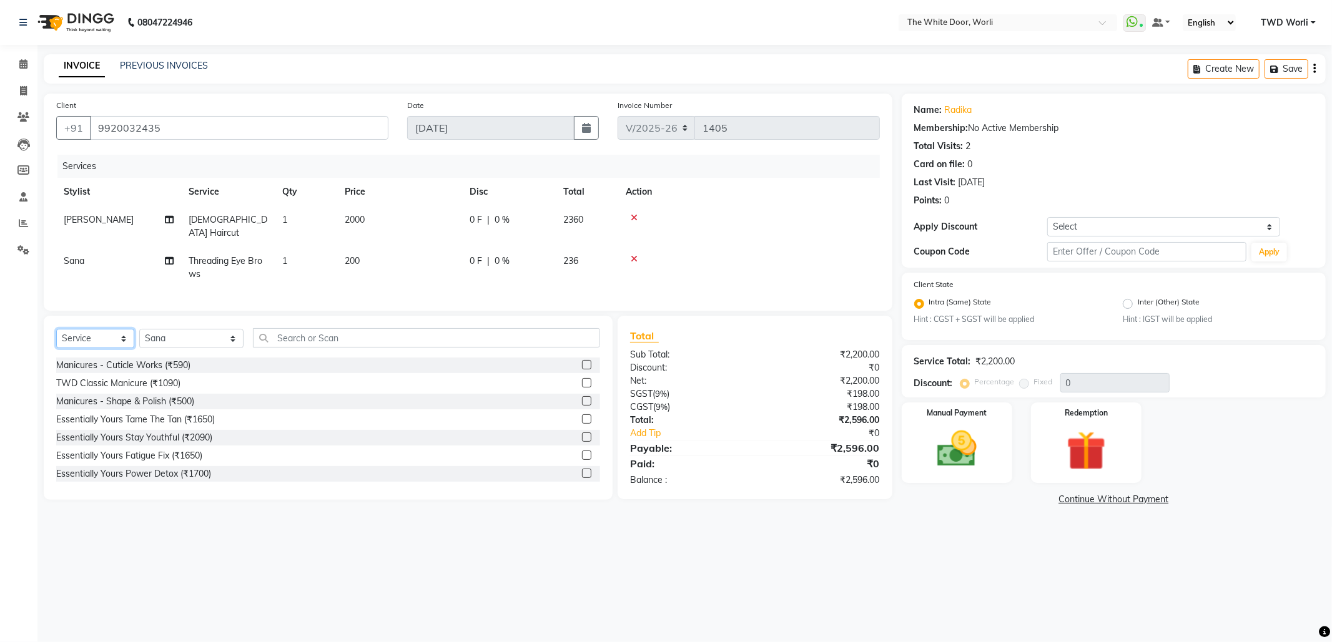
click at [98, 341] on select "Select Service Product Membership Package Voucher Prepaid Gift Card" at bounding box center [95, 338] width 78 height 19
select select "P"
click at [56, 329] on select "Select Service Product Membership Package Voucher Prepaid Gift Card" at bounding box center [95, 338] width 78 height 19
click at [1084, 450] on img at bounding box center [1086, 451] width 67 height 51
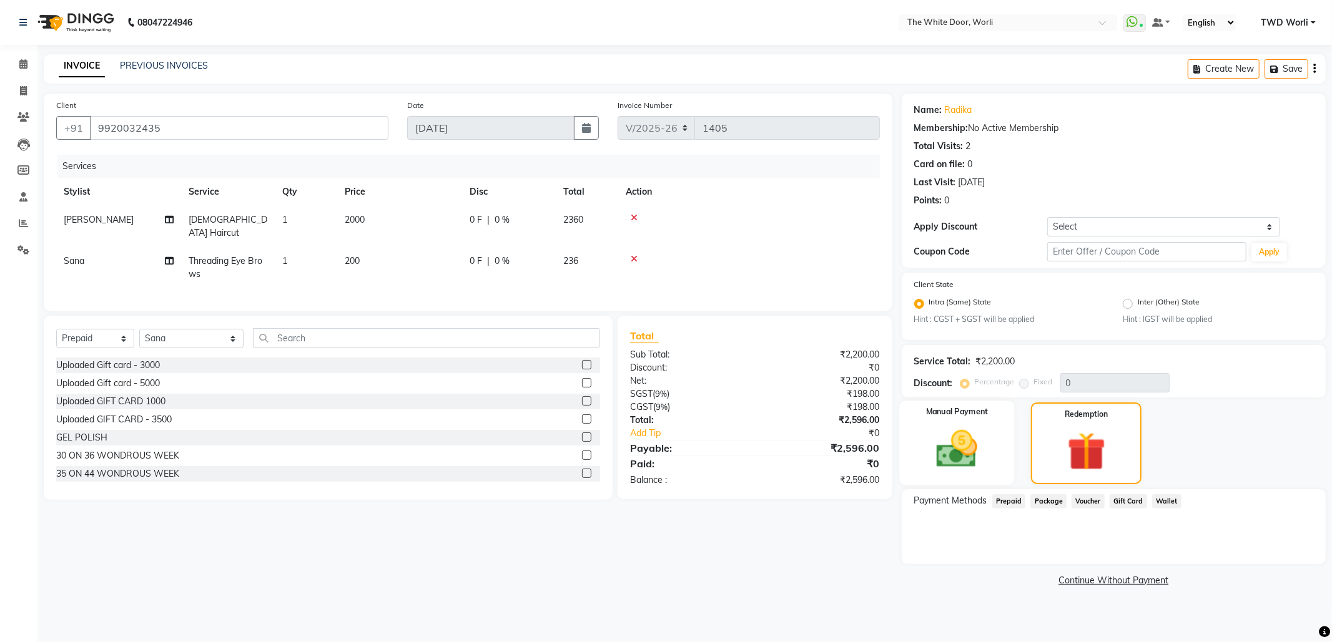
click at [984, 461] on img at bounding box center [956, 449] width 67 height 47
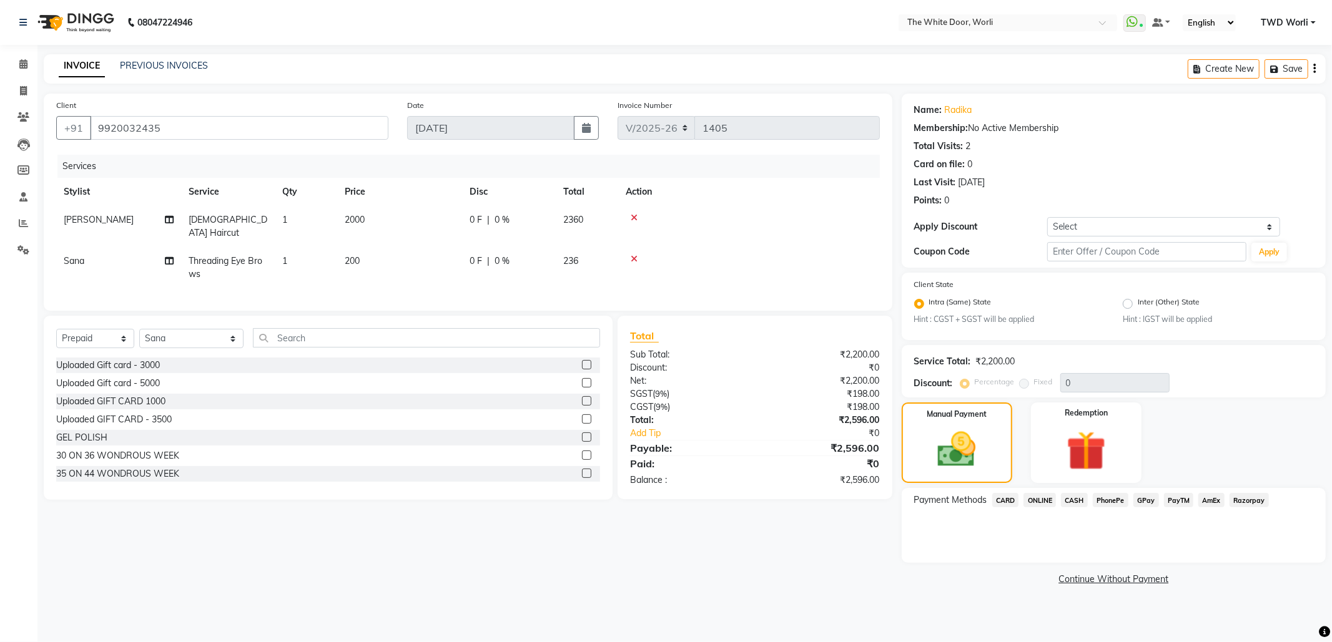
click at [1140, 498] on span "GPay" at bounding box center [1146, 500] width 26 height 14
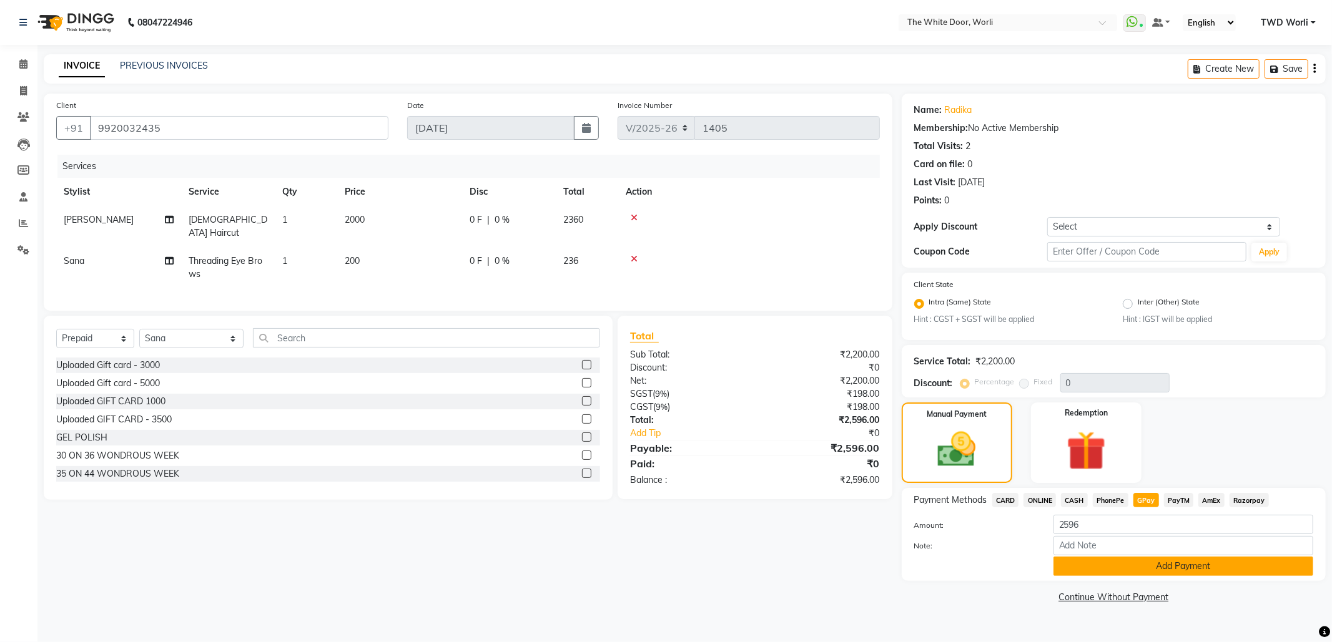
click at [1172, 569] on button "Add Payment" at bounding box center [1183, 566] width 260 height 19
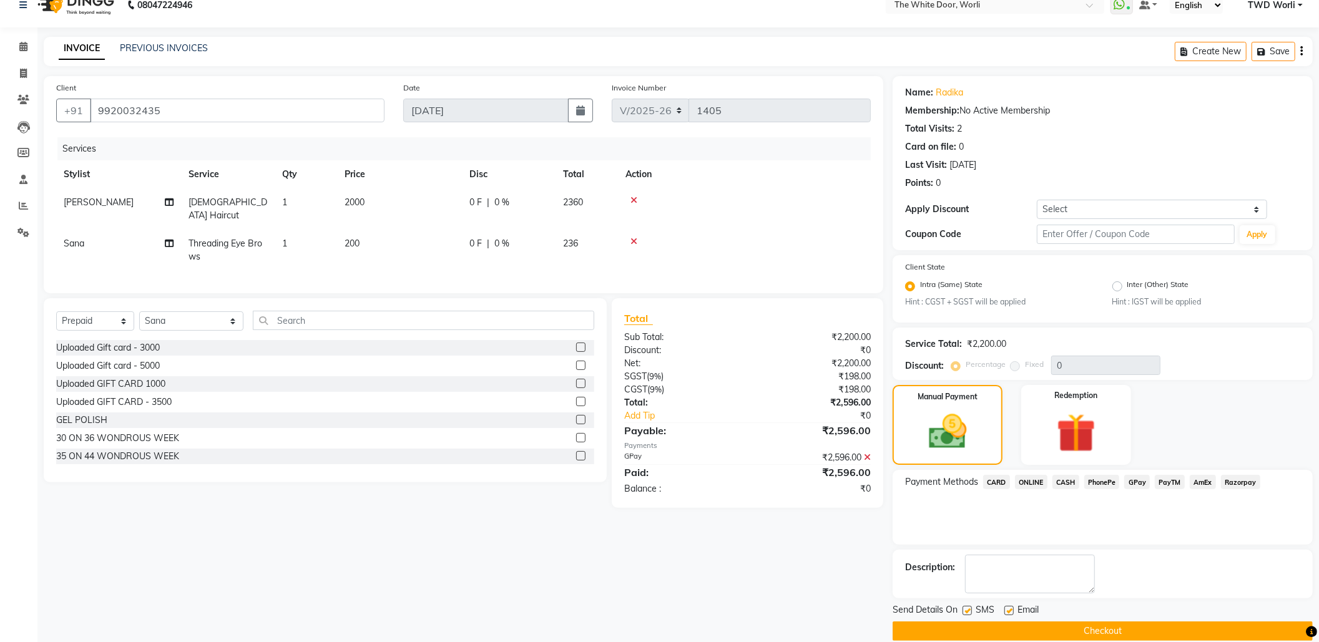
scroll to position [35, 0]
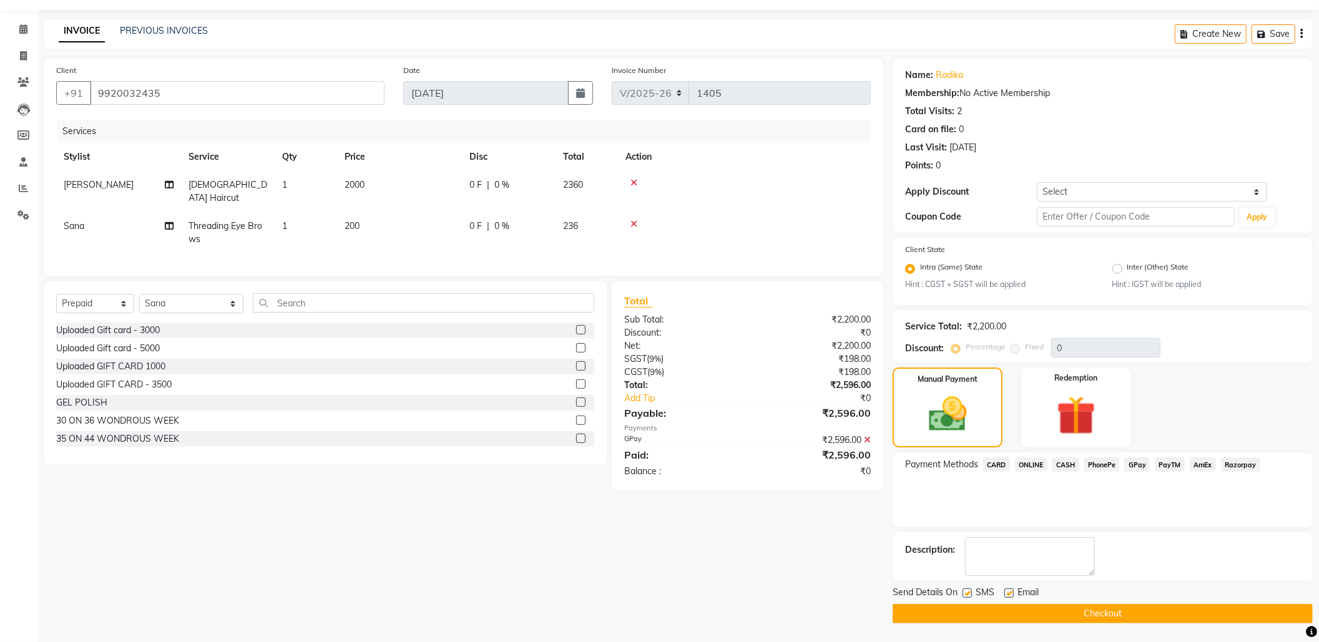
click at [1087, 610] on button "Checkout" at bounding box center [1103, 613] width 420 height 19
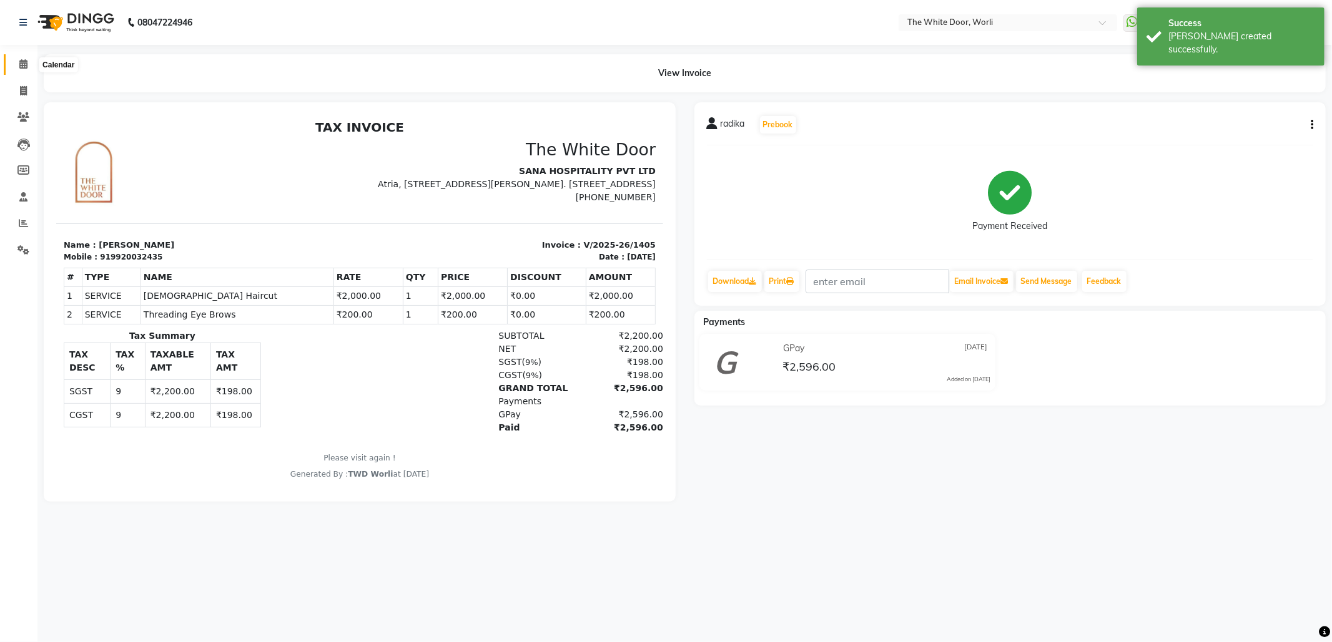
click at [17, 64] on span at bounding box center [23, 64] width 22 height 14
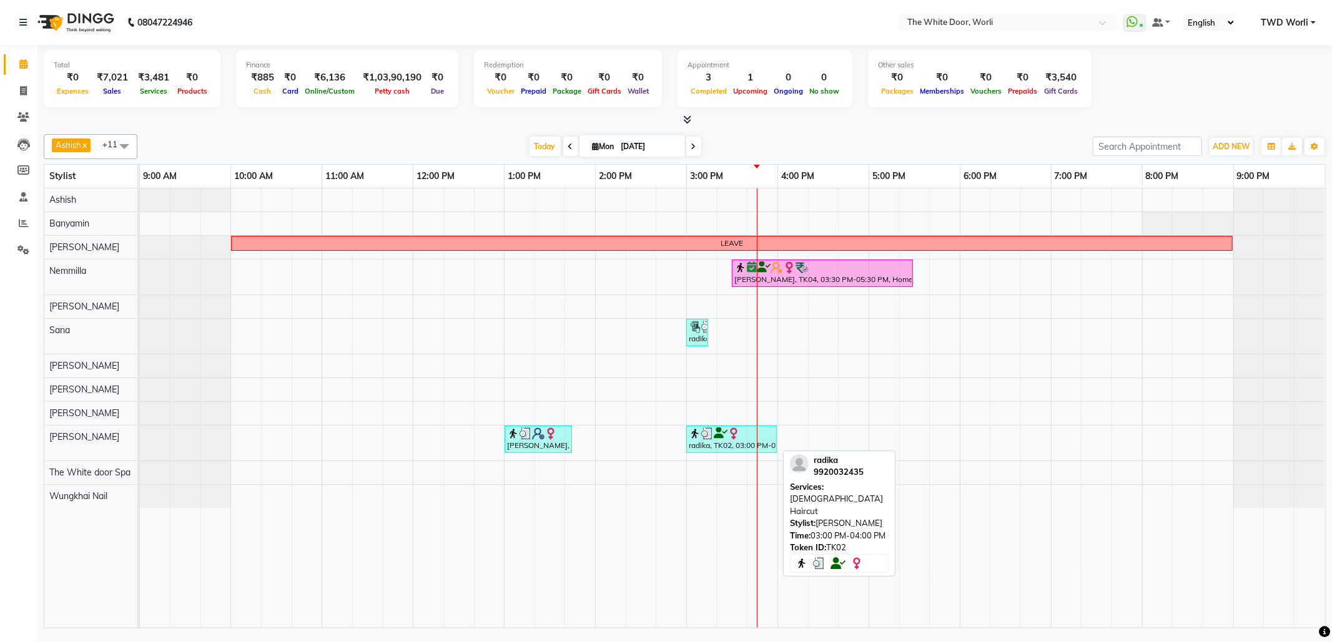
click at [742, 440] on div at bounding box center [732, 434] width 86 height 12
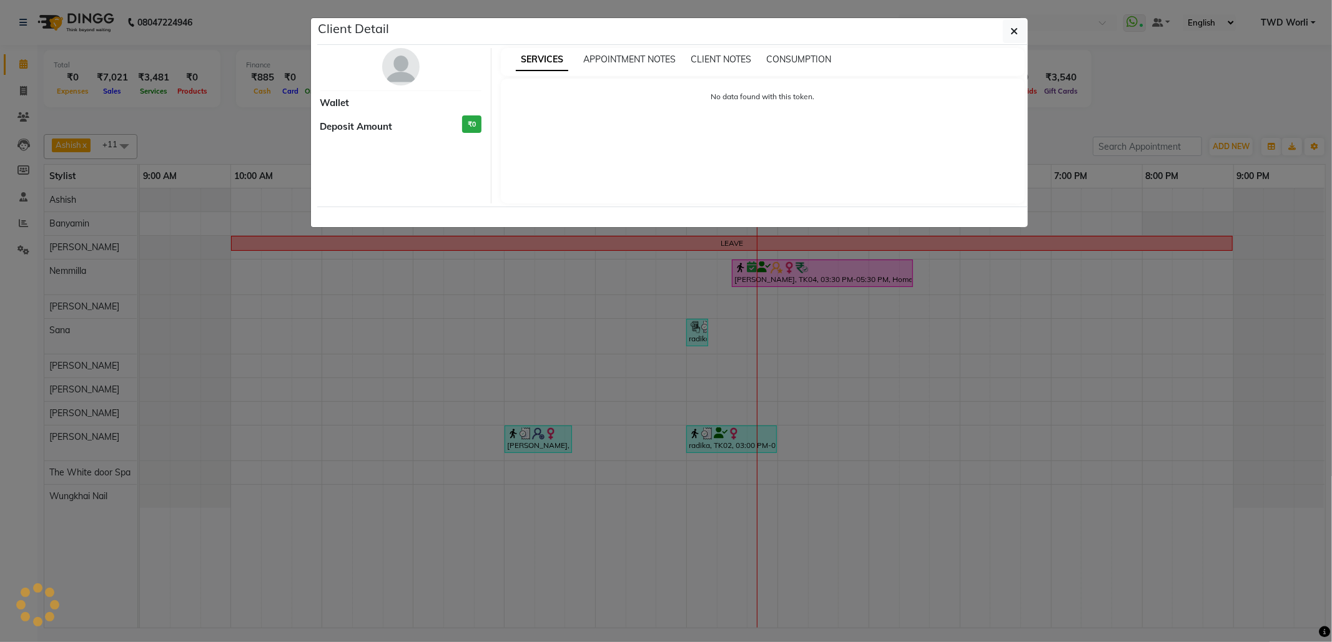
select select "3"
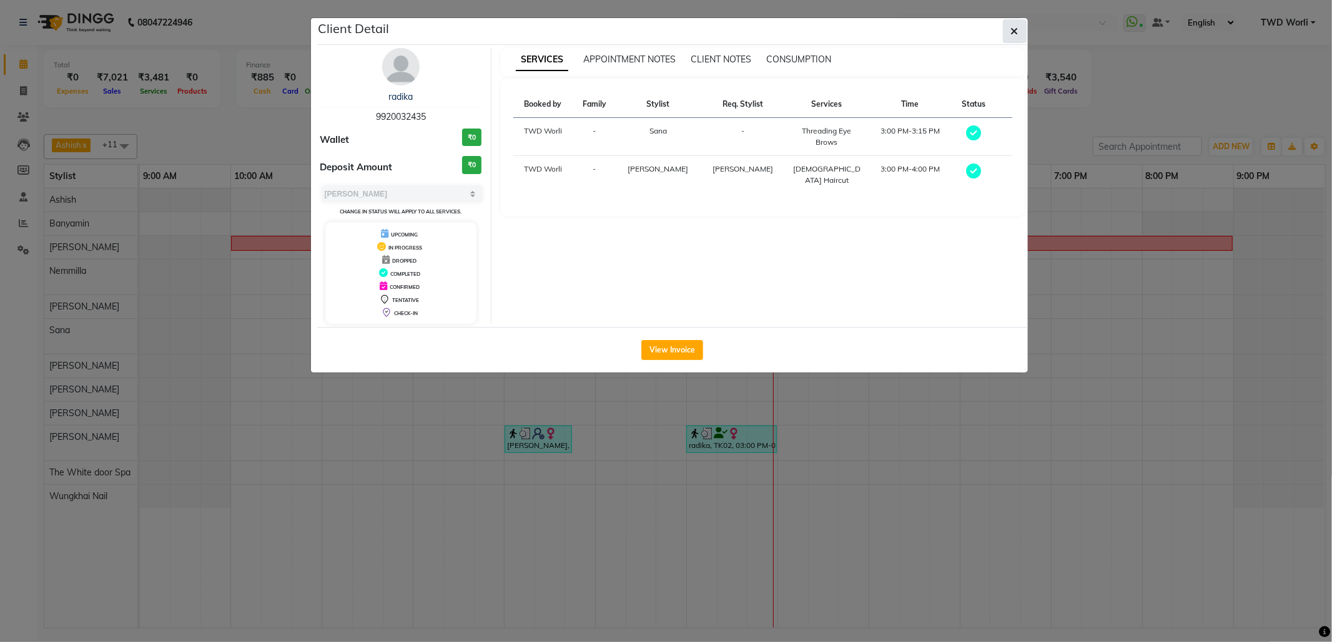
click at [1015, 30] on icon "button" at bounding box center [1014, 31] width 7 height 10
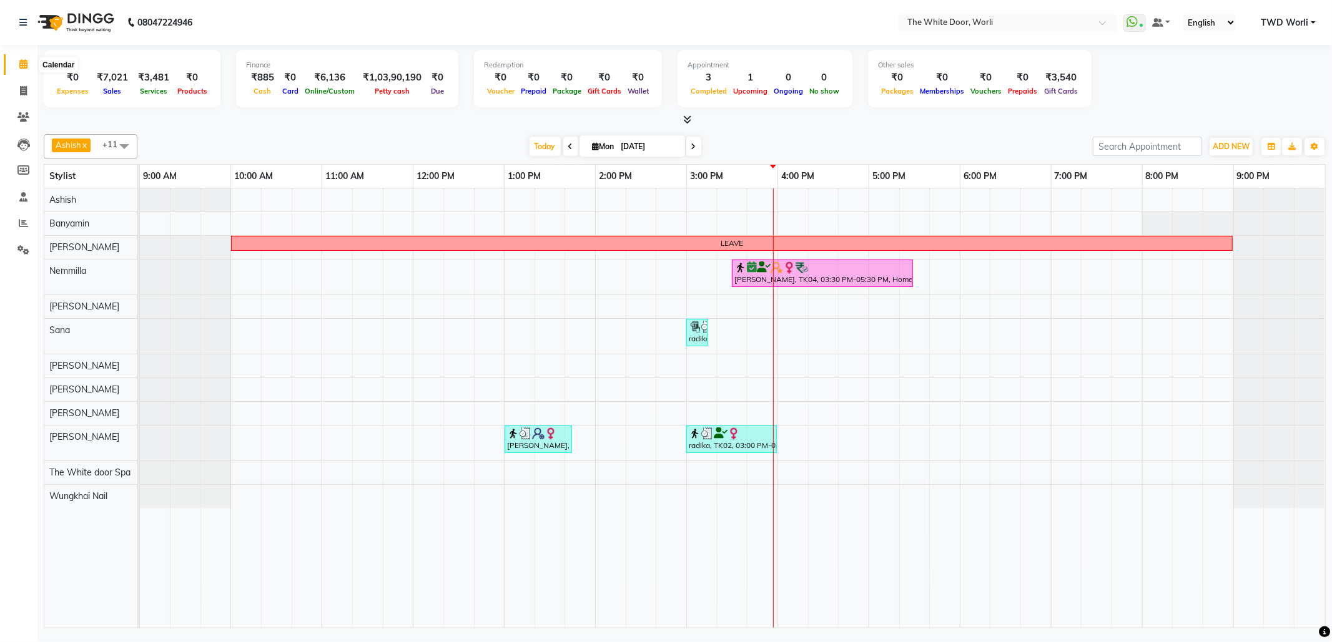
click at [22, 65] on icon at bounding box center [23, 63] width 8 height 9
click at [1279, 22] on span "TWD Worli" at bounding box center [1284, 22] width 47 height 13
click at [21, 117] on icon at bounding box center [23, 116] width 12 height 9
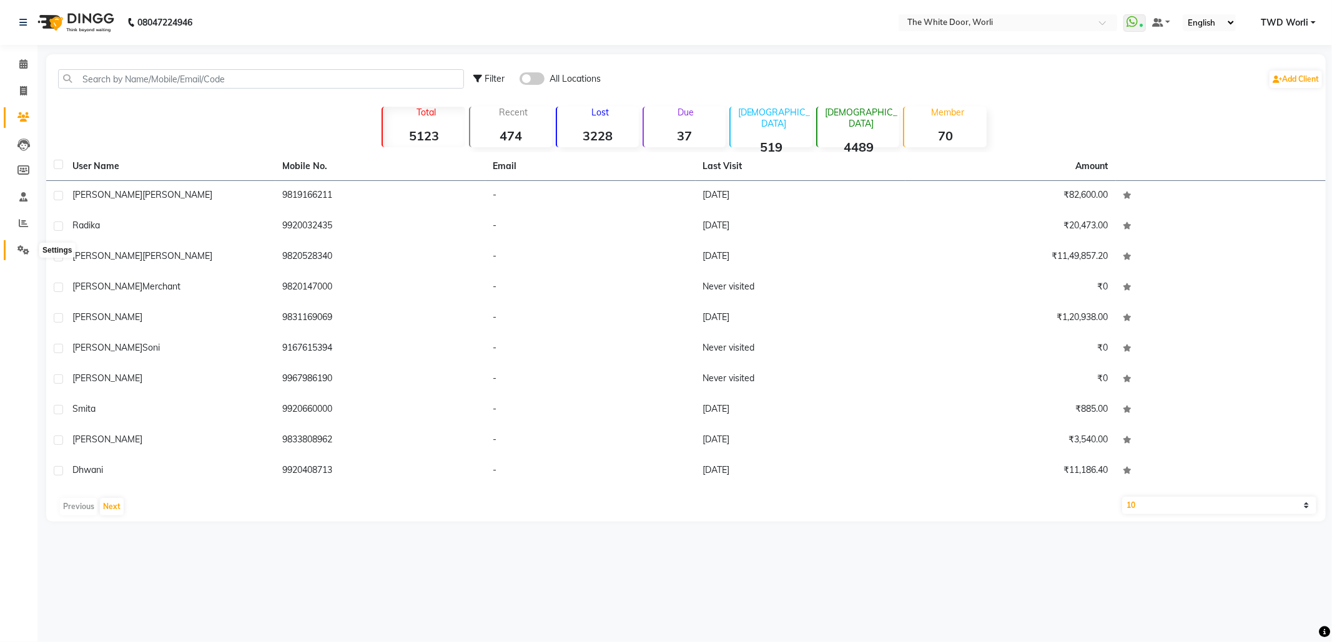
click at [21, 250] on icon at bounding box center [23, 249] width 12 height 9
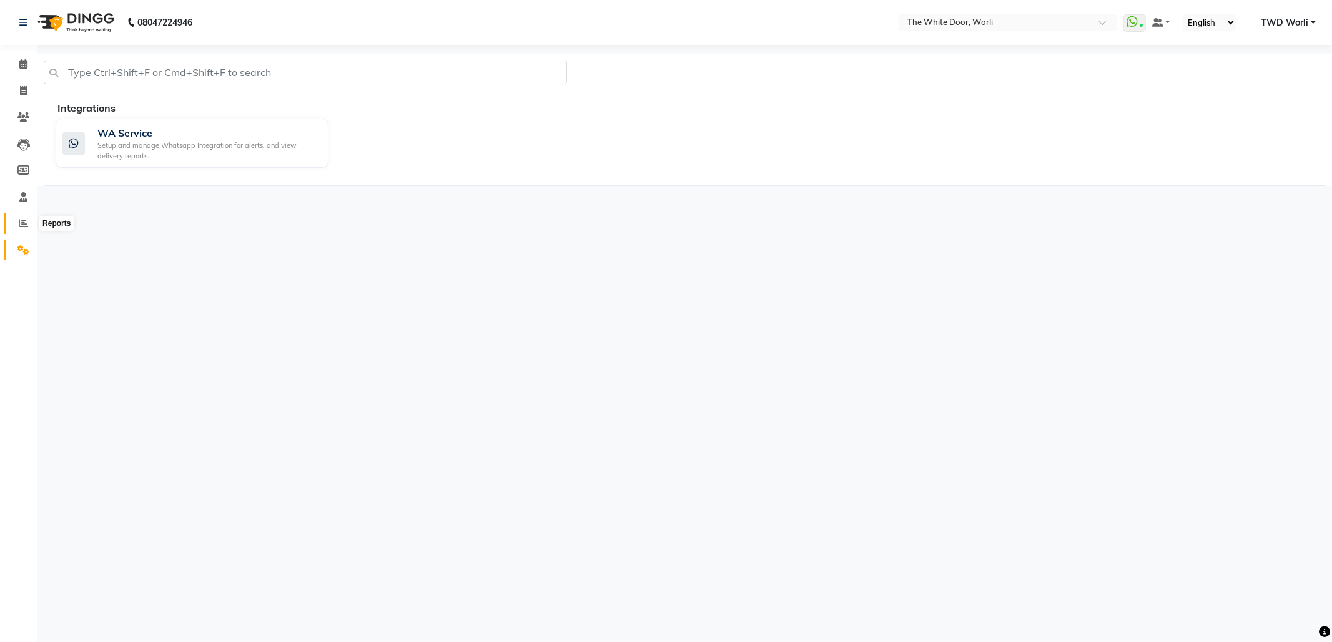
click at [25, 222] on icon at bounding box center [23, 223] width 9 height 9
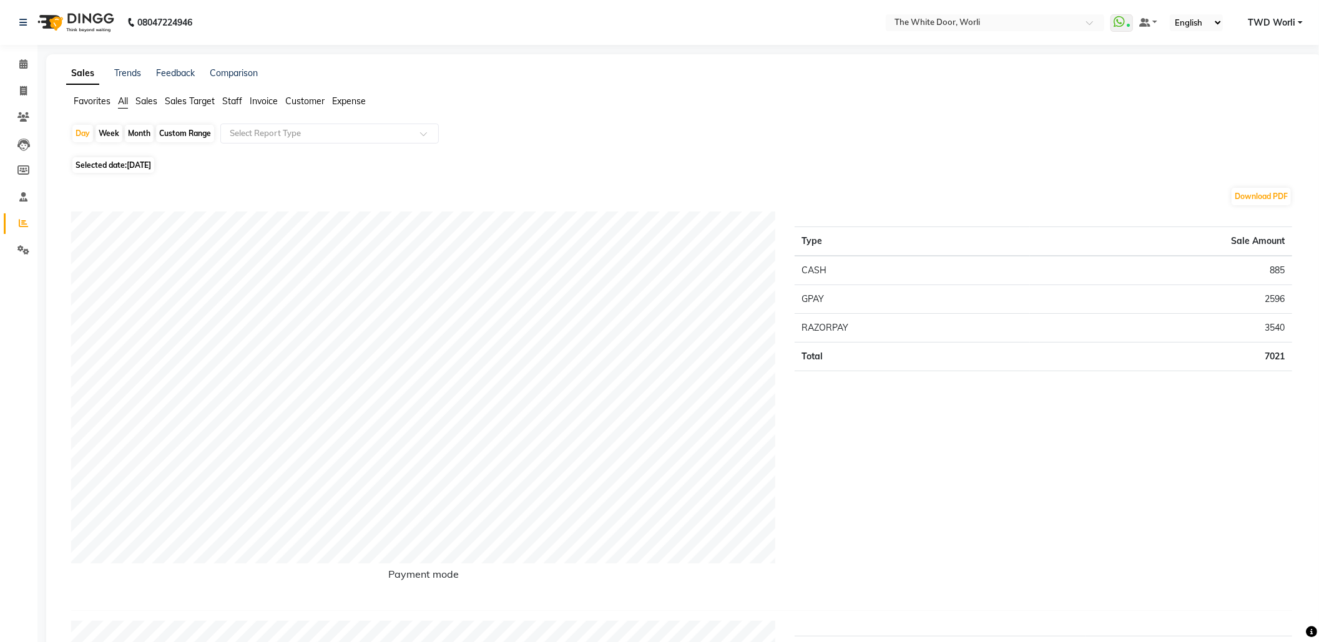
click at [300, 99] on span "Customer" at bounding box center [304, 101] width 39 height 11
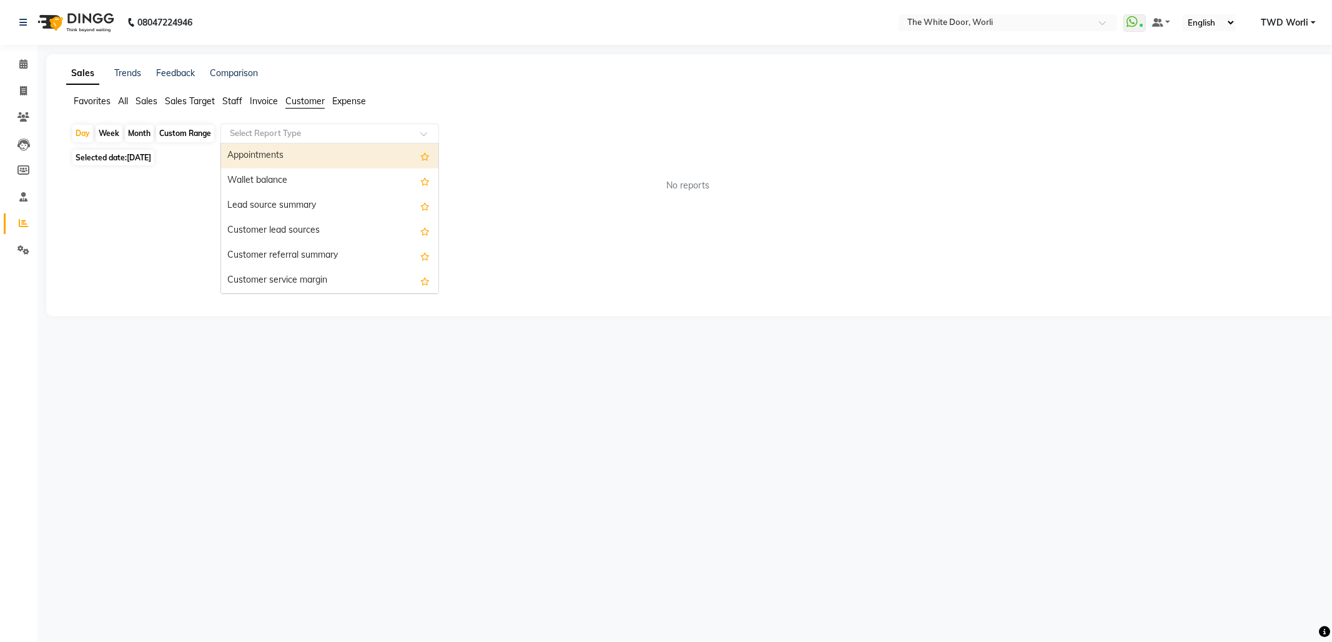
click at [290, 132] on input "text" at bounding box center [317, 133] width 180 height 12
click at [282, 154] on div "Appointments" at bounding box center [329, 156] width 217 height 25
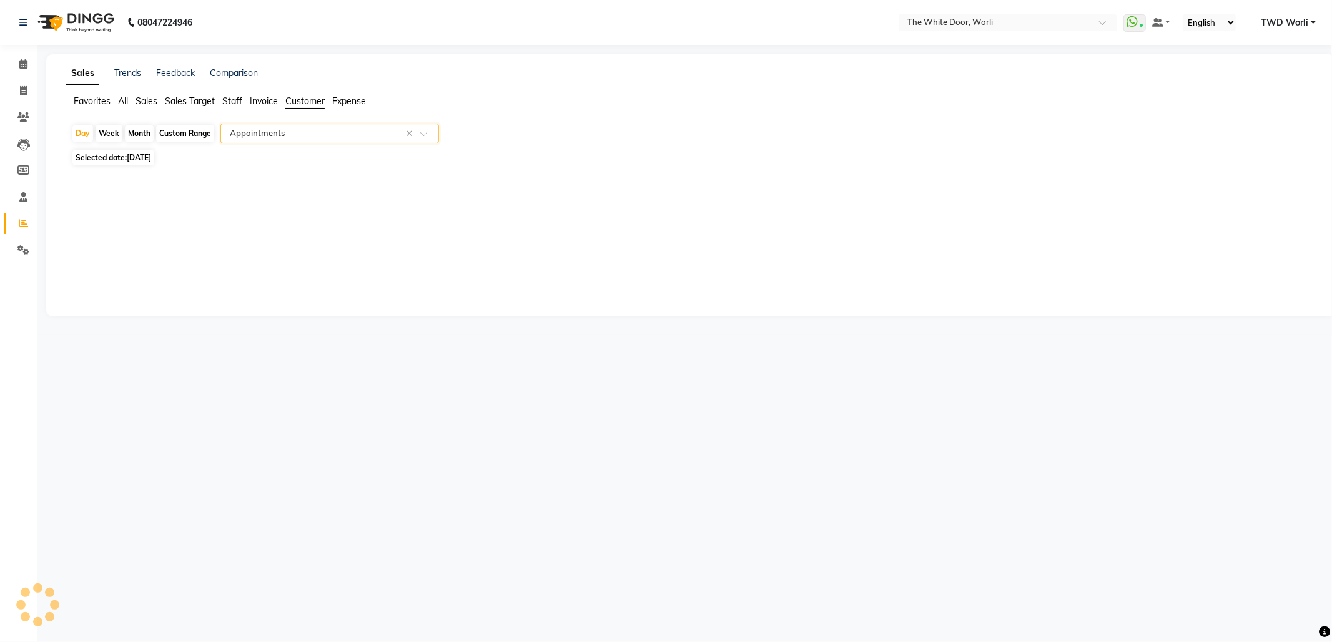
select select "full_report"
select select "csv"
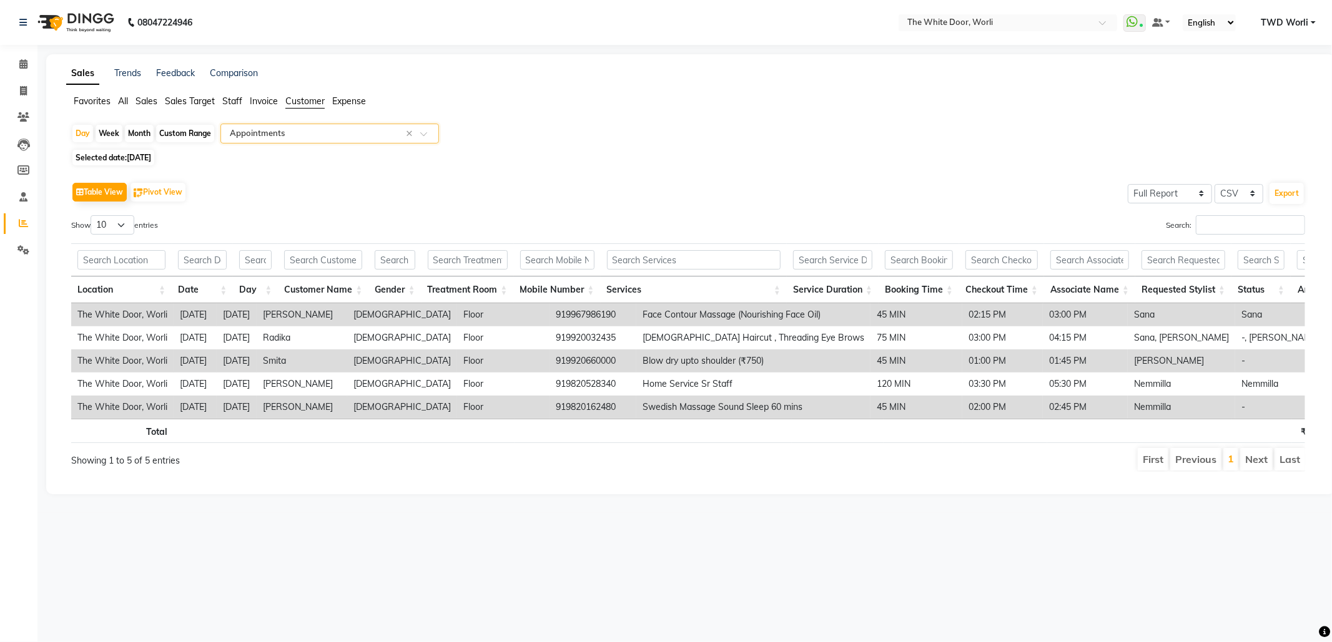
click at [117, 159] on span "Selected date: 01-09-2025" at bounding box center [113, 158] width 82 height 16
select select "9"
select select "2025"
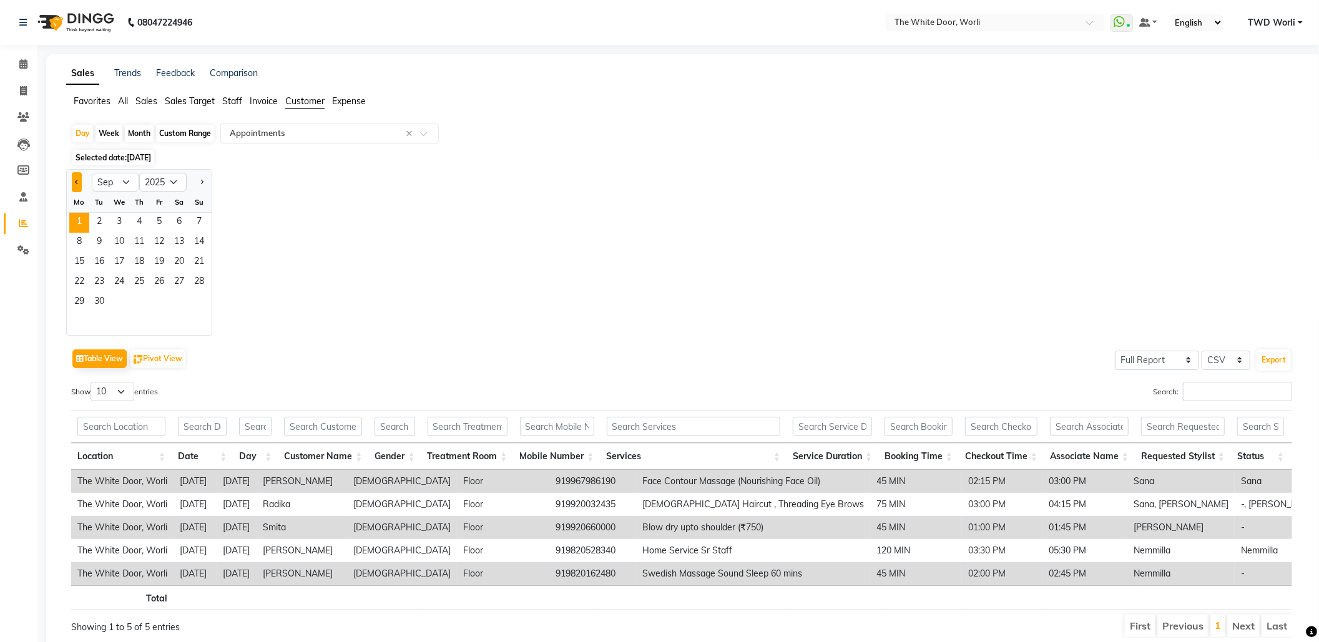
click at [73, 180] on button "Previous month" at bounding box center [77, 182] width 10 height 20
select select "8"
click at [200, 303] on span "31" at bounding box center [199, 303] width 20 height 20
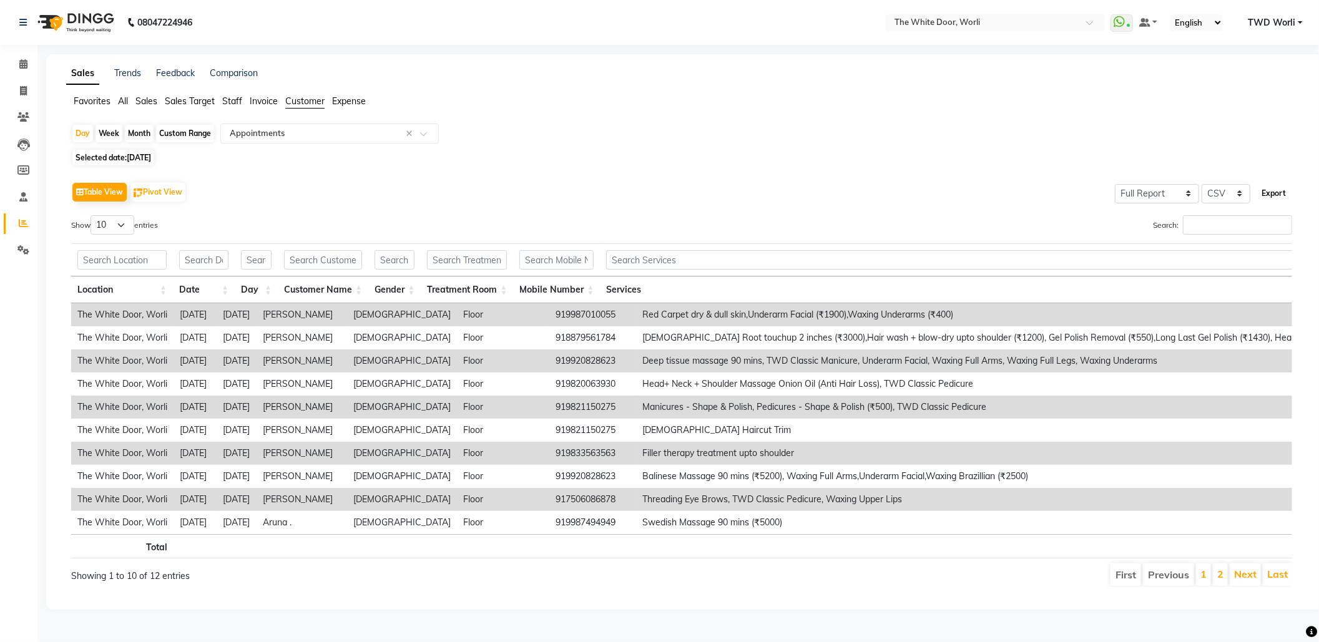
click at [1277, 190] on button "Export" at bounding box center [1274, 193] width 34 height 21
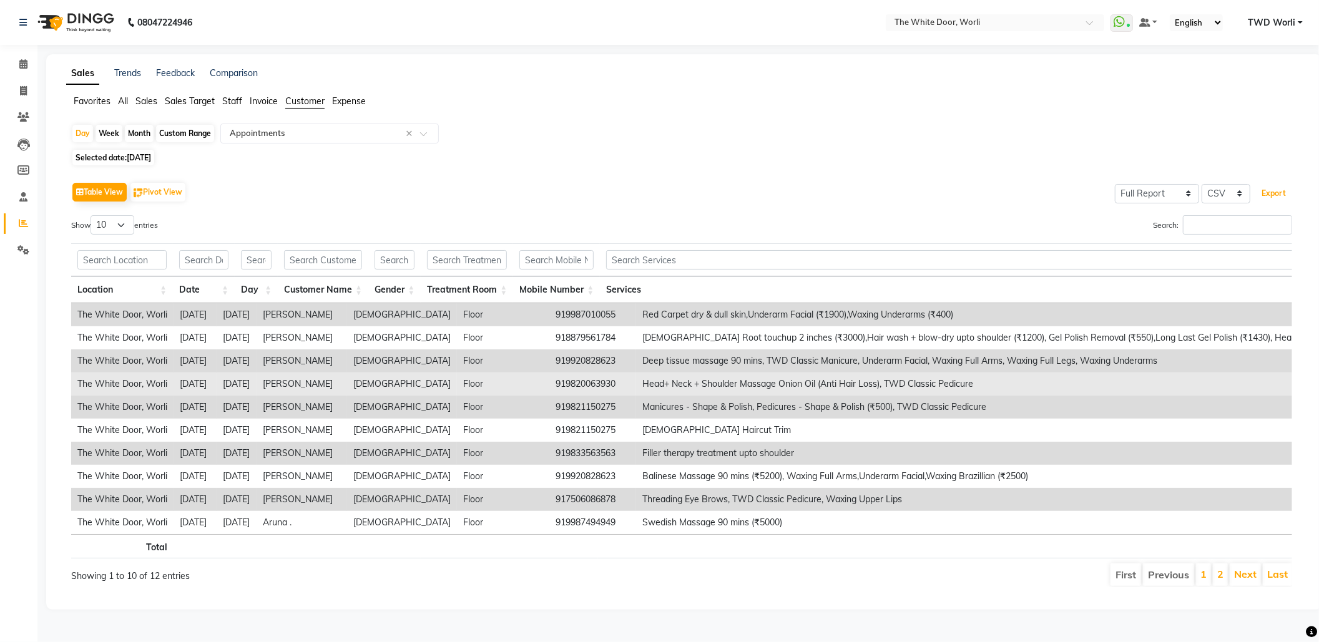
scroll to position [14, 0]
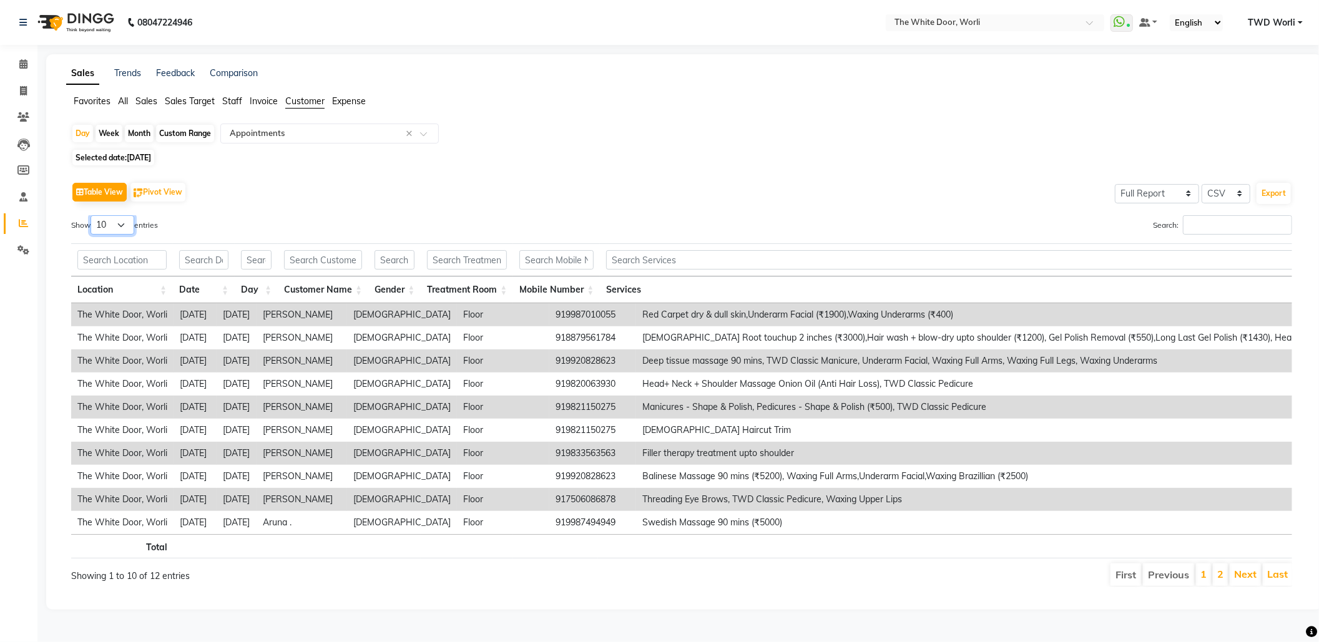
click at [105, 215] on select "10 25 50 100" at bounding box center [113, 224] width 44 height 19
select select "100"
click at [92, 215] on select "10 25 50 100" at bounding box center [113, 224] width 44 height 19
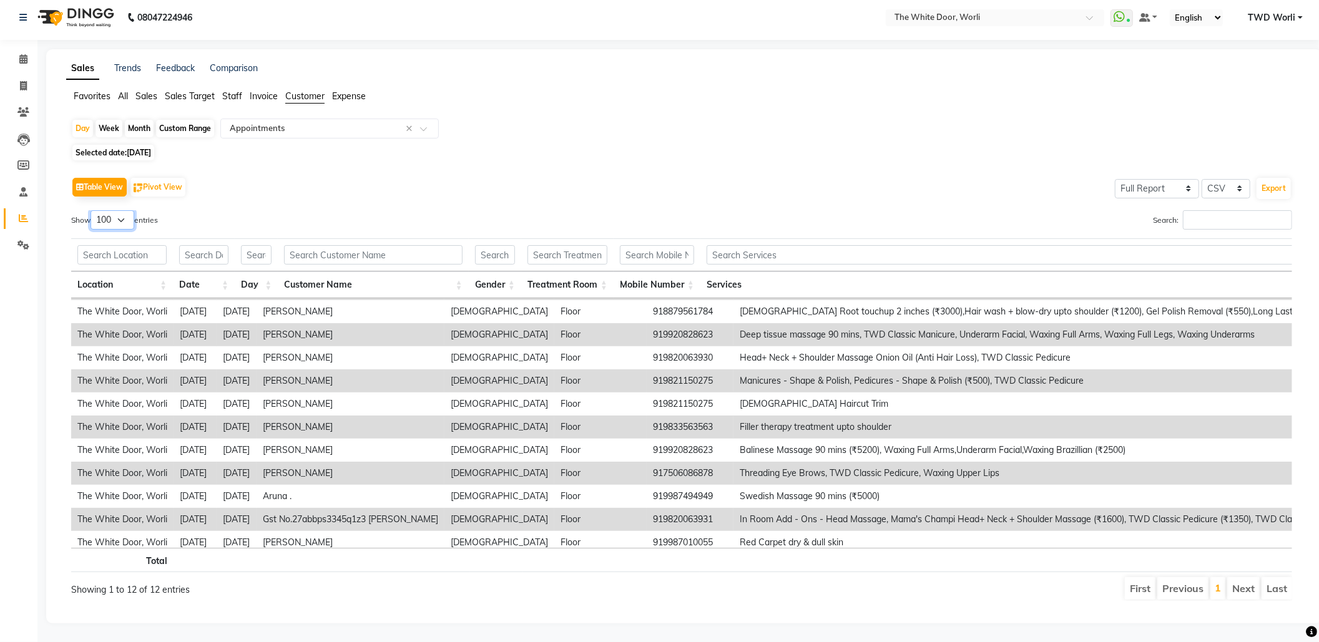
scroll to position [40, 0]
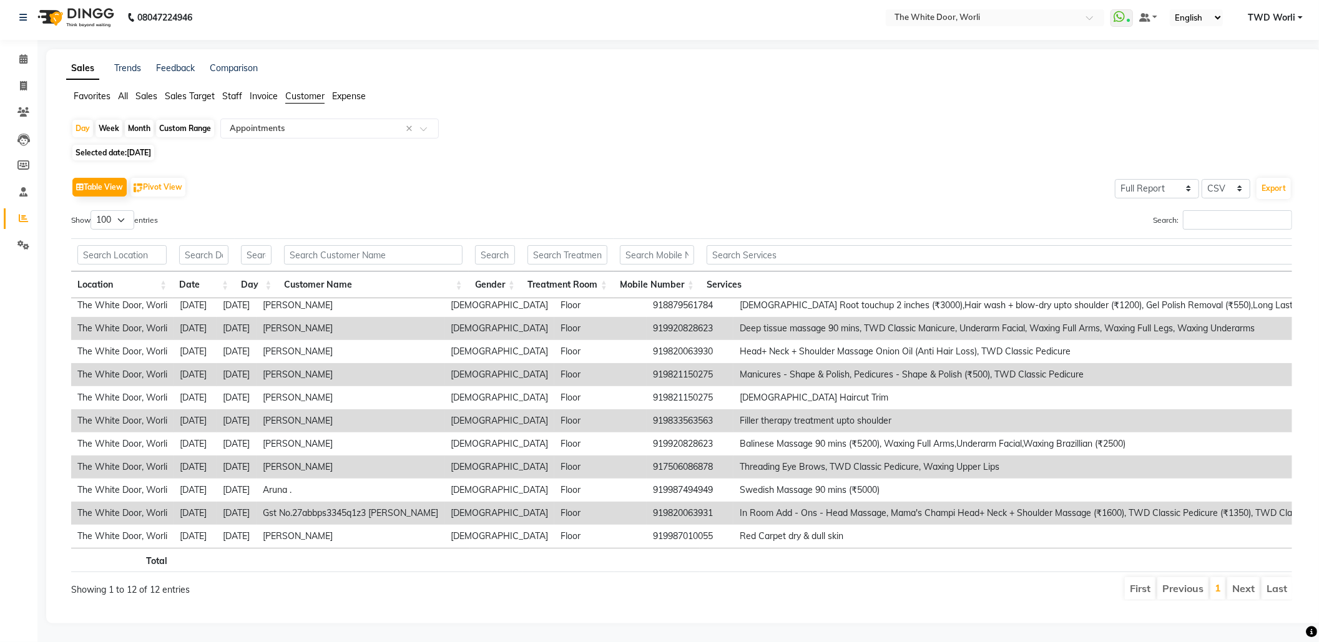
click at [315, 410] on td "Binal Shah" at bounding box center [351, 421] width 188 height 23
click at [677, 410] on td "919833563563" at bounding box center [690, 421] width 87 height 23
drag, startPoint x: 632, startPoint y: 398, endPoint x: 687, endPoint y: 395, distance: 55.0
click at [687, 410] on td "919833563563" at bounding box center [690, 421] width 87 height 23
copy td "9833563563"
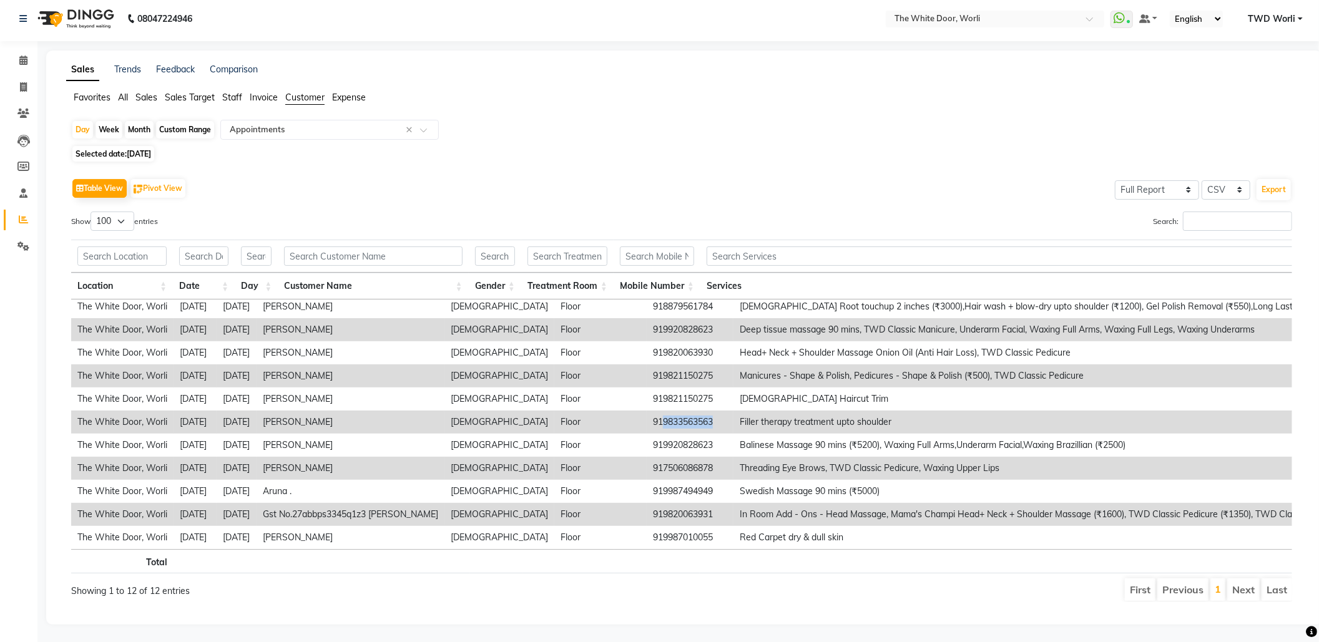
scroll to position [0, 0]
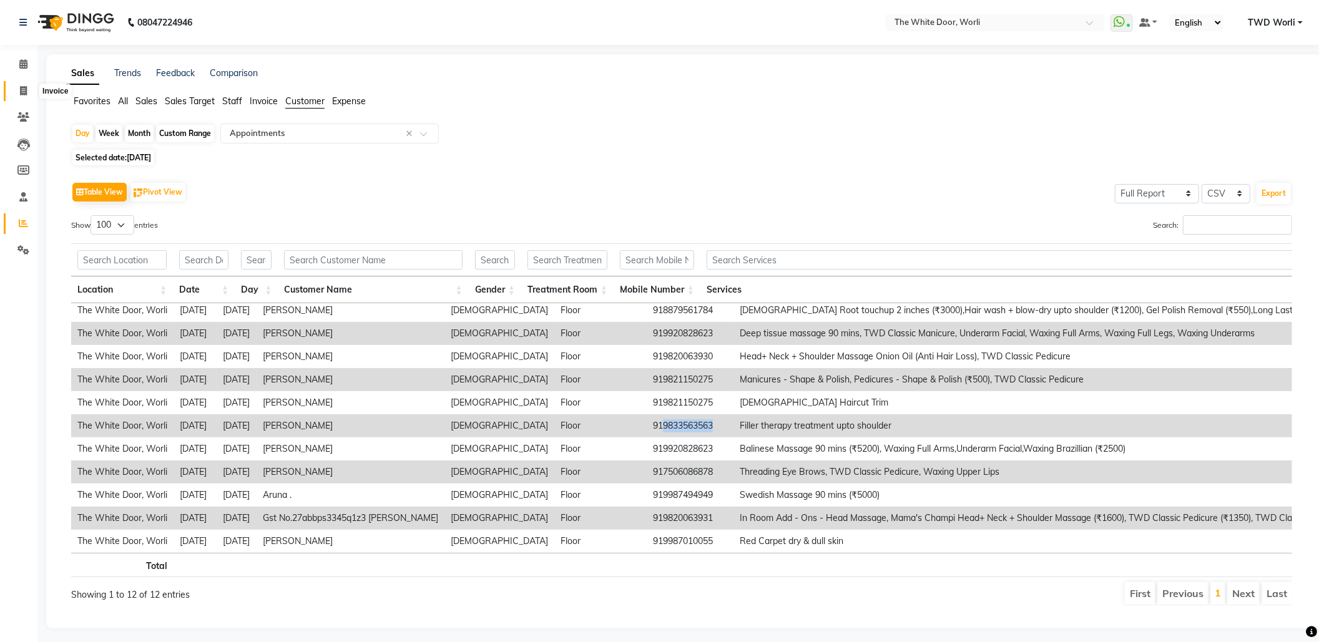
click at [22, 88] on icon at bounding box center [23, 90] width 7 height 9
select select "service"
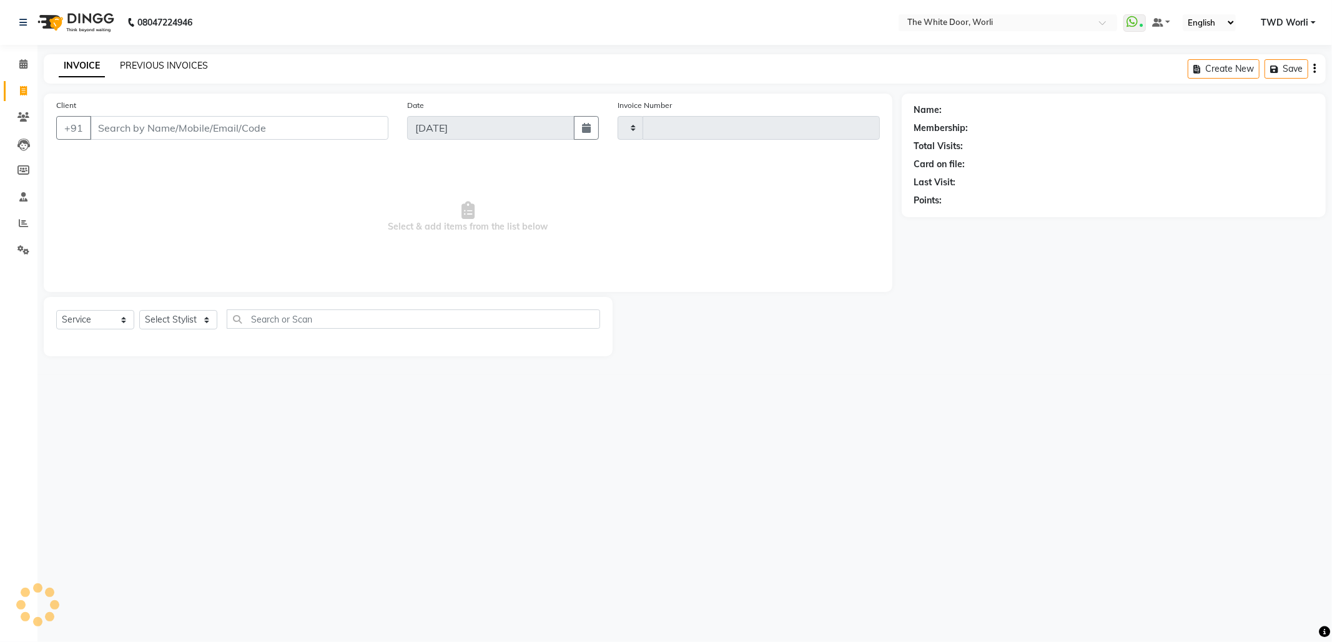
click at [145, 65] on link "PREVIOUS INVOICES" at bounding box center [164, 65] width 88 height 11
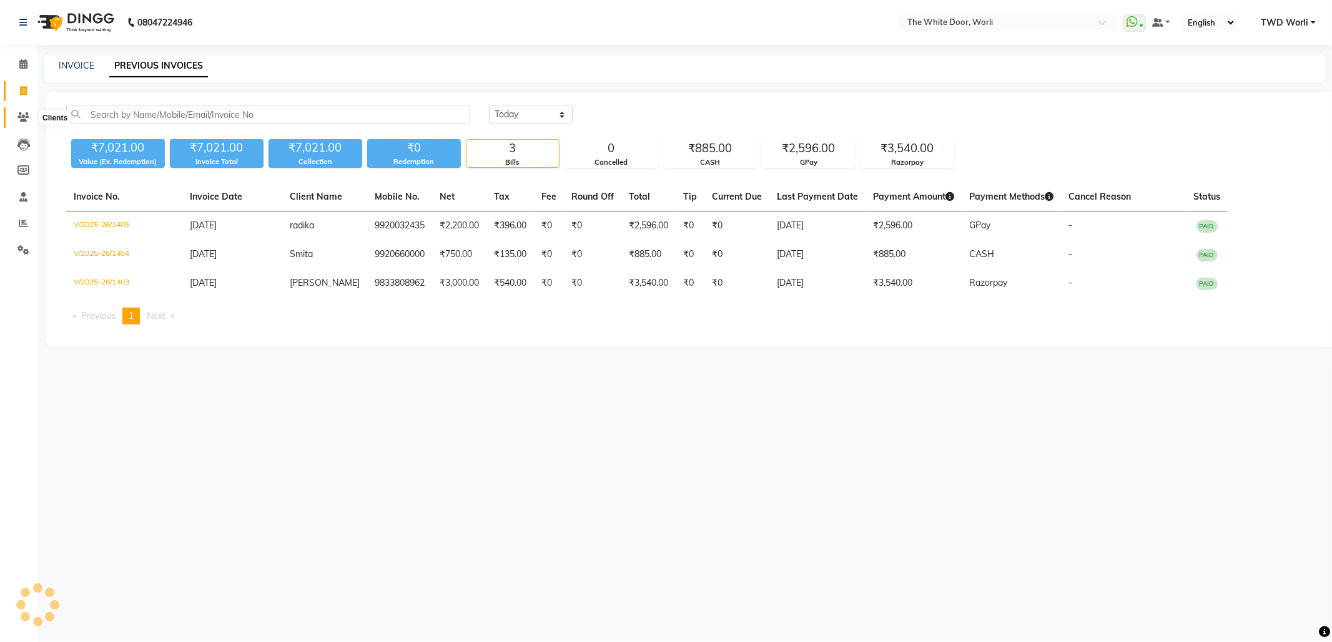
click at [24, 117] on icon at bounding box center [23, 116] width 12 height 9
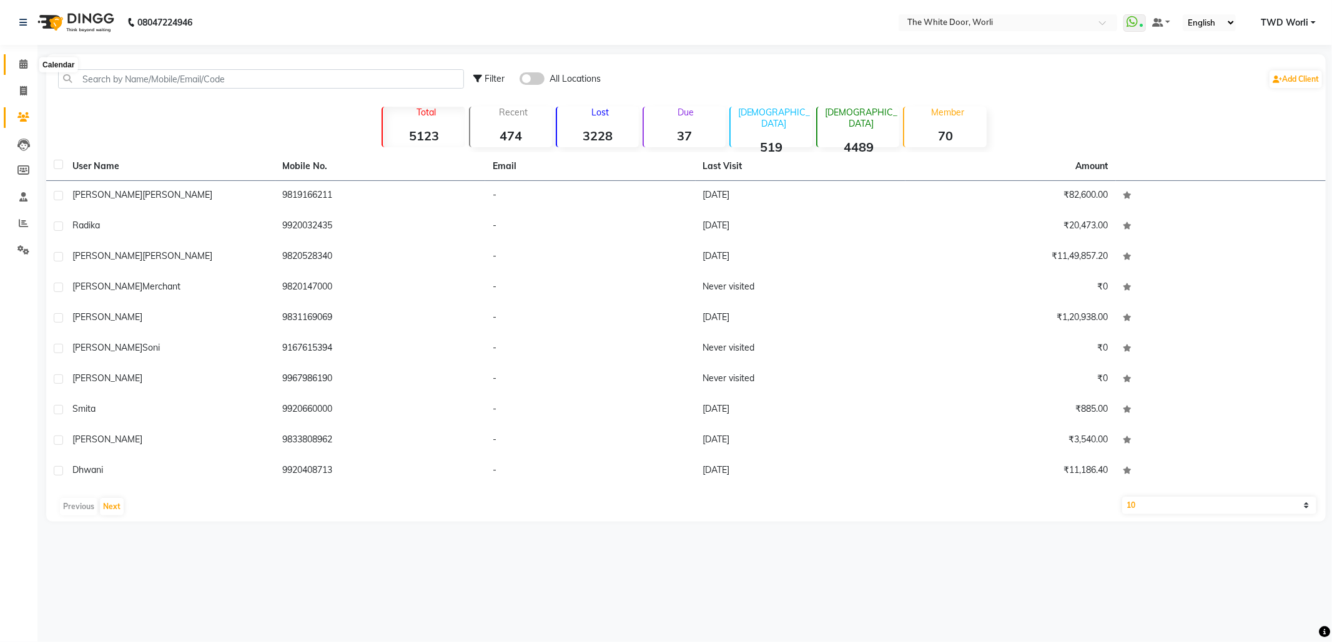
click at [21, 61] on icon at bounding box center [23, 63] width 8 height 9
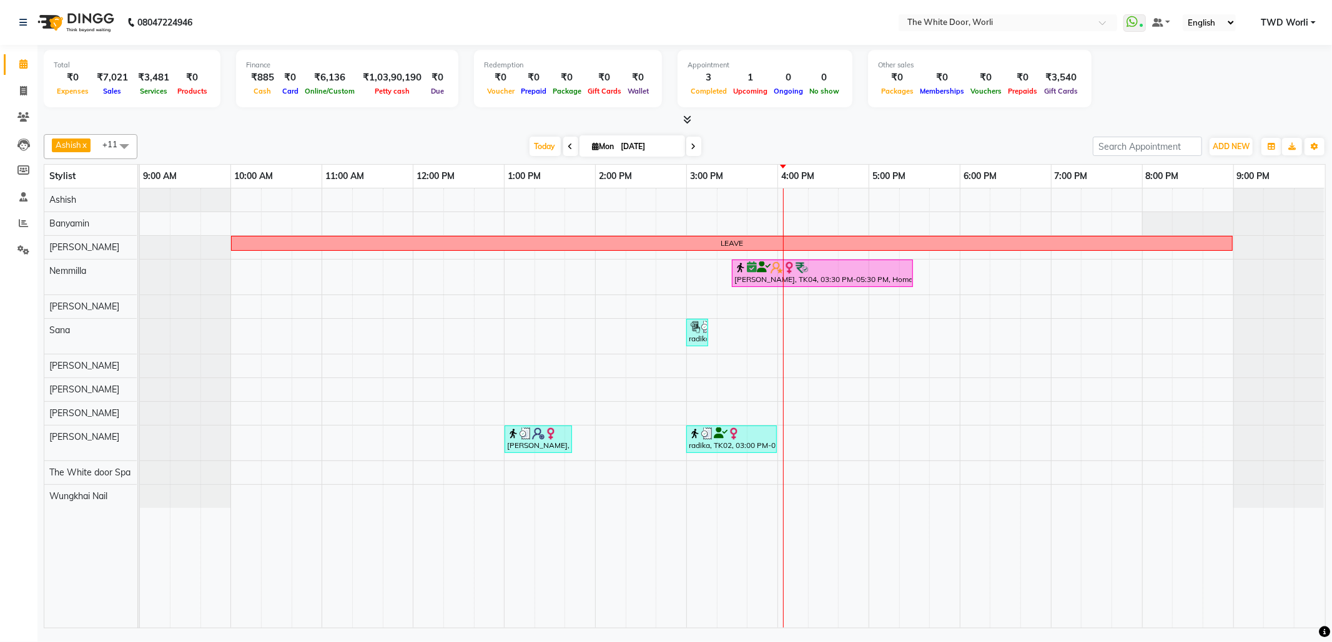
click at [570, 151] on span at bounding box center [570, 146] width 15 height 19
type input "[DATE]"
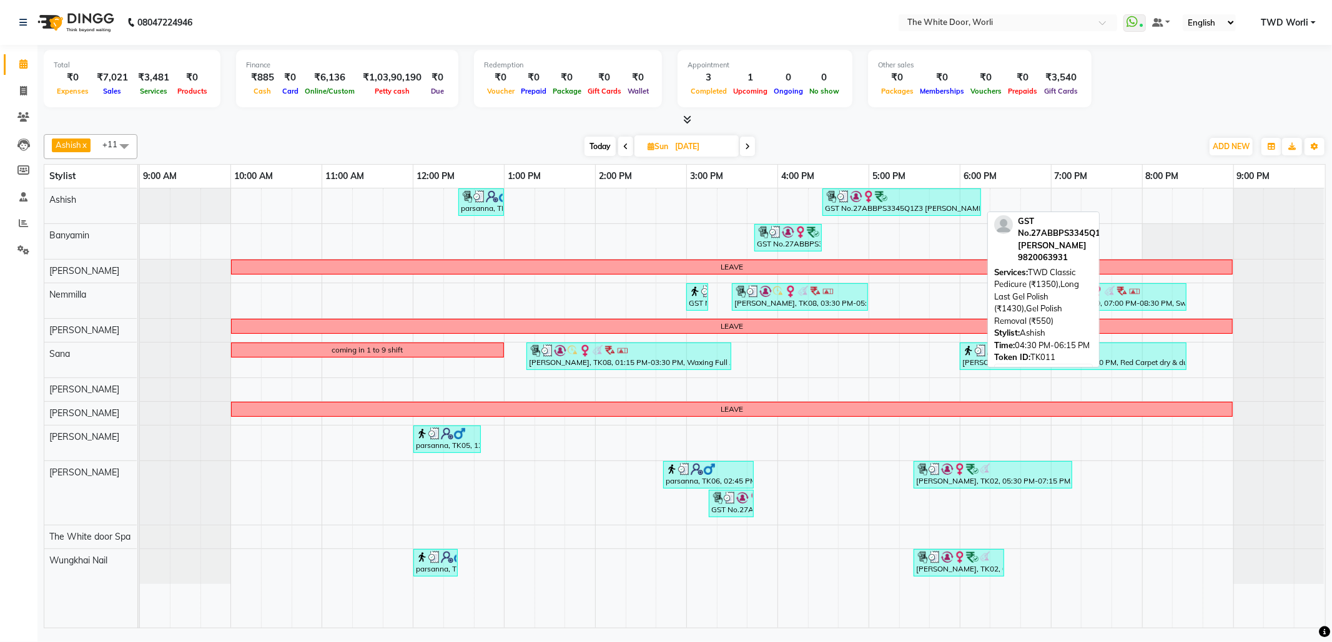
click at [862, 207] on div "GST No.27ABBPS3345Q1Z3 [PERSON_NAME], TK11, 04:30 PM-06:15 PM, TWD Classic Pedi…" at bounding box center [901, 202] width 156 height 24
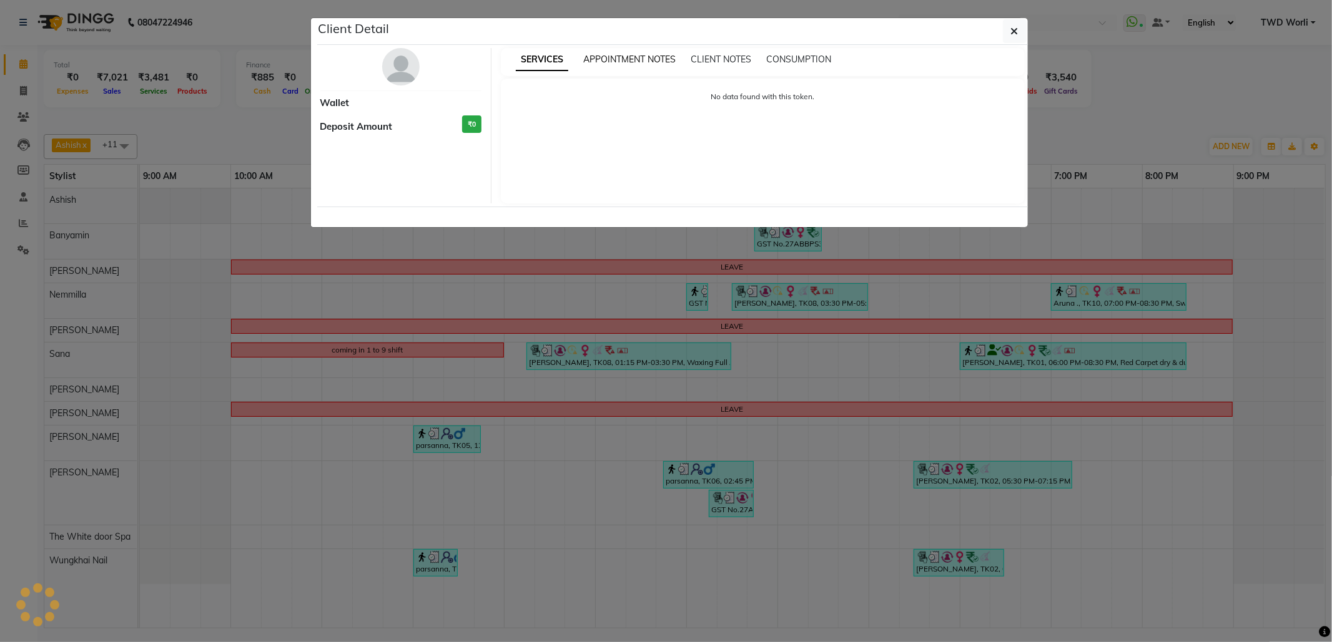
select select "3"
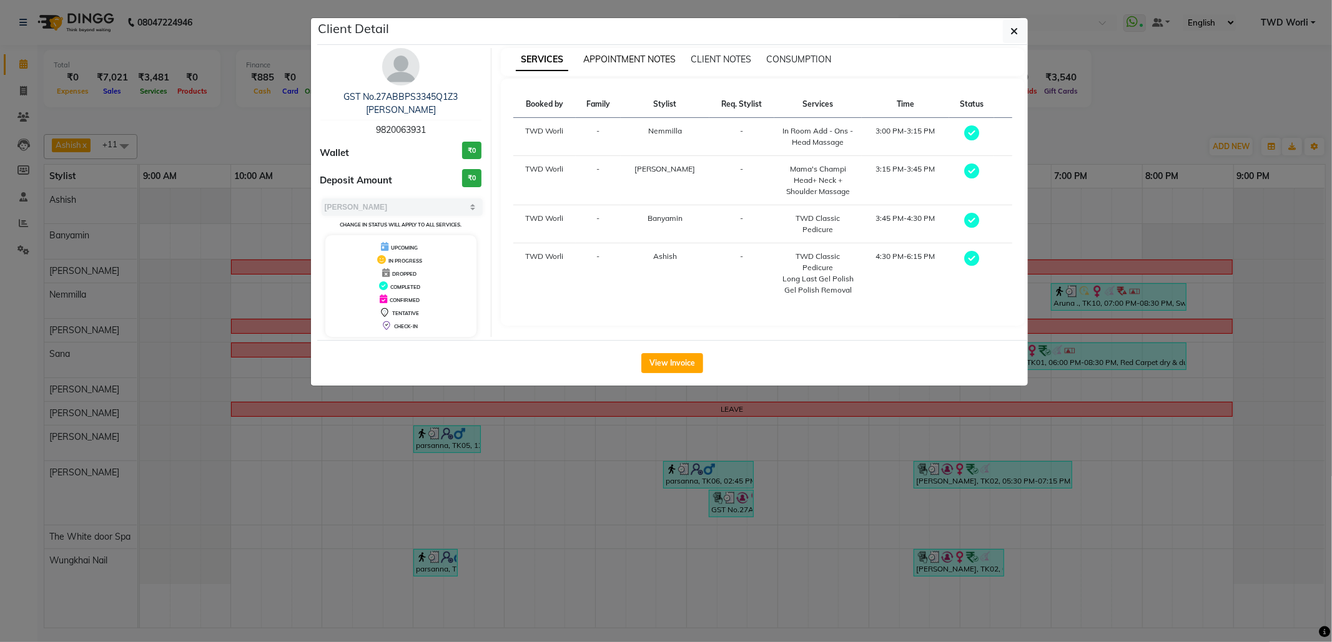
click at [621, 58] on span "APPOINTMENT NOTES" at bounding box center [629, 59] width 92 height 11
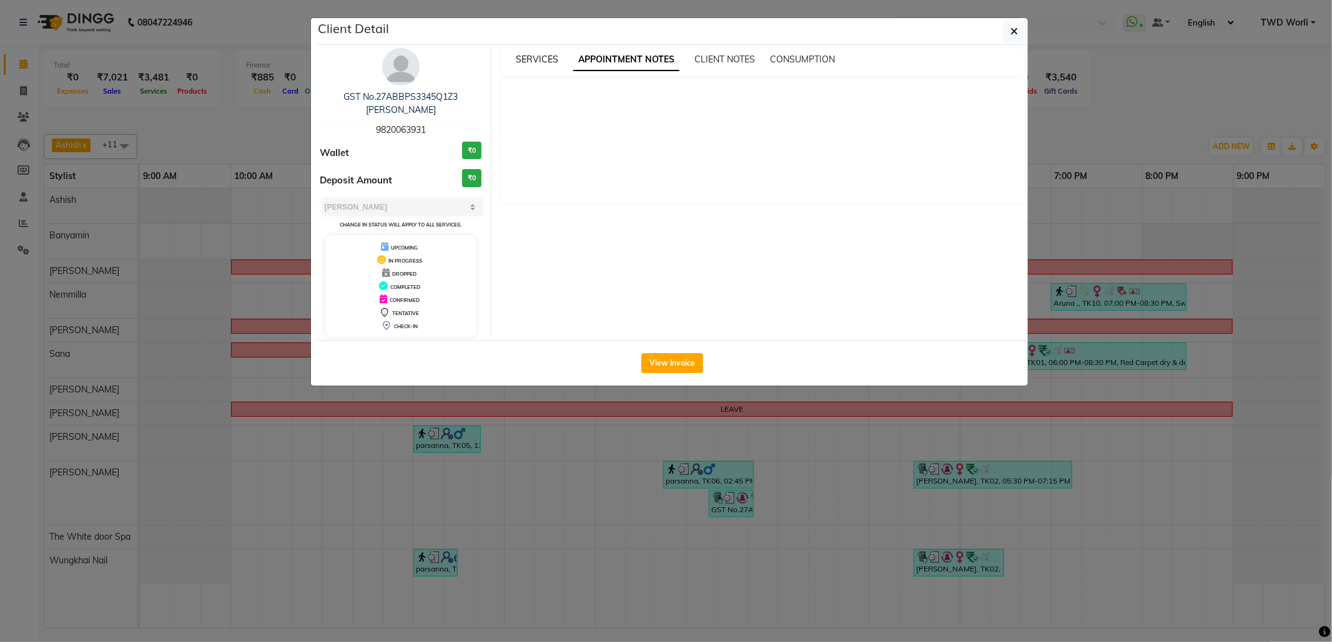
click at [546, 56] on span "SERVICES" at bounding box center [537, 59] width 42 height 11
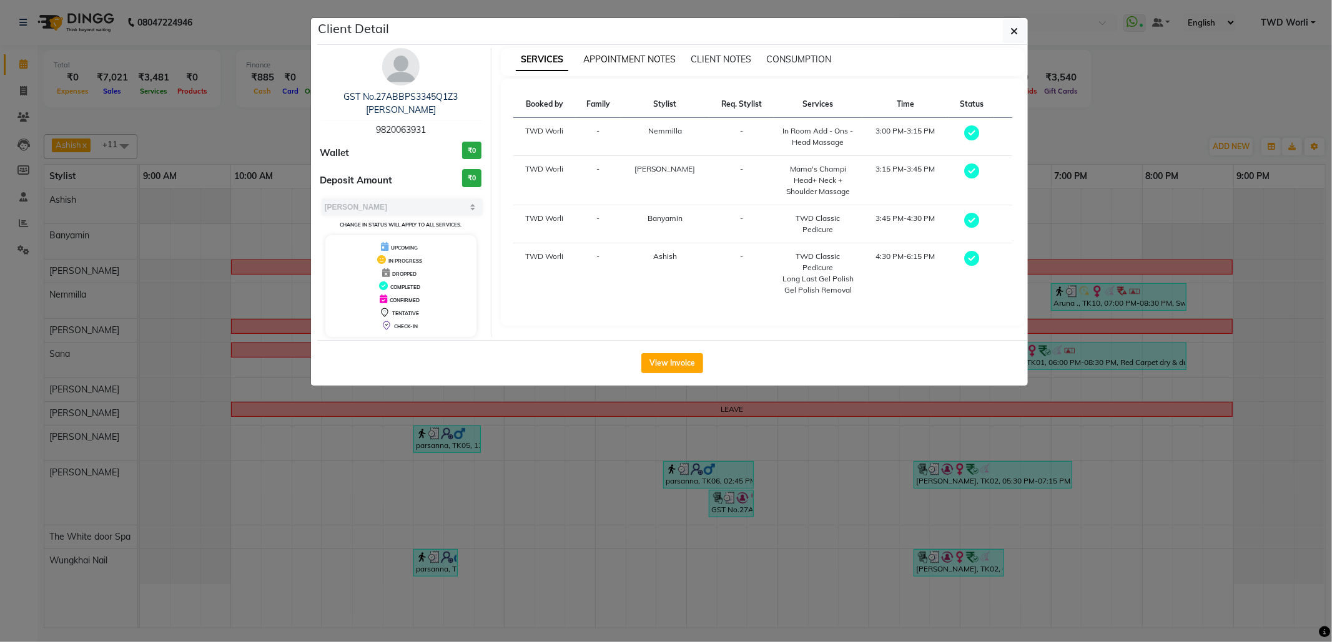
click at [631, 56] on span "APPOINTMENT NOTES" at bounding box center [629, 59] width 92 height 11
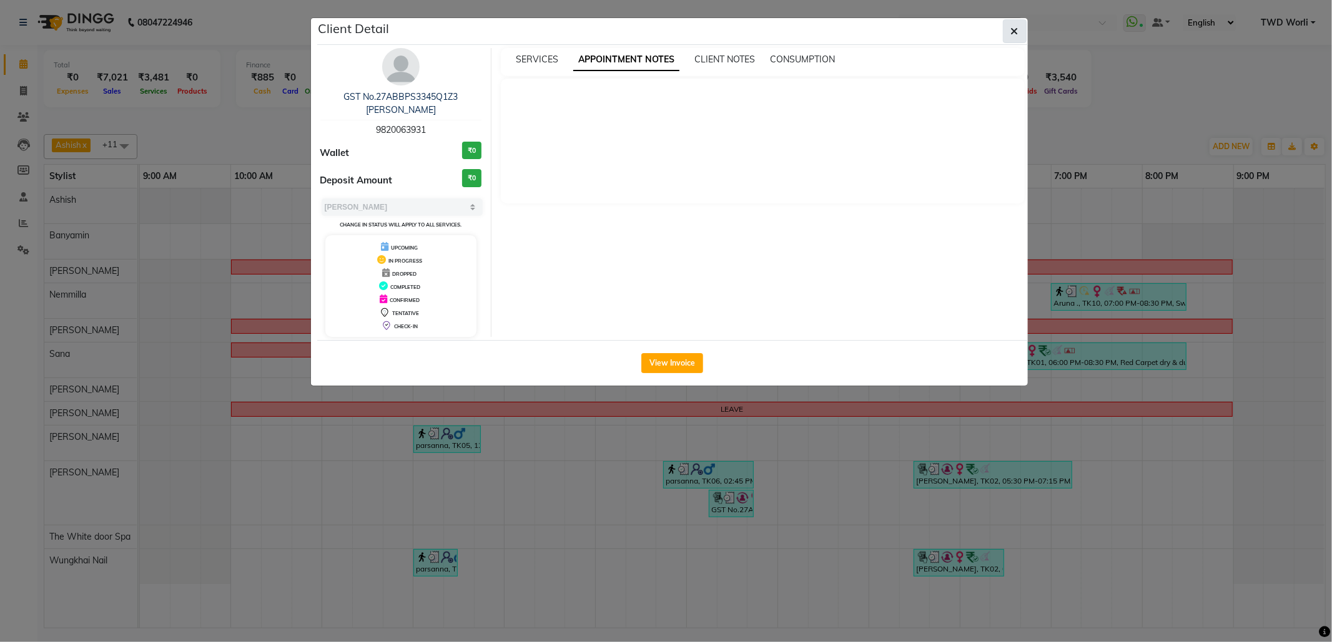
click at [1016, 28] on icon "button" at bounding box center [1014, 31] width 7 height 10
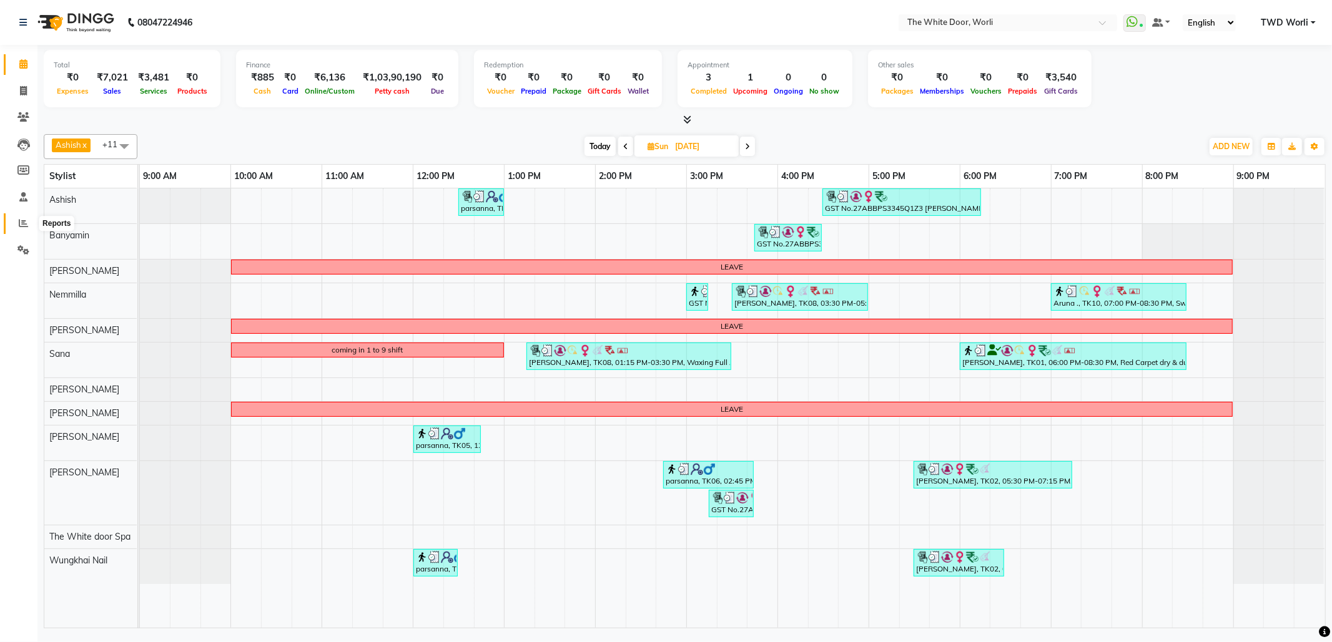
click at [24, 224] on icon at bounding box center [23, 223] width 9 height 9
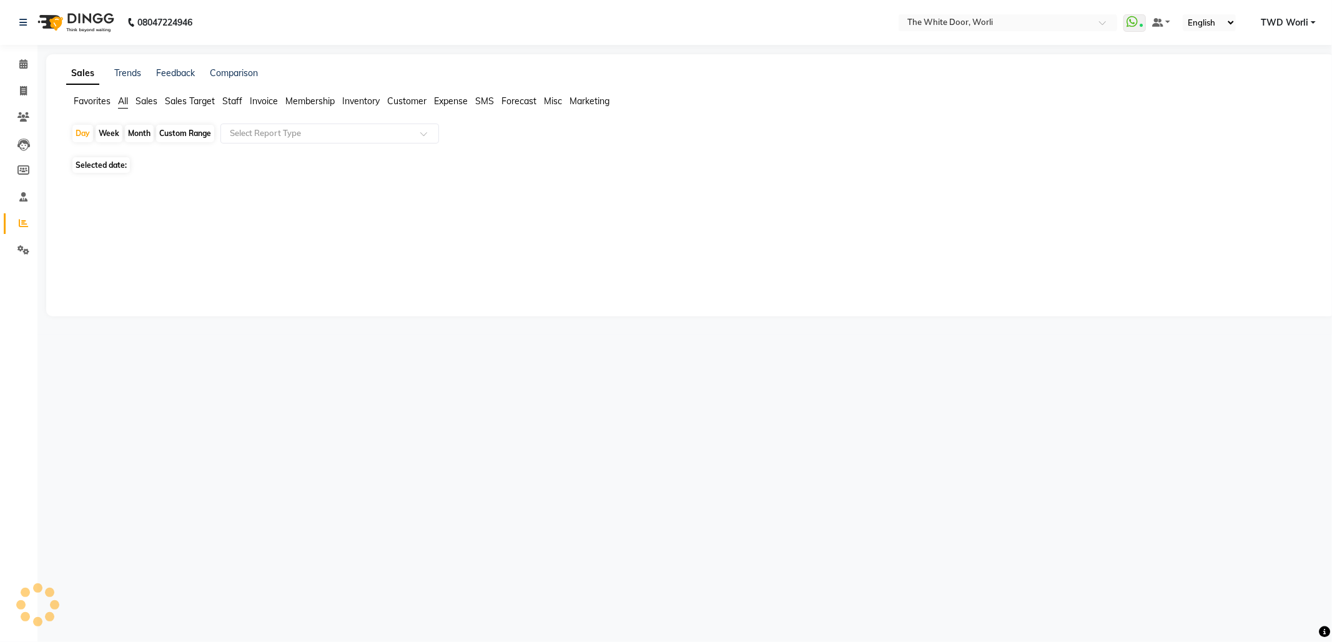
click at [418, 96] on span "Customer" at bounding box center [406, 101] width 39 height 11
click at [322, 135] on input "text" at bounding box center [317, 133] width 180 height 12
click at [78, 131] on div "Day" at bounding box center [82, 133] width 21 height 17
select select "9"
select select "2025"
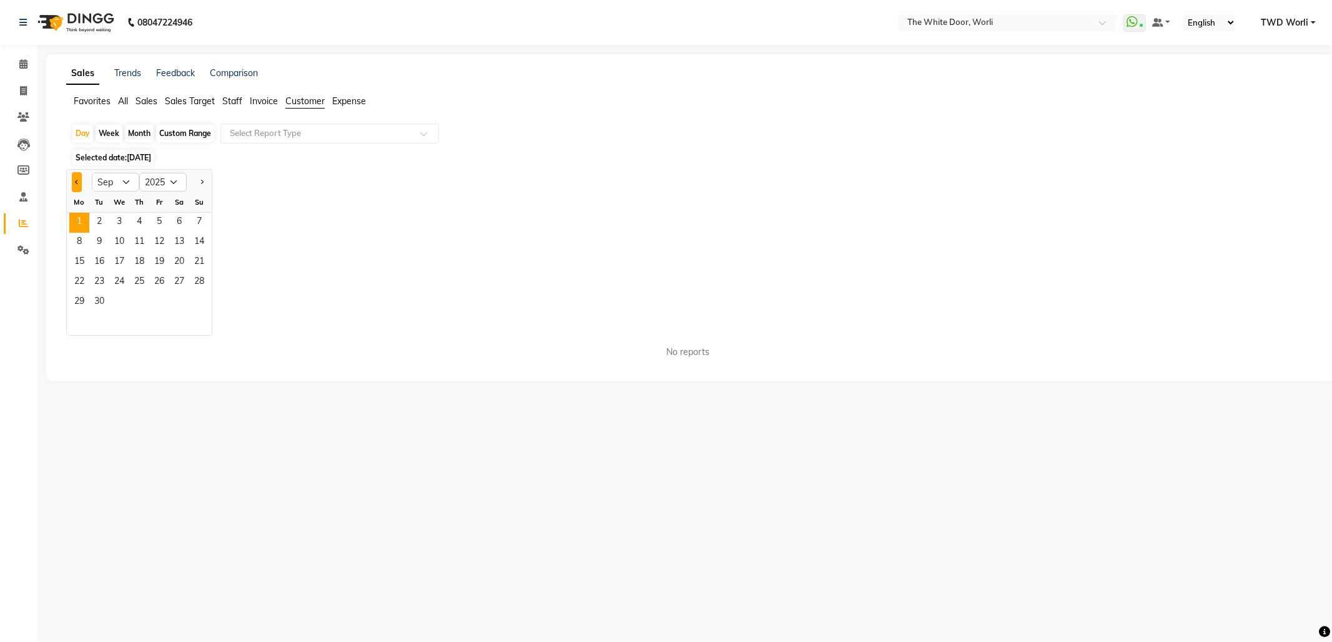
click at [76, 181] on span "Previous month" at bounding box center [77, 182] width 4 height 4
select select "8"
click at [205, 303] on span "31" at bounding box center [199, 303] width 20 height 20
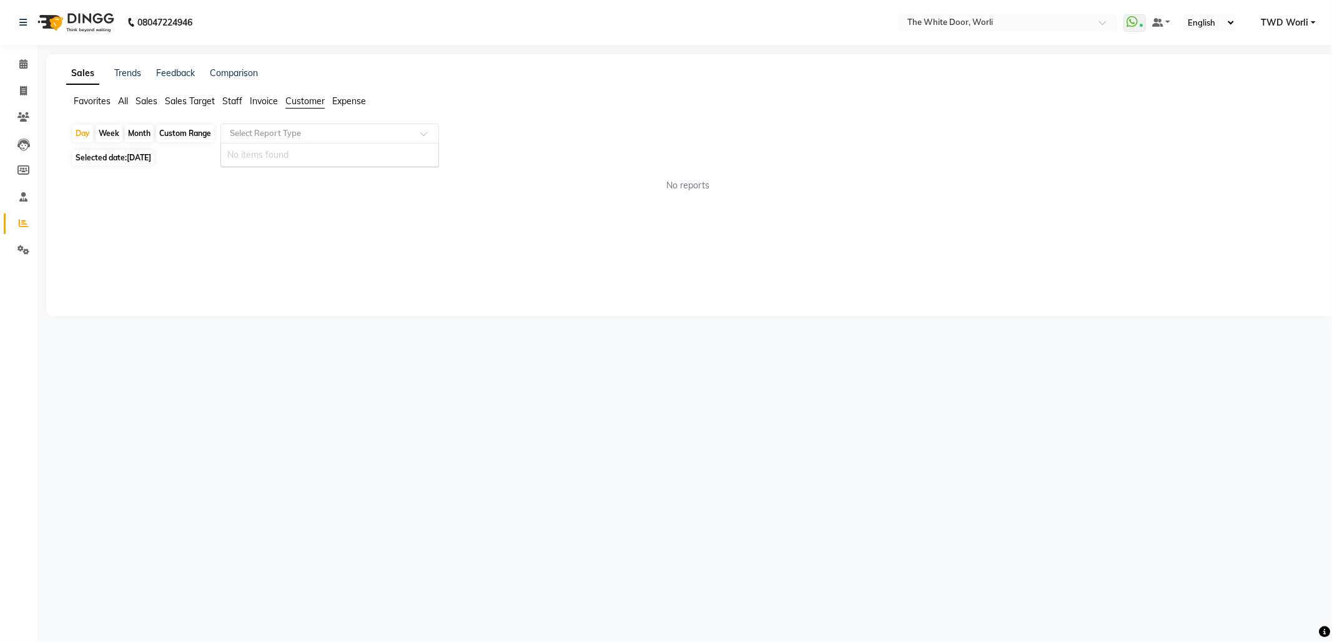
click at [273, 126] on div "Select Report Type" at bounding box center [329, 134] width 219 height 20
click at [333, 96] on span "Expense" at bounding box center [349, 101] width 34 height 11
click at [287, 104] on span "Customer" at bounding box center [304, 101] width 39 height 11
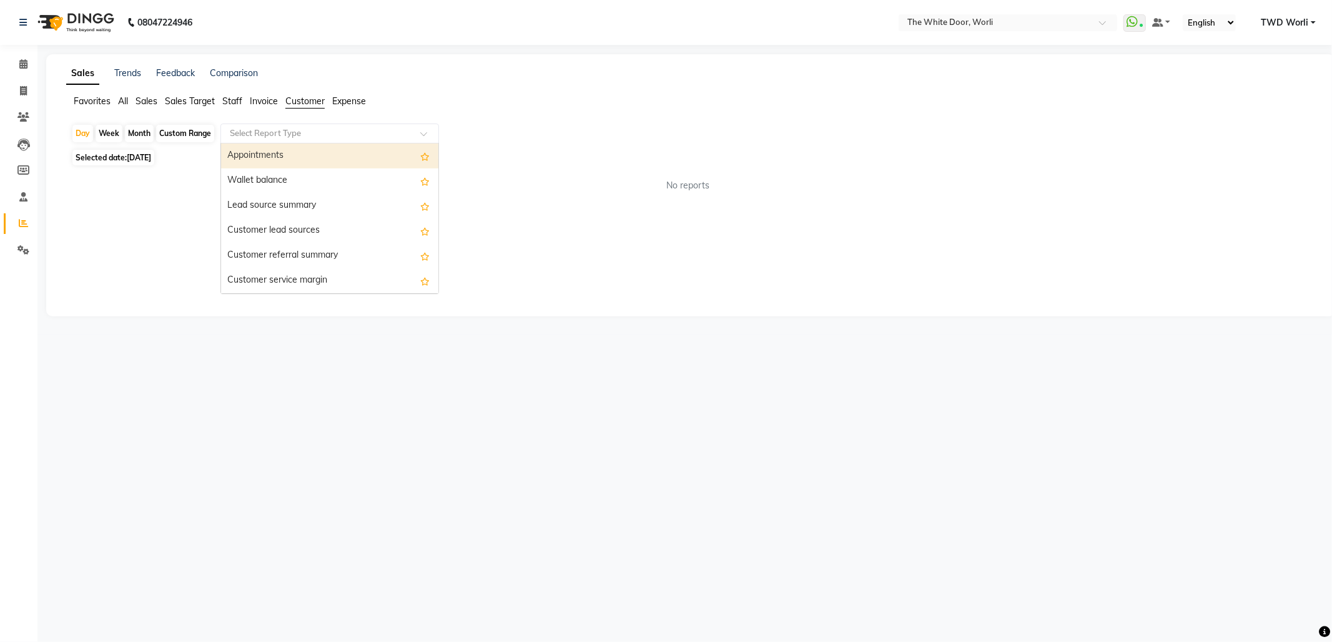
click at [301, 134] on input "text" at bounding box center [317, 133] width 180 height 12
click at [288, 159] on div "Appointments" at bounding box center [329, 156] width 217 height 25
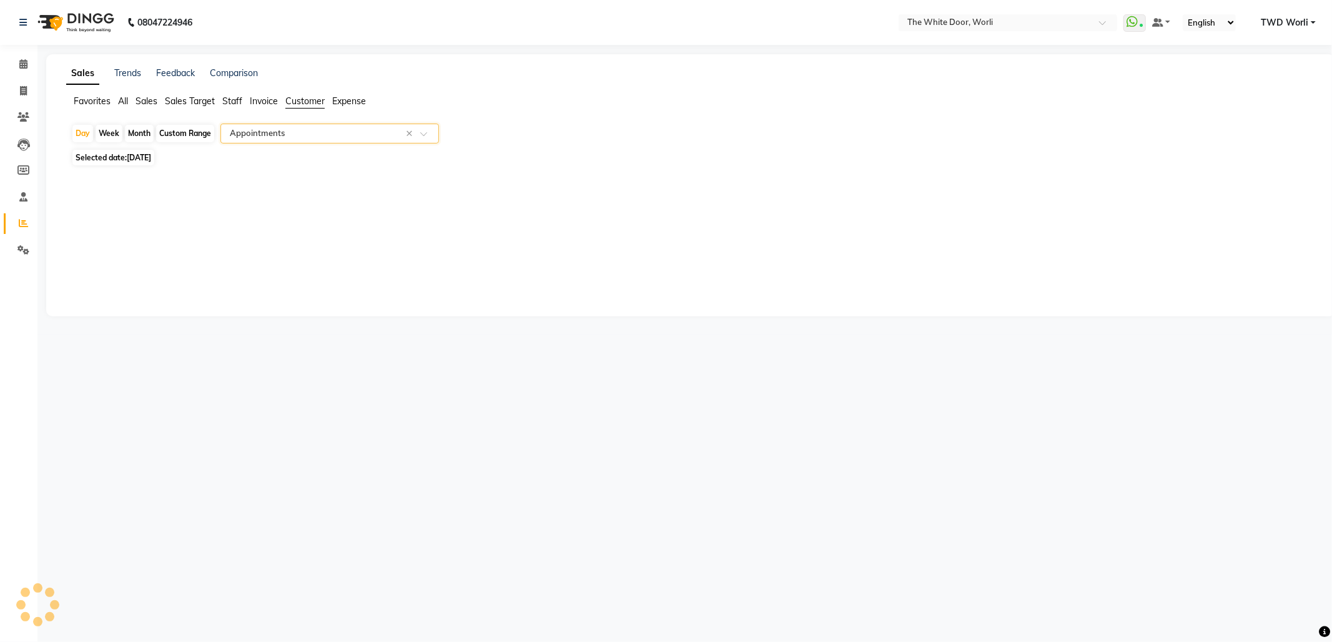
select select "full_report"
select select "csv"
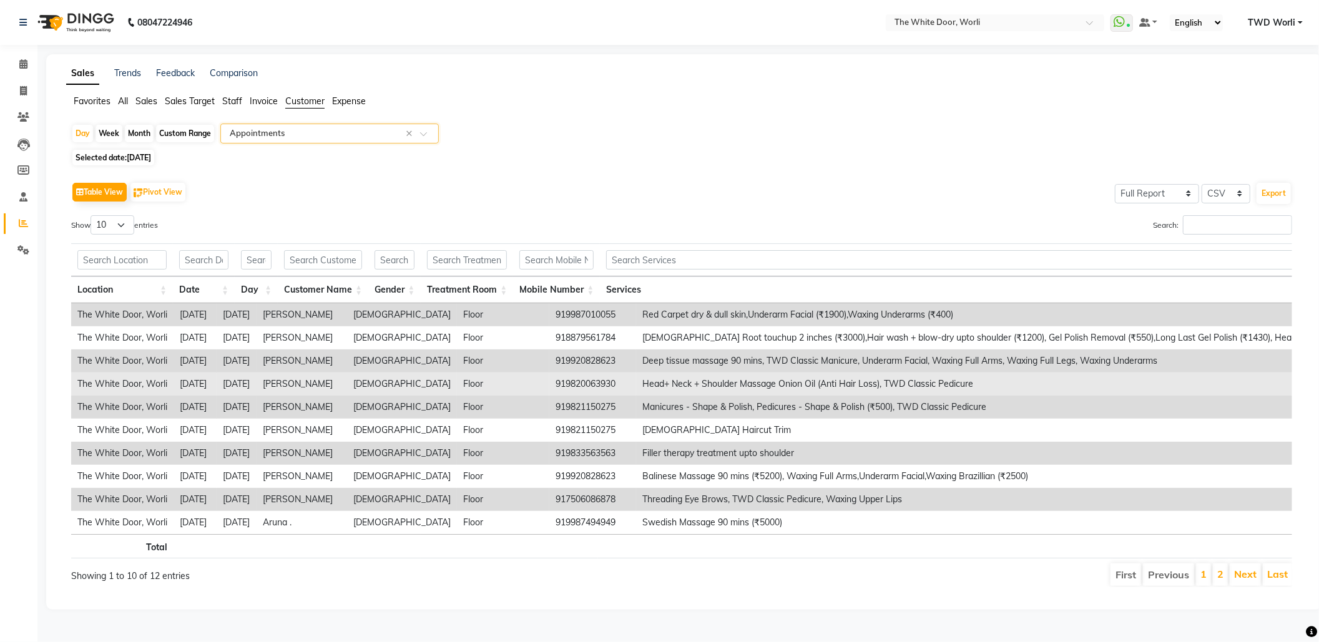
scroll to position [14, 0]
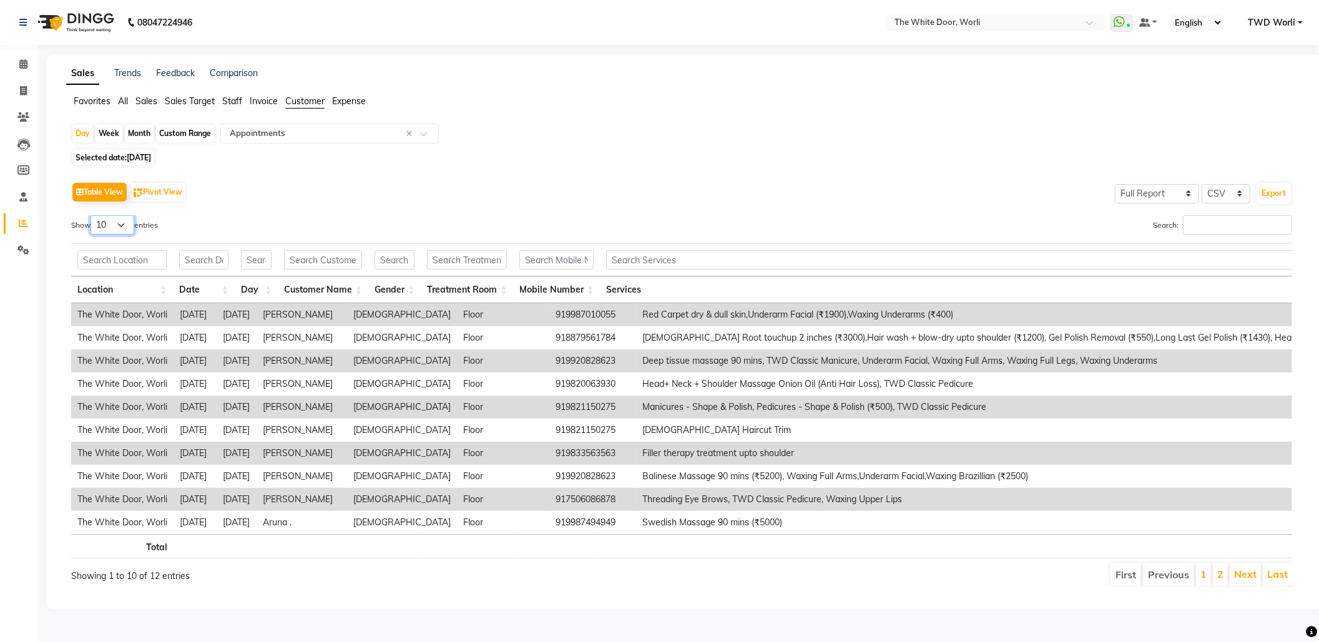
click at [93, 215] on select "10 25 50 100" at bounding box center [113, 224] width 44 height 19
select select "100"
click at [92, 215] on select "10 25 50 100" at bounding box center [113, 224] width 44 height 19
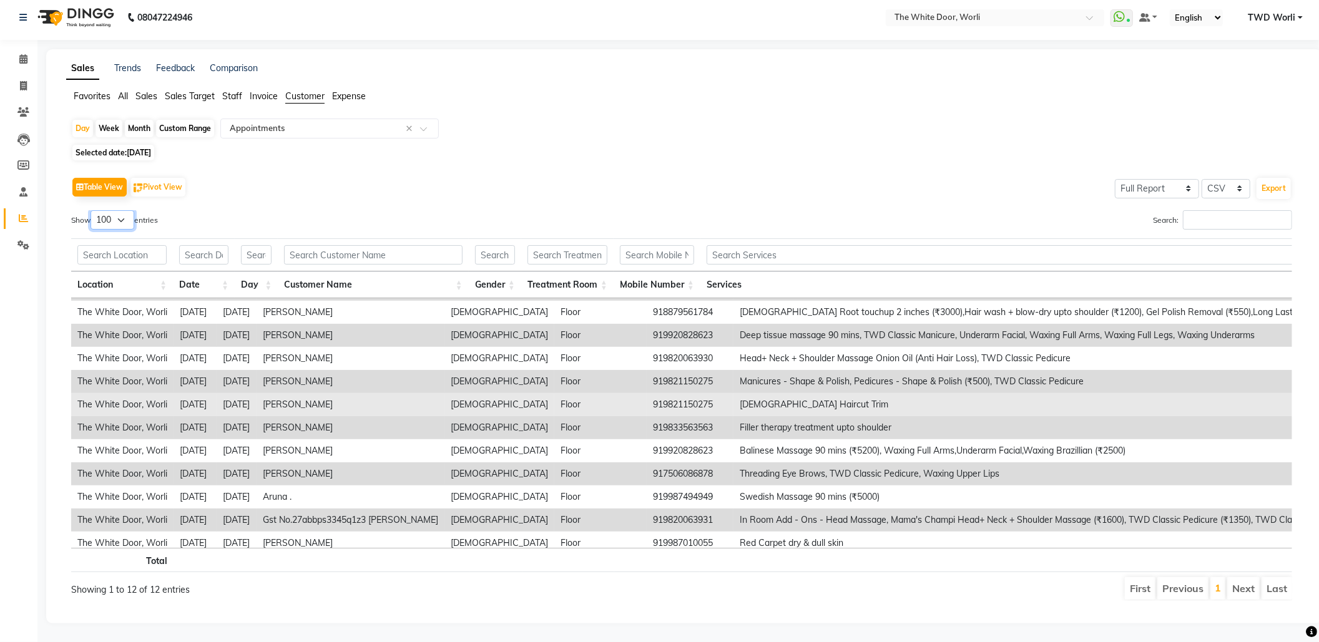
scroll to position [40, 0]
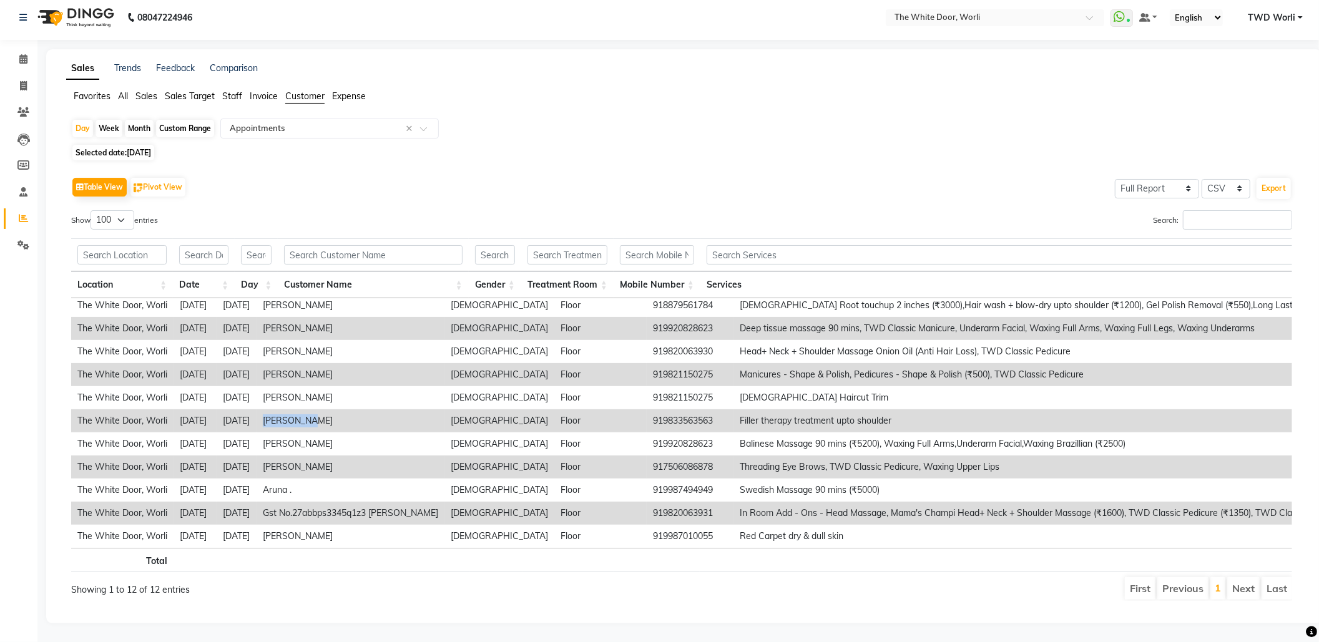
drag, startPoint x: 285, startPoint y: 398, endPoint x: 337, endPoint y: 395, distance: 51.9
click at [337, 410] on td "Binal Shah" at bounding box center [351, 421] width 188 height 23
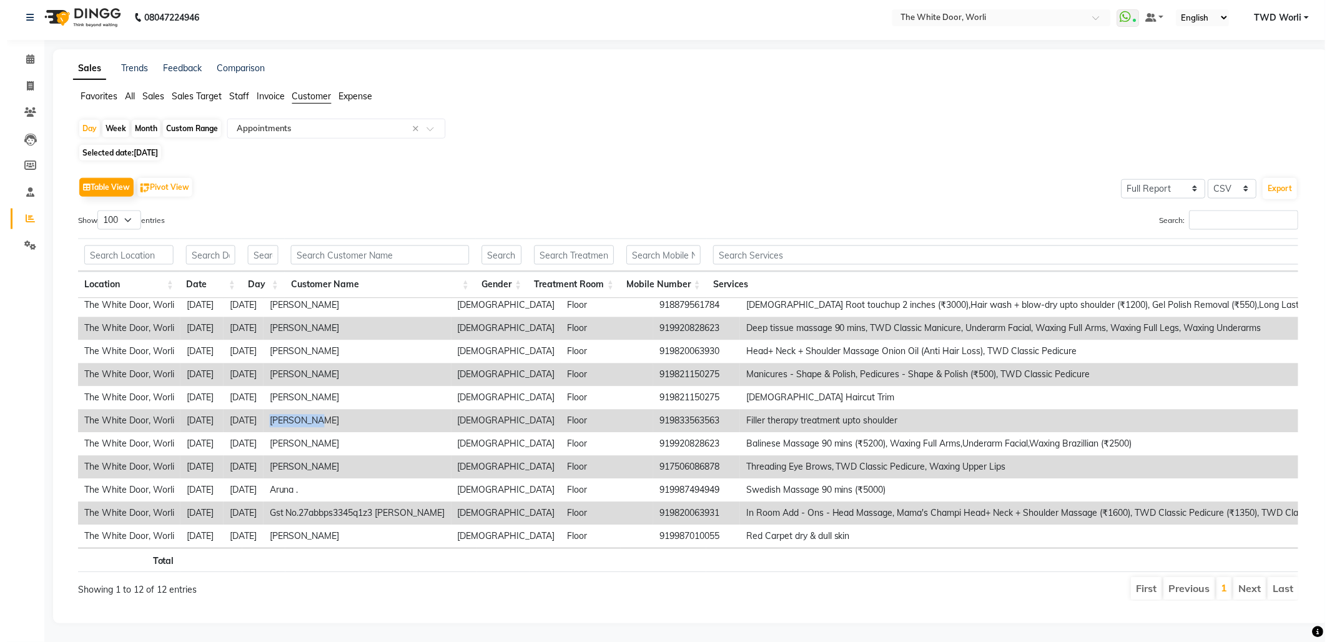
scroll to position [21, 0]
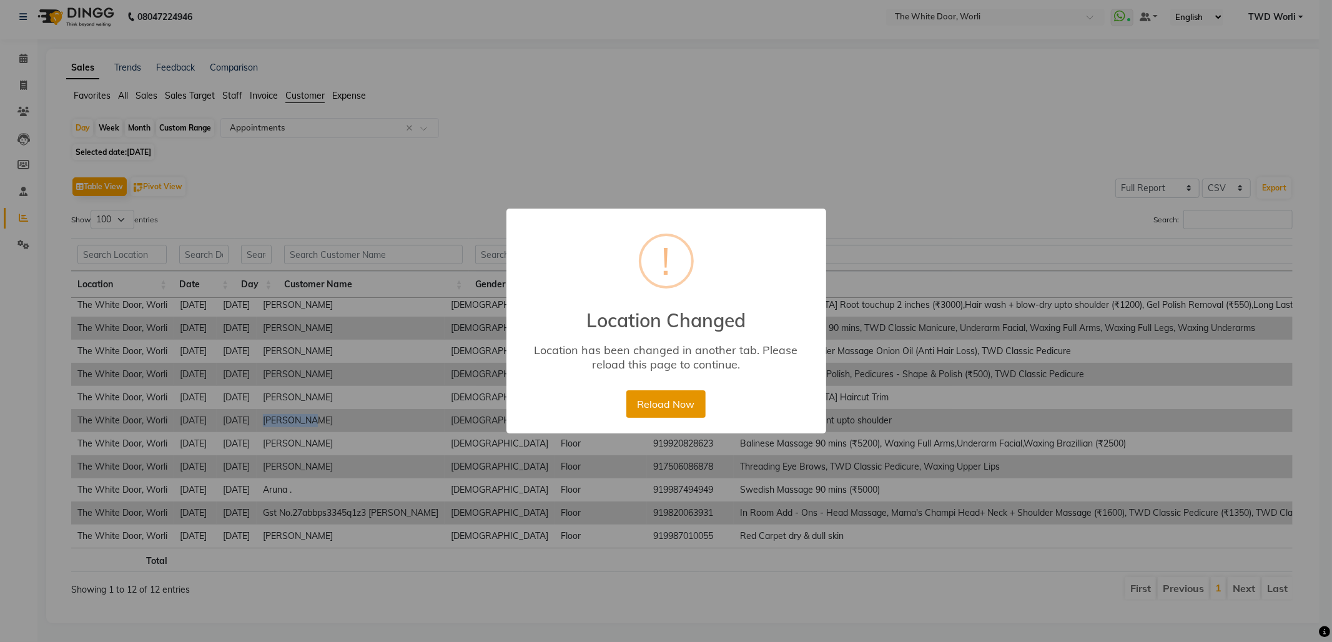
click at [653, 396] on button "Reload Now" at bounding box center [665, 403] width 79 height 27
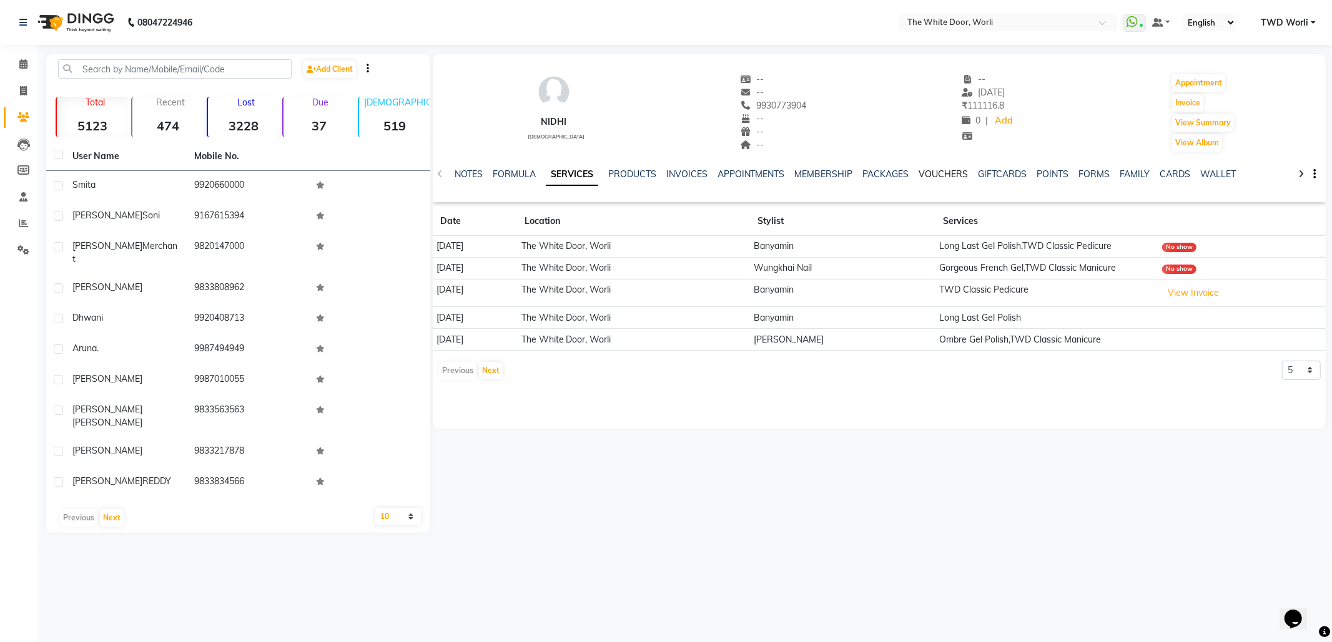
click at [935, 169] on link "VOUCHERS" at bounding box center [943, 174] width 49 height 11
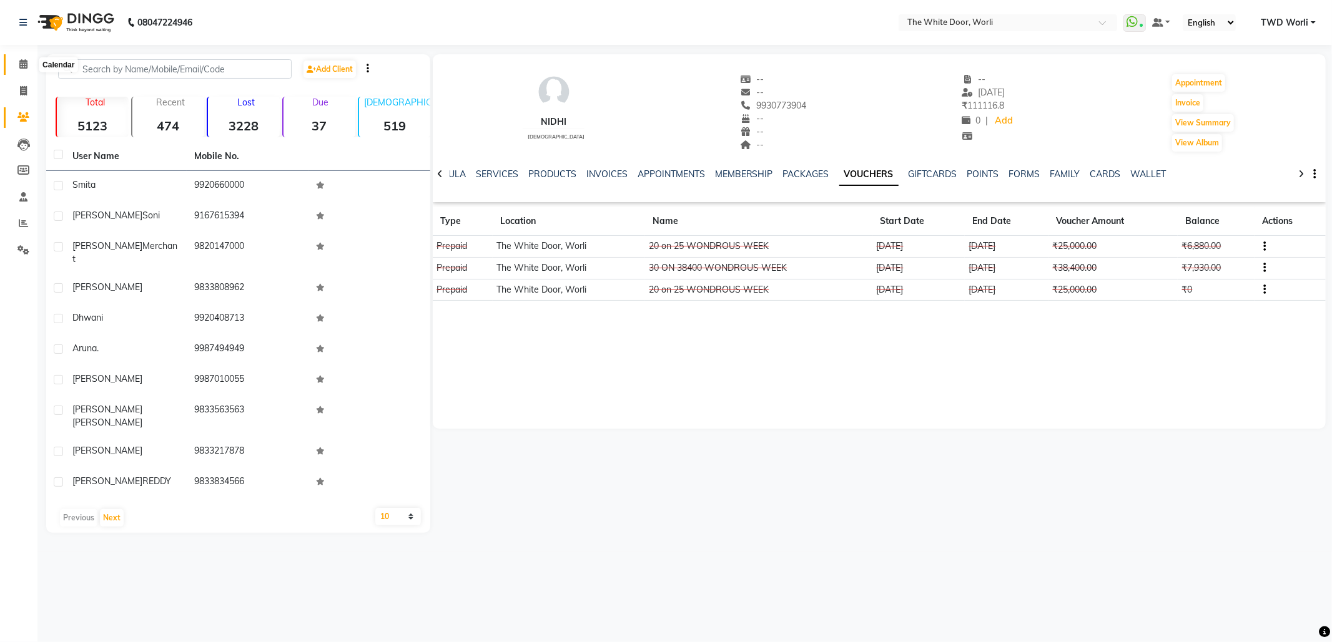
click at [19, 67] on icon at bounding box center [23, 63] width 8 height 9
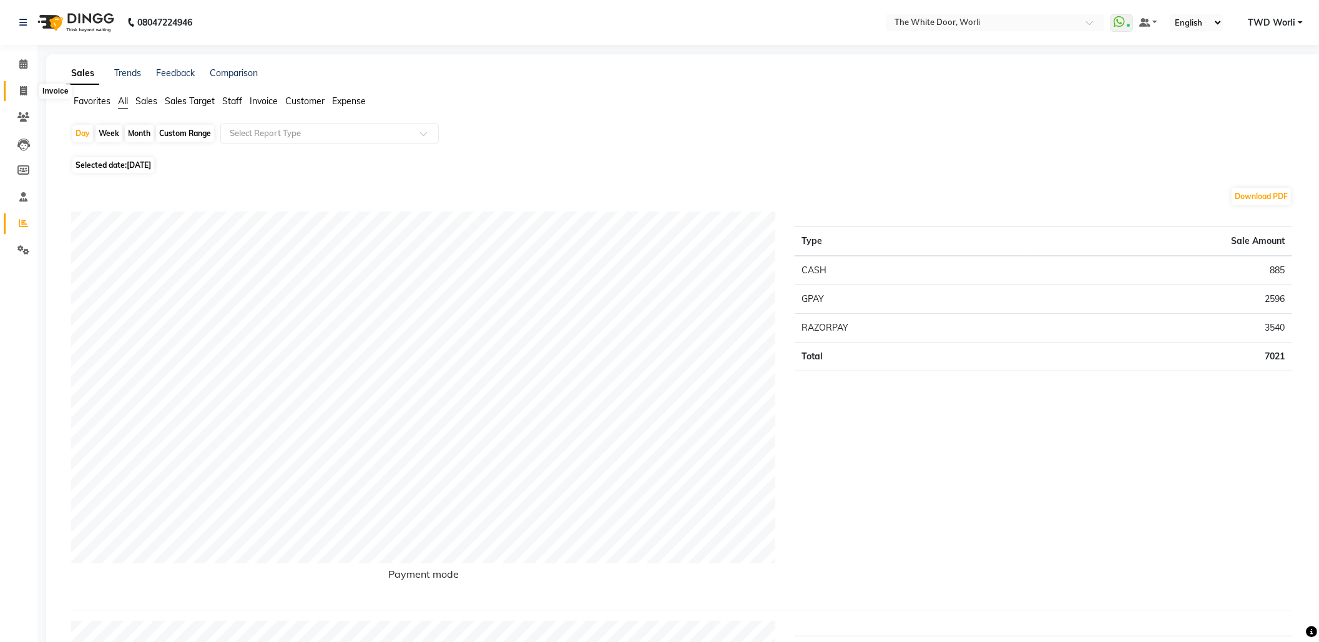
click at [26, 88] on icon at bounding box center [23, 90] width 7 height 9
select select "4027"
select select "service"
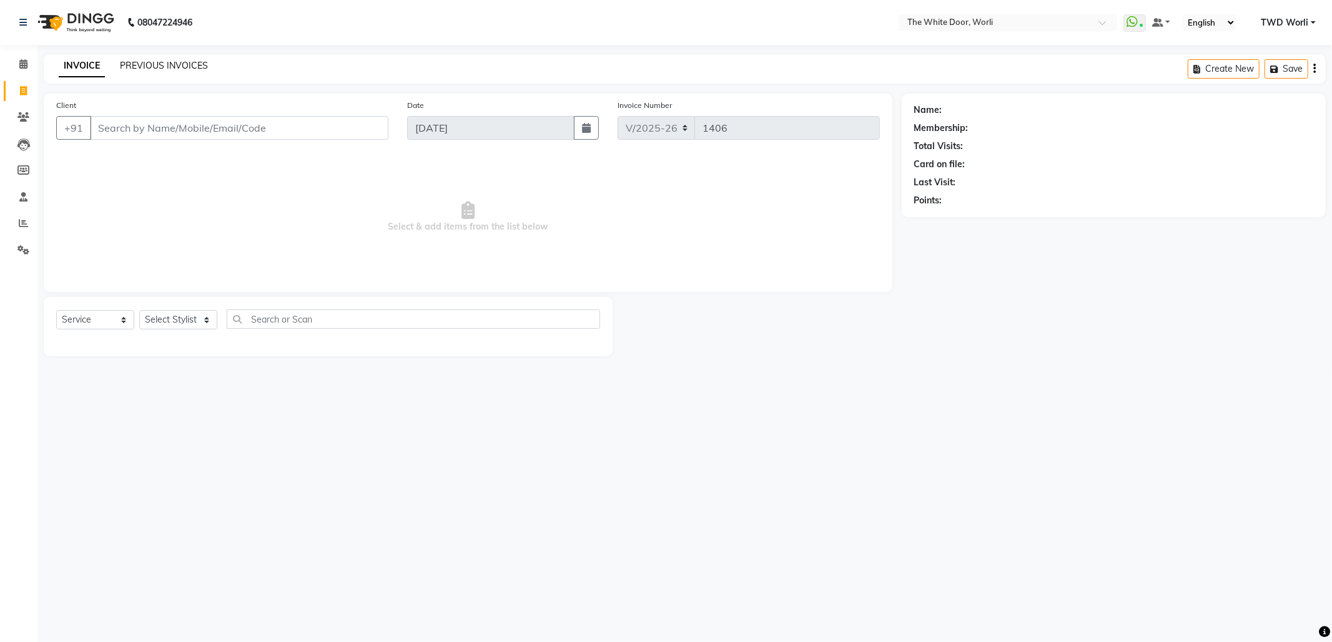
click at [145, 61] on link "PREVIOUS INVOICES" at bounding box center [164, 65] width 88 height 11
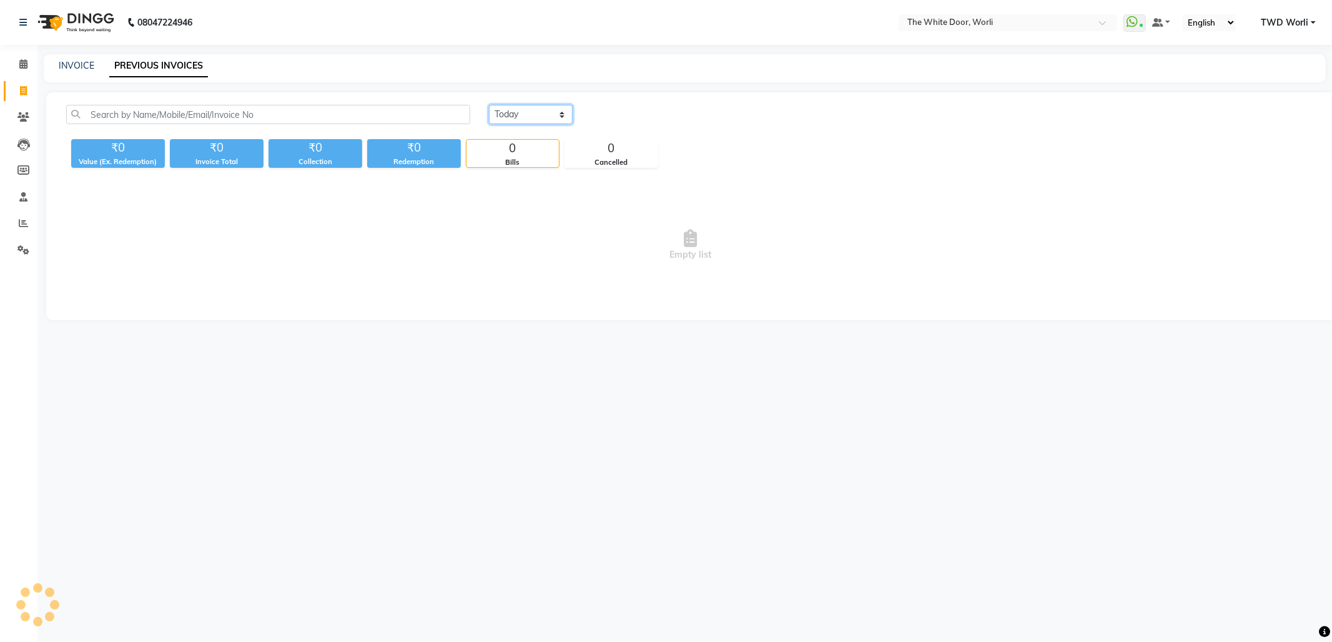
click at [528, 118] on select "[DATE] [DATE] Custom Range" at bounding box center [531, 114] width 84 height 19
click at [489, 105] on select "[DATE] [DATE] Custom Range" at bounding box center [531, 114] width 84 height 19
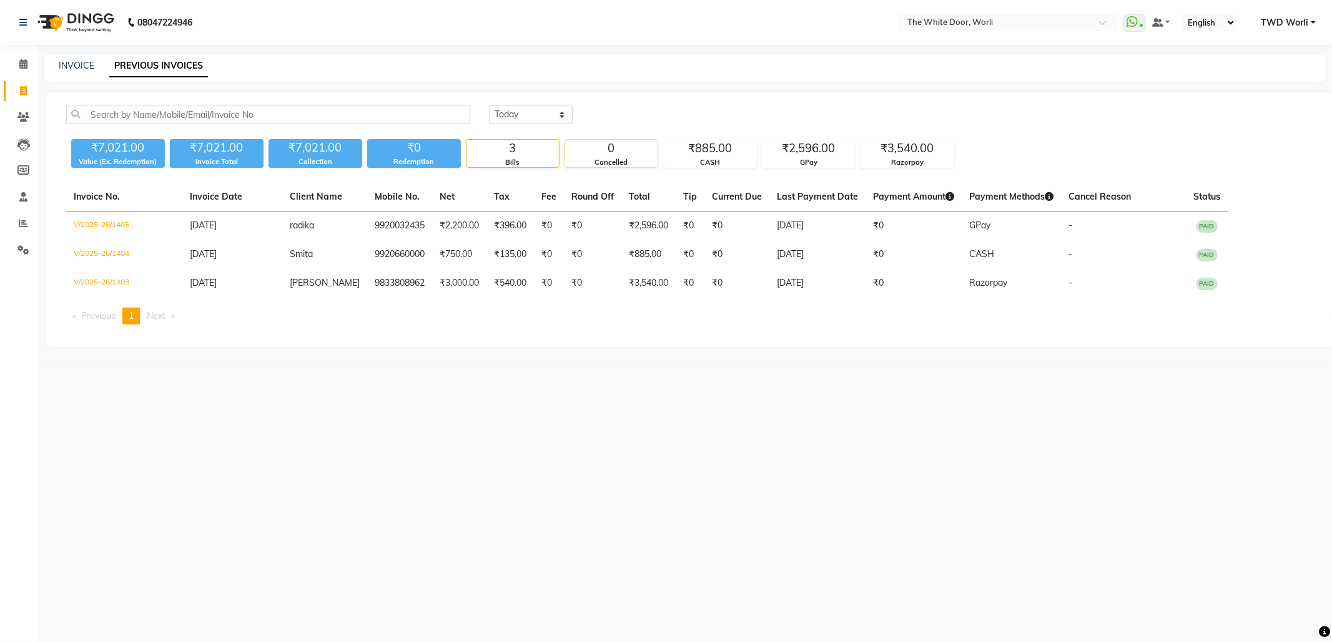
click at [612, 155] on div "0" at bounding box center [611, 148] width 92 height 17
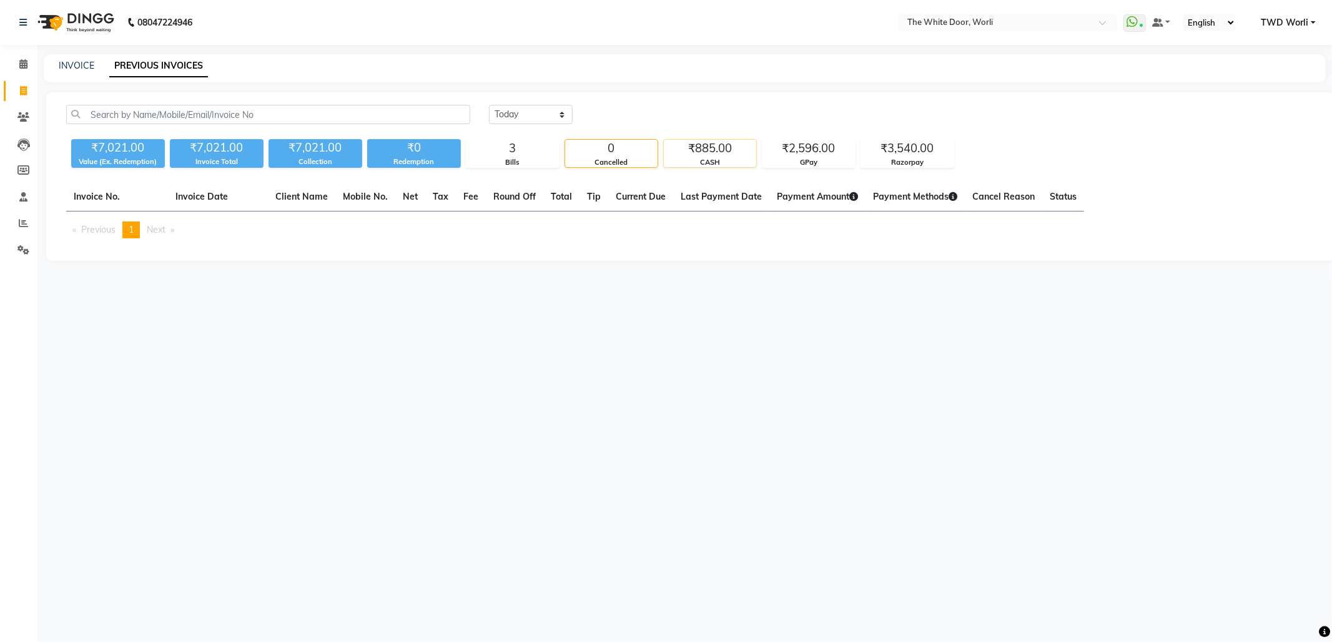
click at [722, 160] on div "CASH" at bounding box center [710, 162] width 92 height 11
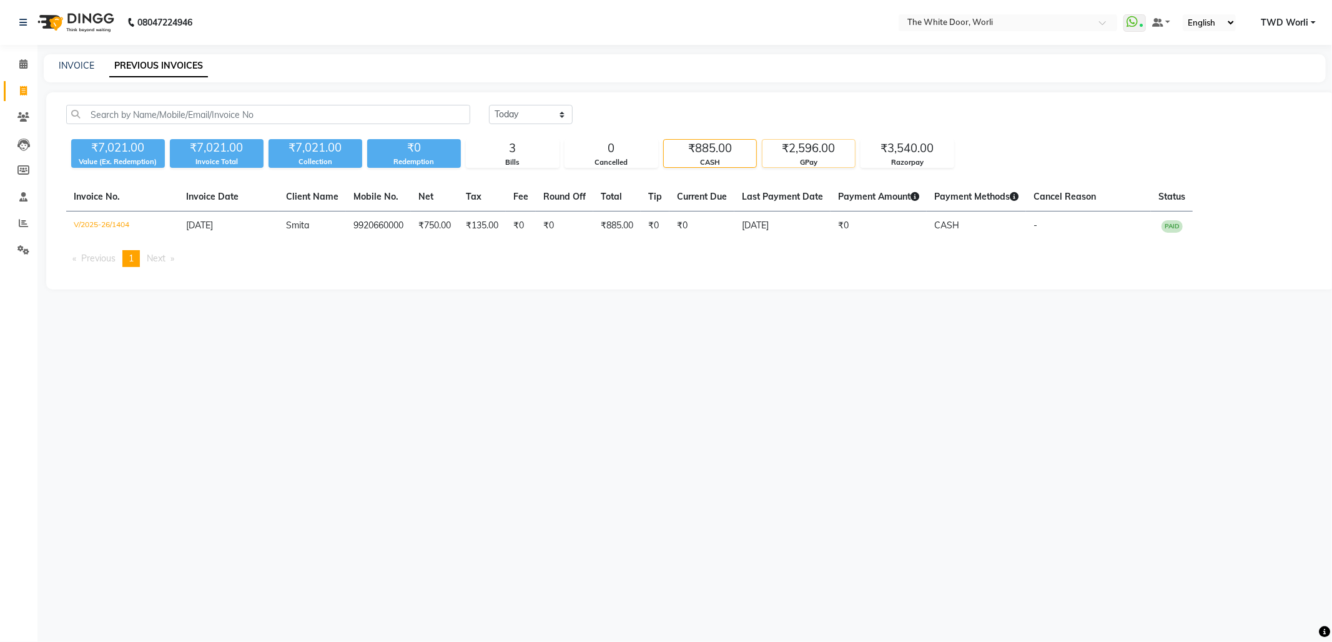
click at [792, 158] on div "GPay" at bounding box center [808, 162] width 92 height 11
click at [925, 154] on div "₹3,540.00" at bounding box center [907, 148] width 92 height 17
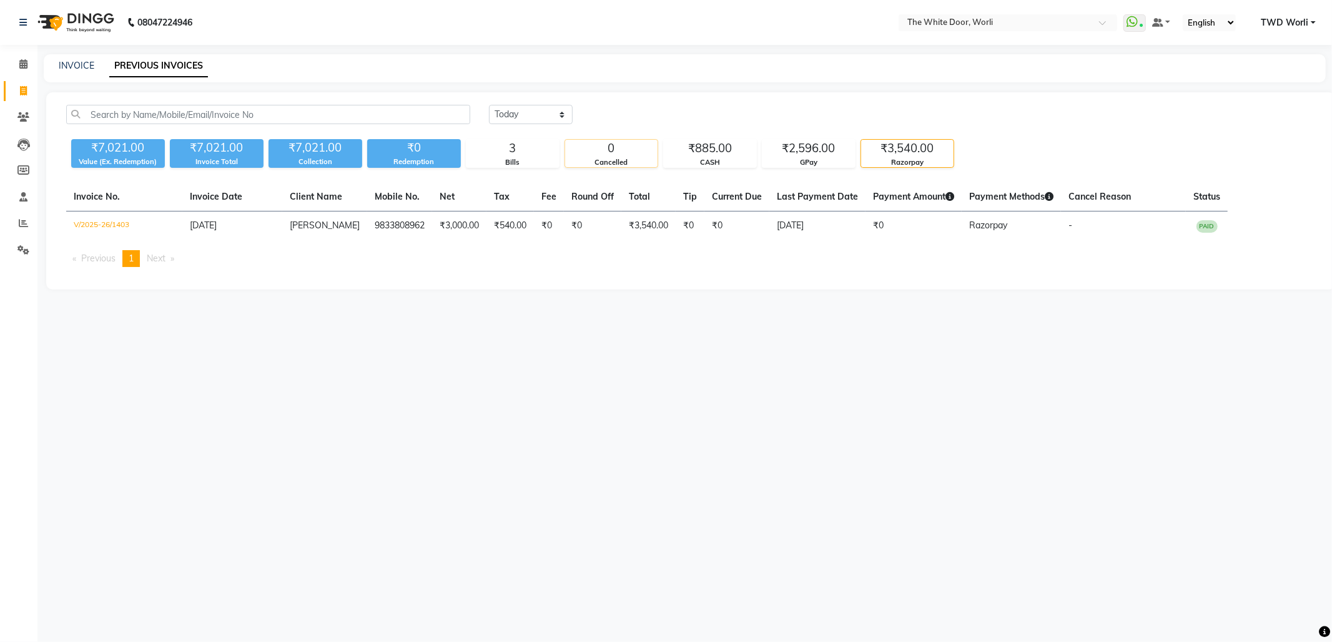
click at [602, 157] on div "Cancelled" at bounding box center [611, 162] width 92 height 11
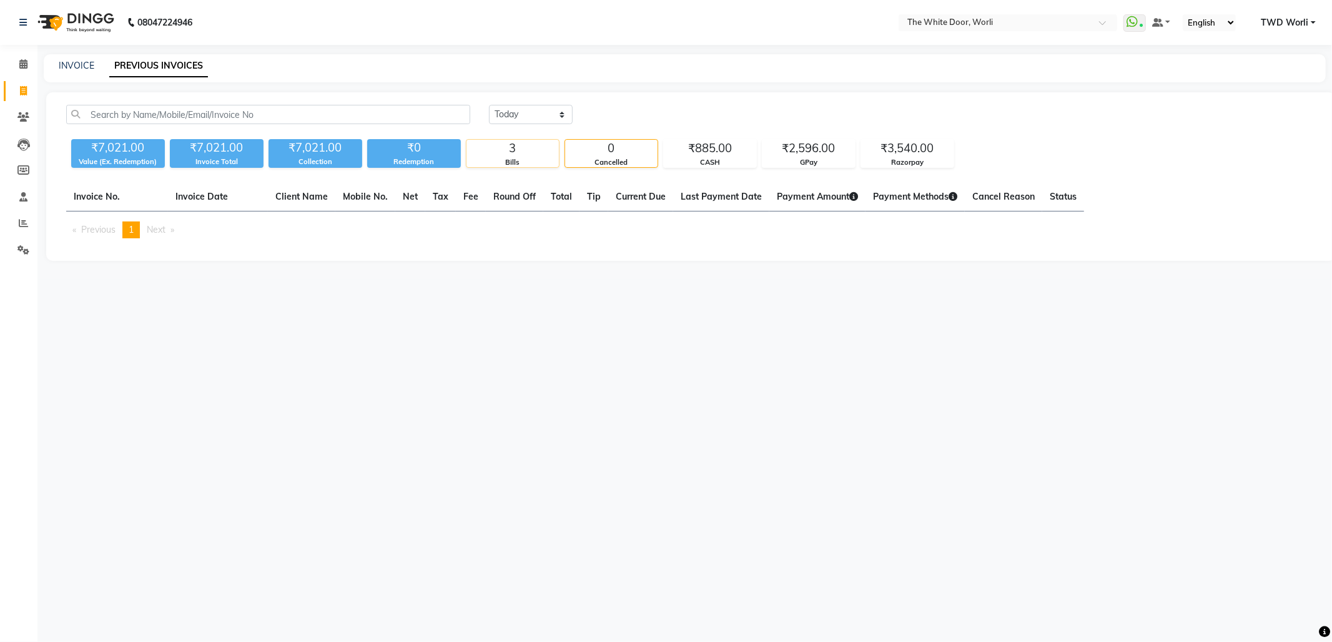
click at [496, 144] on div "3" at bounding box center [512, 148] width 92 height 17
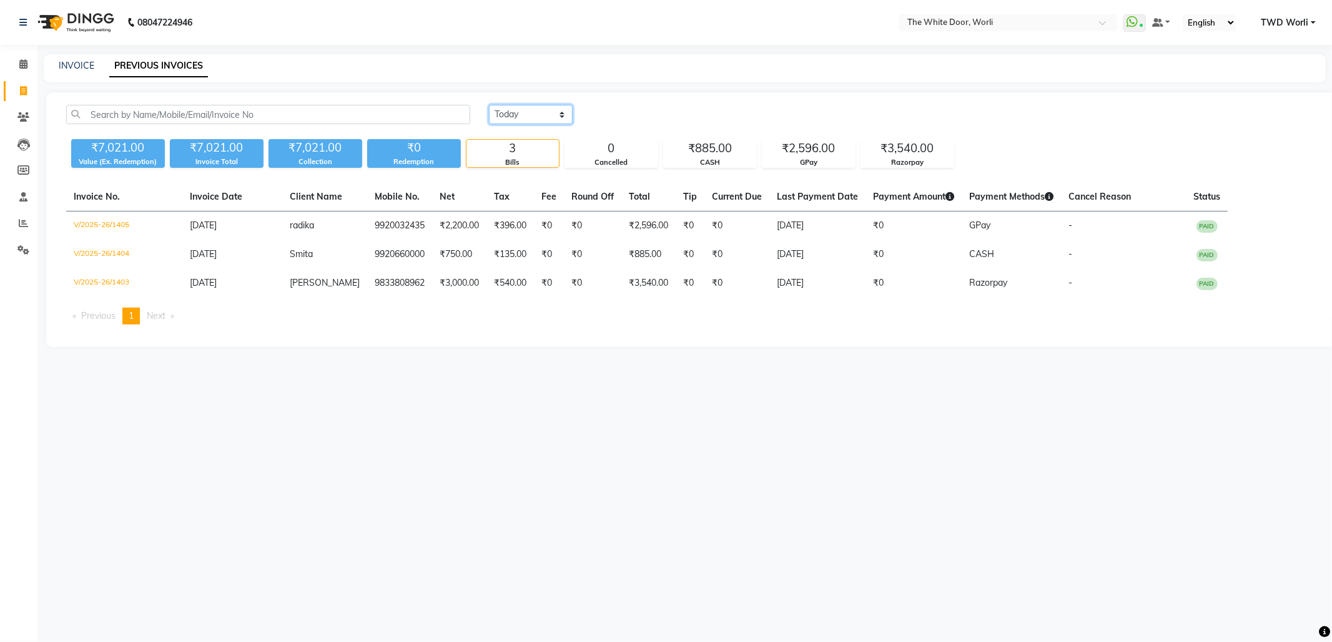
click at [539, 113] on select "[DATE] [DATE] Custom Range" at bounding box center [531, 114] width 84 height 19
click at [489, 105] on select "[DATE] [DATE] Custom Range" at bounding box center [531, 114] width 84 height 19
click at [508, 105] on select "[DATE] [DATE] Custom Range" at bounding box center [531, 114] width 84 height 19
click at [489, 105] on select "[DATE] [DATE] Custom Range" at bounding box center [531, 114] width 84 height 19
click at [518, 107] on select "[DATE] [DATE] Custom Range" at bounding box center [531, 114] width 84 height 19
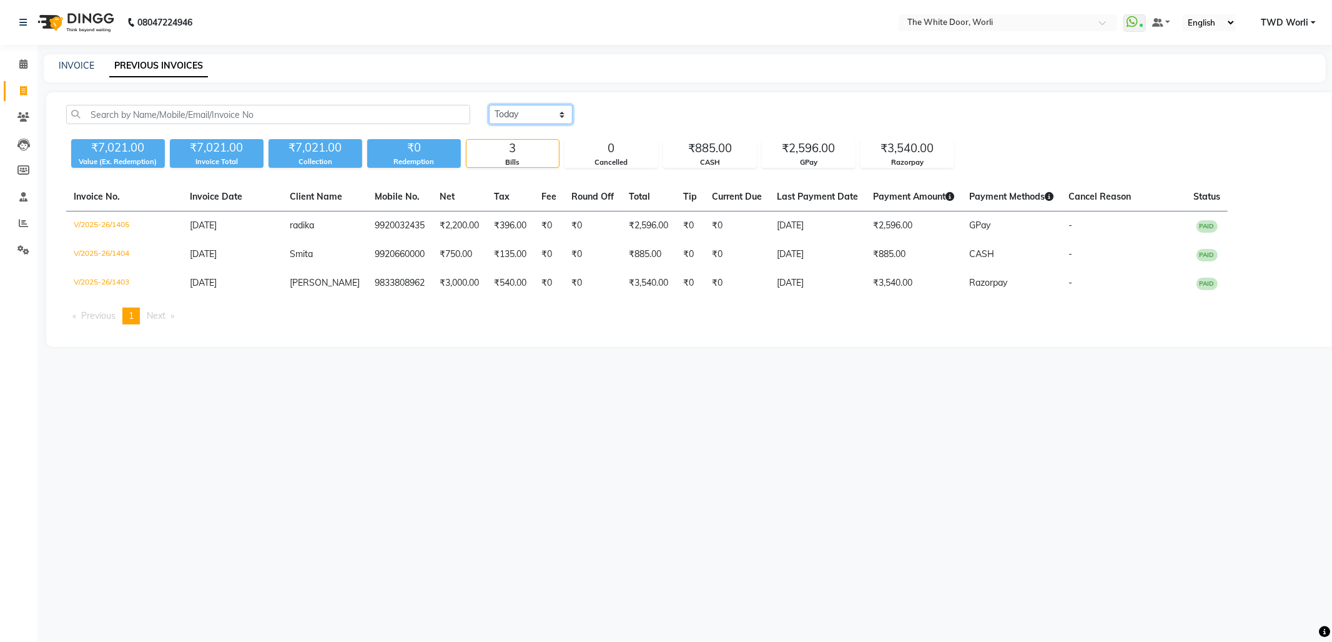
select select "[DATE]"
click at [489, 105] on select "[DATE] [DATE] Custom Range" at bounding box center [531, 114] width 84 height 19
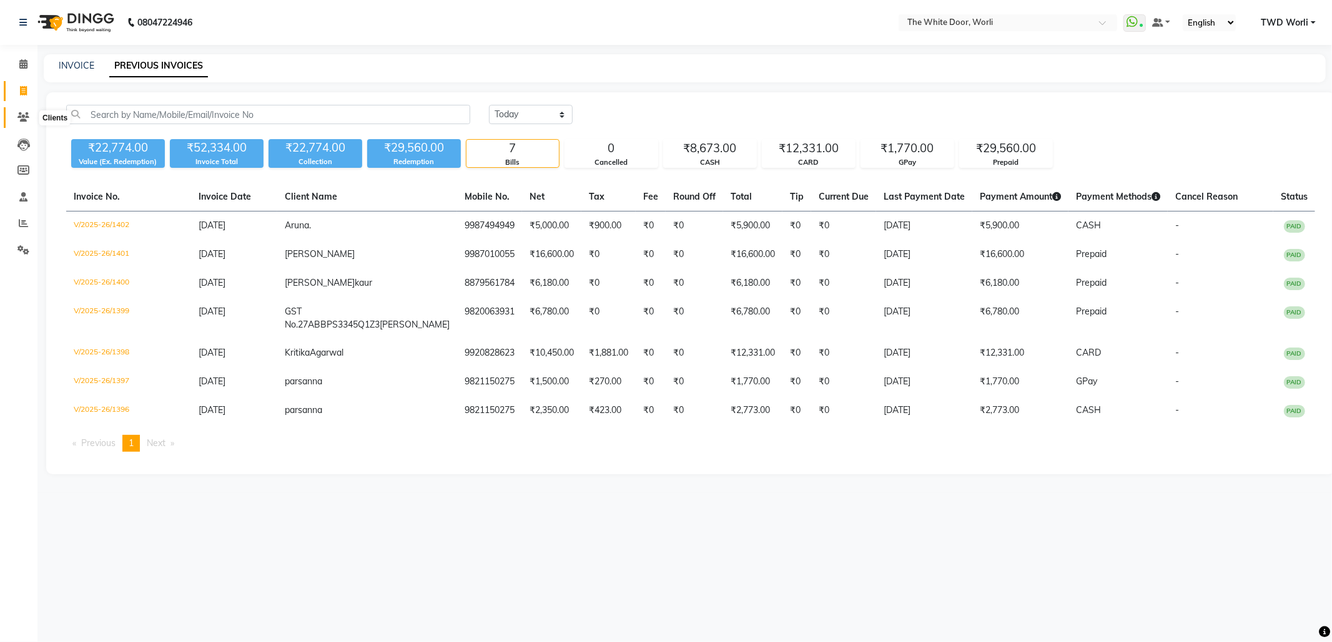
click at [21, 114] on icon at bounding box center [23, 116] width 12 height 9
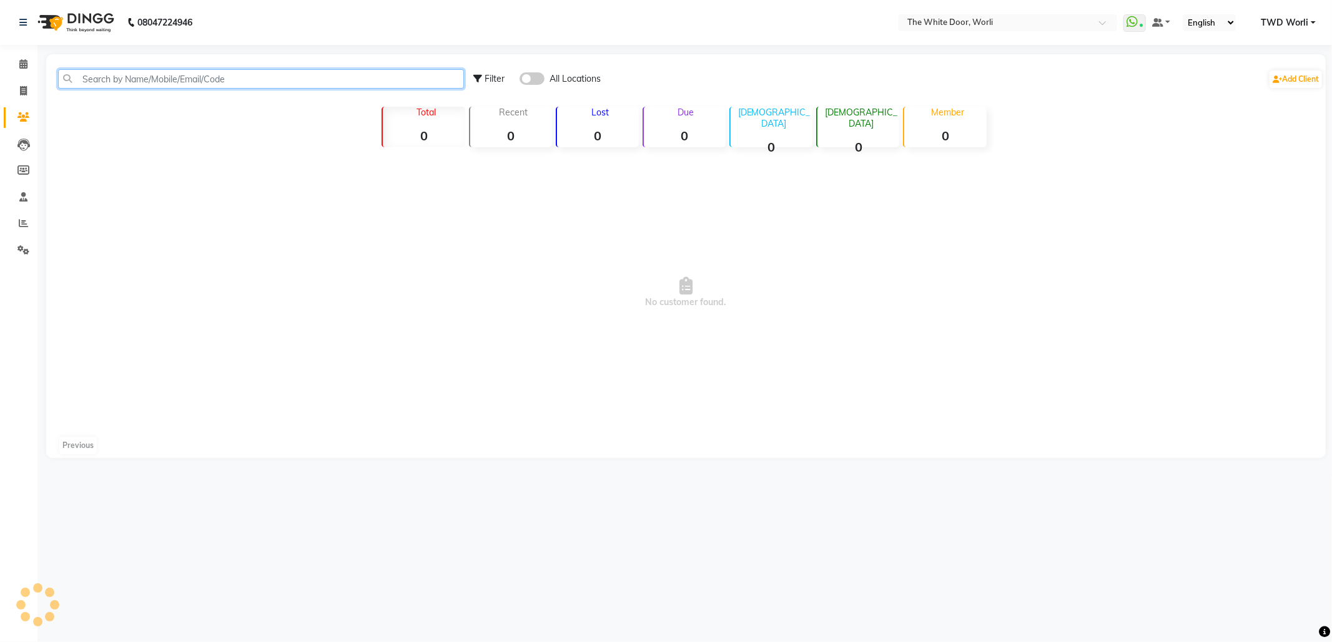
click at [120, 78] on input "text" at bounding box center [261, 78] width 406 height 19
paste input "9833563563"
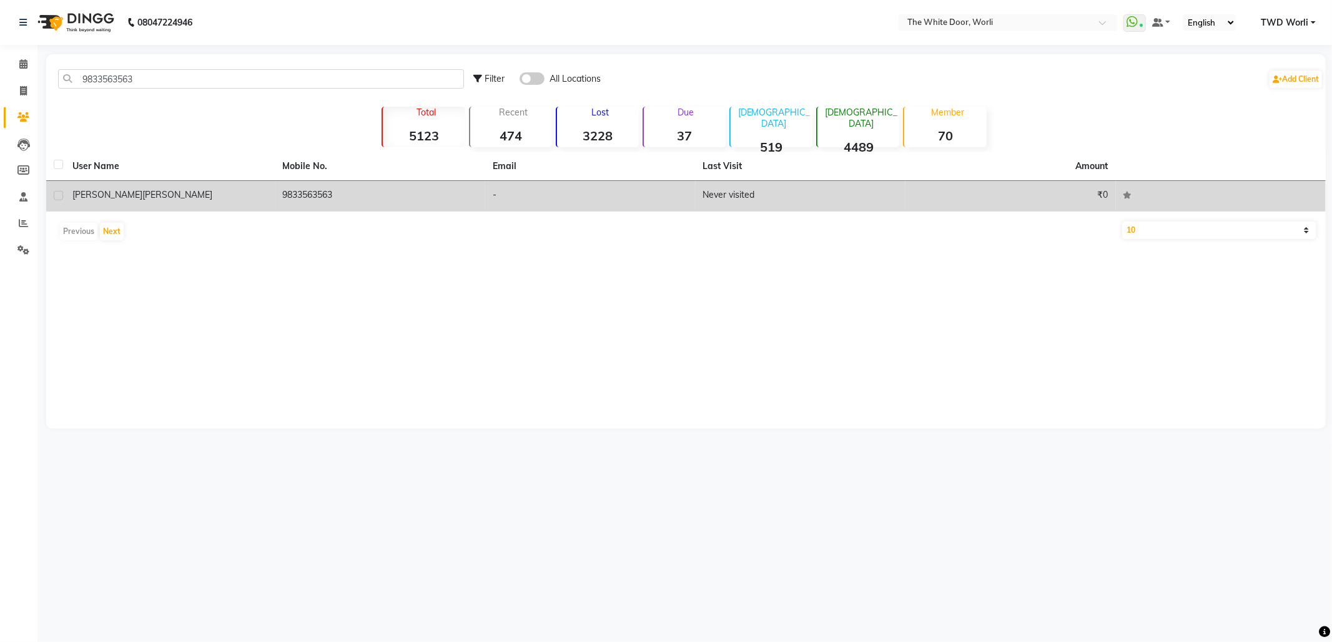
click at [297, 201] on td "9833563563" at bounding box center [380, 196] width 210 height 31
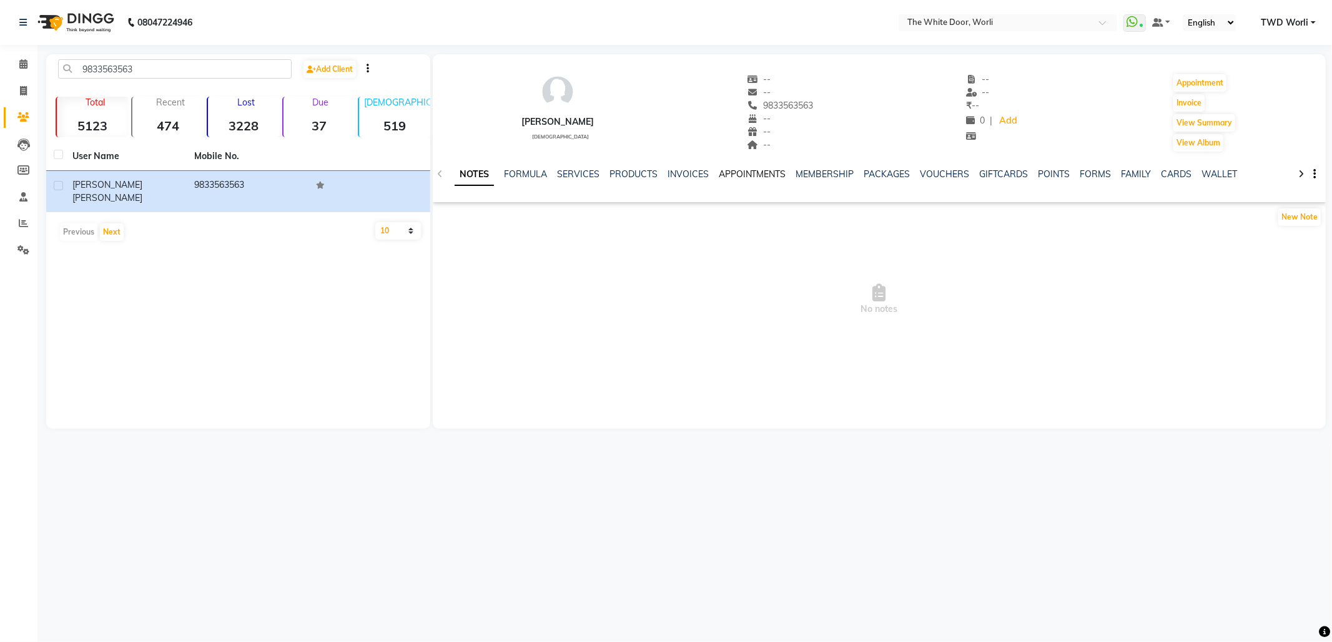
click at [735, 170] on link "APPOINTMENTS" at bounding box center [752, 174] width 67 height 11
click at [631, 172] on link "INVOICES" at bounding box center [636, 174] width 41 height 11
click at [705, 175] on link "APPOINTMENTS" at bounding box center [721, 174] width 67 height 11
click at [632, 173] on link "INVOICES" at bounding box center [636, 174] width 41 height 11
click at [719, 174] on link "APPOINTMENTS" at bounding box center [721, 174] width 67 height 11
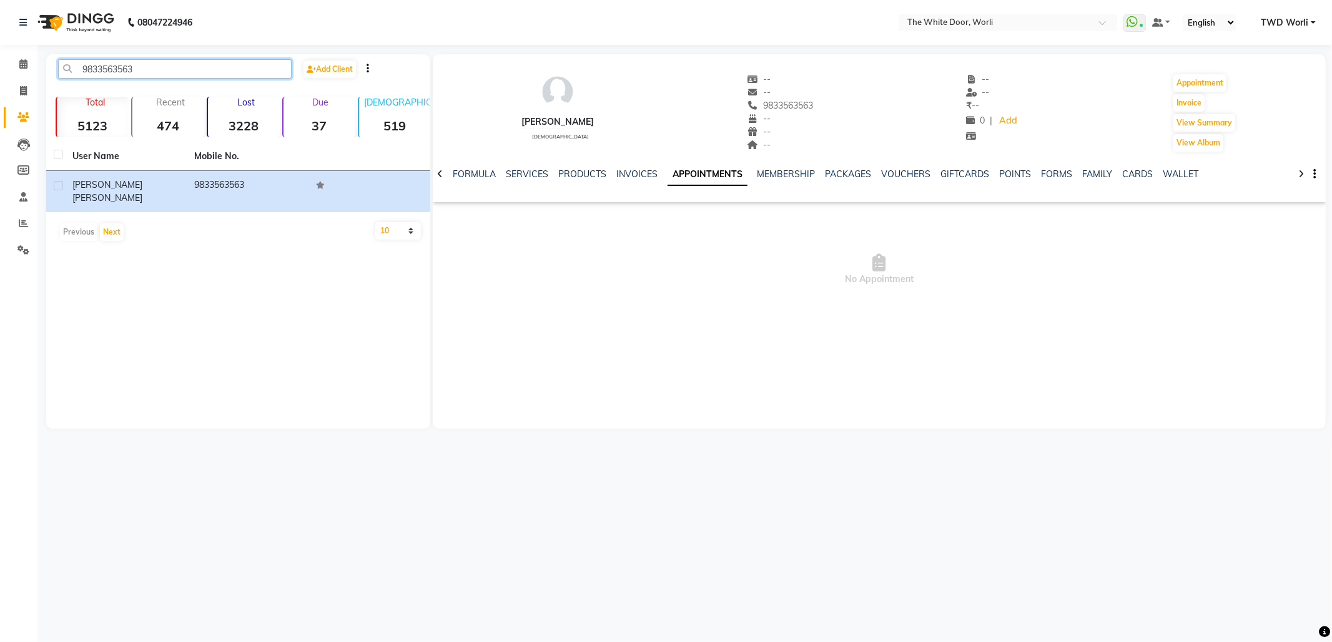
drag, startPoint x: 148, startPoint y: 64, endPoint x: 6, endPoint y: -30, distance: 170.4
click at [6, 0] on html "08047224946 Select Location × The White Door, Worli WhatsApp Status ✕ Status: C…" at bounding box center [666, 321] width 1332 height 642
paste input "7506086878"
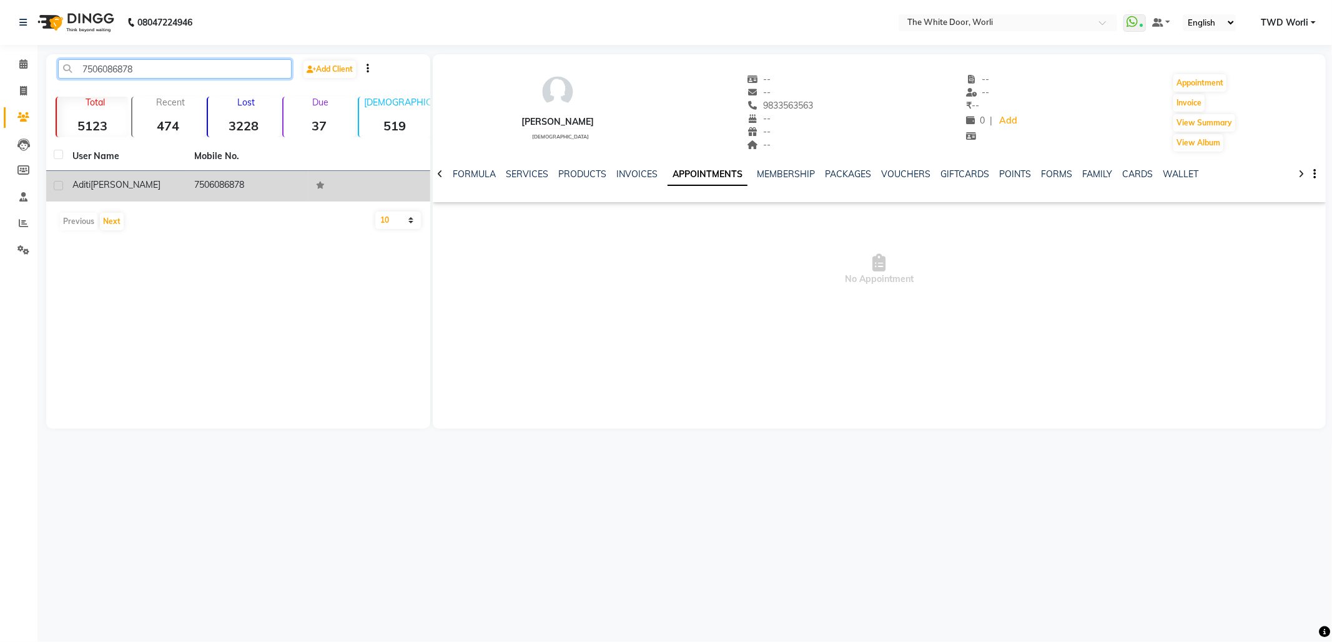
type input "7506086878"
click at [233, 184] on td "7506086878" at bounding box center [248, 186] width 122 height 31
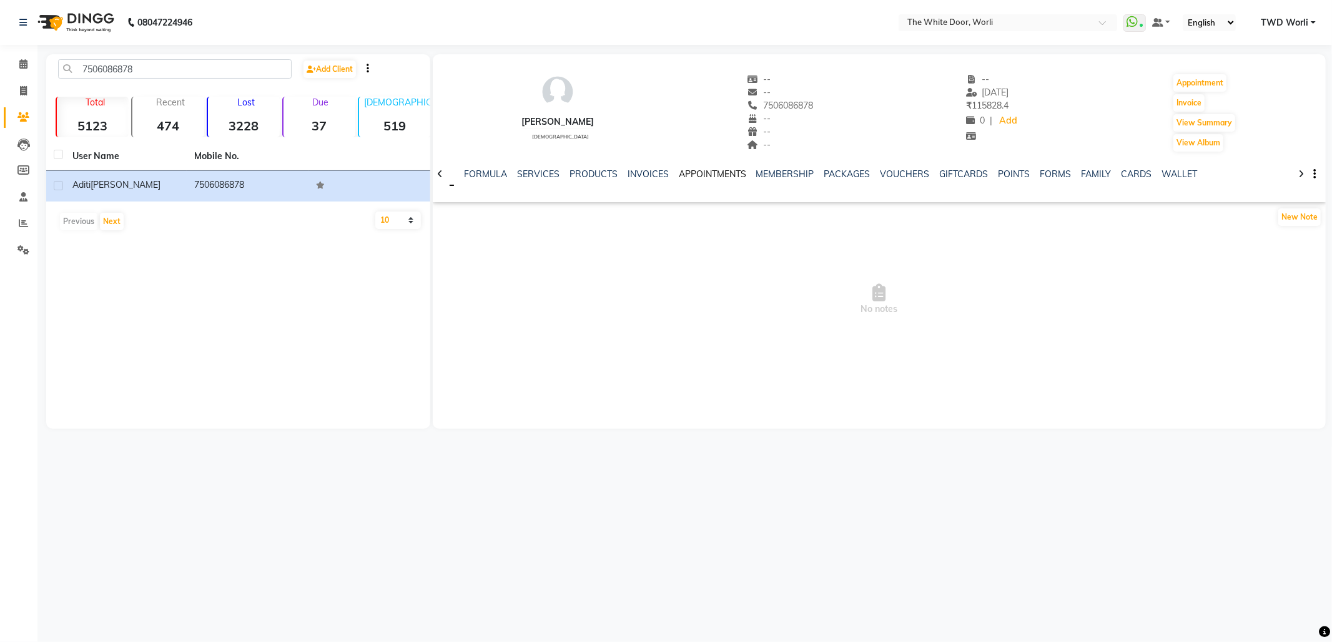
click at [723, 173] on link "APPOINTMENTS" at bounding box center [712, 174] width 67 height 11
click at [635, 169] on link "INVOICES" at bounding box center [636, 174] width 41 height 11
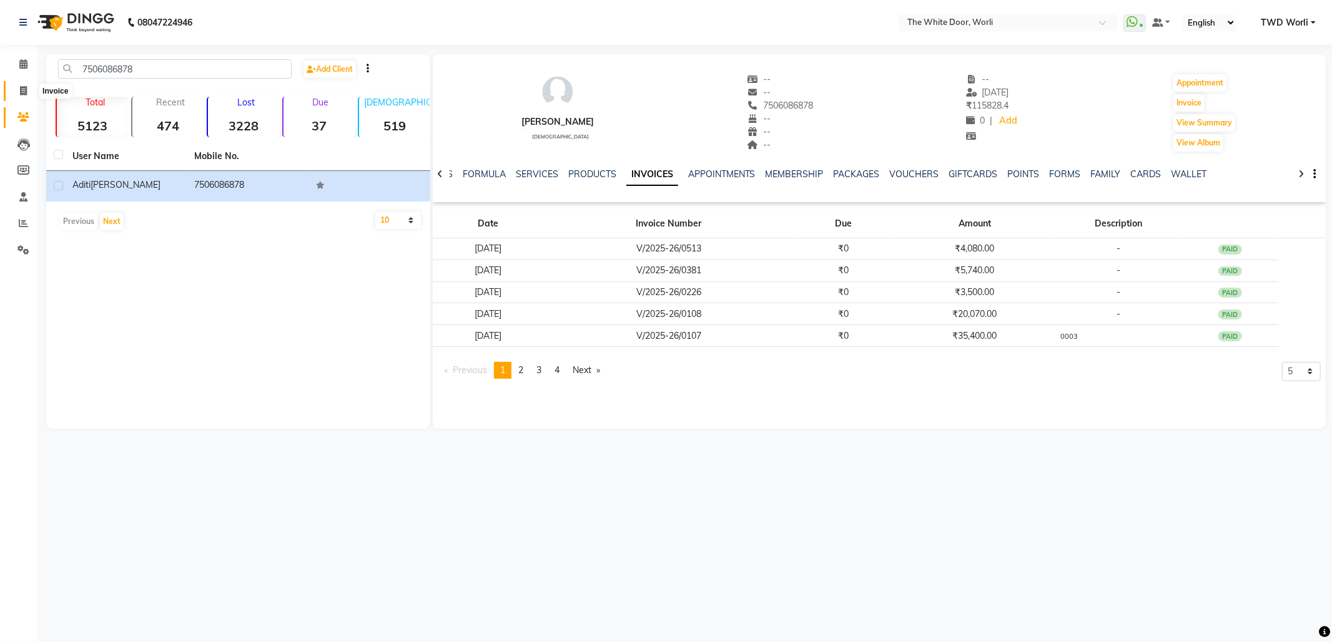
click at [20, 89] on icon at bounding box center [23, 90] width 7 height 9
select select "service"
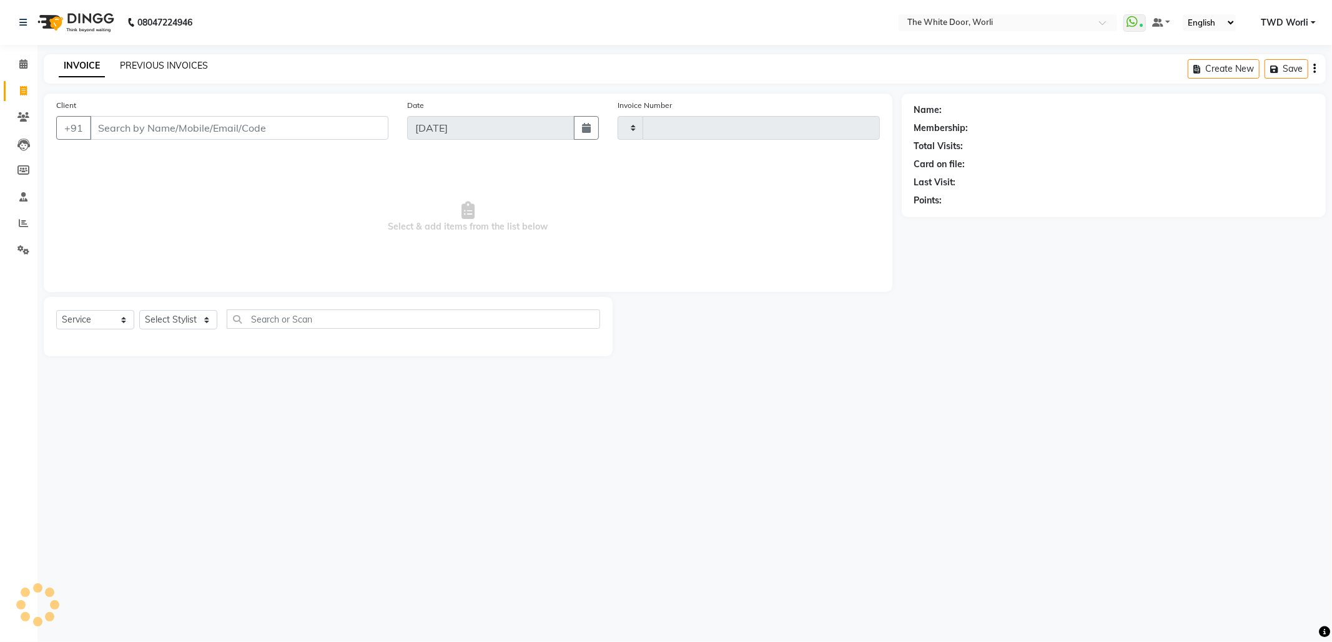
click at [158, 69] on link "PREVIOUS INVOICES" at bounding box center [164, 65] width 88 height 11
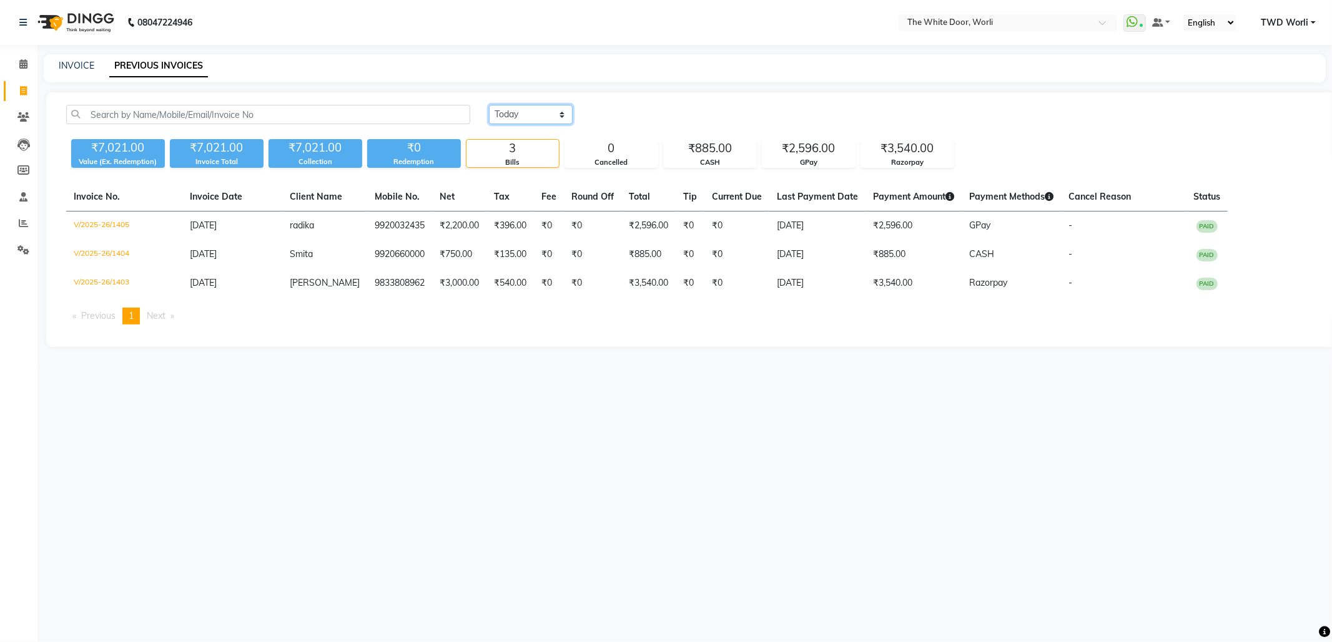
click at [528, 117] on select "[DATE] [DATE] Custom Range" at bounding box center [531, 114] width 84 height 19
select select "[DATE]"
click at [489, 105] on select "[DATE] [DATE] Custom Range" at bounding box center [531, 114] width 84 height 19
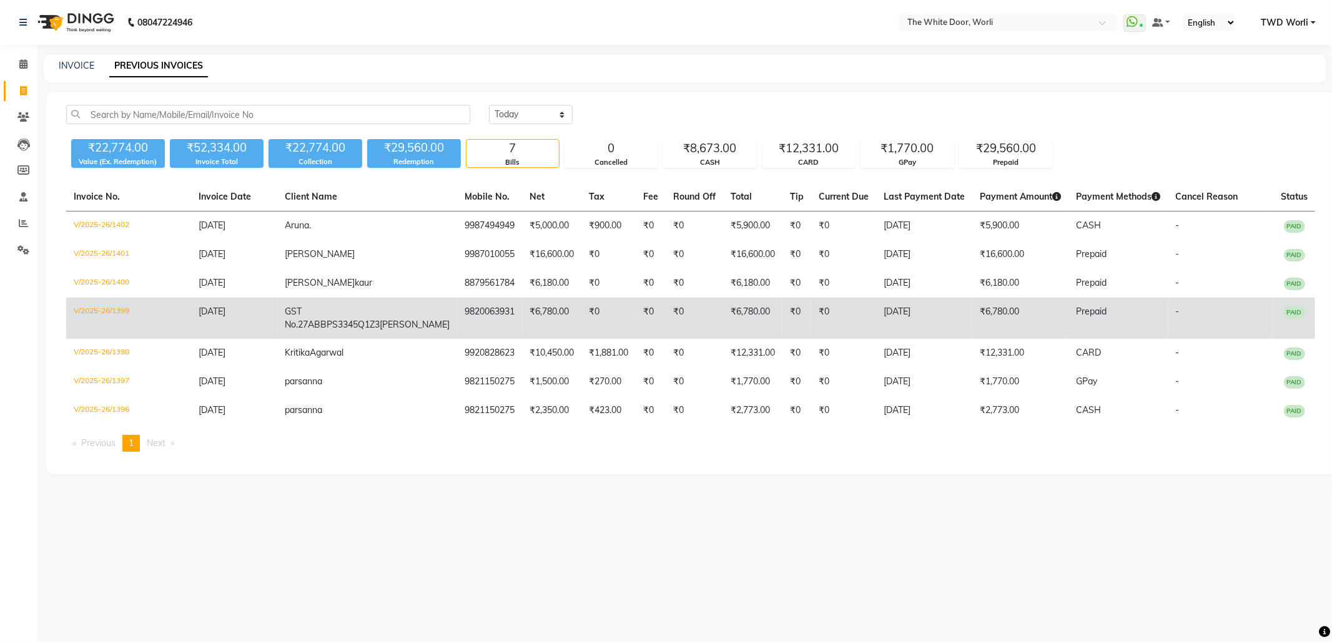
click at [347, 315] on span "GST No.27ABBPS3345Q1Z3" at bounding box center [332, 318] width 95 height 24
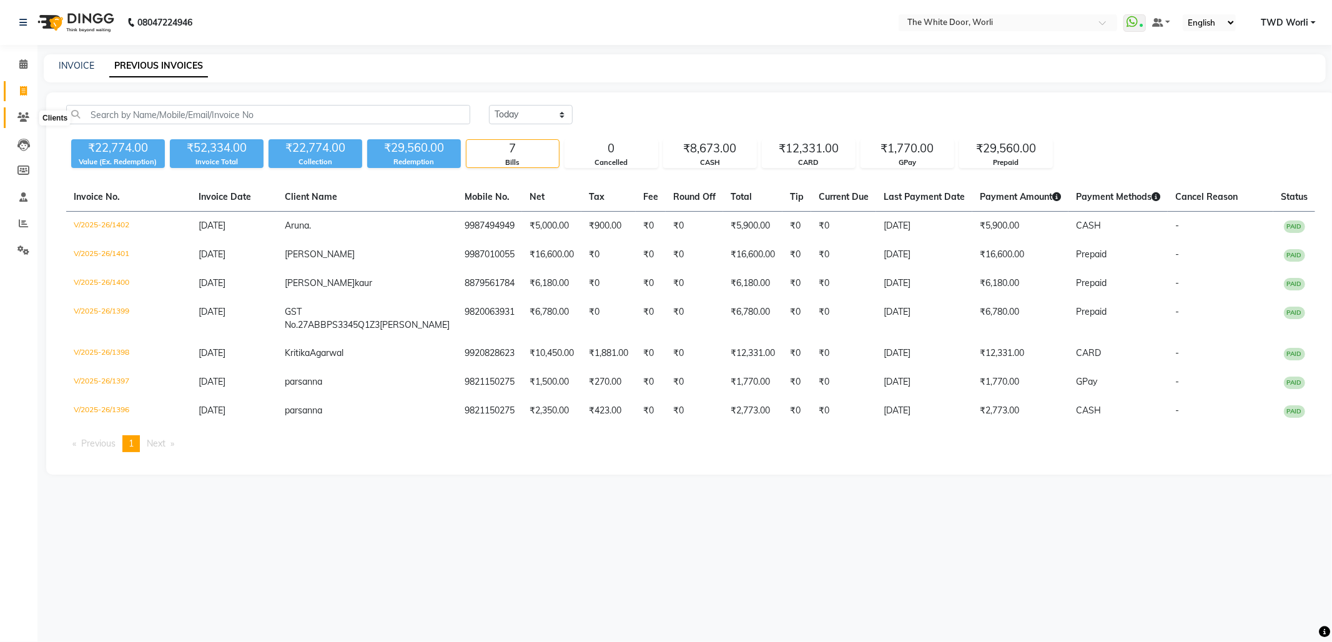
click at [20, 113] on span at bounding box center [23, 118] width 22 height 14
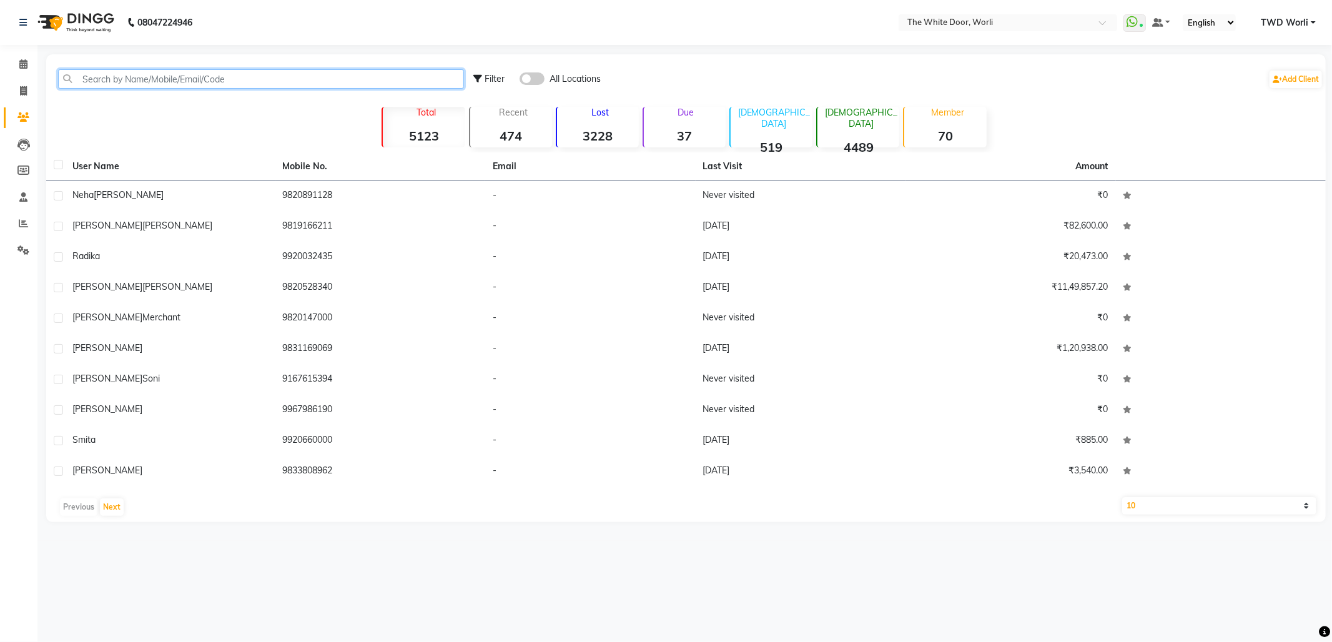
click at [145, 81] on input "text" at bounding box center [261, 78] width 406 height 19
paste input "9930773904"
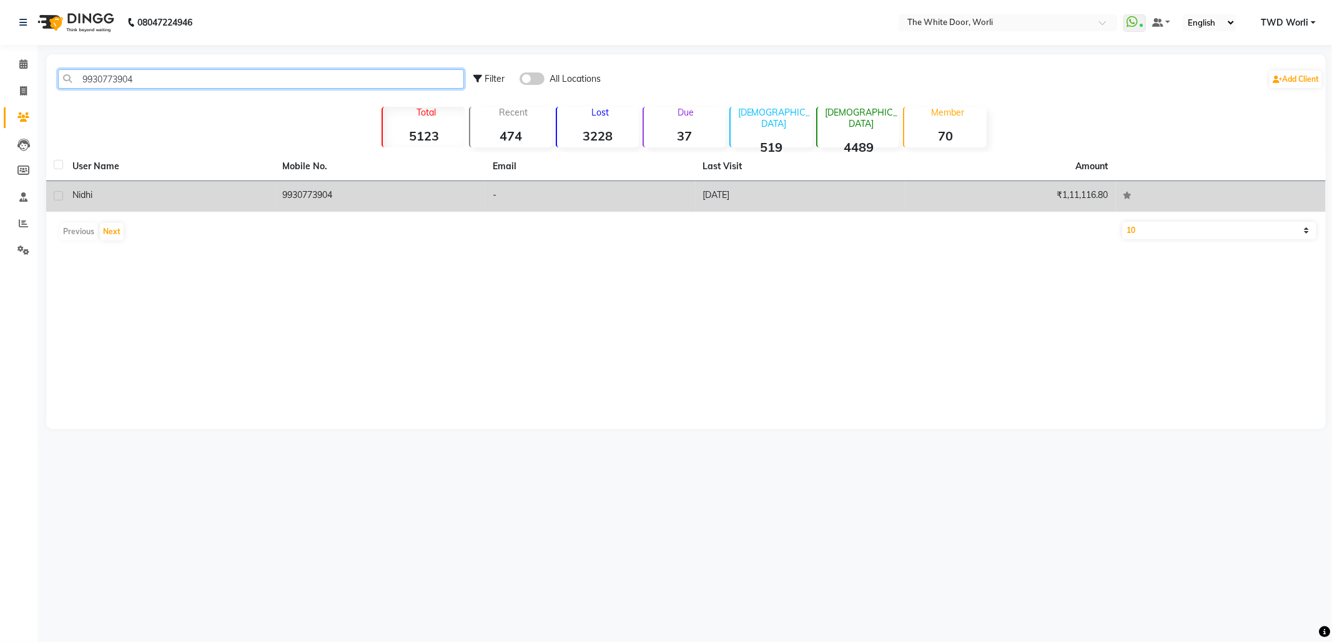
type input "9930773904"
click at [282, 194] on td "9930773904" at bounding box center [380, 196] width 210 height 31
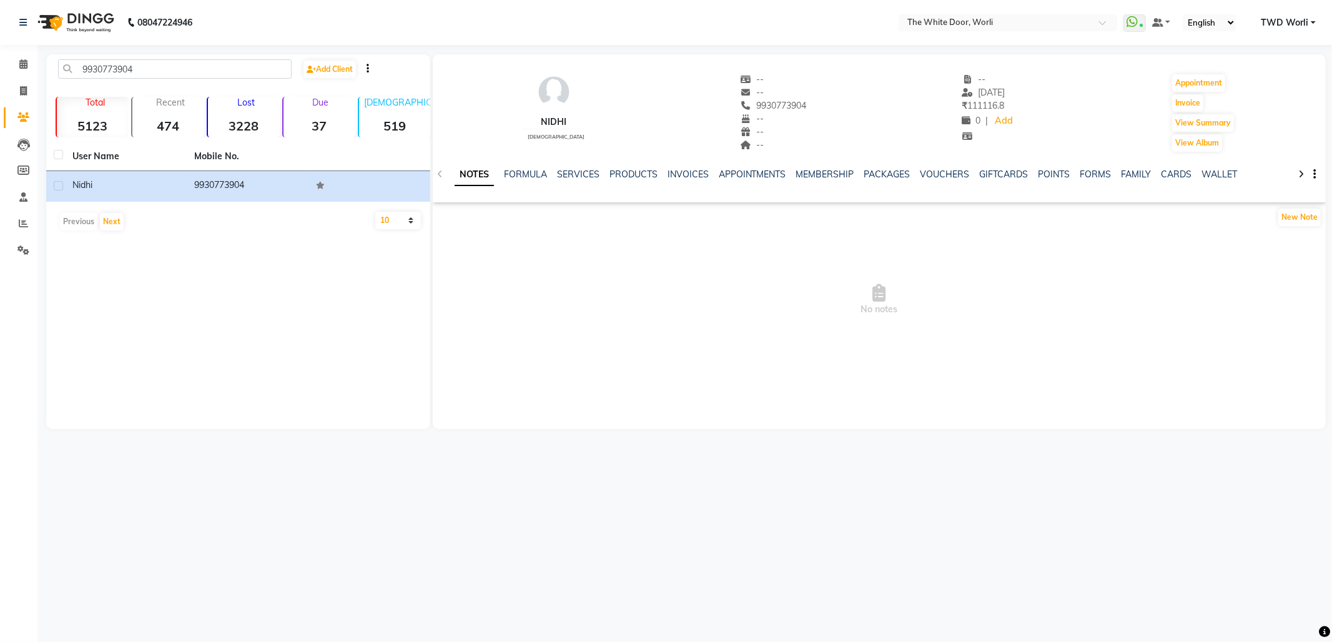
click at [1285, 21] on span "TWD Worli" at bounding box center [1284, 22] width 47 height 13
click at [1259, 95] on link "Sign out" at bounding box center [1251, 85] width 114 height 19
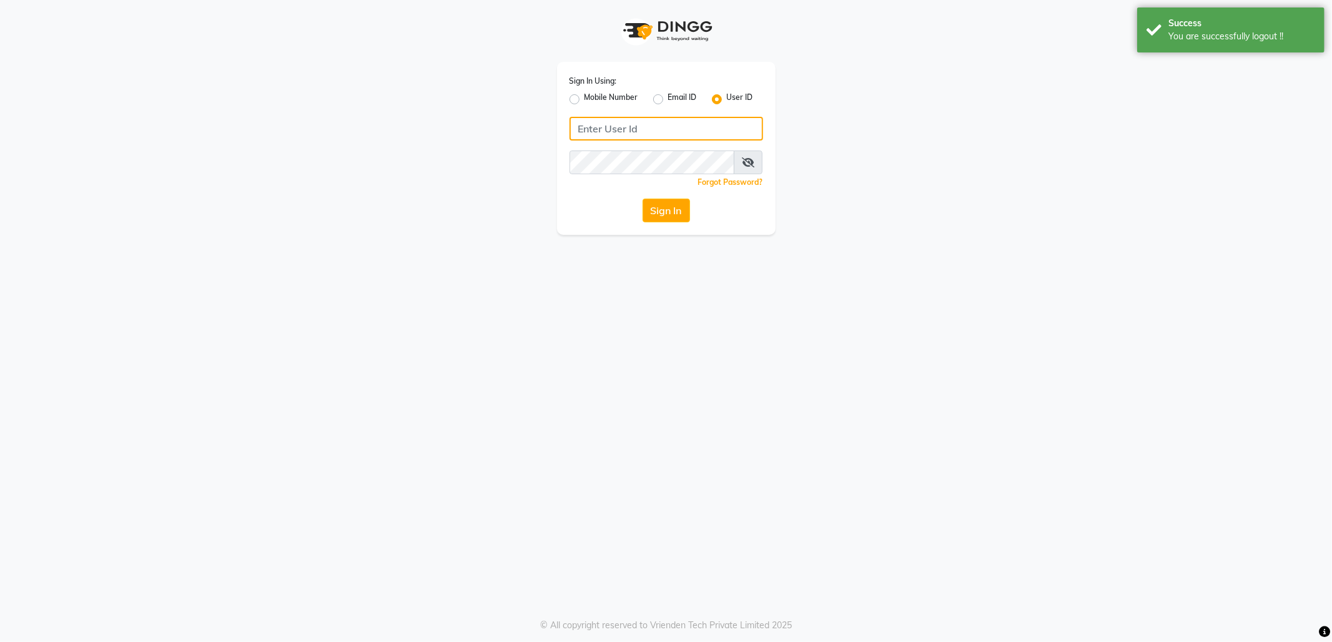
type input "8433719966"
click at [584, 99] on label "Mobile Number" at bounding box center [611, 99] width 54 height 15
click at [584, 99] on input "Mobile Number" at bounding box center [588, 96] width 8 height 8
radio input "true"
radio input "false"
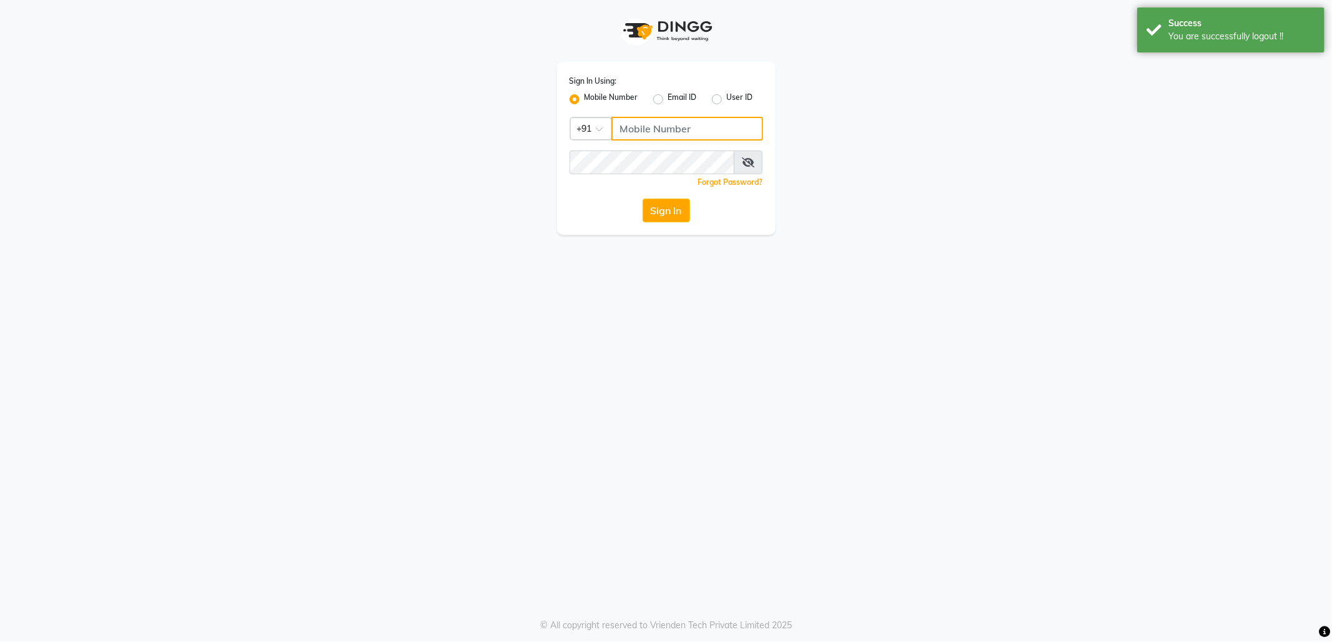
click at [707, 133] on input "Username" at bounding box center [687, 129] width 152 height 24
drag, startPoint x: 707, startPoint y: 133, endPoint x: 199, endPoint y: 124, distance: 508.3
click at [199, 124] on app-login "Sign In Using: Mobile Number Email ID User ID Country Code × +91 9867661920 Rem…" at bounding box center [666, 117] width 1332 height 235
type input "9867661920"
click at [621, 209] on div "Sign In" at bounding box center [666, 211] width 194 height 24
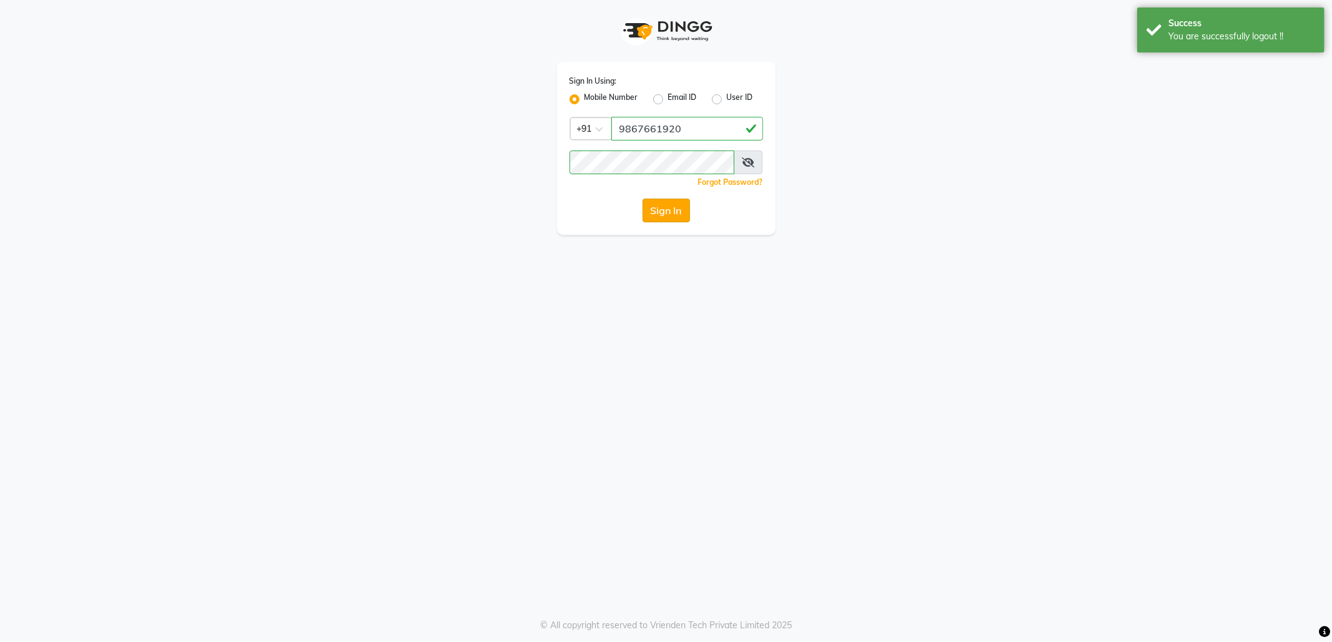
click at [668, 207] on button "Sign In" at bounding box center [665, 211] width 47 height 24
